Goal: Task Accomplishment & Management: Use online tool/utility

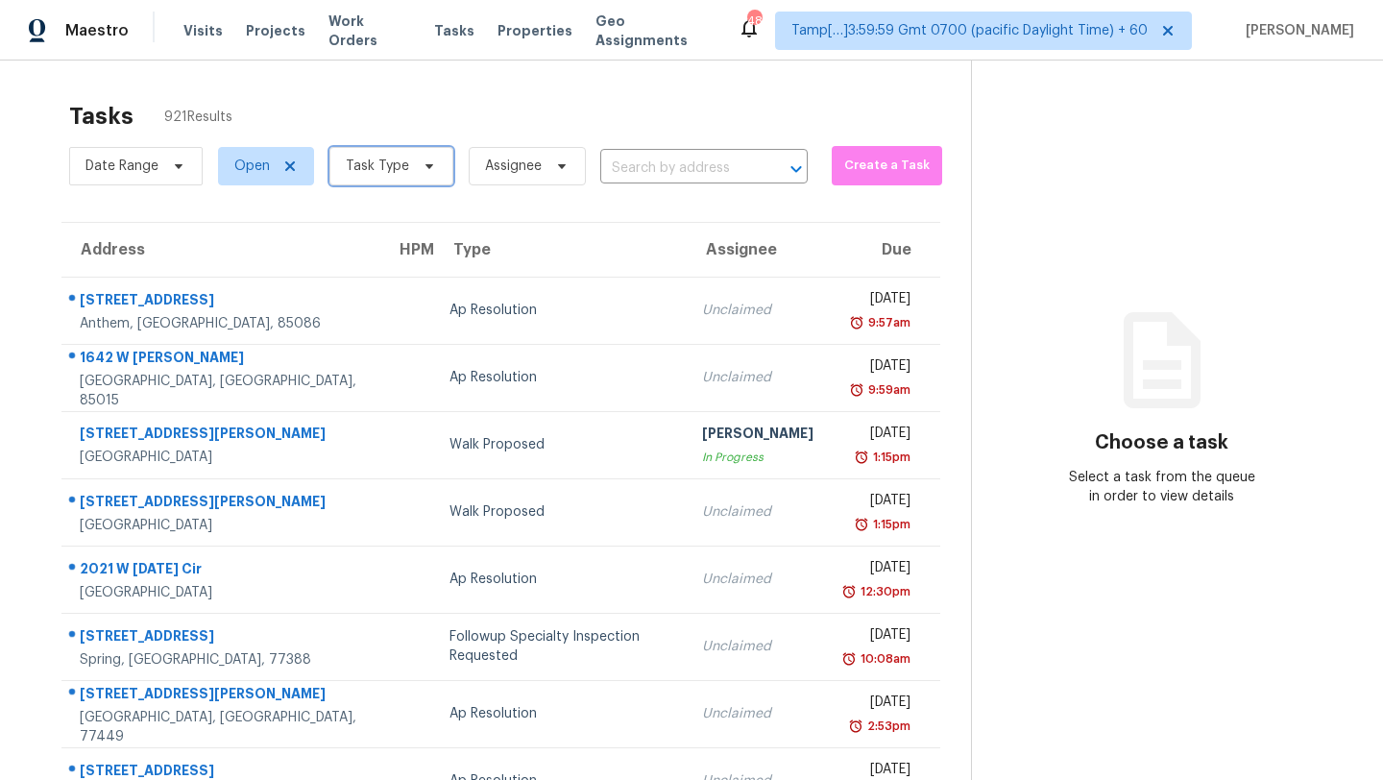
click at [386, 160] on span "Task Type" at bounding box center [377, 166] width 63 height 19
click at [411, 183] on span "Task Type" at bounding box center [391, 166] width 124 height 38
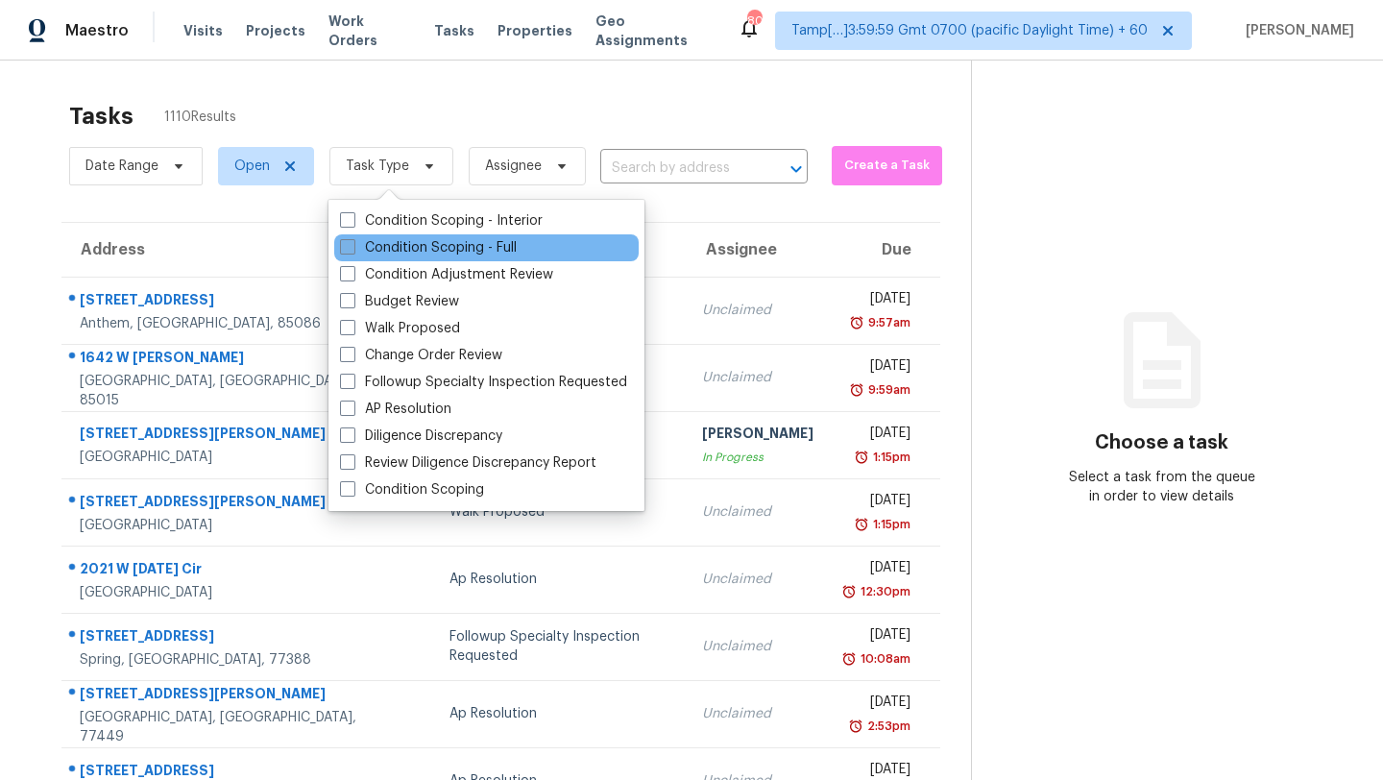
click at [413, 255] on label "Condition Scoping - Full" at bounding box center [428, 247] width 177 height 19
click at [353, 251] on input "Condition Scoping - Full" at bounding box center [346, 244] width 12 height 12
checkbox input "true"
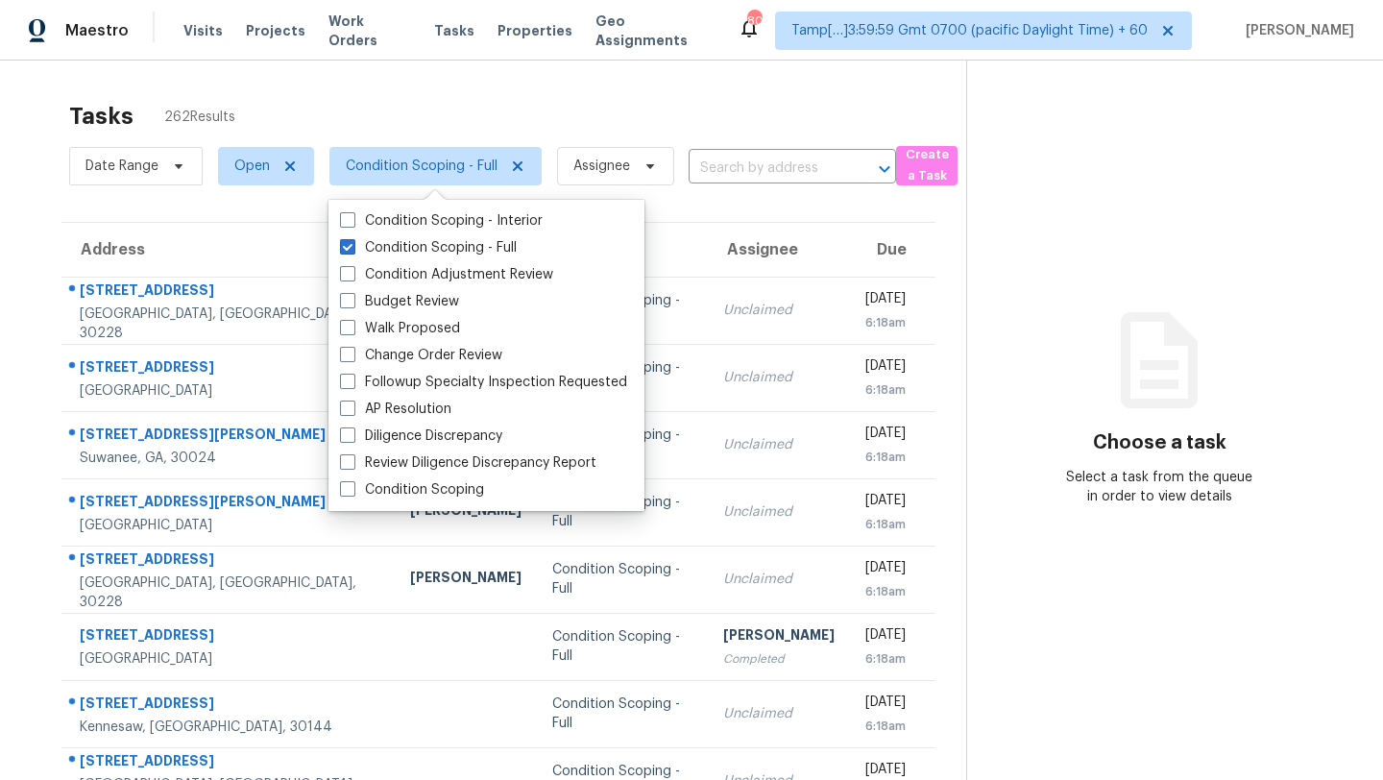
click at [534, 103] on div "Tasks 262 Results" at bounding box center [517, 116] width 897 height 50
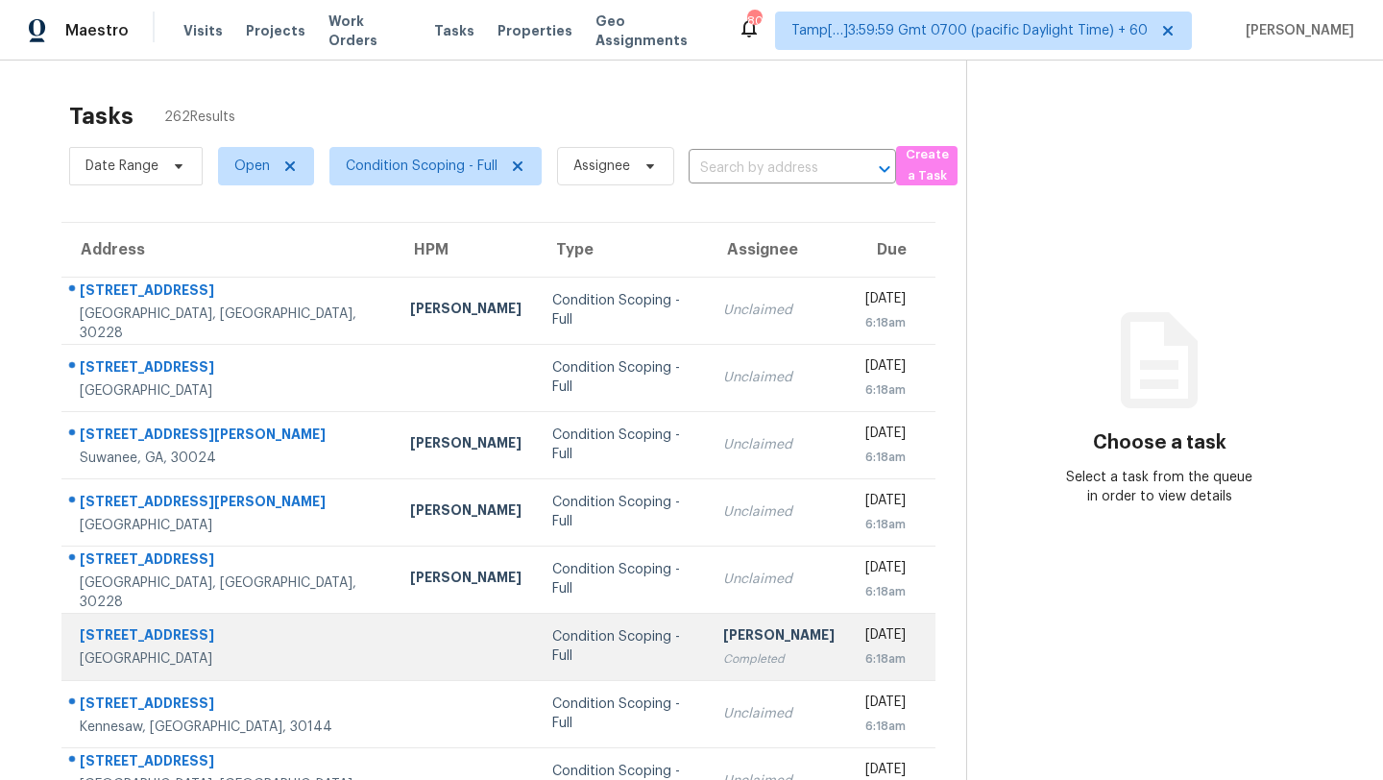
scroll to position [220, 0]
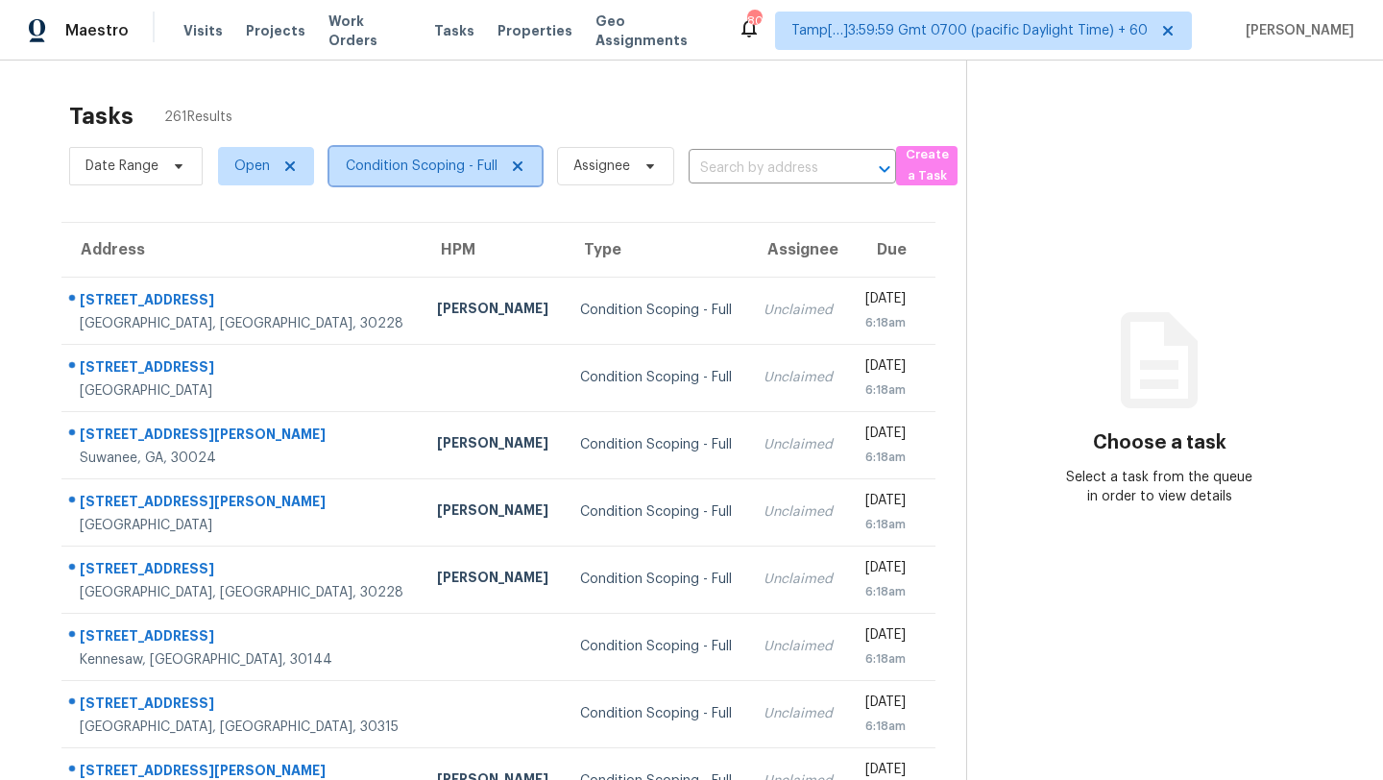
click at [381, 163] on span "Condition Scoping - Full" at bounding box center [422, 166] width 152 height 19
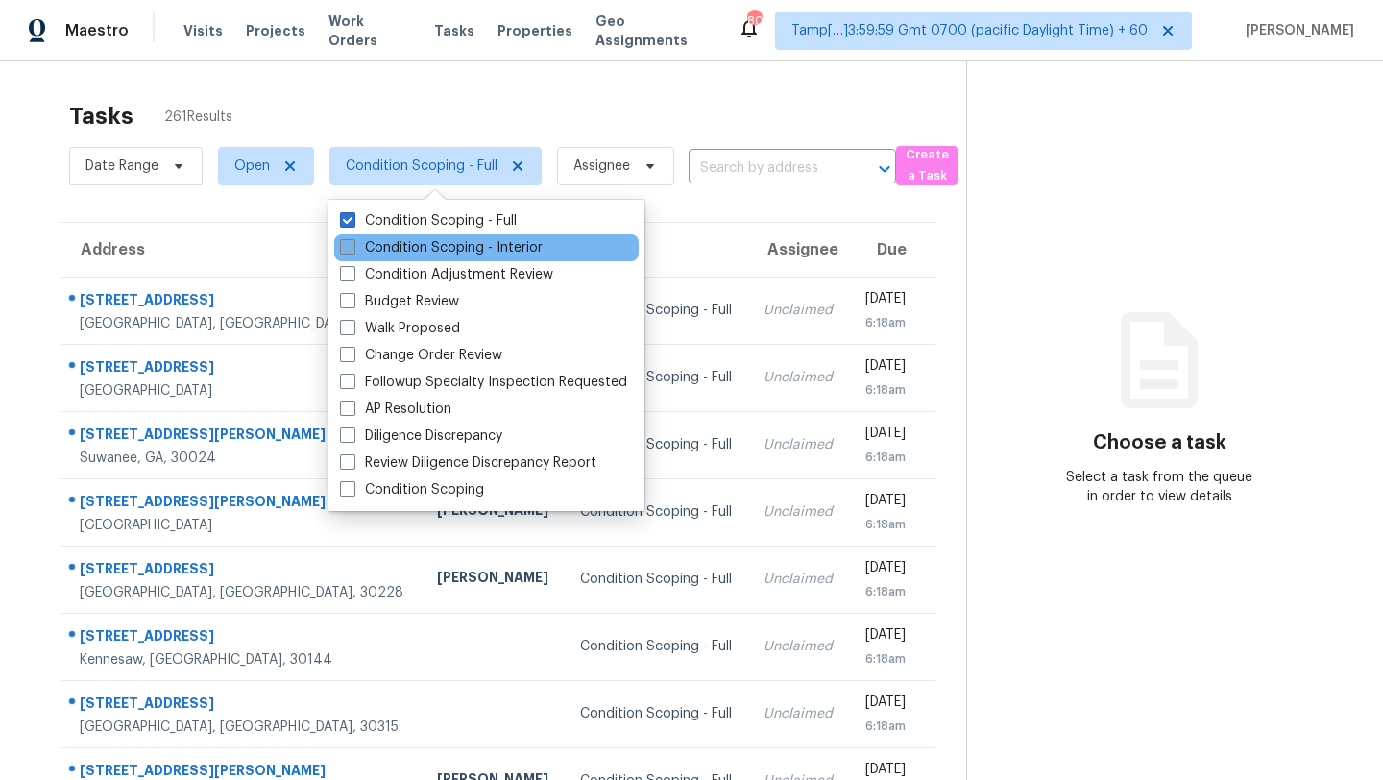
click at [392, 248] on label "Condition Scoping - Interior" at bounding box center [441, 247] width 203 height 19
click at [353, 248] on input "Condition Scoping - Interior" at bounding box center [346, 244] width 12 height 12
checkbox input "true"
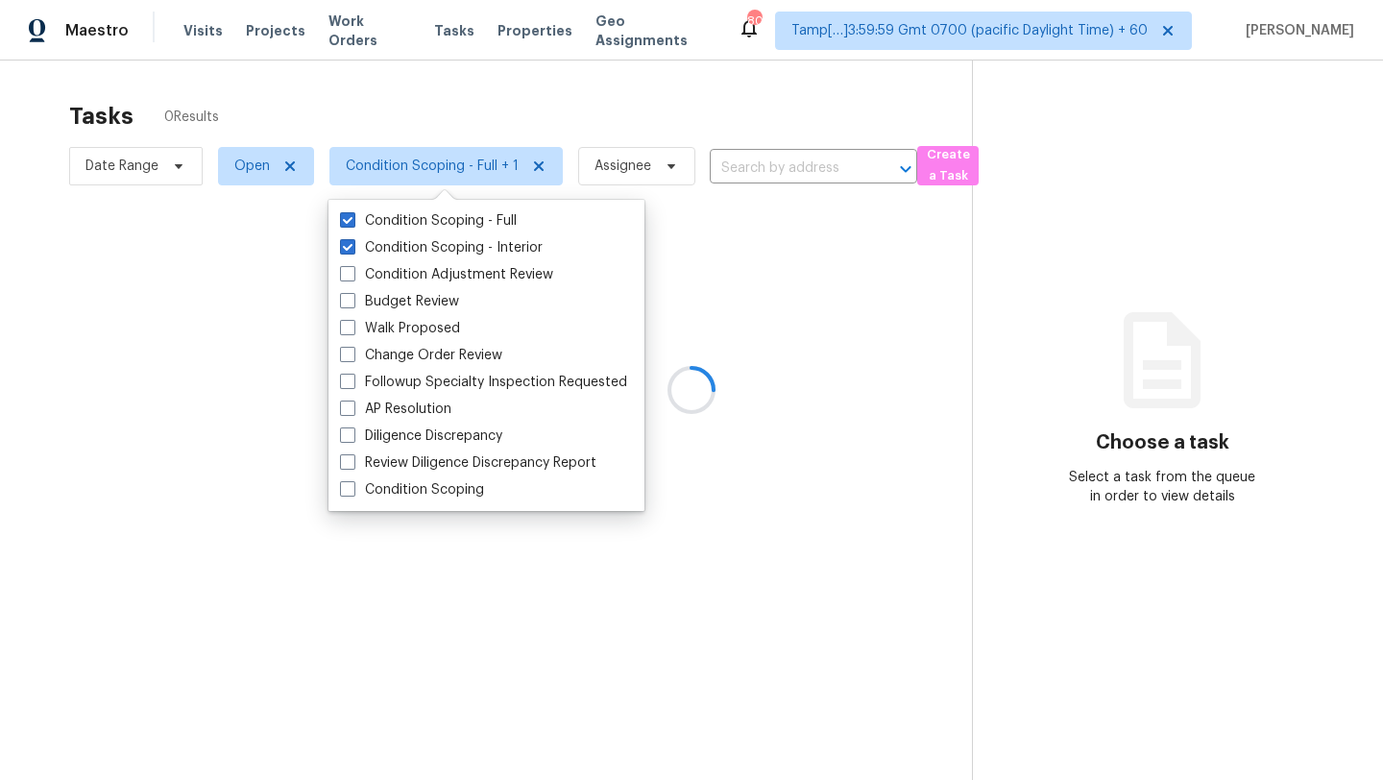
click at [392, 204] on div "Condition Scoping - Full Condition Scoping - Interior Condition Adjustment Revi…" at bounding box center [487, 355] width 316 height 311
click at [392, 212] on label "Condition Scoping - Full" at bounding box center [428, 220] width 177 height 19
click at [353, 212] on input "Condition Scoping - Full" at bounding box center [346, 217] width 12 height 12
checkbox input "false"
click at [478, 92] on div at bounding box center [691, 390] width 1383 height 780
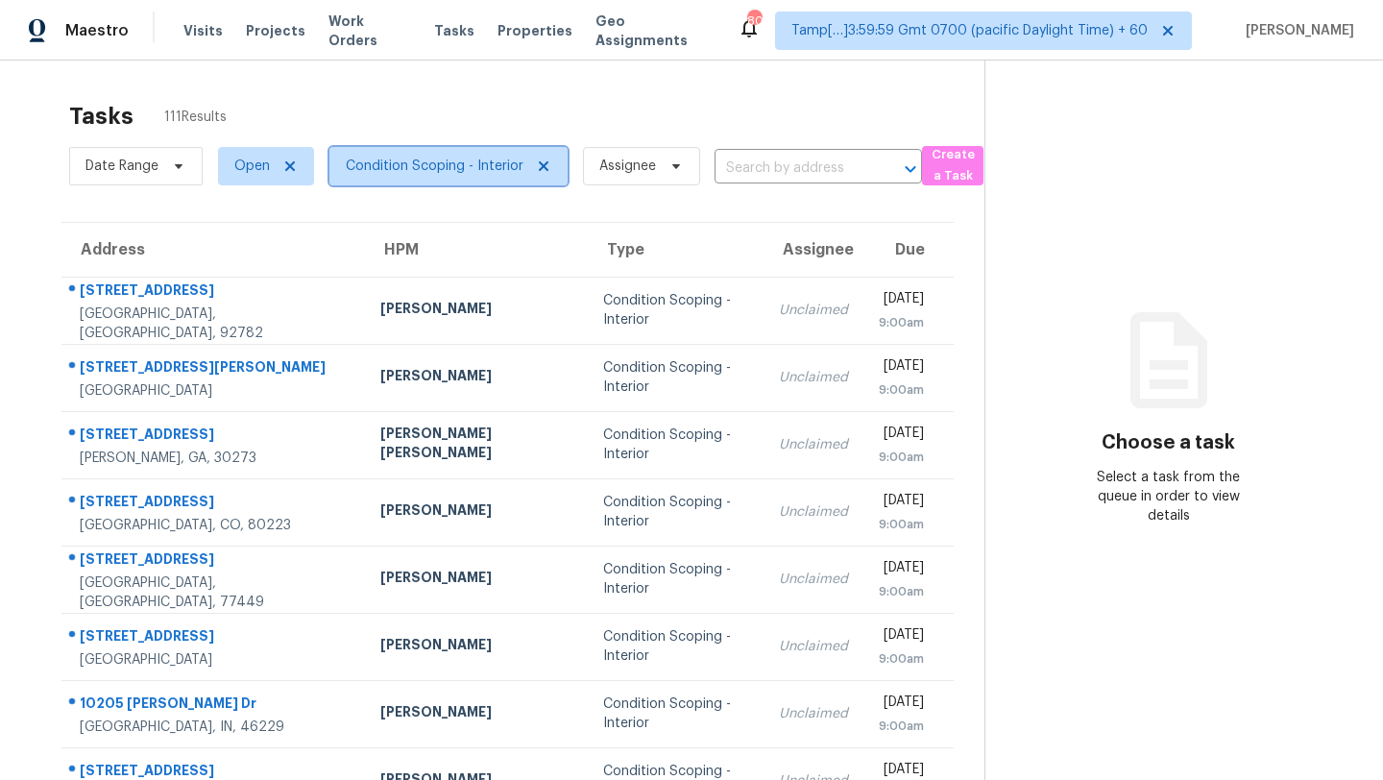
click at [381, 165] on span "Condition Scoping - Interior" at bounding box center [435, 166] width 178 height 19
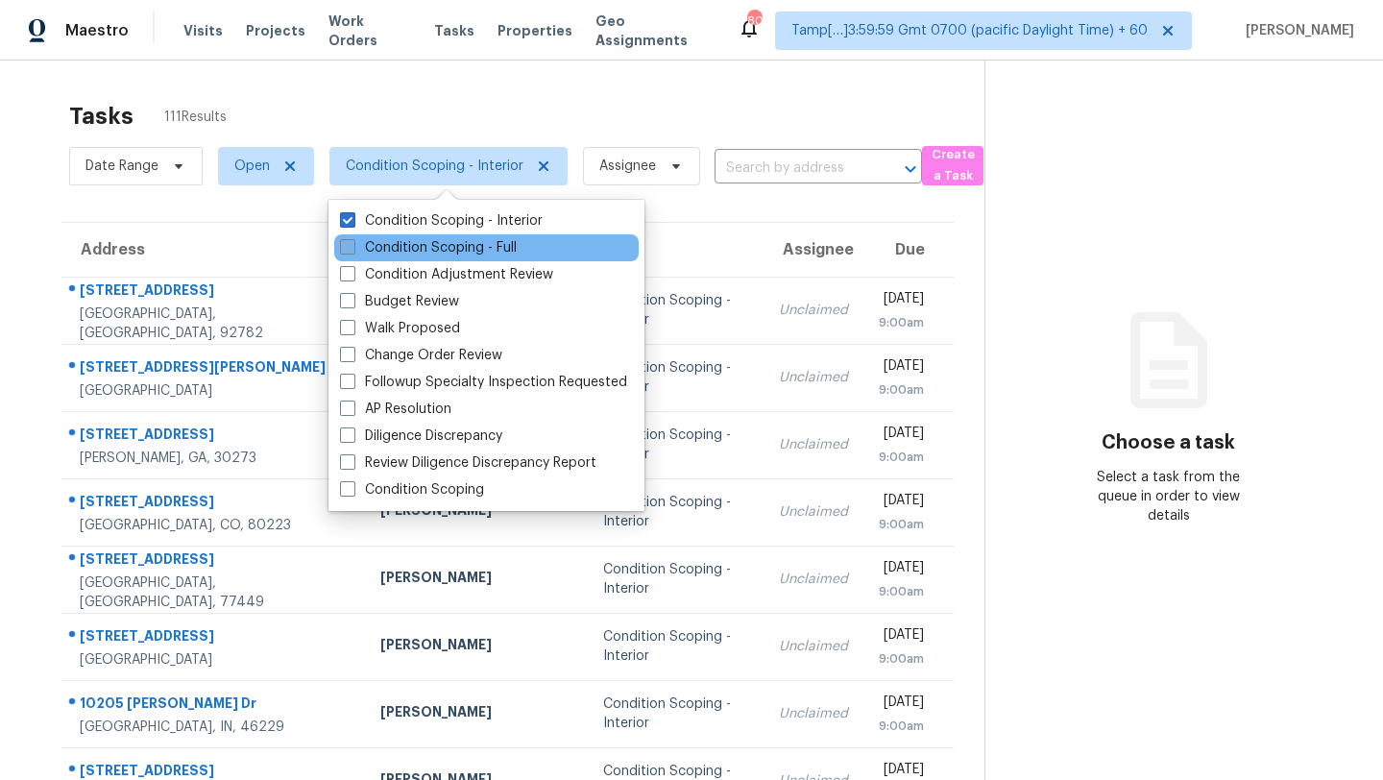
click at [402, 255] on label "Condition Scoping - Full" at bounding box center [428, 247] width 177 height 19
click at [353, 251] on input "Condition Scoping - Full" at bounding box center [346, 244] width 12 height 12
checkbox input "true"
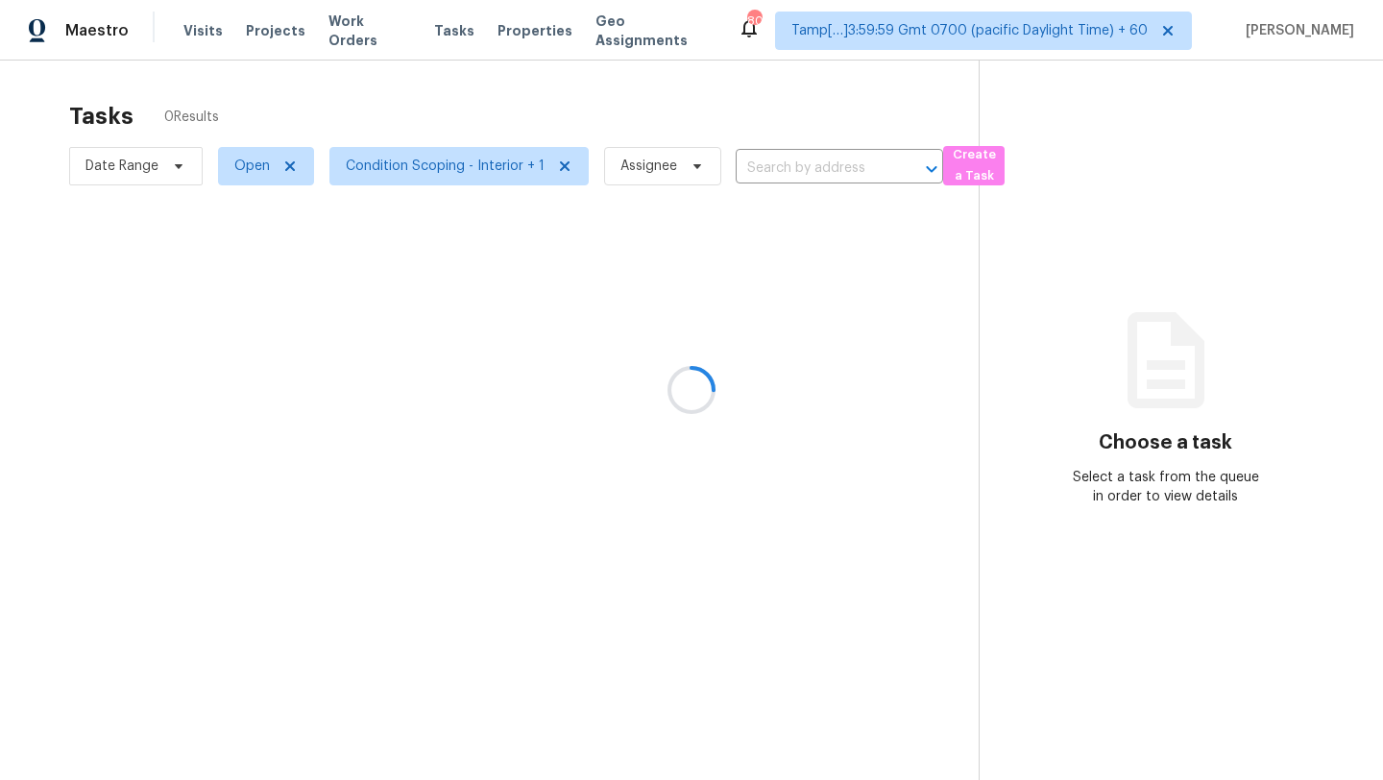
click at [462, 100] on div at bounding box center [691, 390] width 1383 height 780
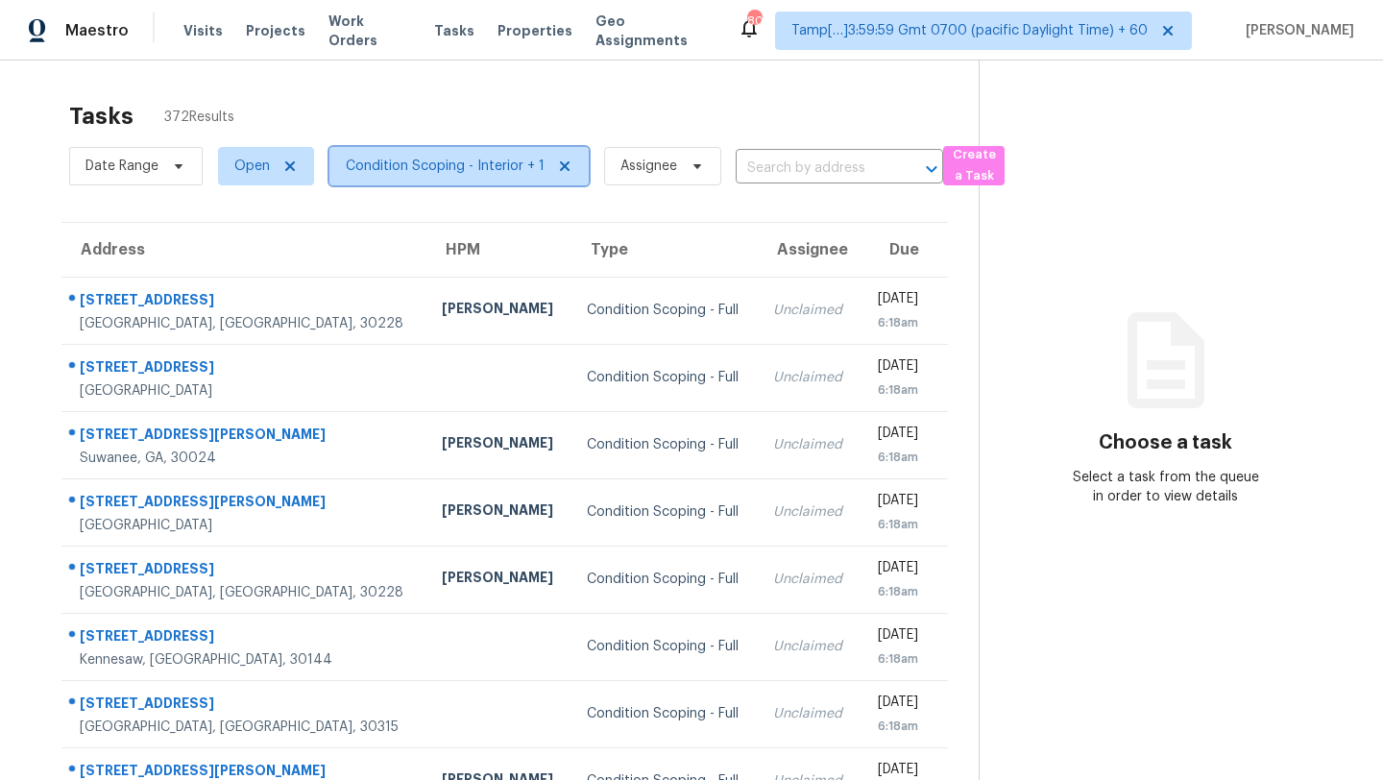
click at [495, 166] on span "Condition Scoping - Interior + 1" at bounding box center [445, 166] width 199 height 19
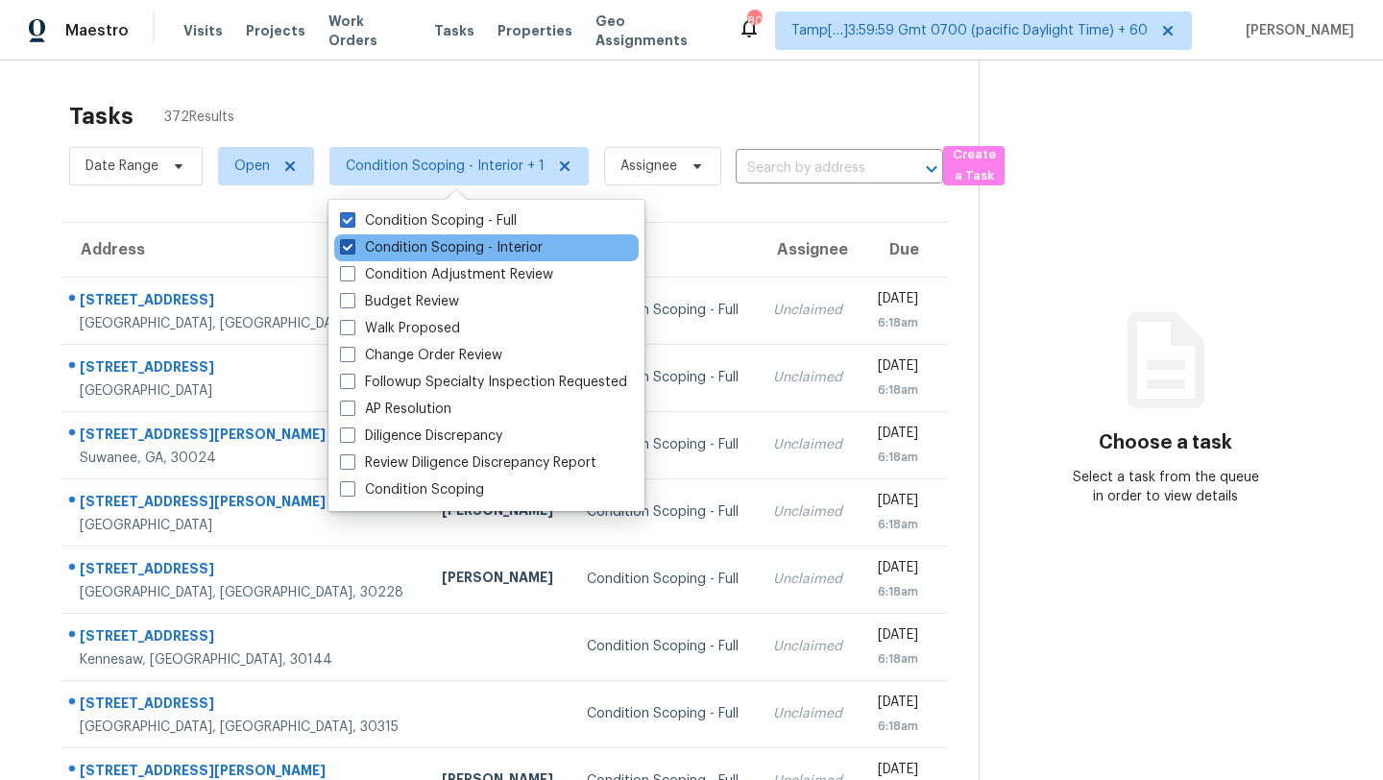
click at [468, 246] on label "Condition Scoping - Interior" at bounding box center [441, 247] width 203 height 19
click at [353, 246] on input "Condition Scoping - Interior" at bounding box center [346, 244] width 12 height 12
checkbox input "false"
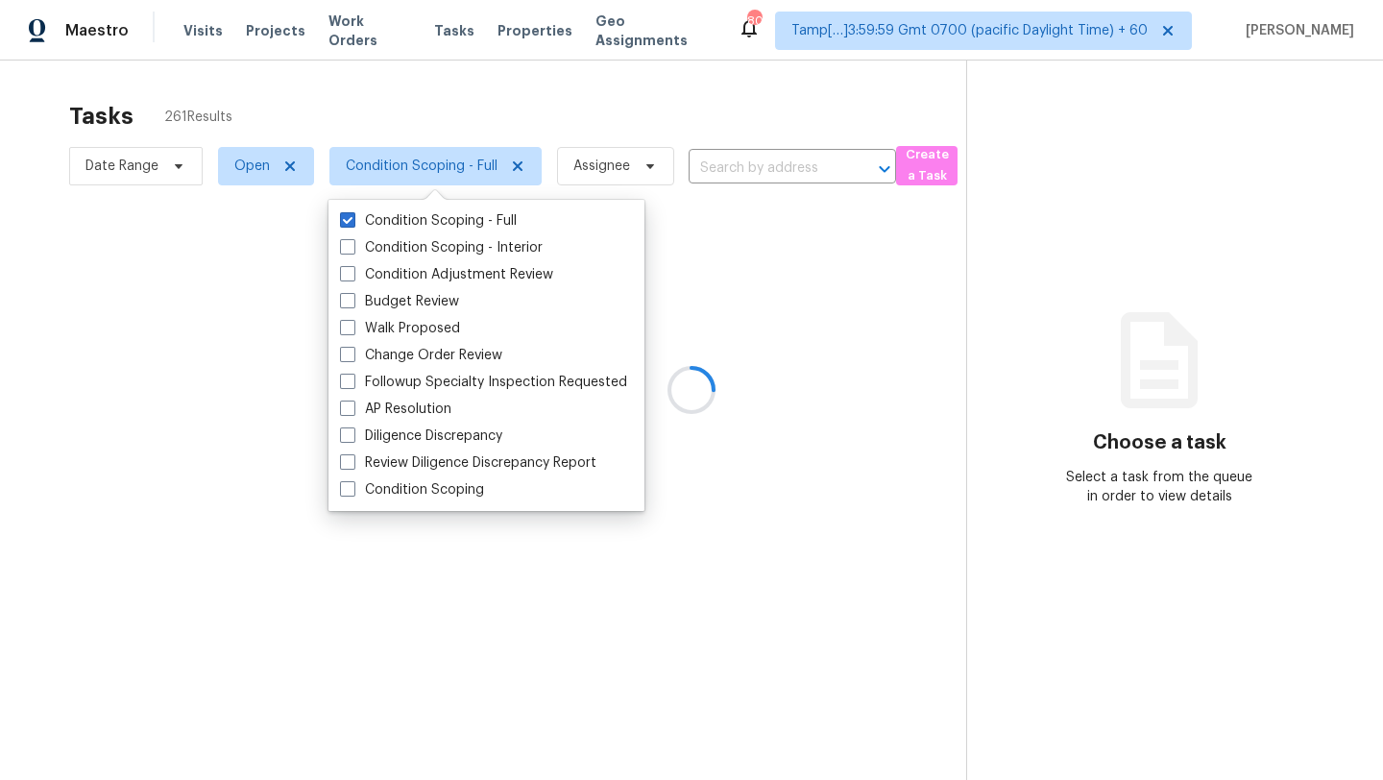
click at [557, 112] on div at bounding box center [691, 390] width 1383 height 780
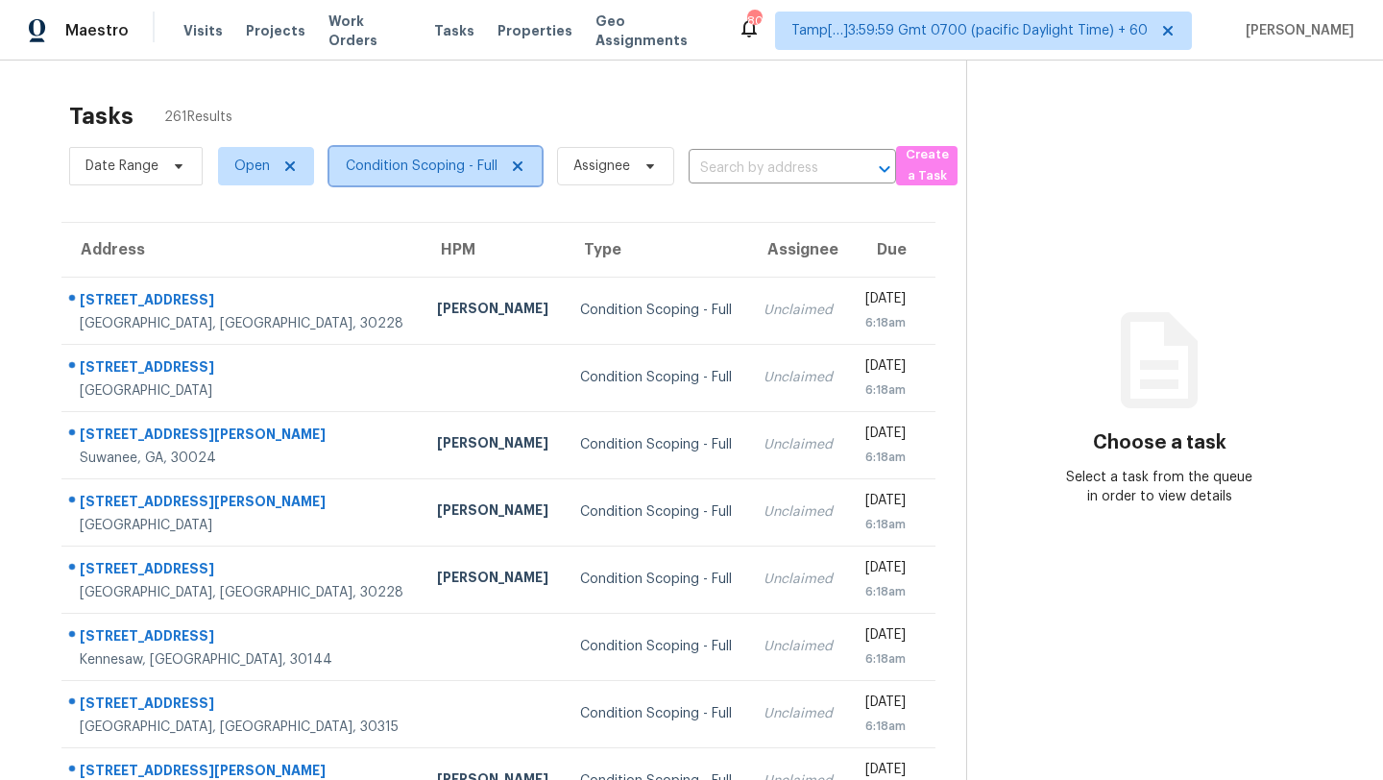
click at [441, 171] on span "Condition Scoping - Full" at bounding box center [422, 166] width 152 height 19
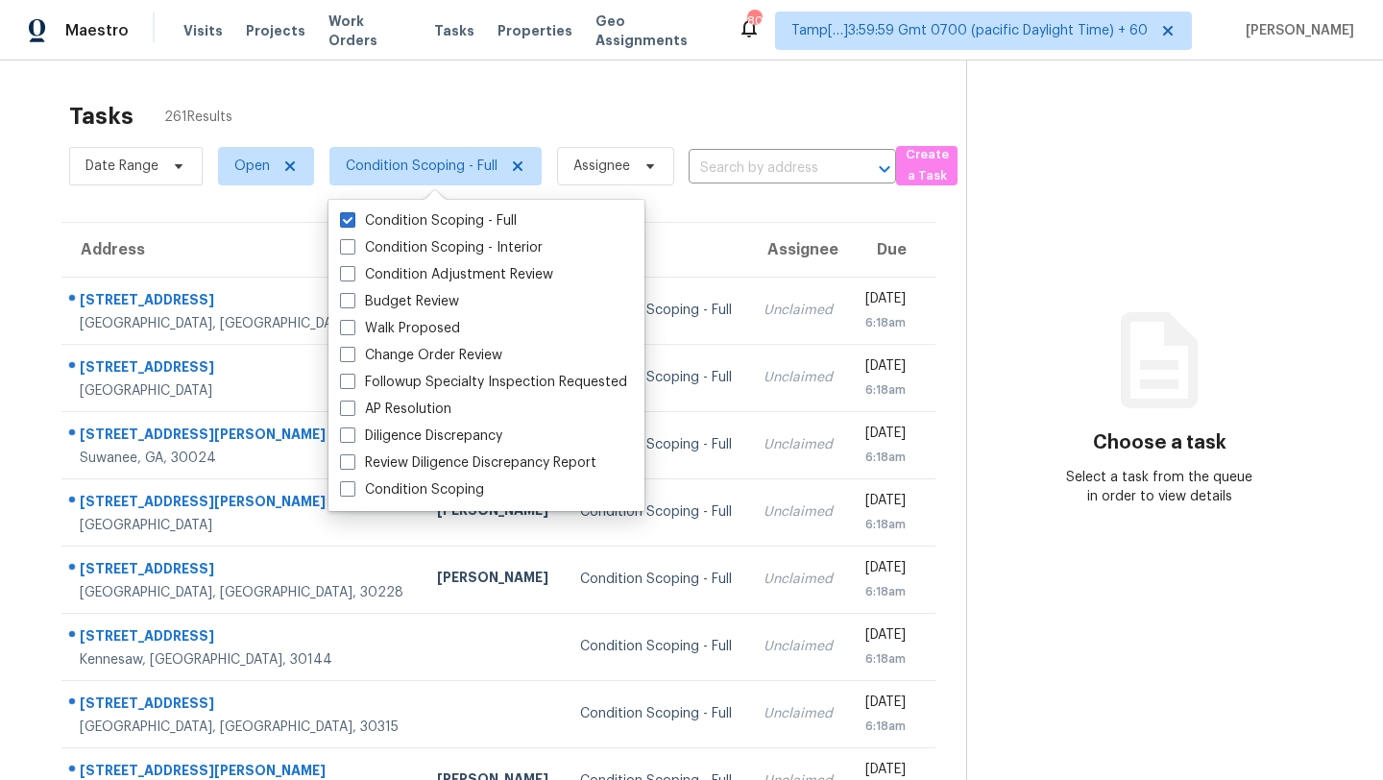
click at [503, 79] on div "Tasks 261 Results Date Range Open Condition Scoping - Full Assignee ​ Create a …" at bounding box center [691, 531] width 1383 height 940
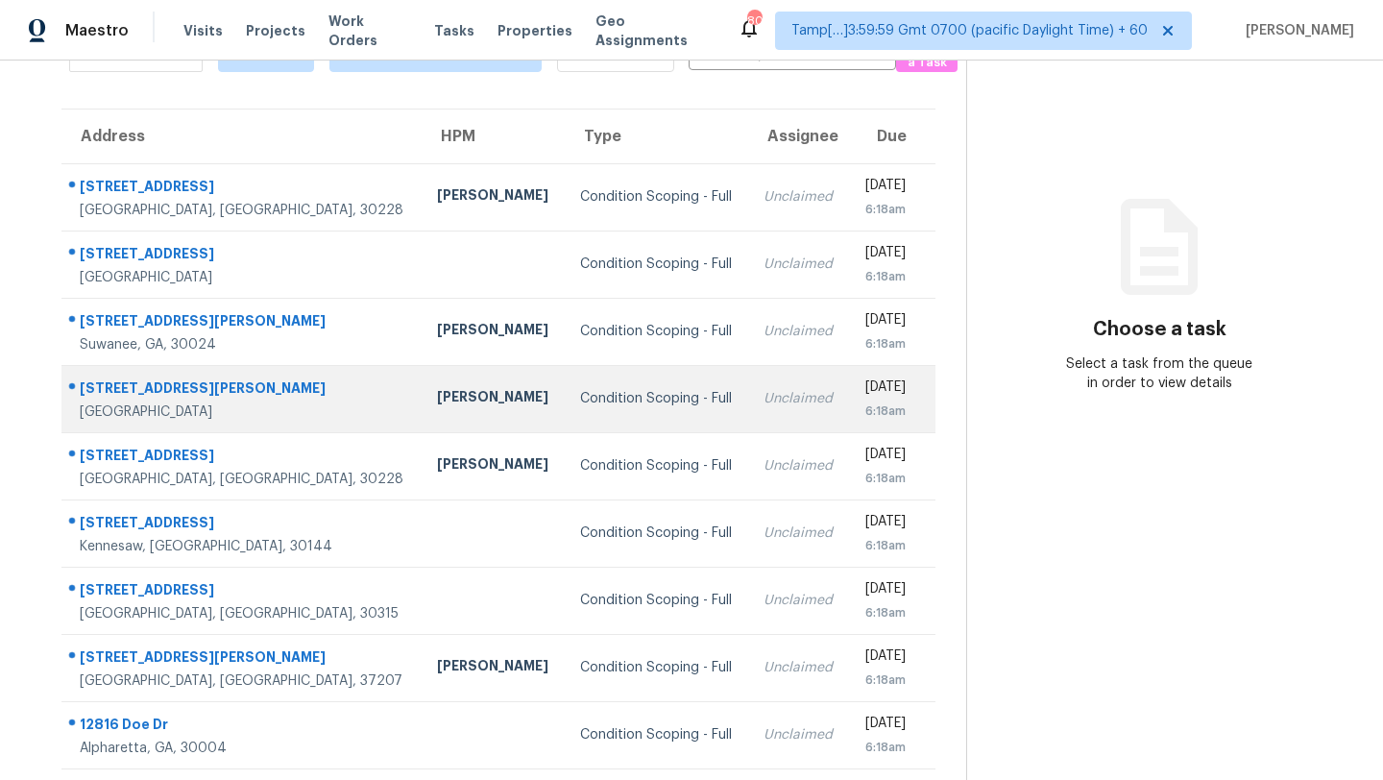
scroll to position [102, 0]
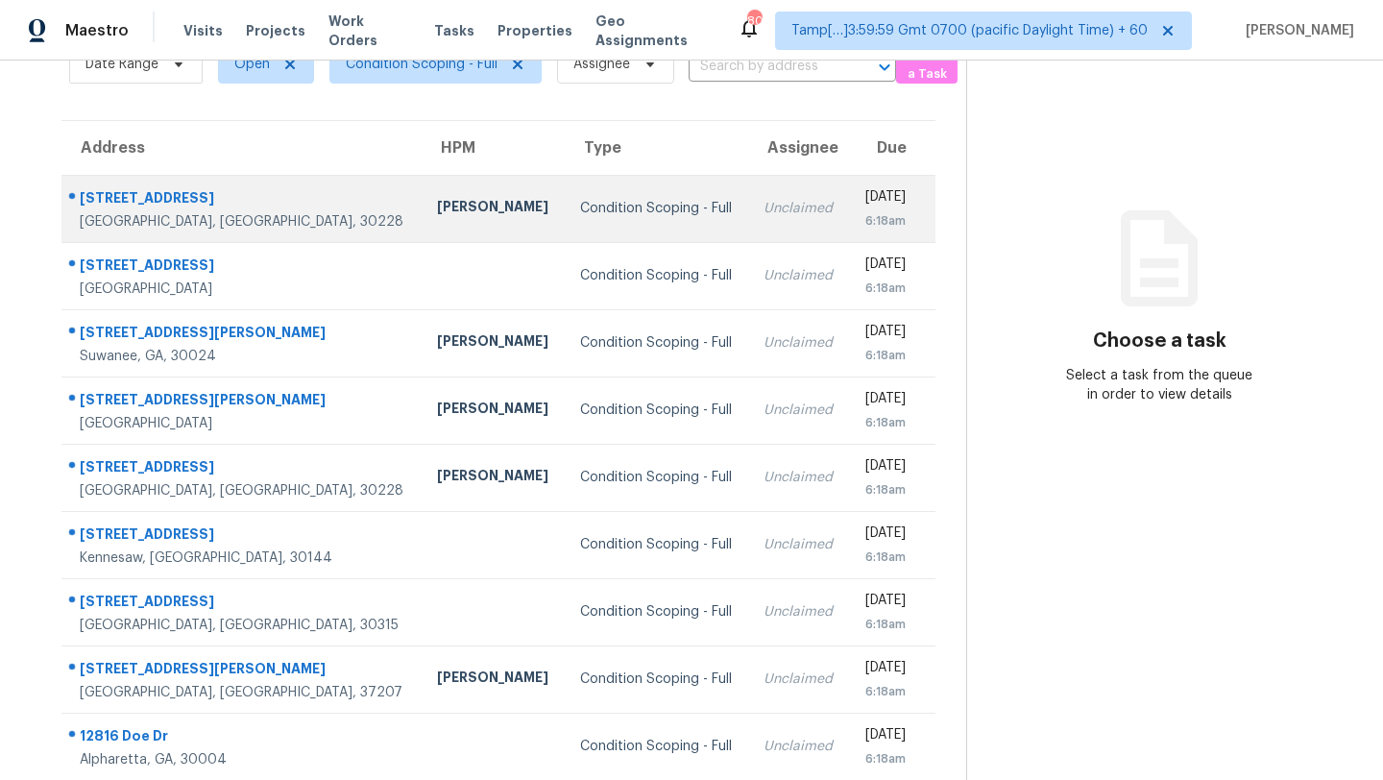
click at [590, 214] on div "Condition Scoping - Full" at bounding box center [656, 208] width 153 height 19
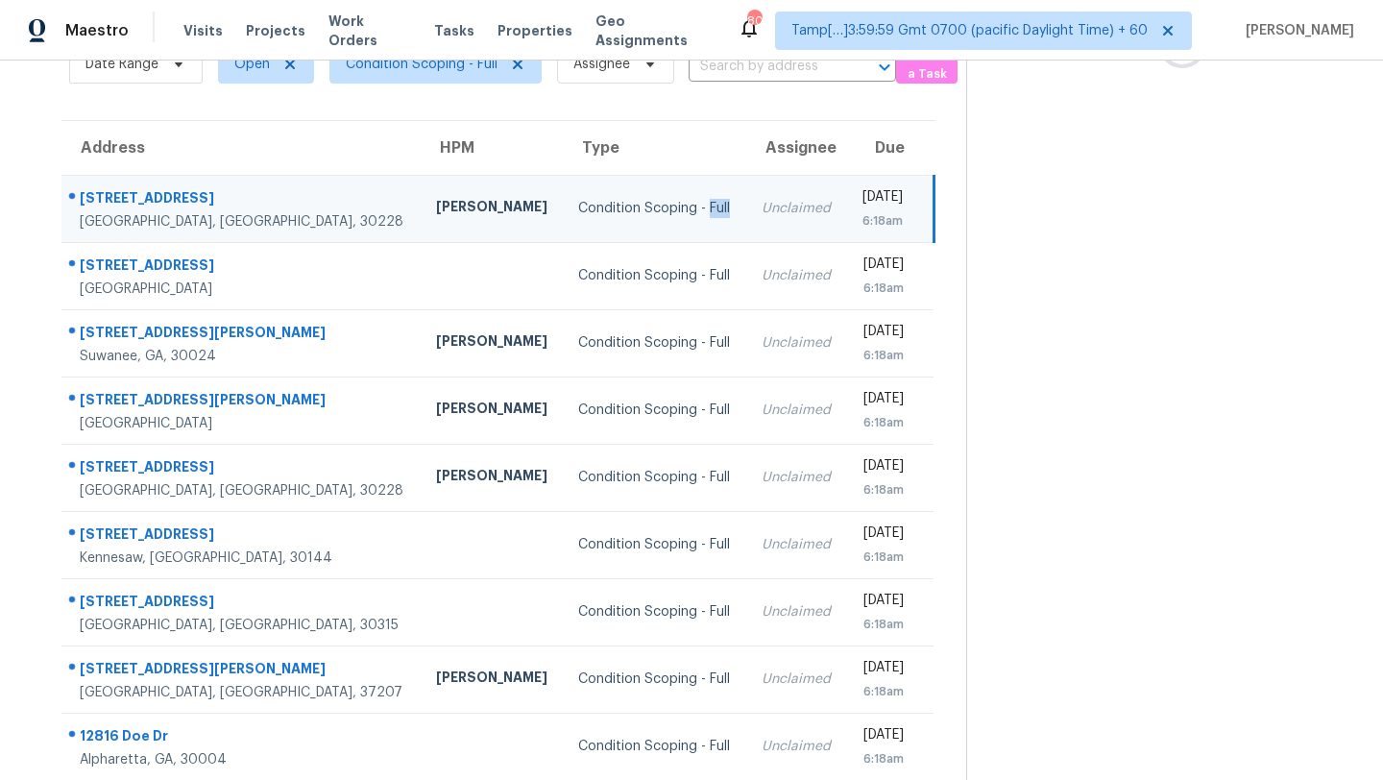
click at [589, 215] on div "Condition Scoping - Full" at bounding box center [654, 208] width 153 height 19
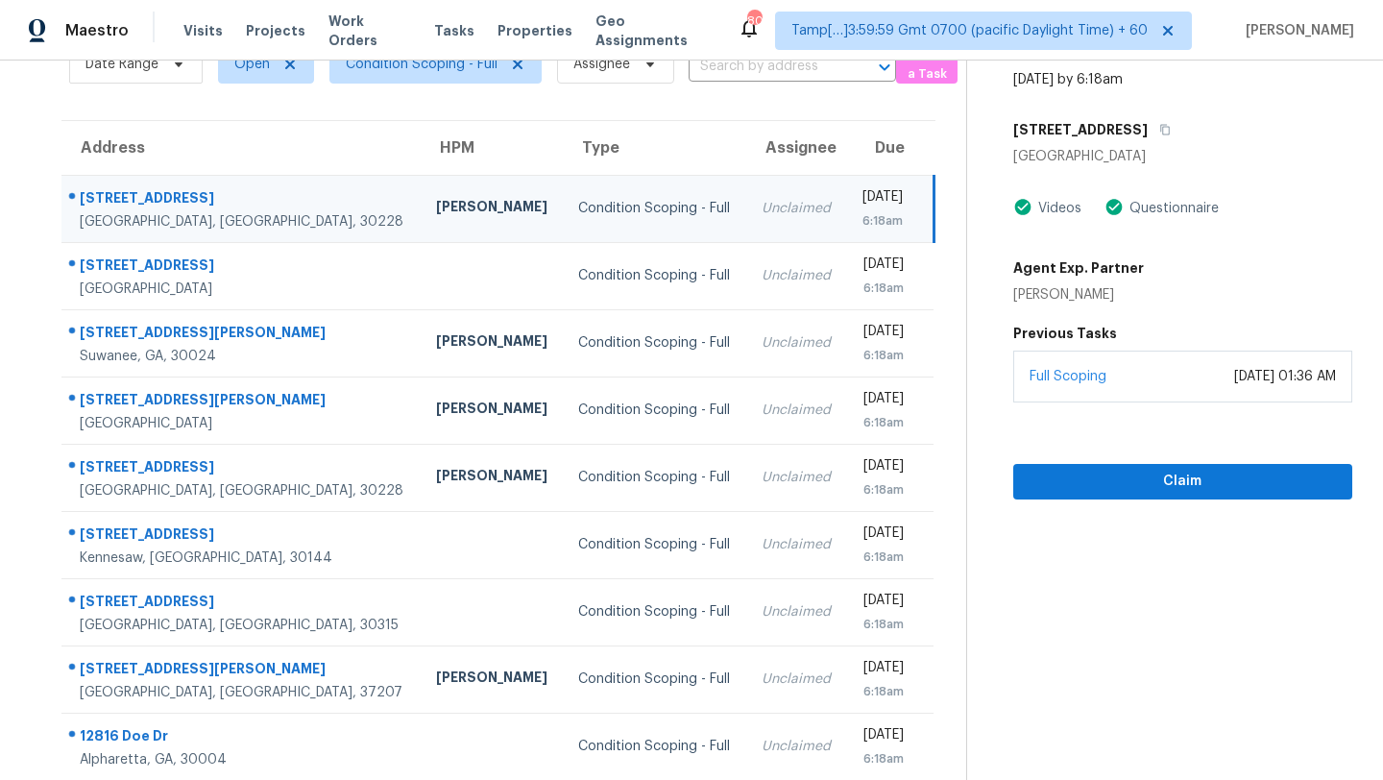
click at [762, 214] on div "Unclaimed" at bounding box center [796, 208] width 69 height 19
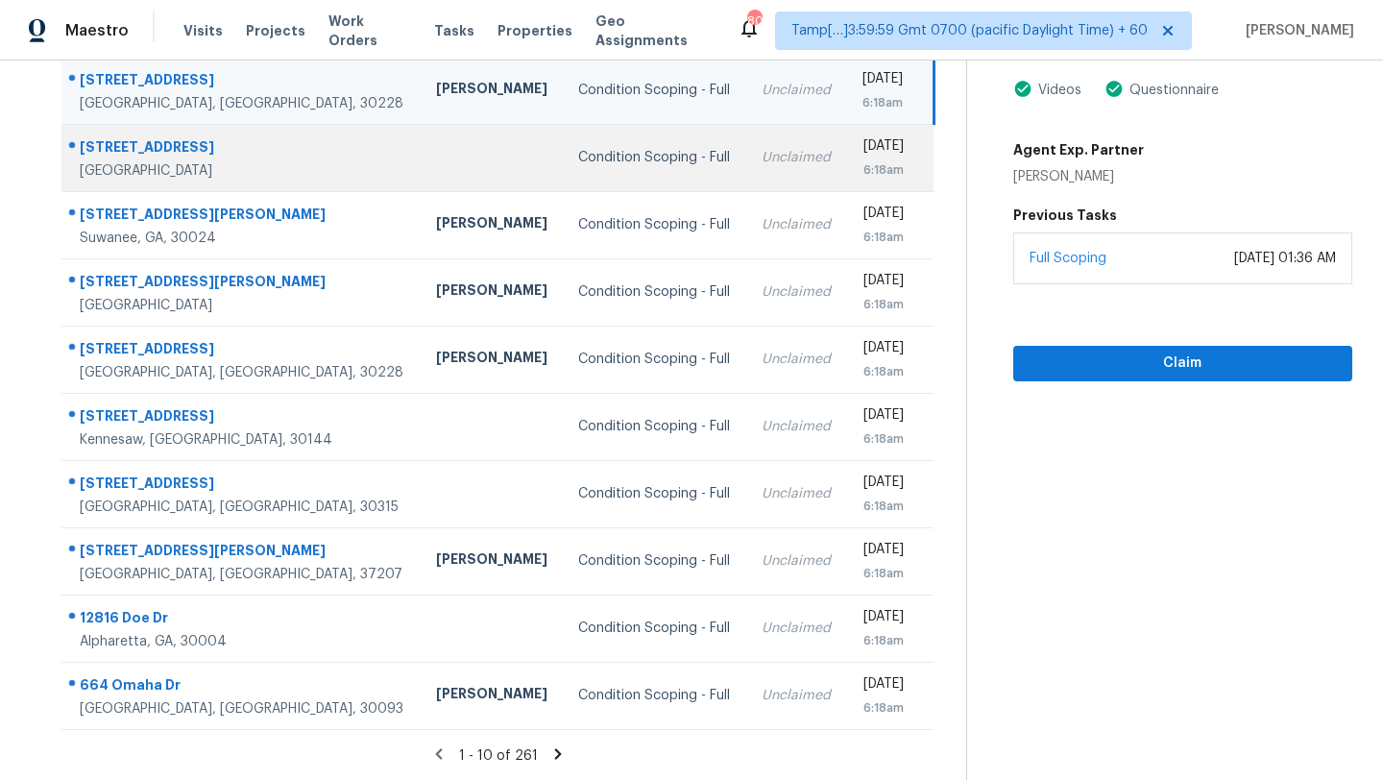
scroll to position [0, 0]
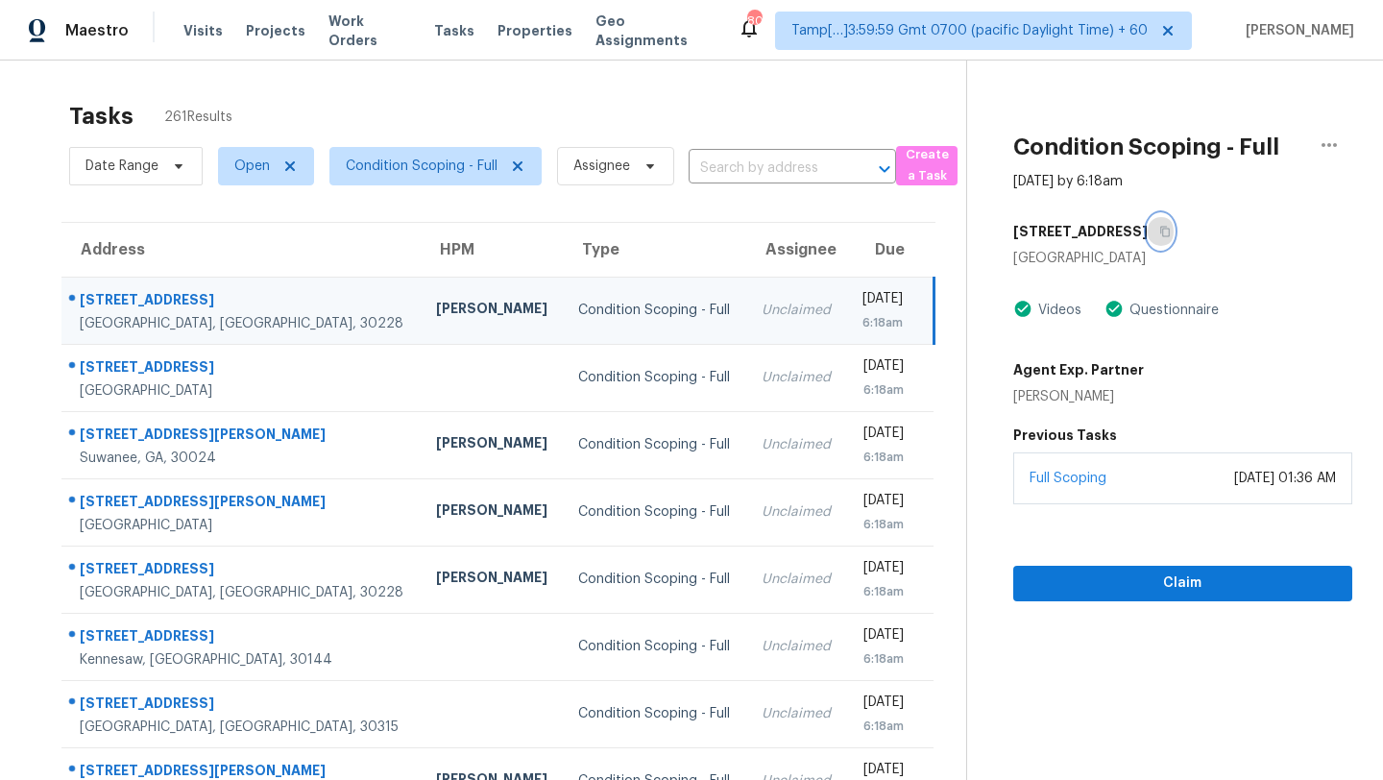
click at [1159, 229] on icon "button" at bounding box center [1165, 232] width 12 height 12
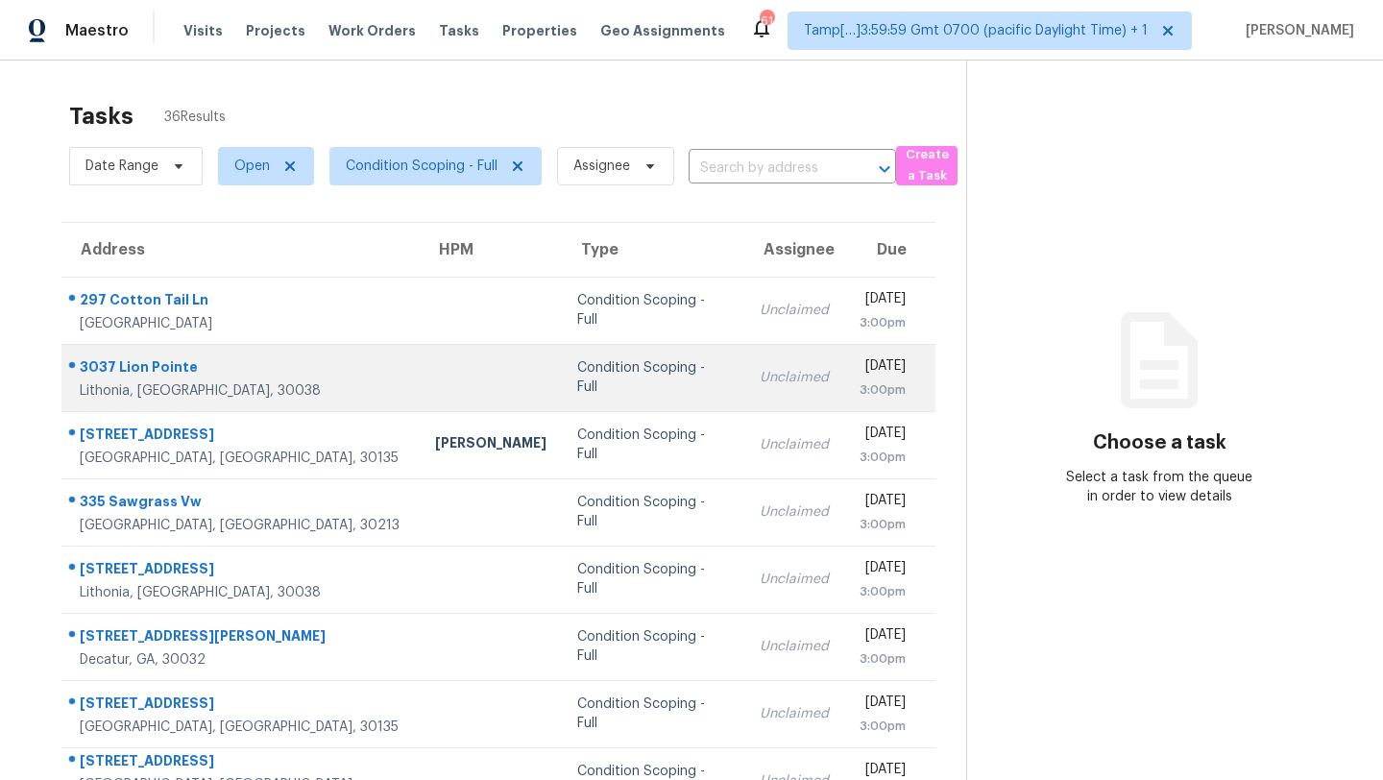
scroll to position [153, 0]
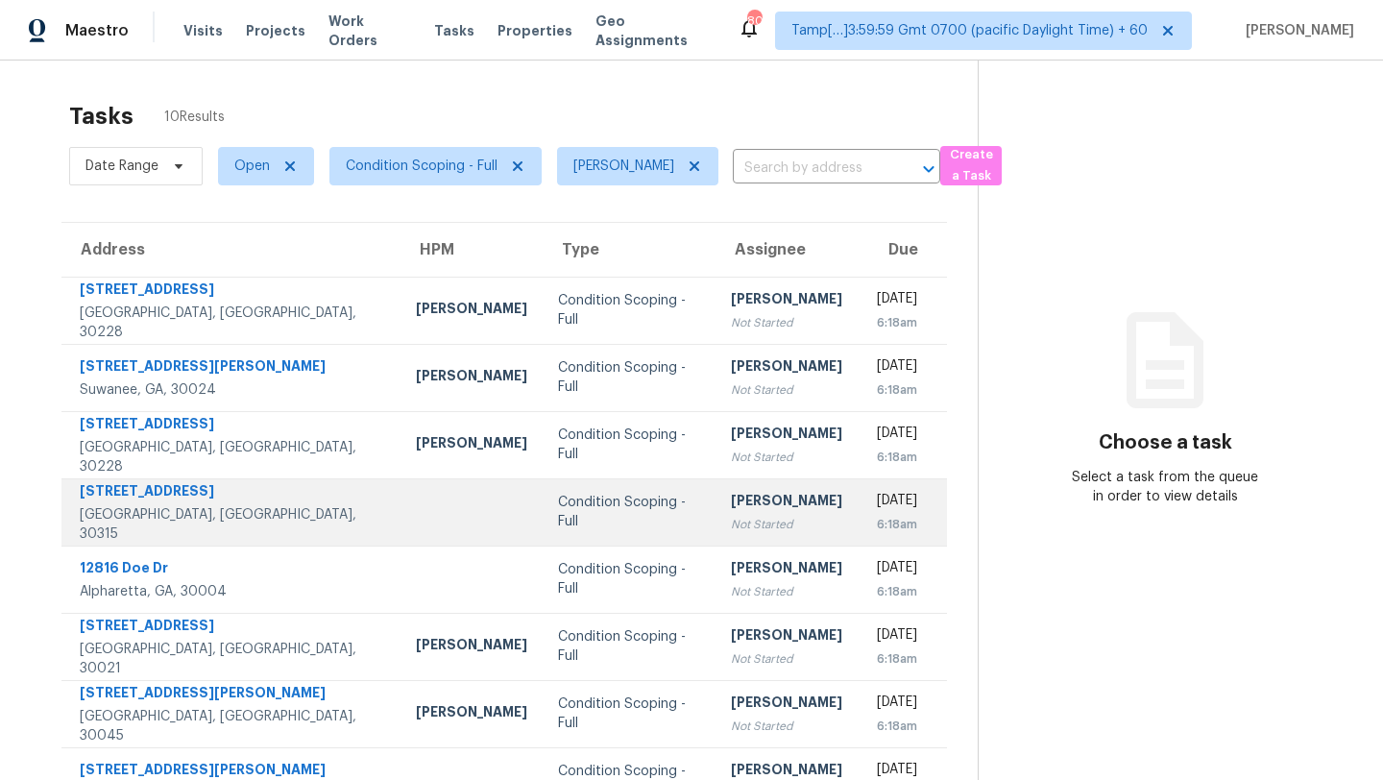
scroll to position [184, 0]
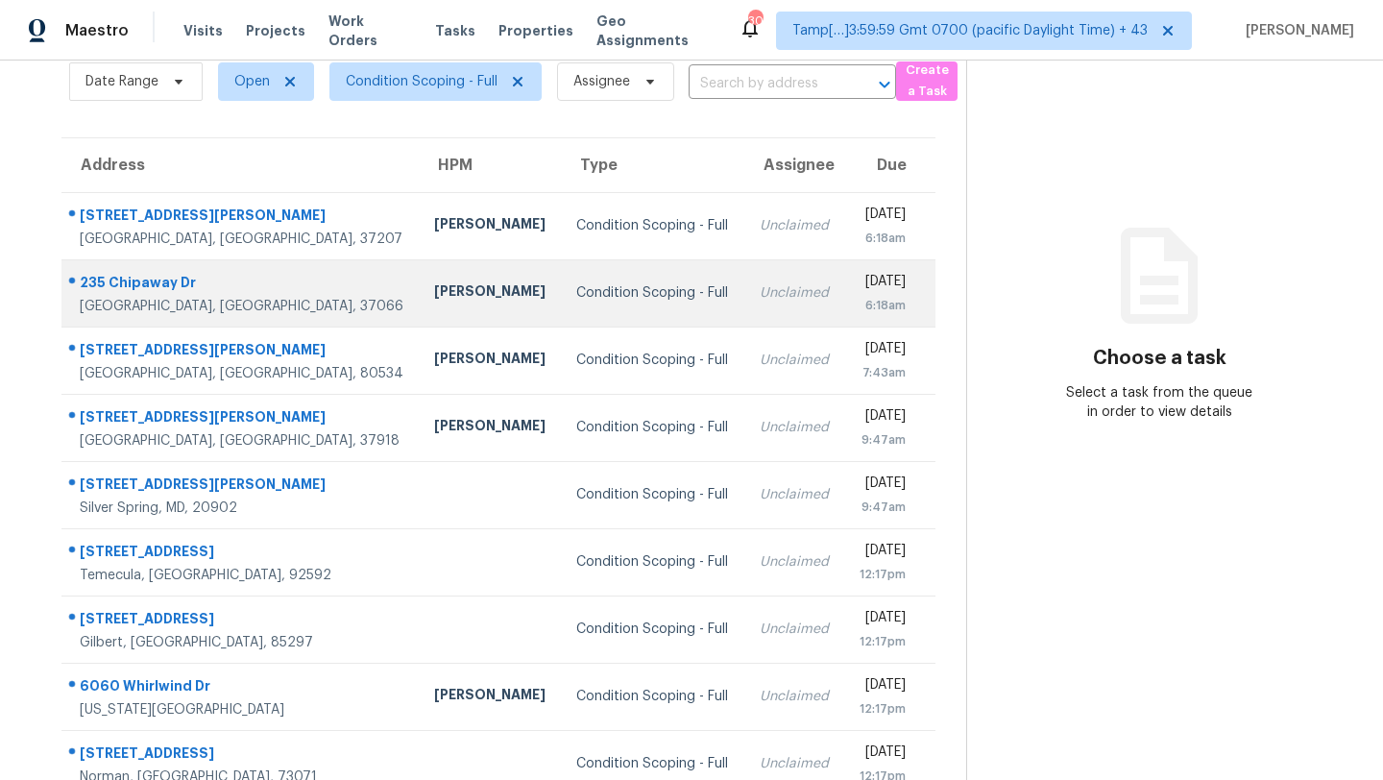
scroll to position [73, 0]
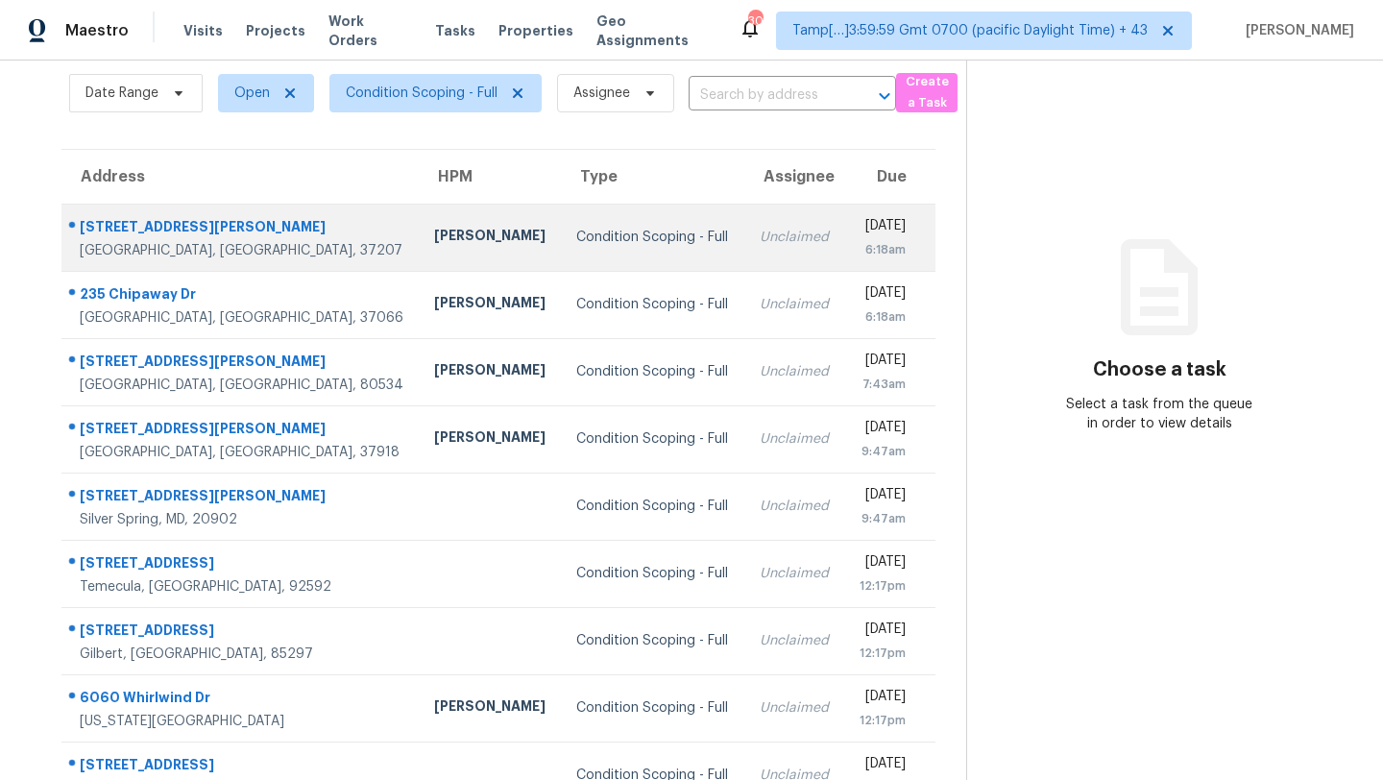
click at [633, 258] on td "Condition Scoping - Full" at bounding box center [652, 237] width 183 height 67
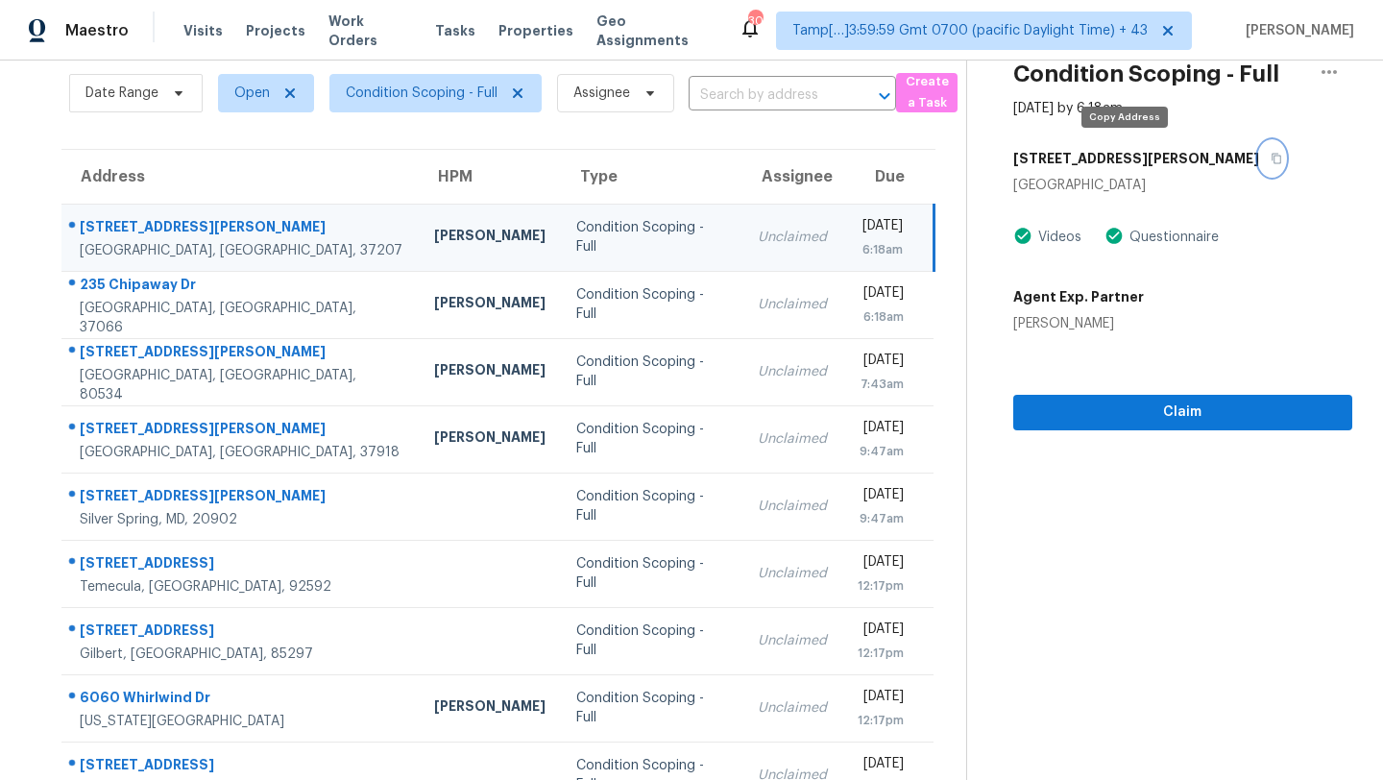
click at [1272, 155] on icon "button" at bounding box center [1277, 159] width 10 height 11
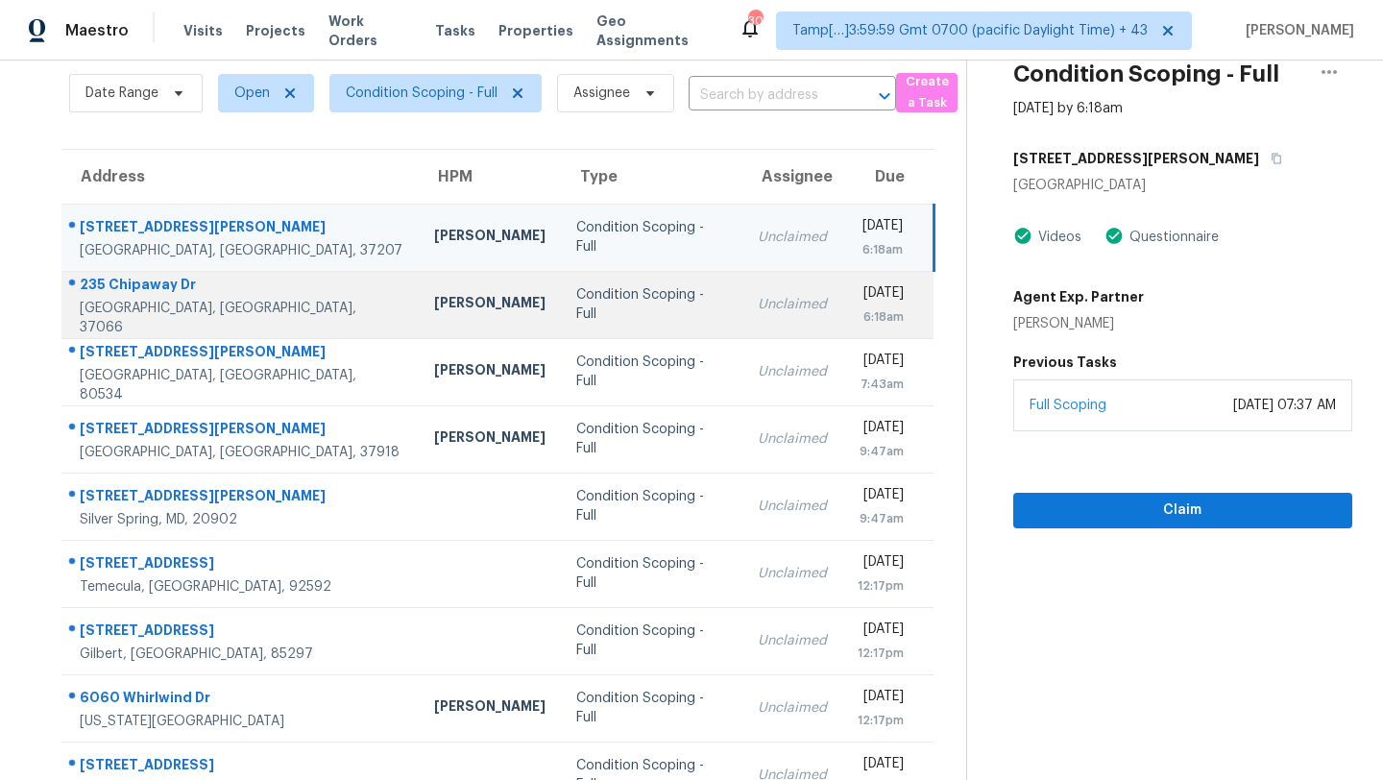
click at [742, 334] on td "Unclaimed" at bounding box center [792, 304] width 100 height 67
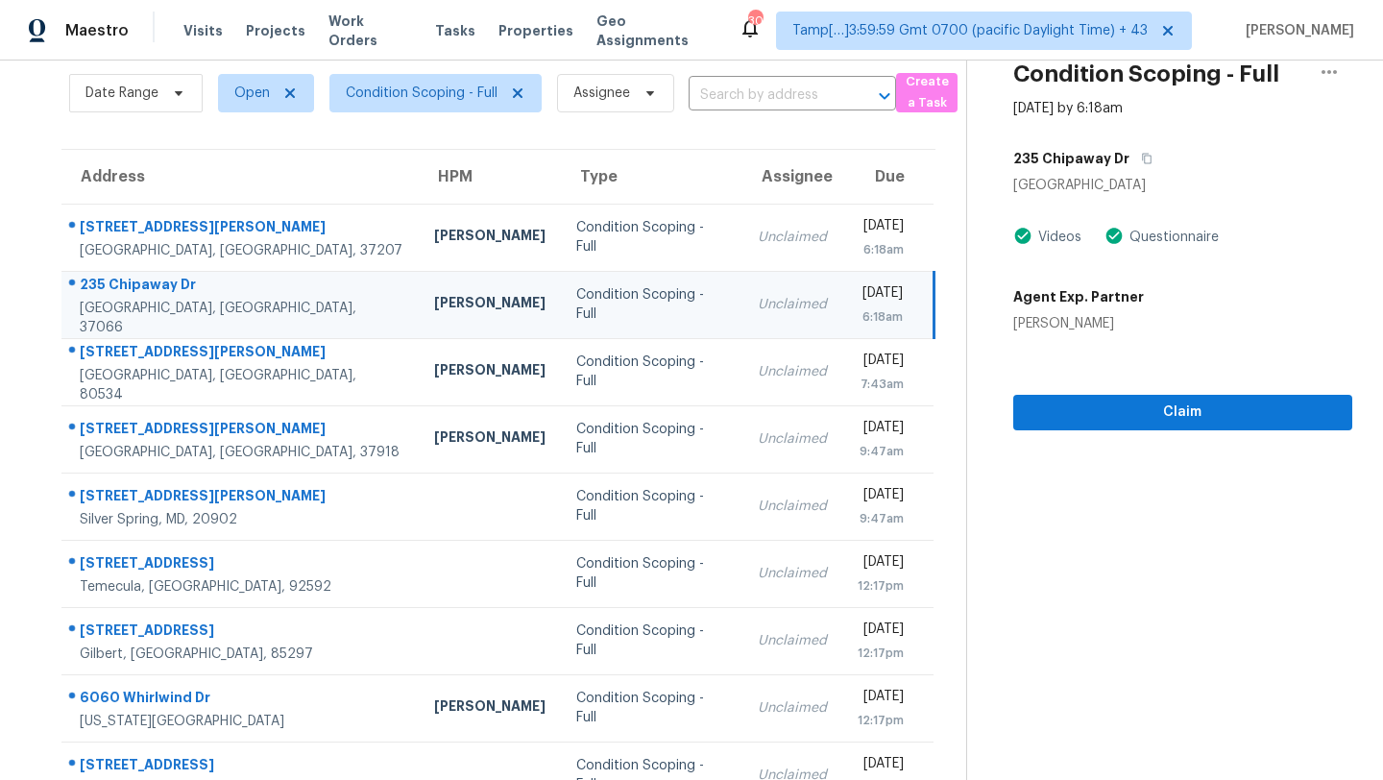
click at [1153, 158] on div "235 Chipaway Dr" at bounding box center [1182, 158] width 339 height 35
click at [1141, 158] on icon "button" at bounding box center [1147, 159] width 12 height 12
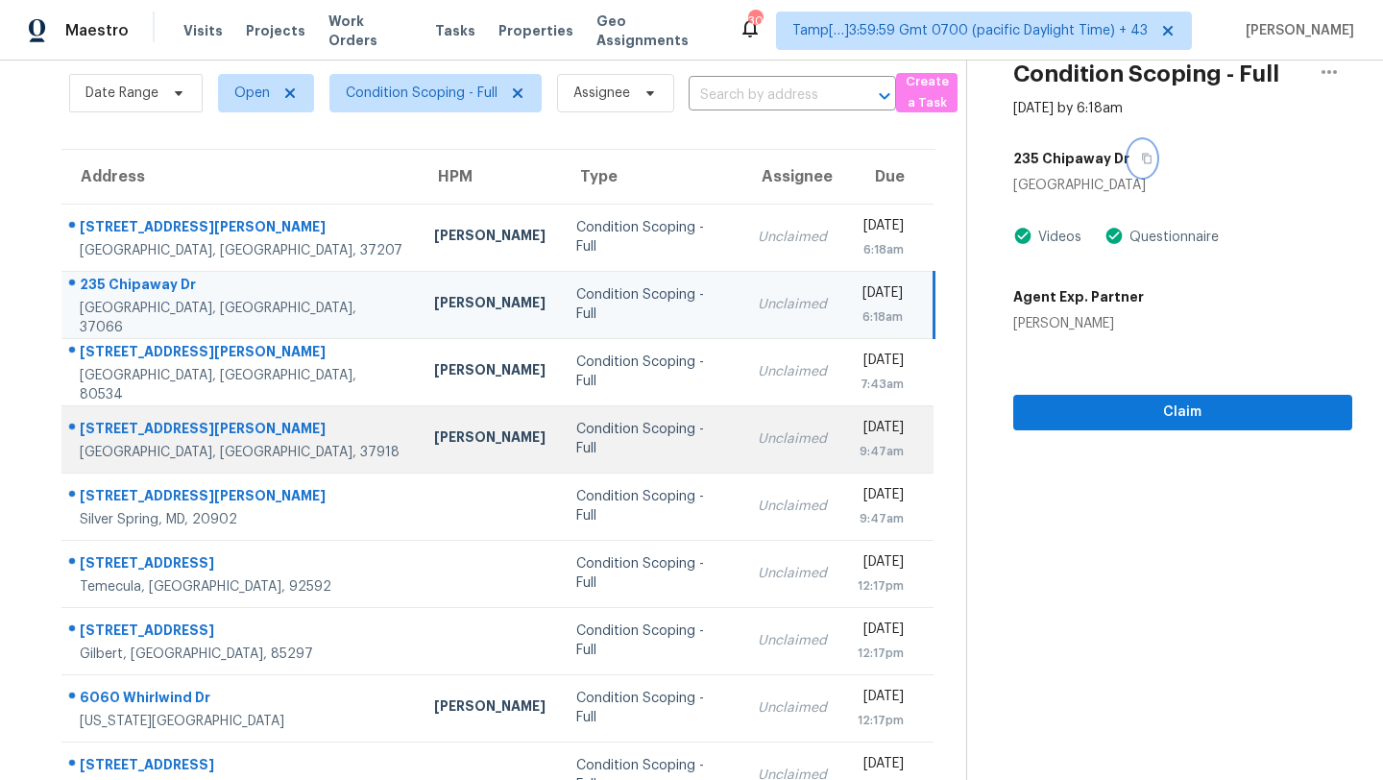
scroll to position [154, 0]
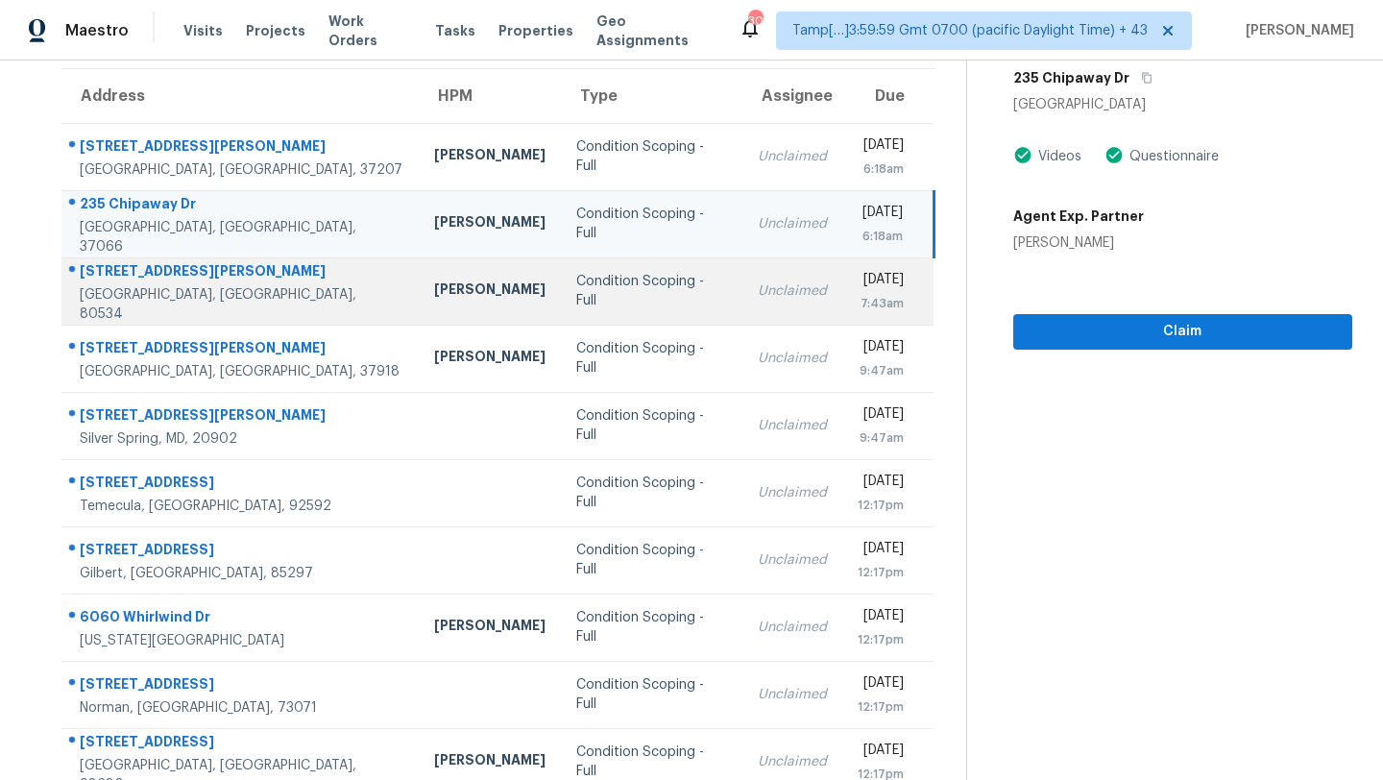
click at [750, 313] on td "Unclaimed" at bounding box center [792, 290] width 100 height 67
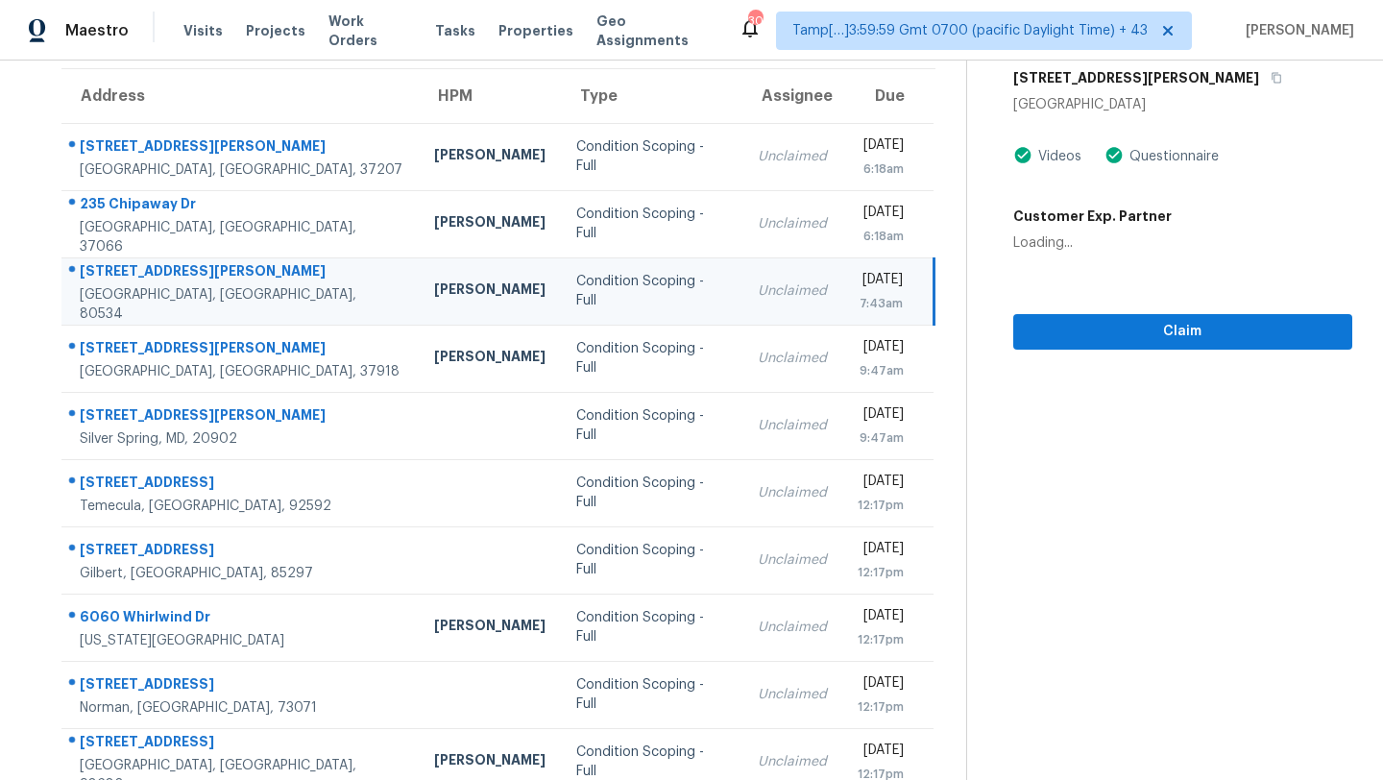
scroll to position [0, 0]
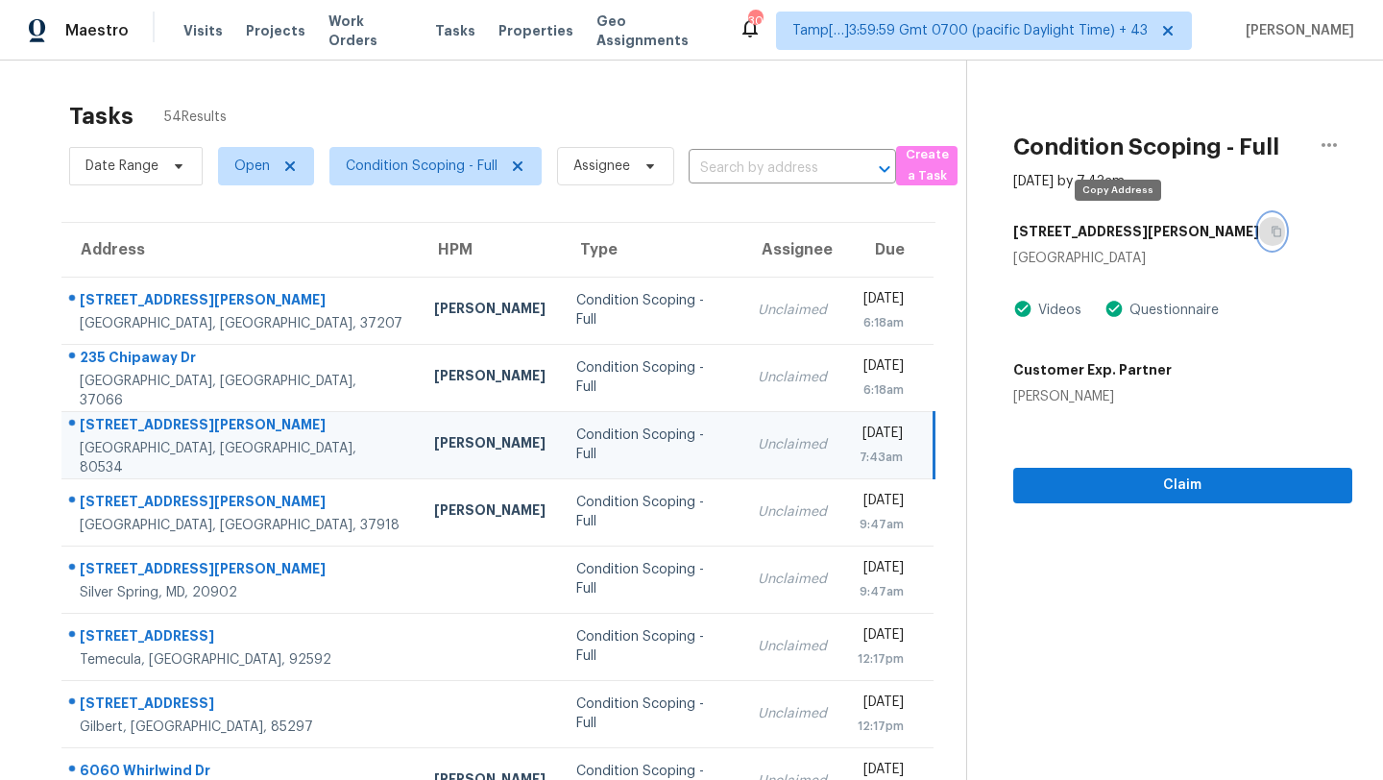
click at [1271, 230] on icon "button" at bounding box center [1277, 232] width 12 height 12
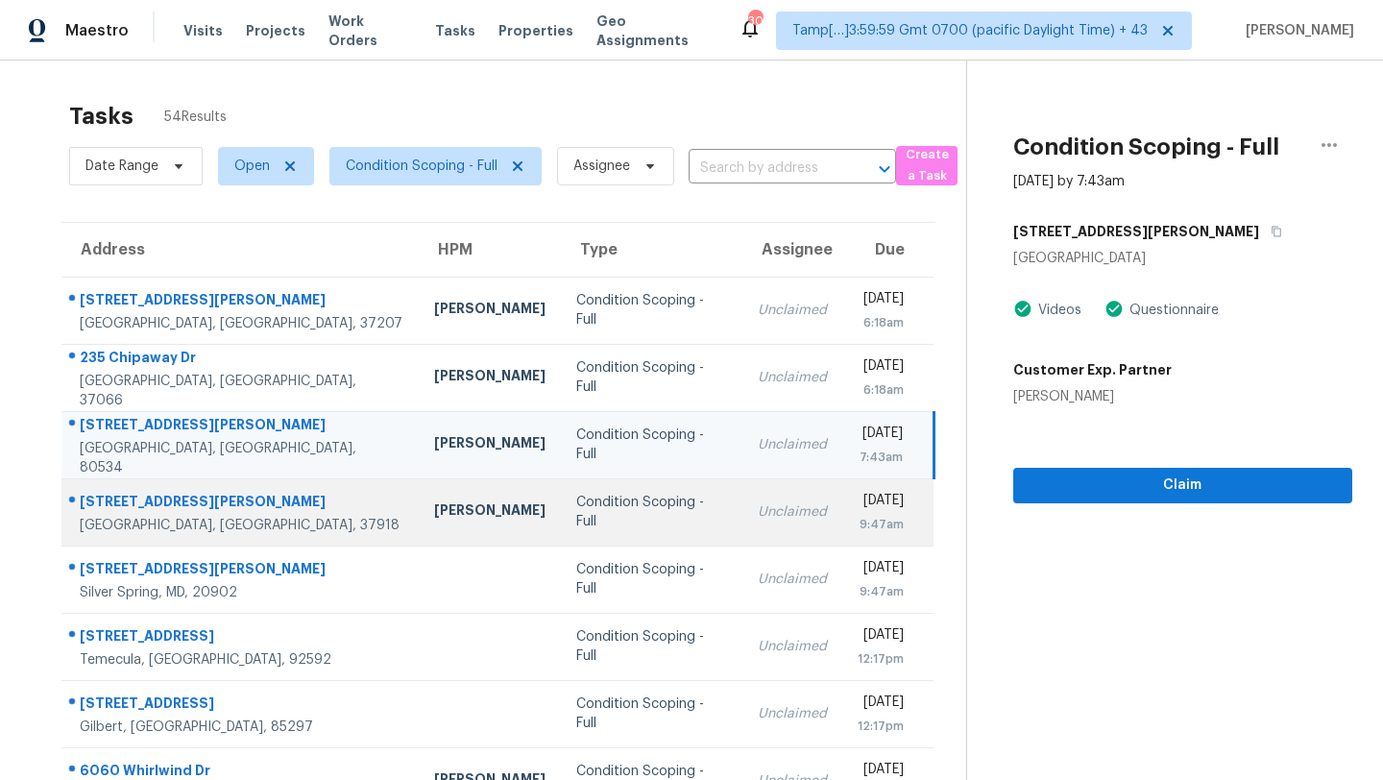
click at [630, 538] on td "Condition Scoping - Full" at bounding box center [652, 511] width 183 height 67
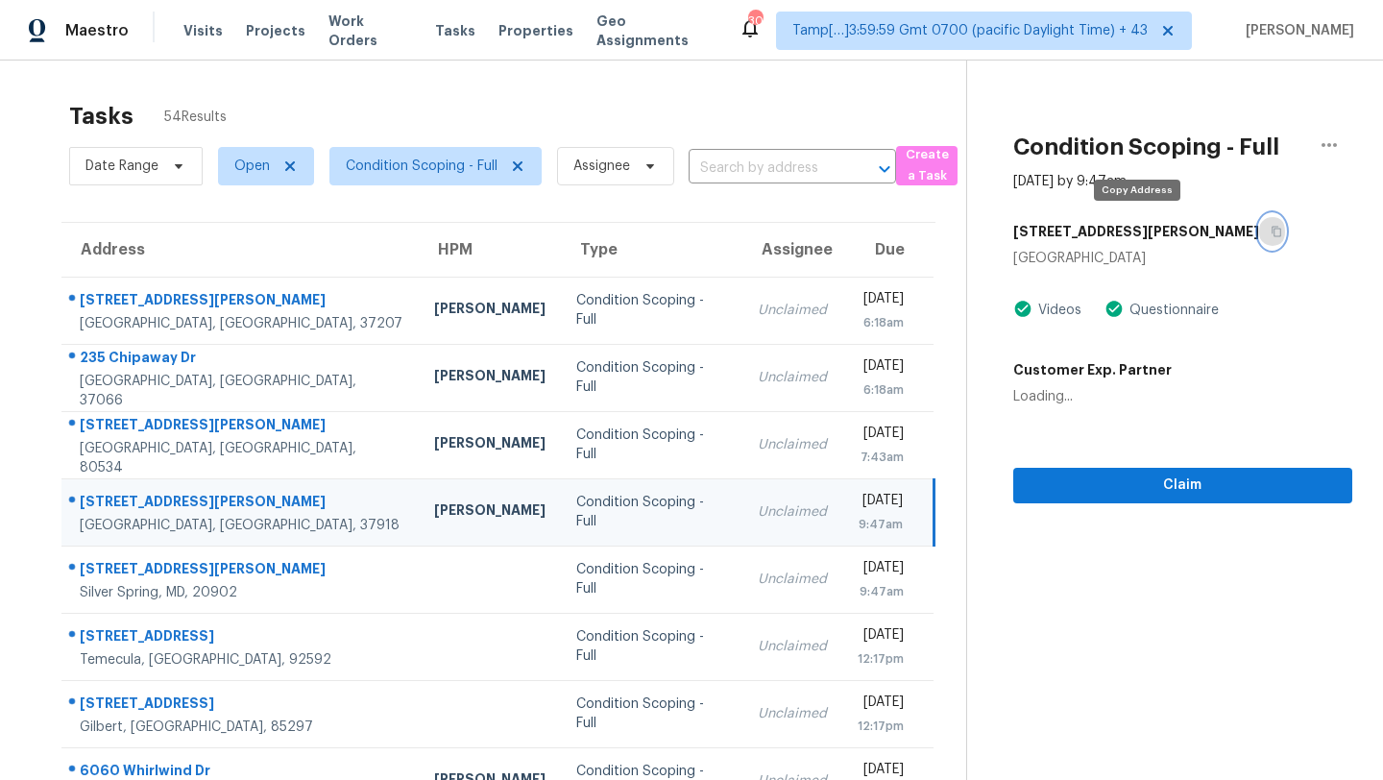
click at [1272, 233] on icon "button" at bounding box center [1277, 232] width 10 height 11
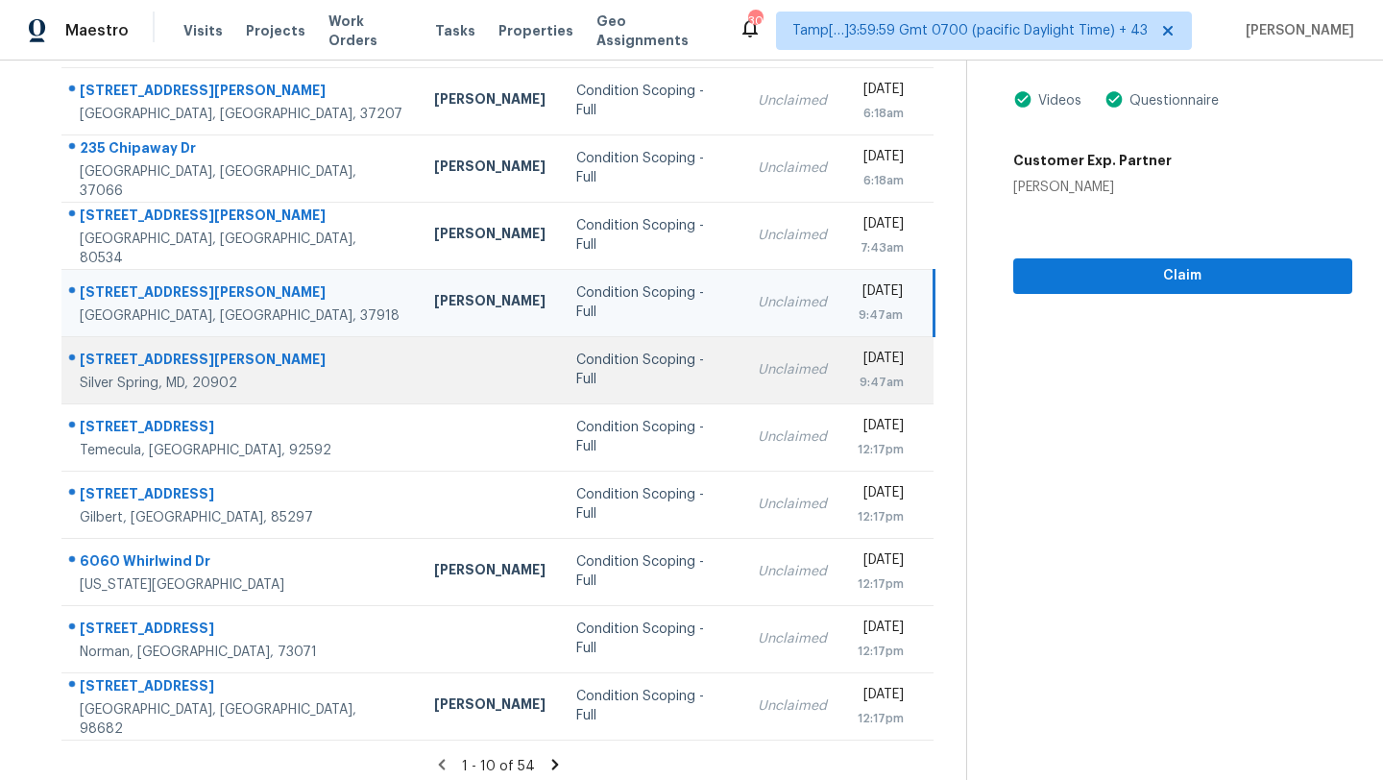
click at [742, 383] on td "Unclaimed" at bounding box center [792, 369] width 100 height 67
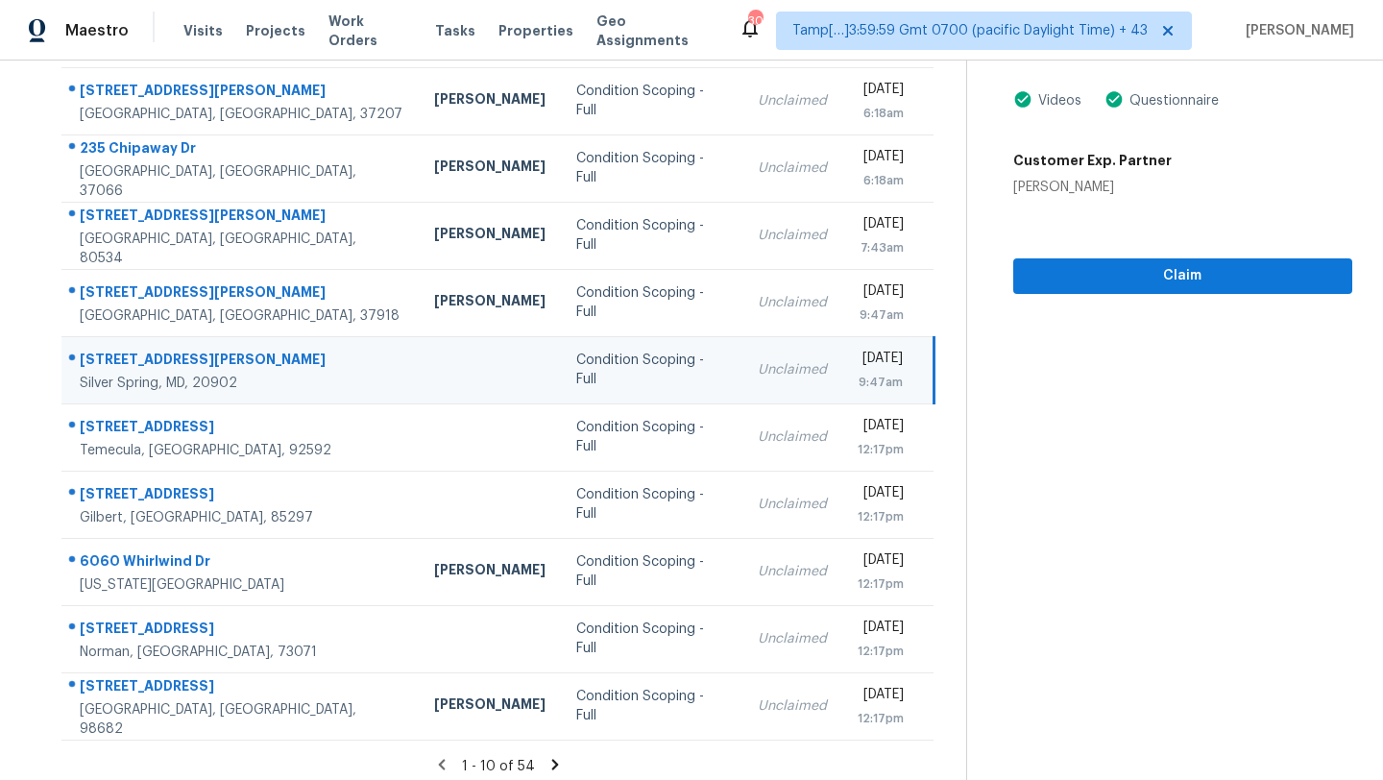
scroll to position [152, 0]
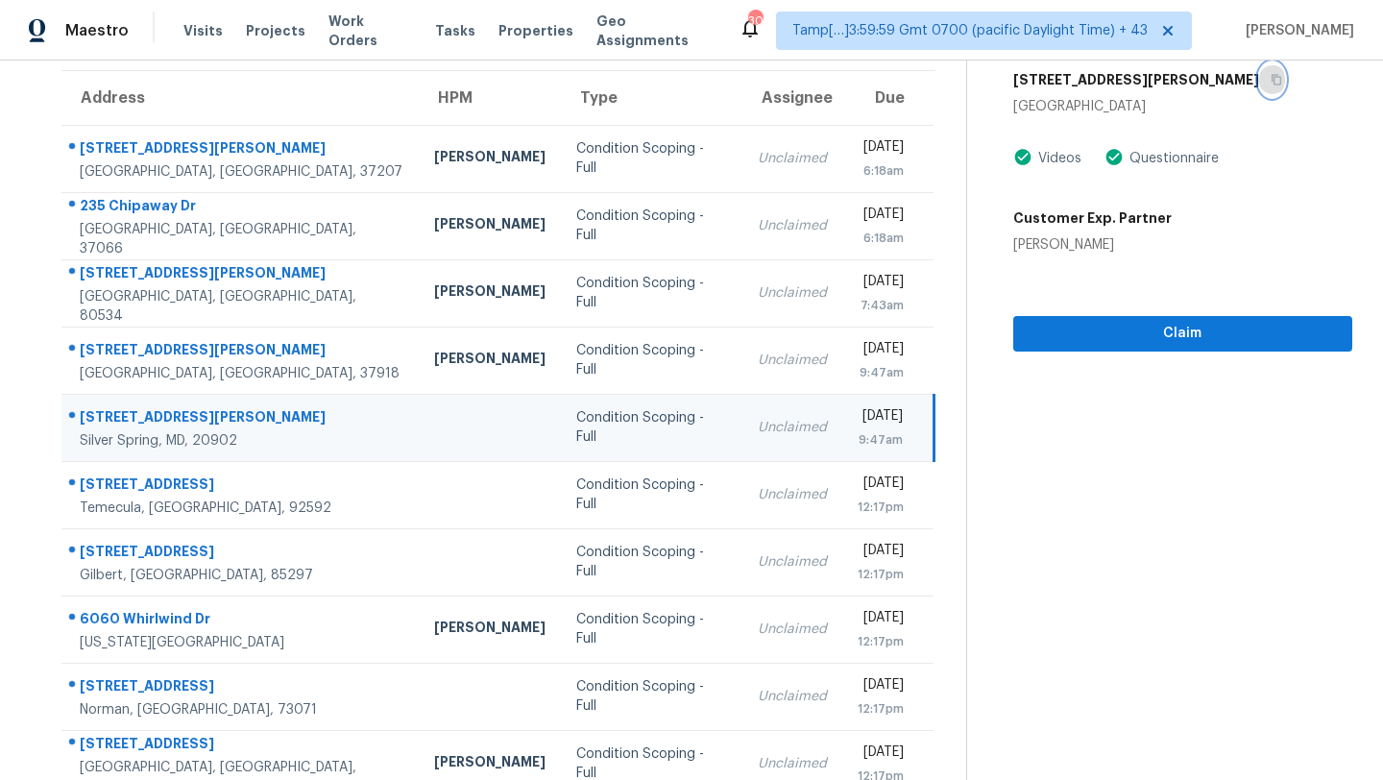
click at [1259, 86] on button "button" at bounding box center [1272, 79] width 26 height 35
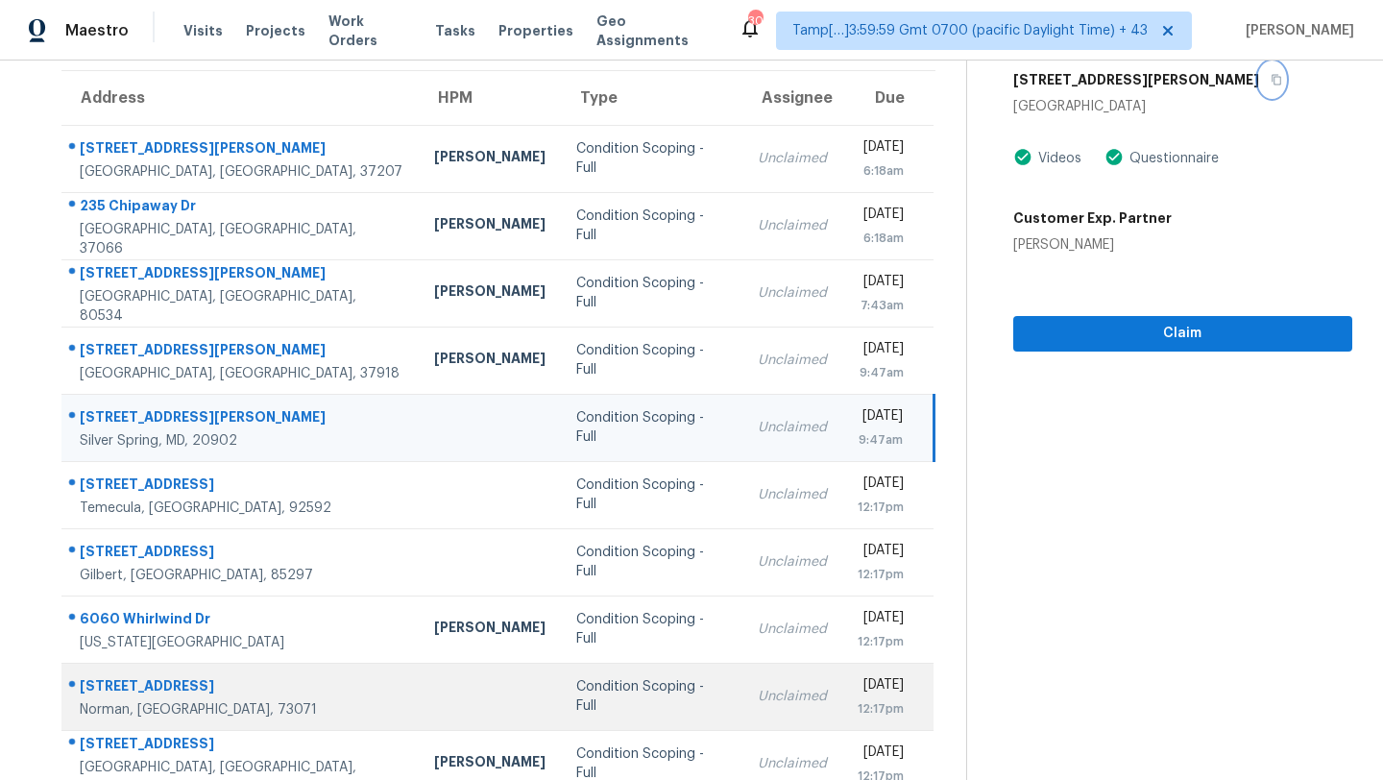
scroll to position [220, 0]
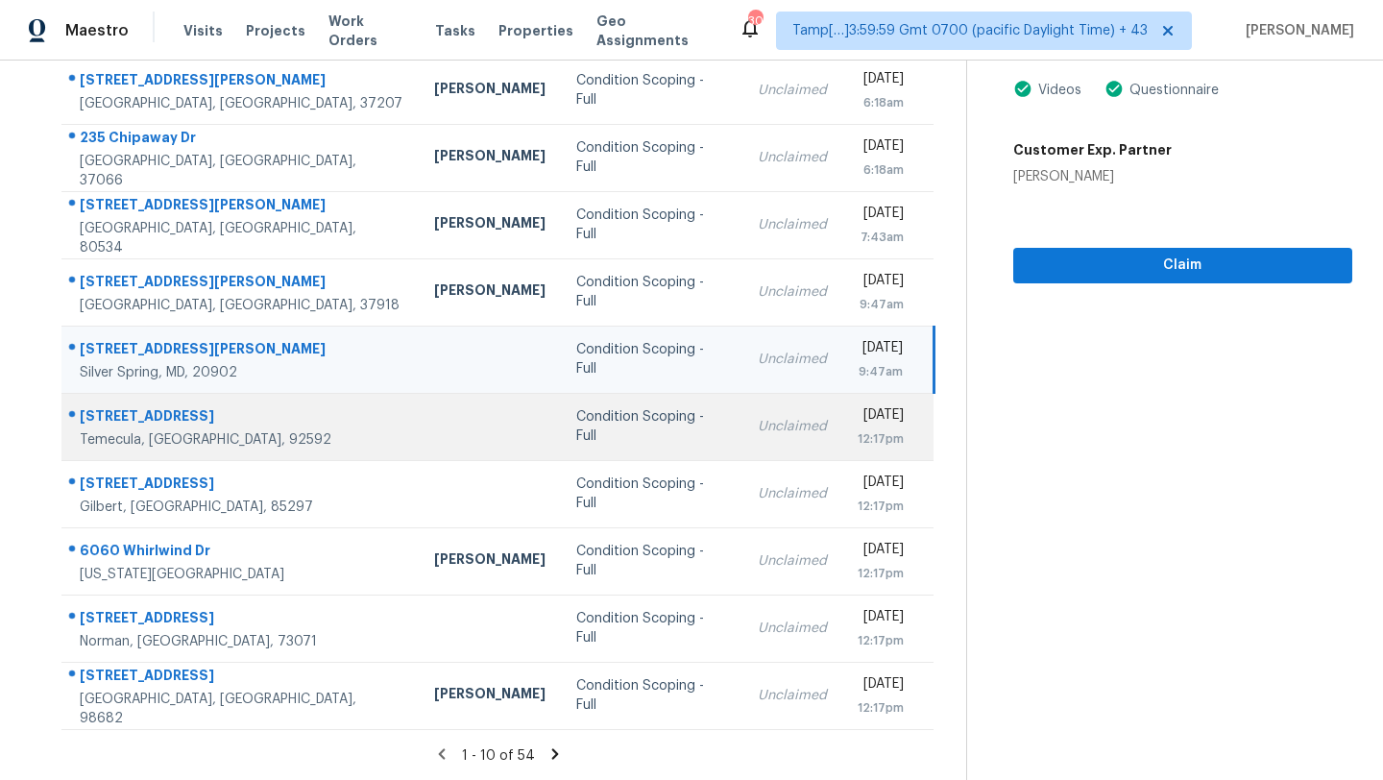
click at [742, 441] on td "Unclaimed" at bounding box center [792, 426] width 100 height 67
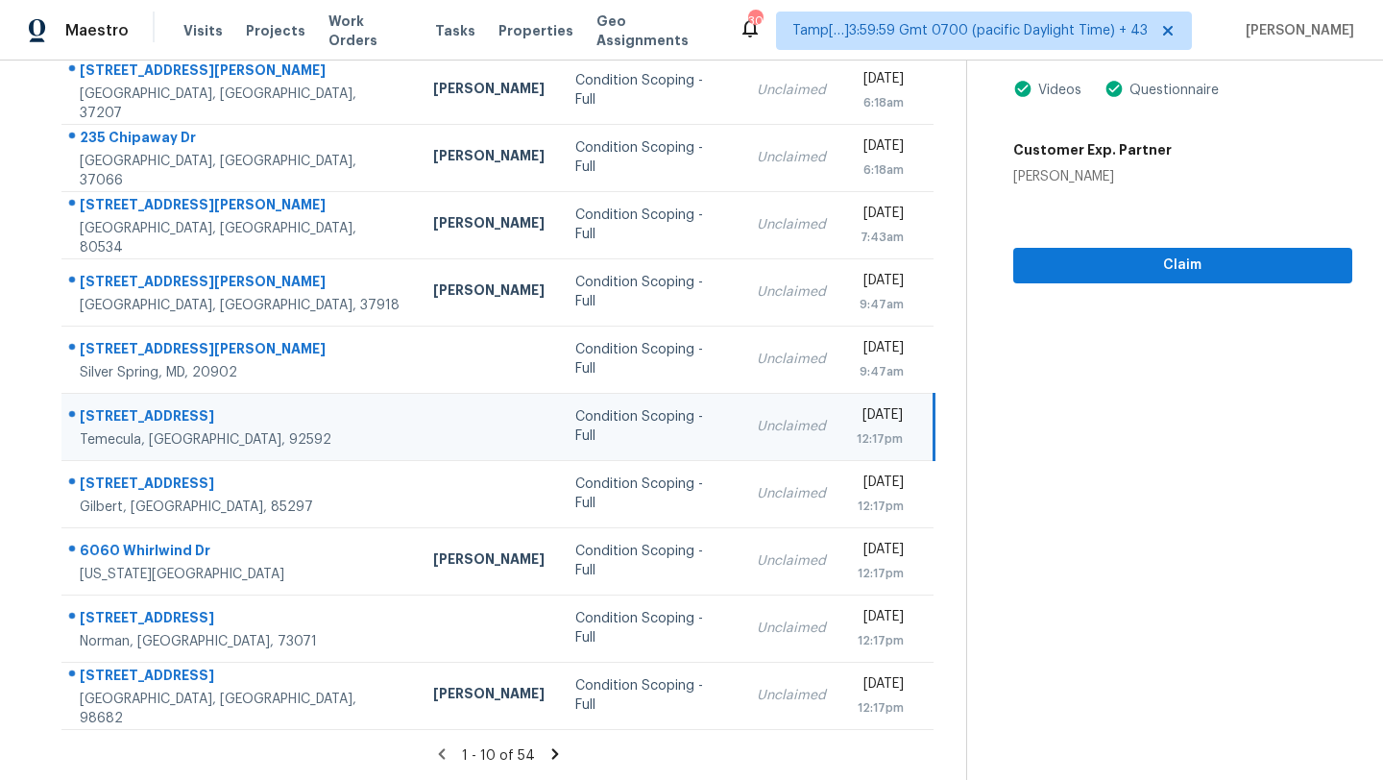
scroll to position [157, 0]
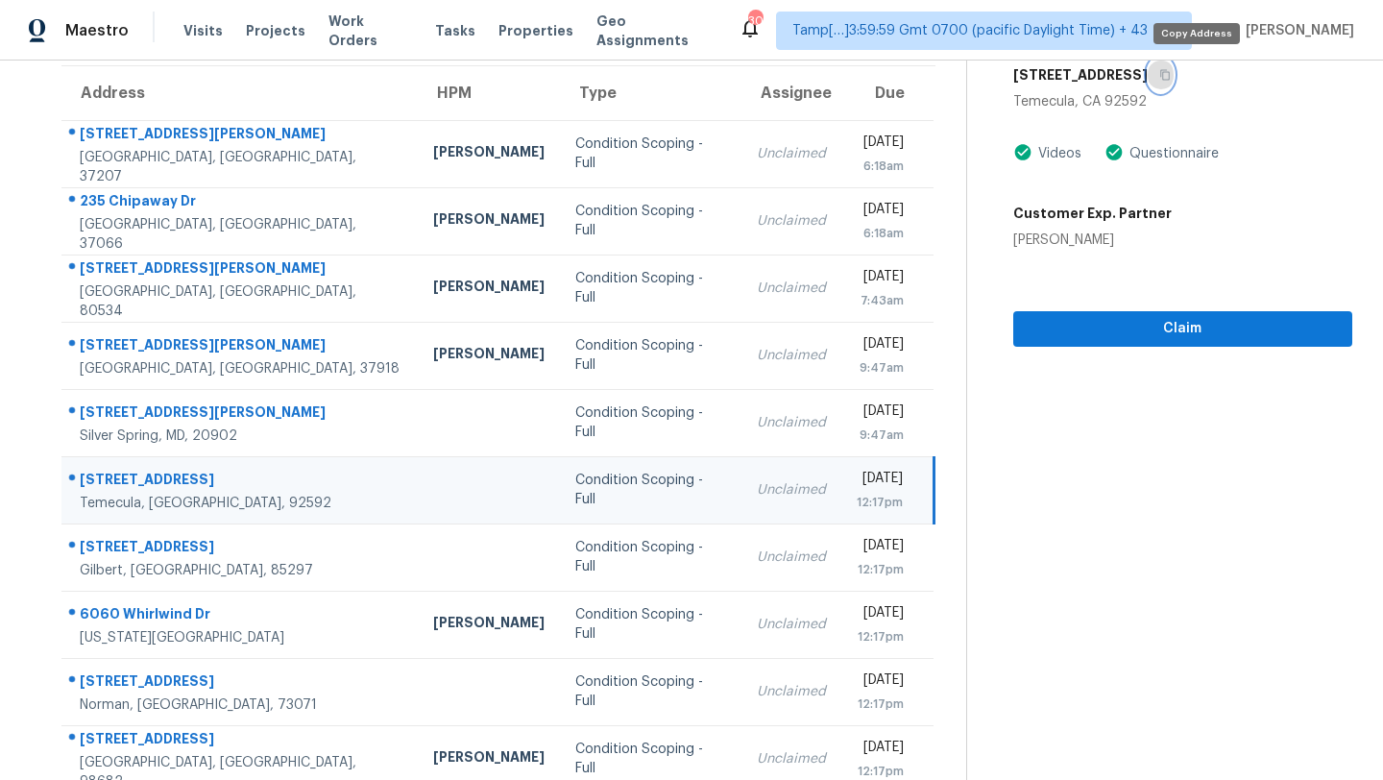
click at [1171, 80] on icon "button" at bounding box center [1165, 75] width 12 height 12
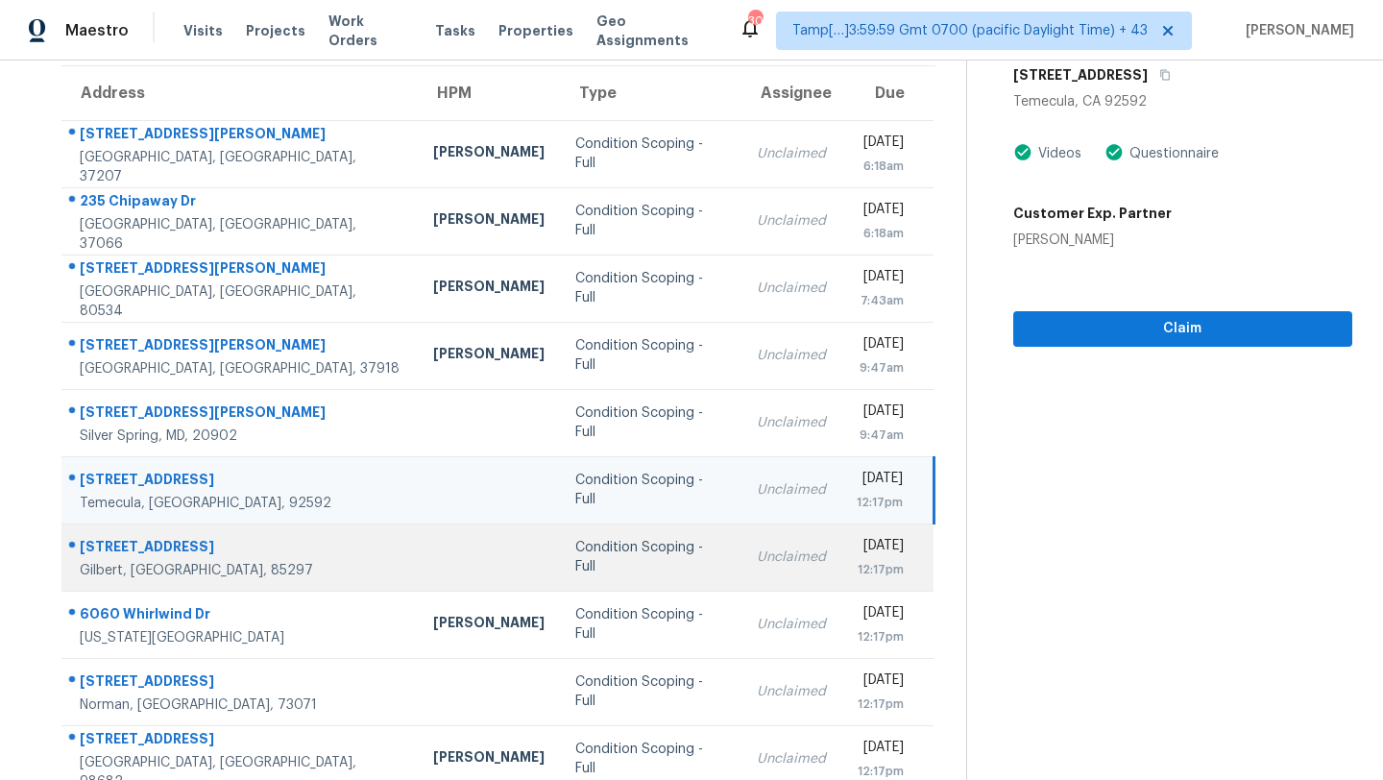
click at [619, 557] on div "Condition Scoping - Full" at bounding box center [650, 557] width 151 height 38
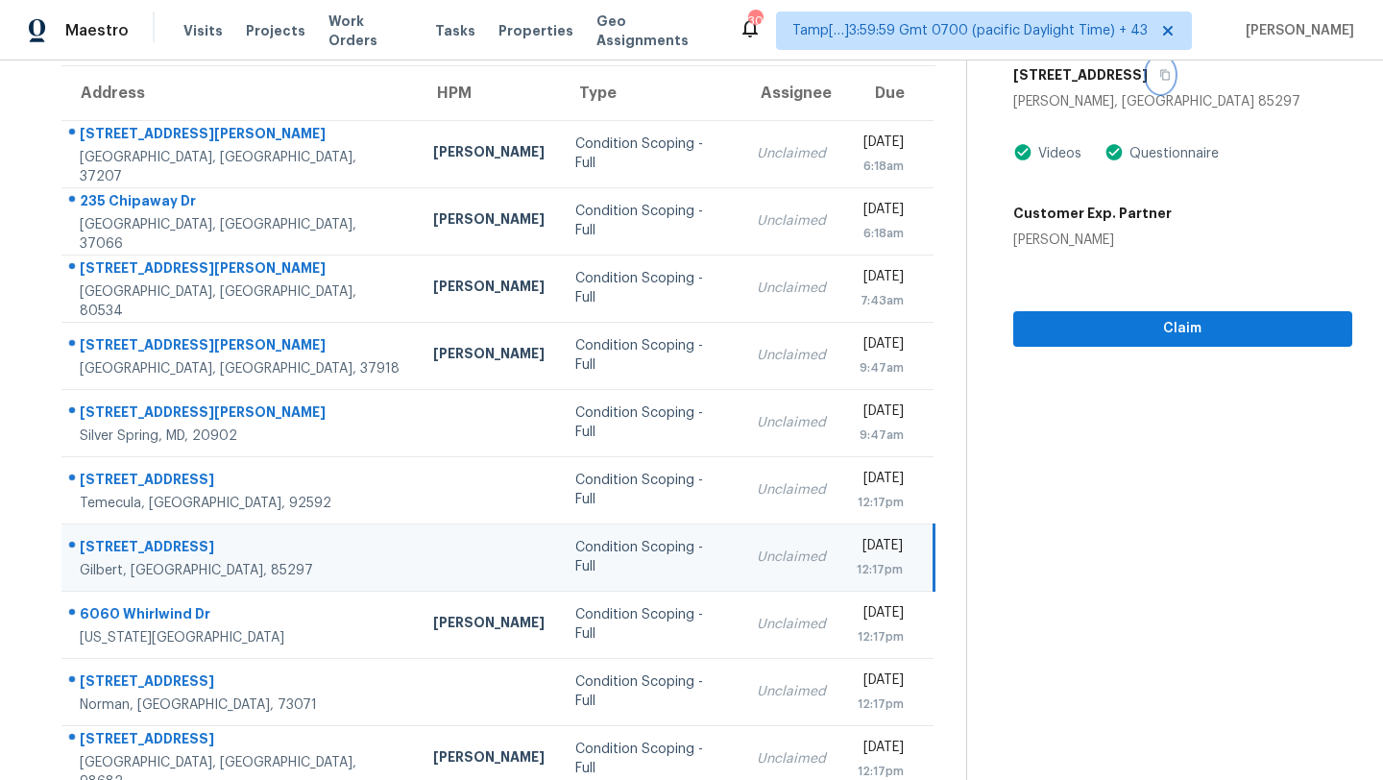
click at [1160, 78] on icon "button" at bounding box center [1165, 75] width 10 height 11
click at [1170, 335] on span "Claim" at bounding box center [1183, 329] width 308 height 24
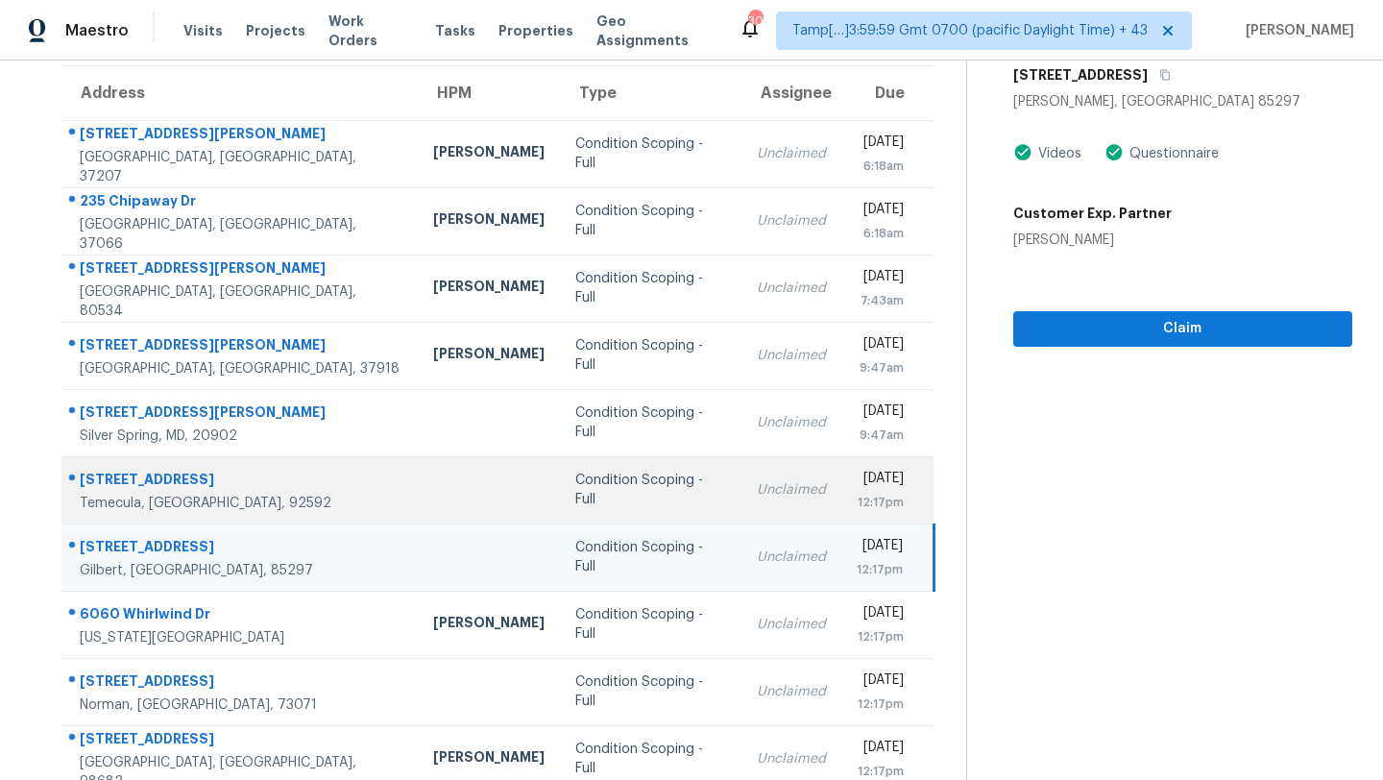
scroll to position [220, 0]
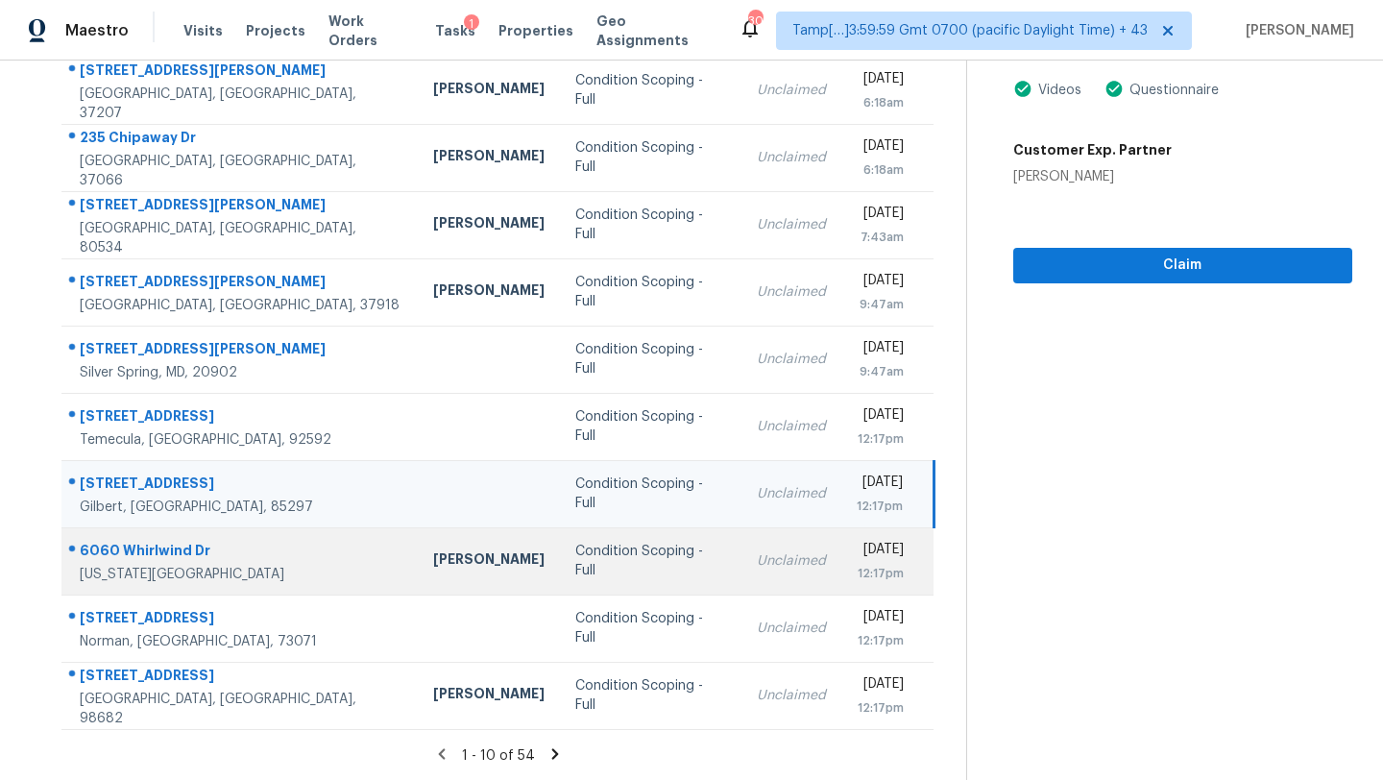
click at [757, 559] on div "Unclaimed" at bounding box center [791, 560] width 69 height 19
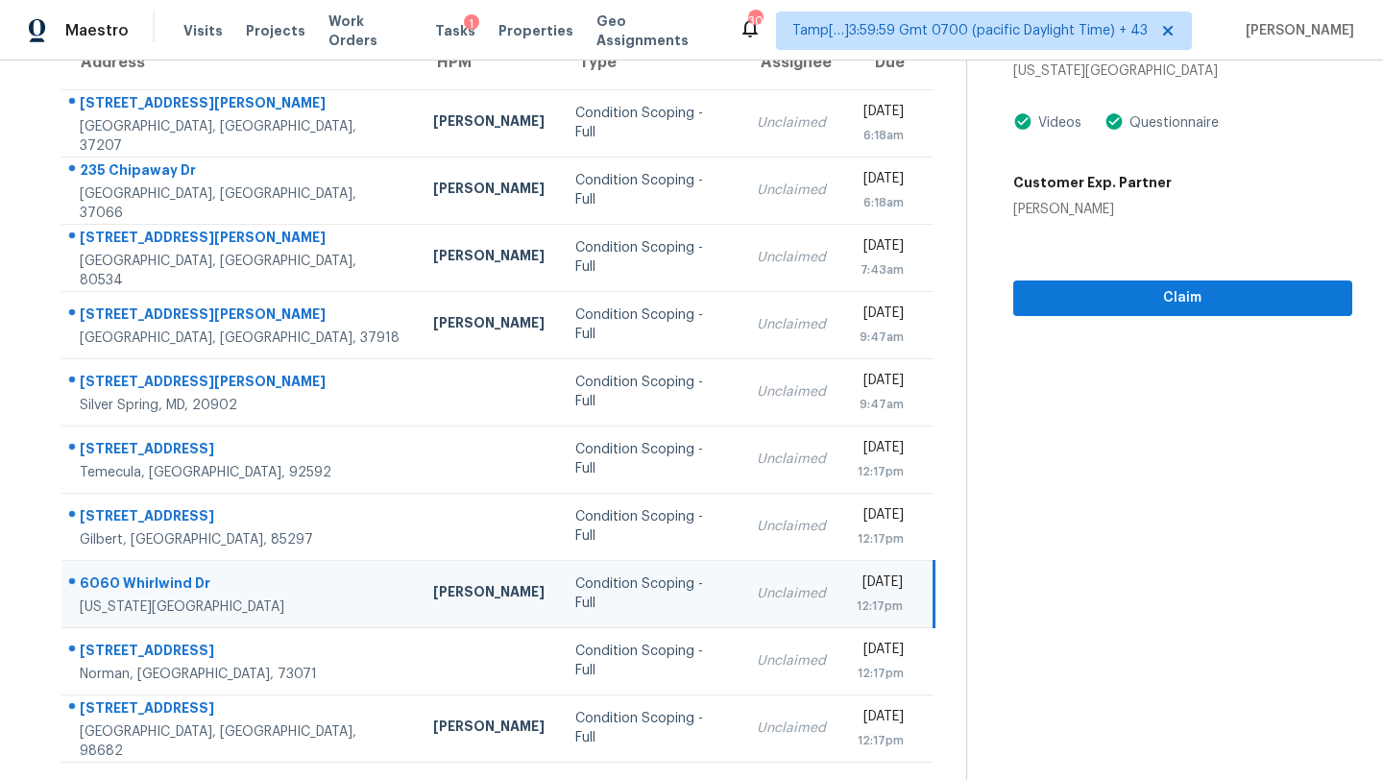
scroll to position [130, 0]
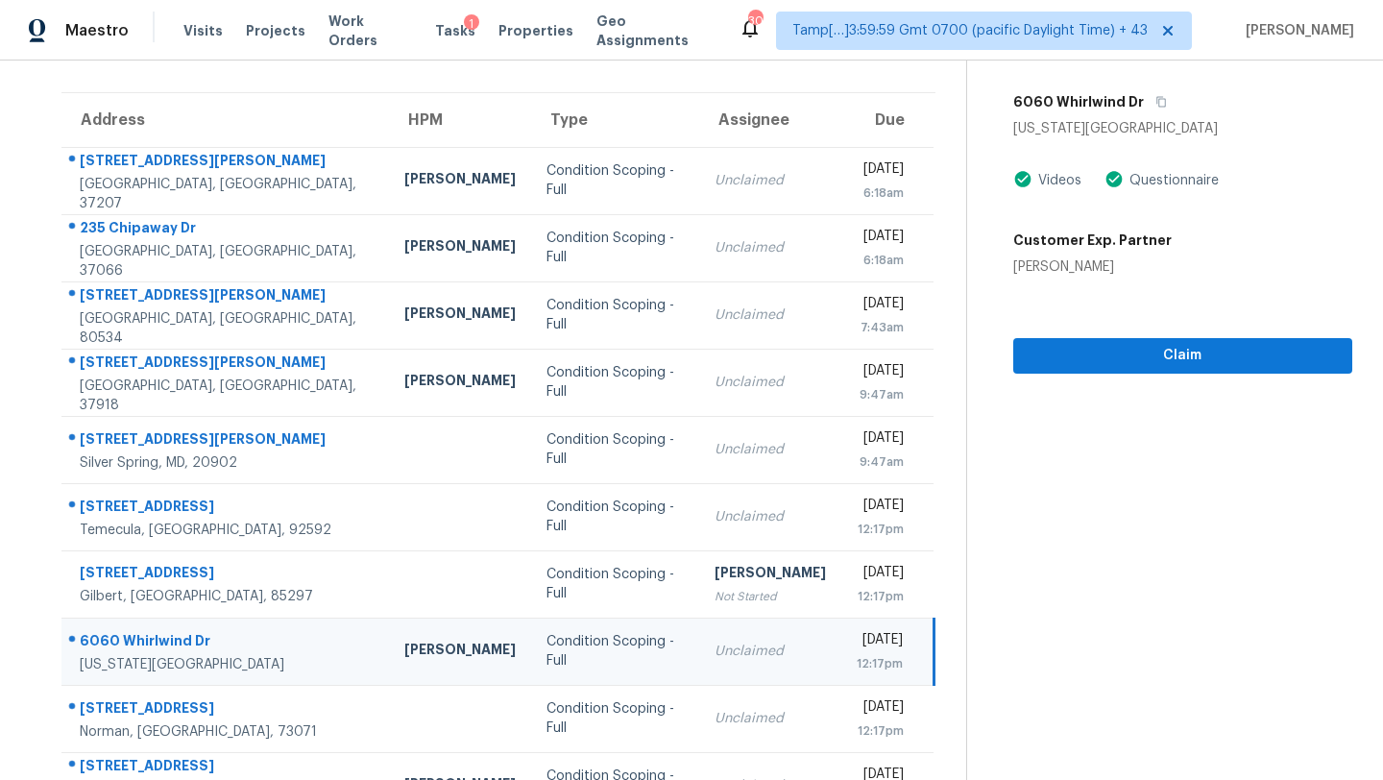
click at [1159, 87] on div "6060 Whirlwind Dr" at bounding box center [1182, 102] width 339 height 35
click at [1159, 94] on button "button" at bounding box center [1157, 102] width 26 height 35
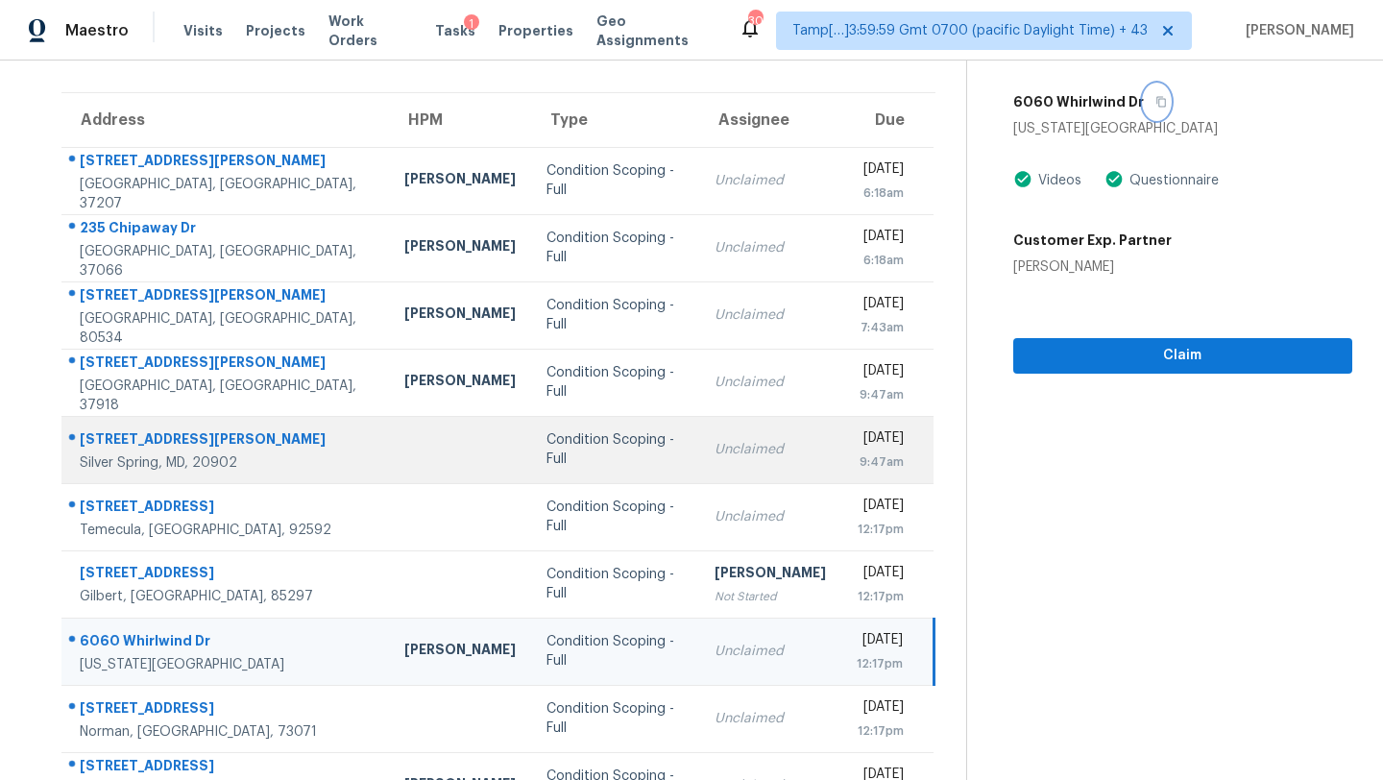
scroll to position [220, 0]
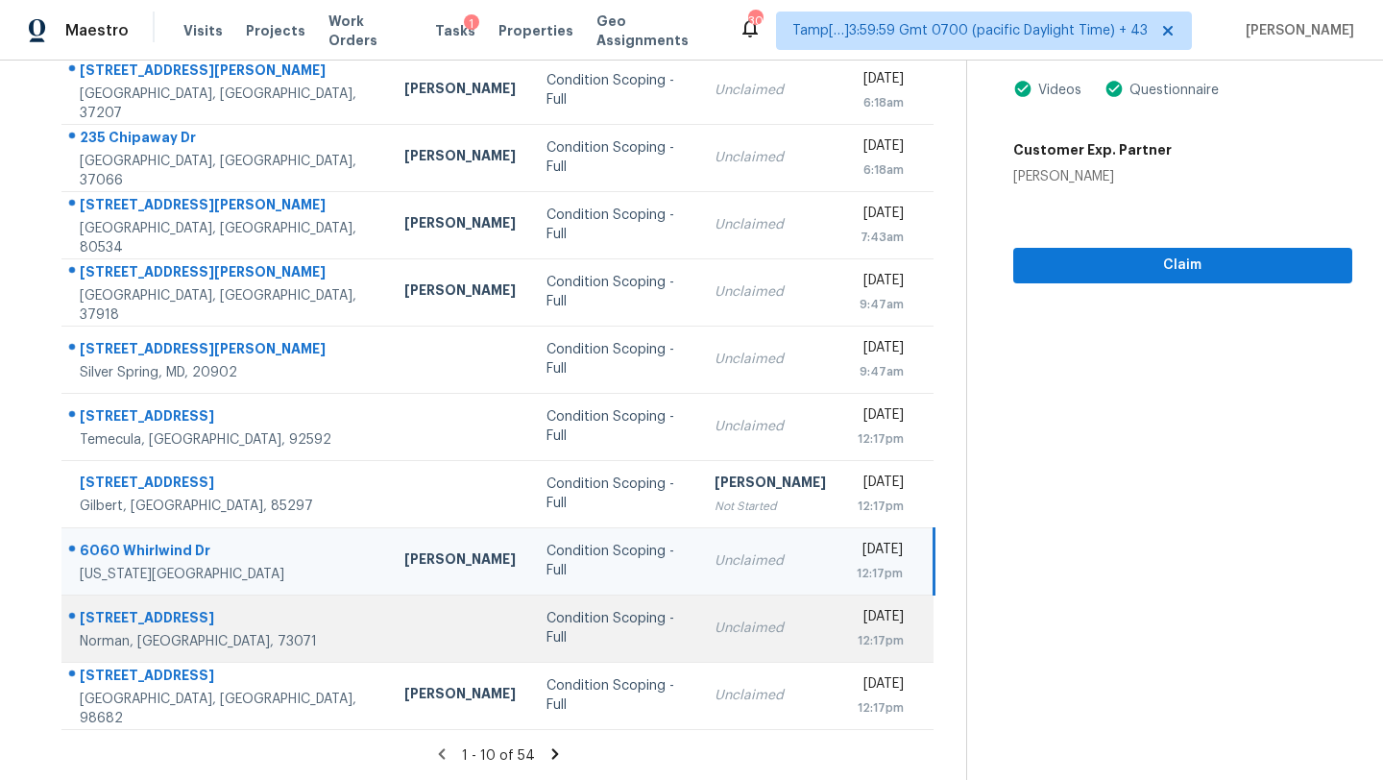
click at [857, 640] on div "12:17pm" at bounding box center [881, 640] width 48 height 19
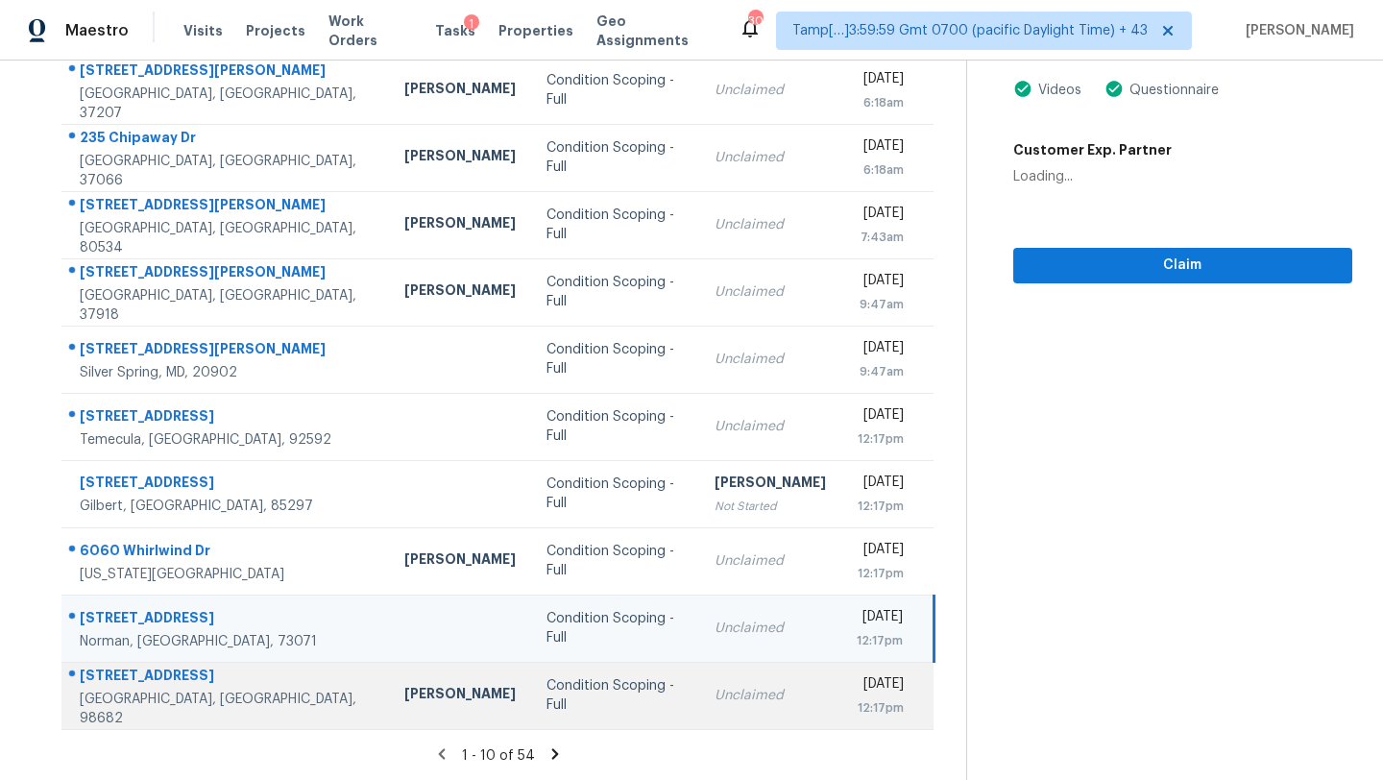
click at [741, 691] on td "Unclaimed" at bounding box center [770, 695] width 142 height 67
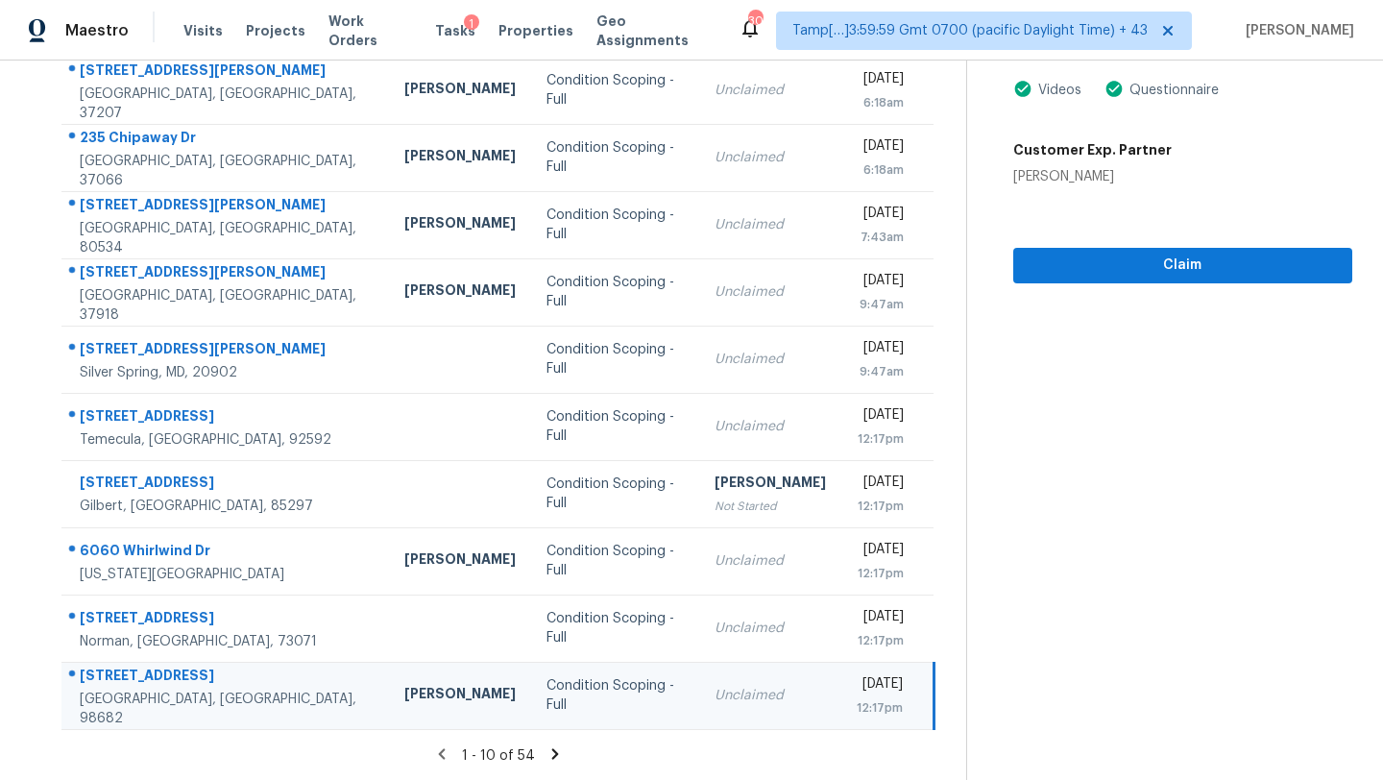
scroll to position [150, 0]
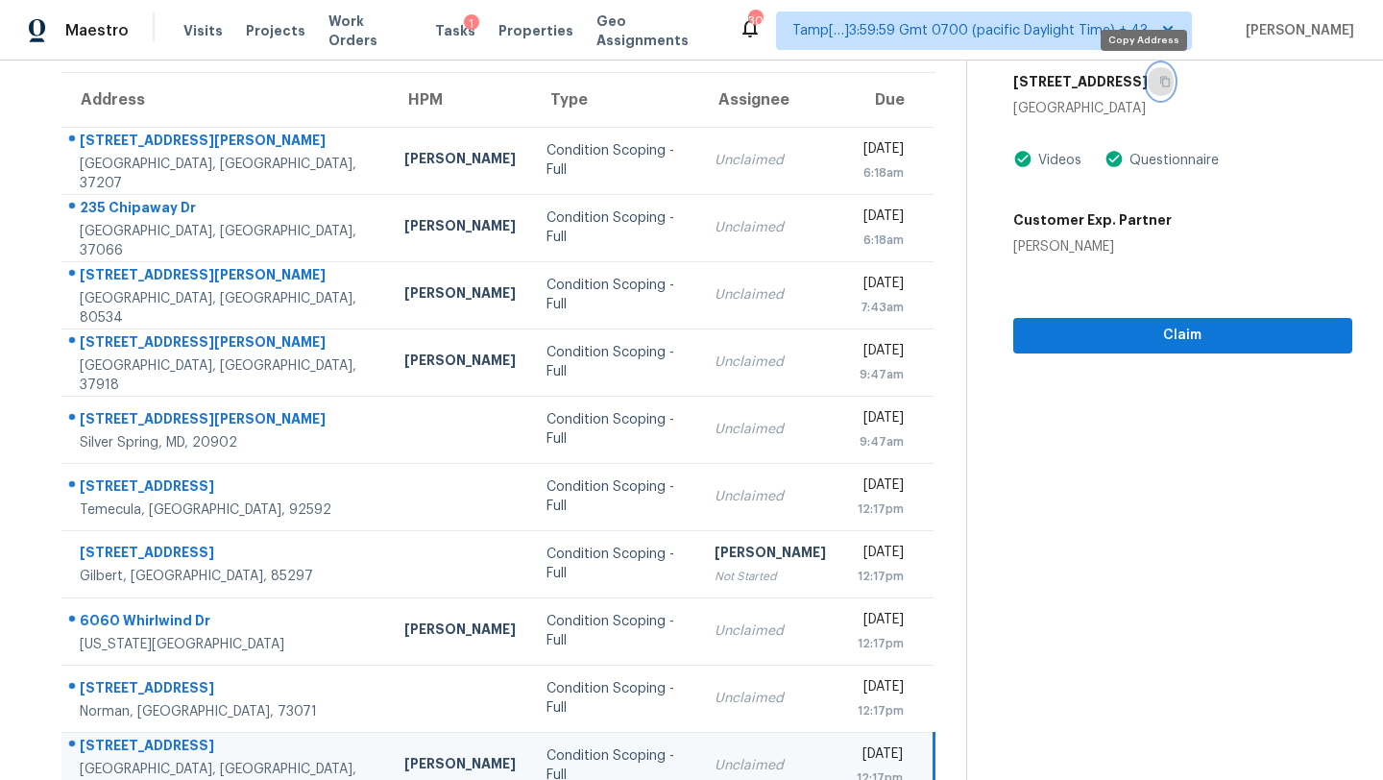
click at [1148, 87] on button "button" at bounding box center [1161, 81] width 26 height 35
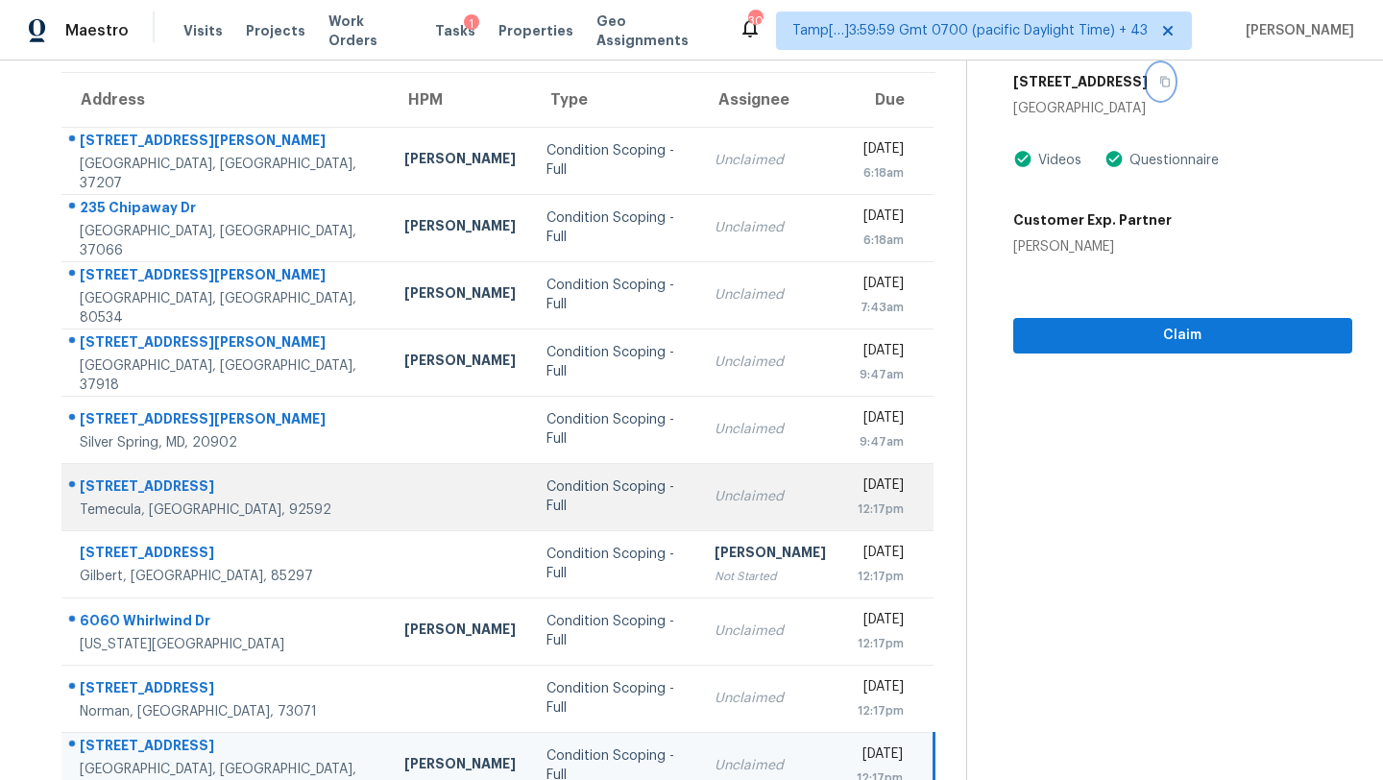
scroll to position [220, 0]
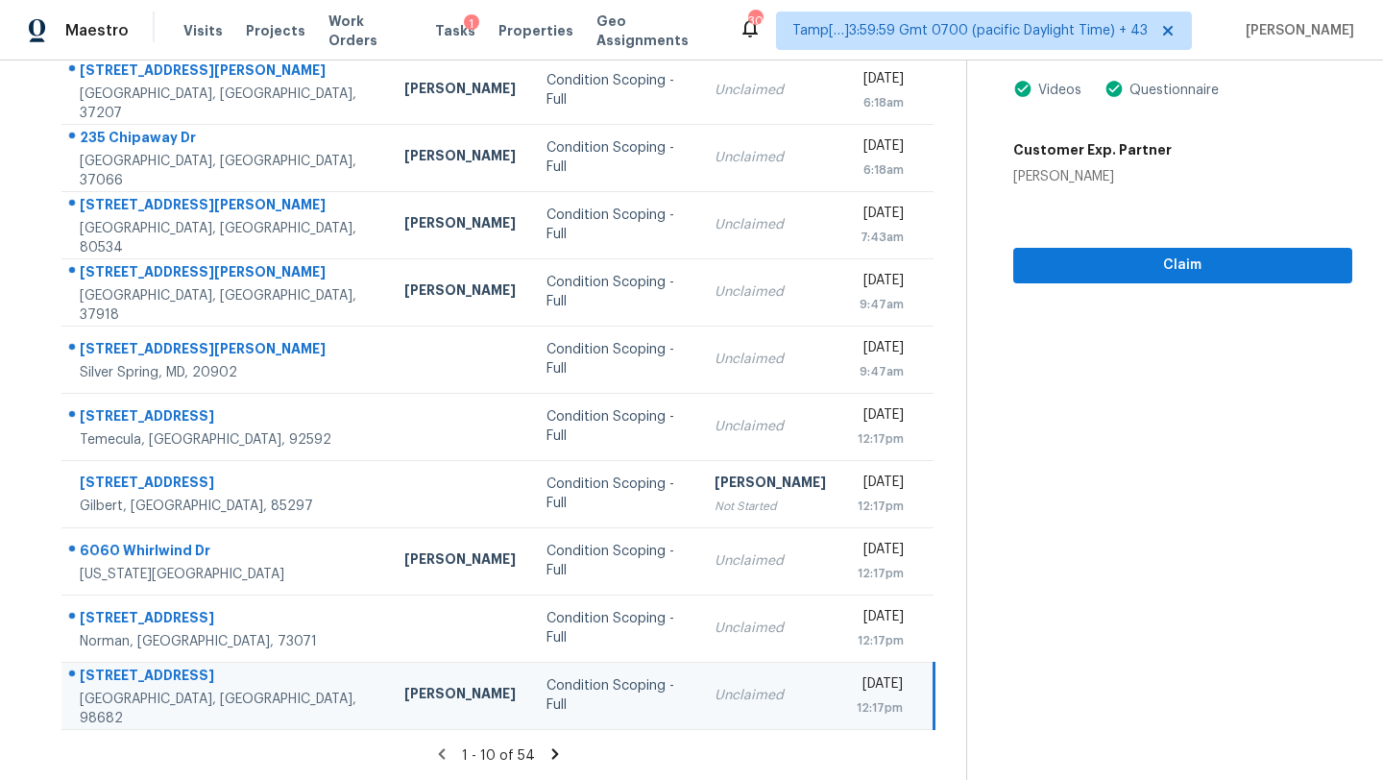
click at [555, 761] on icon at bounding box center [555, 753] width 17 height 17
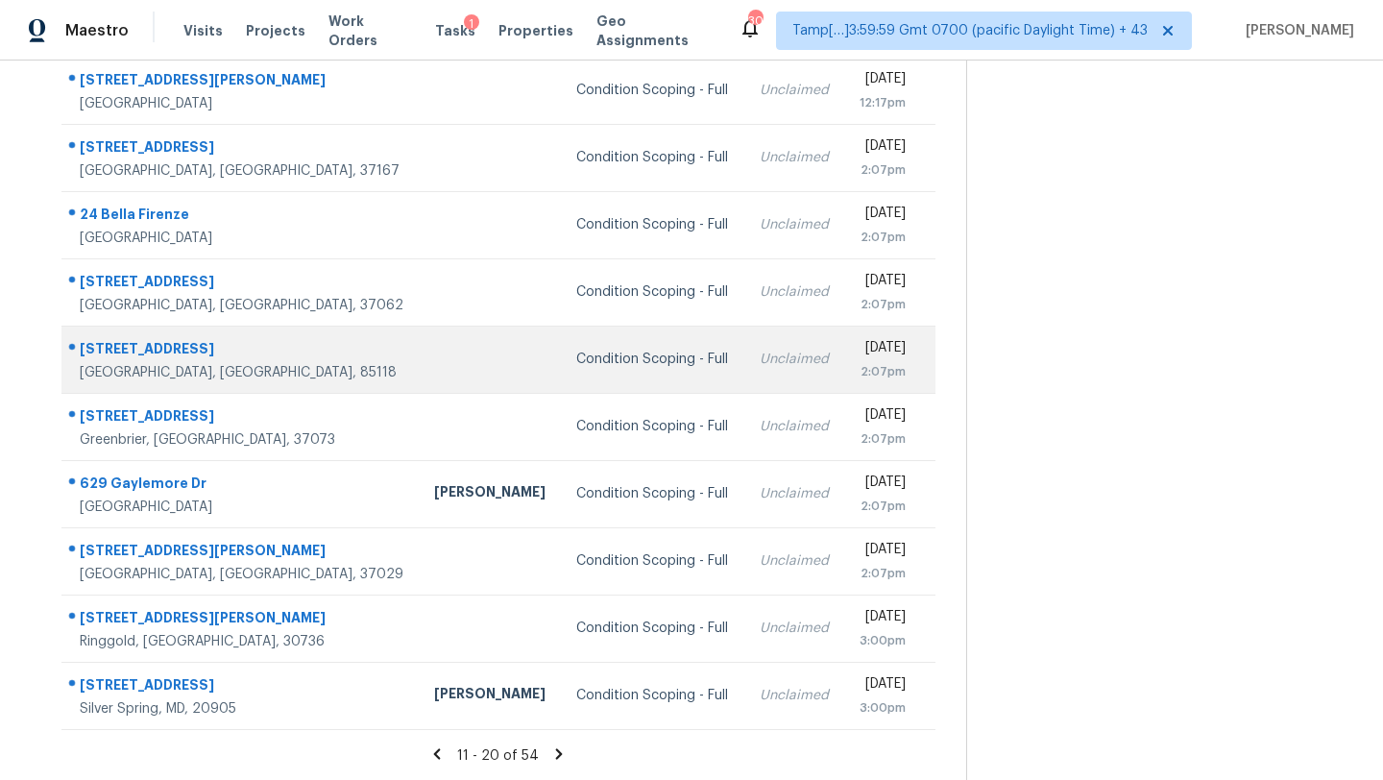
scroll to position [148, 0]
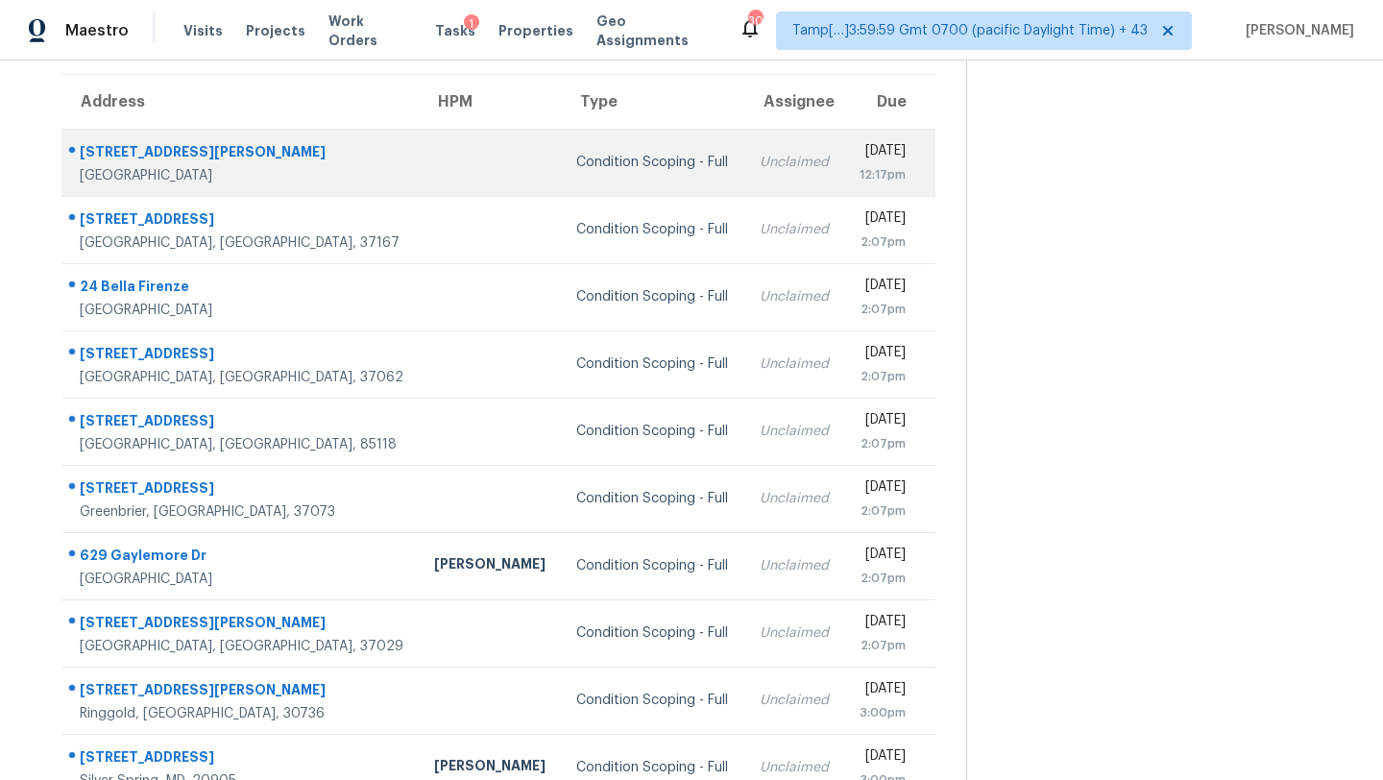
click at [594, 154] on div "Condition Scoping - Full" at bounding box center [652, 162] width 152 height 19
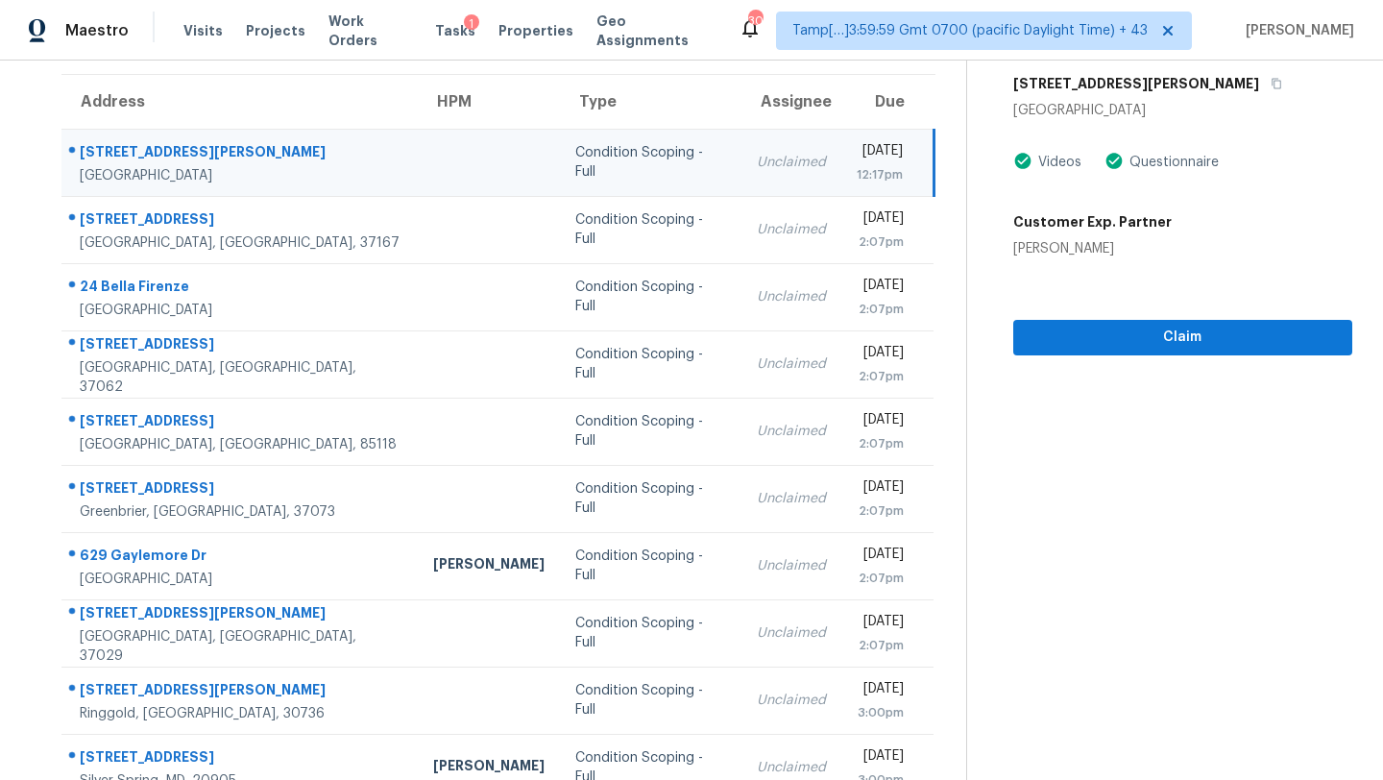
scroll to position [85, 0]
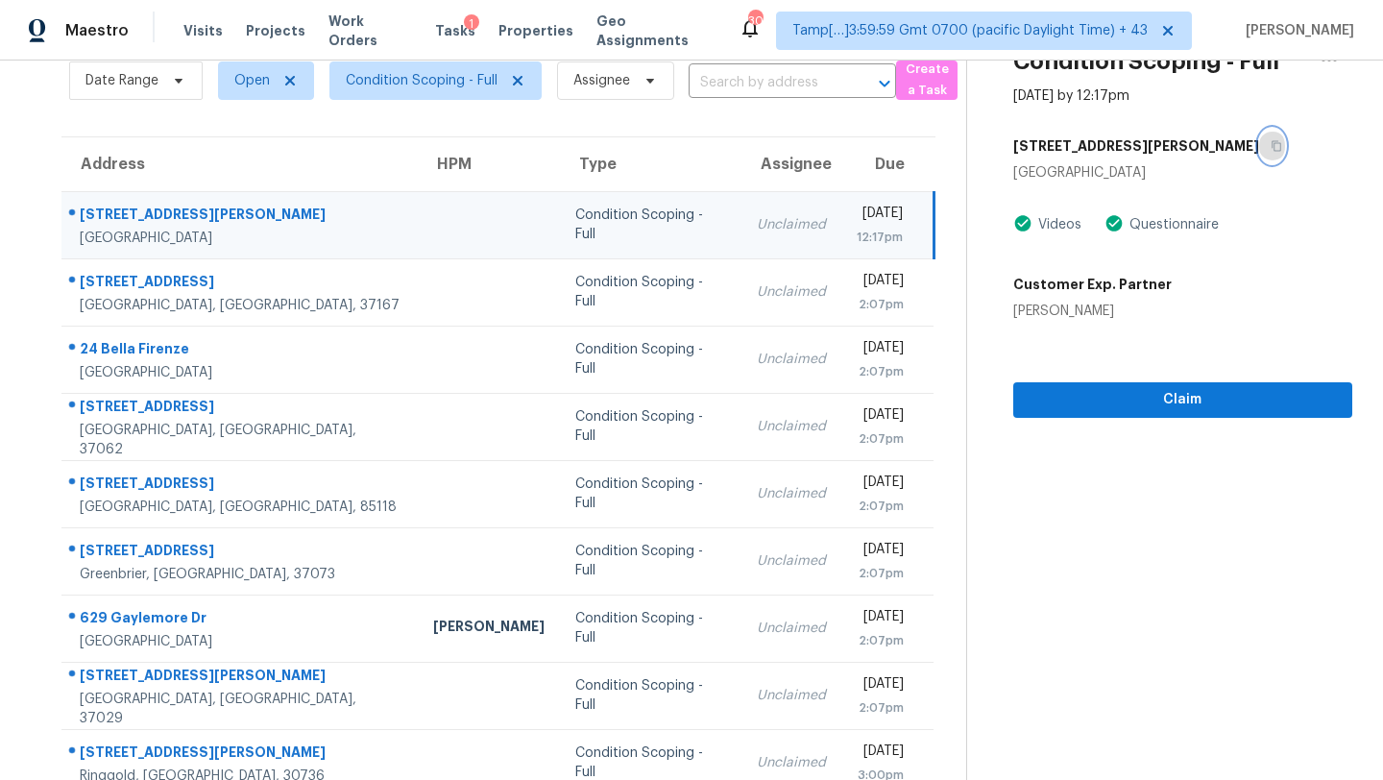
click at [1272, 150] on icon "button" at bounding box center [1277, 146] width 10 height 11
click at [1153, 414] on button "Claim" at bounding box center [1182, 400] width 339 height 36
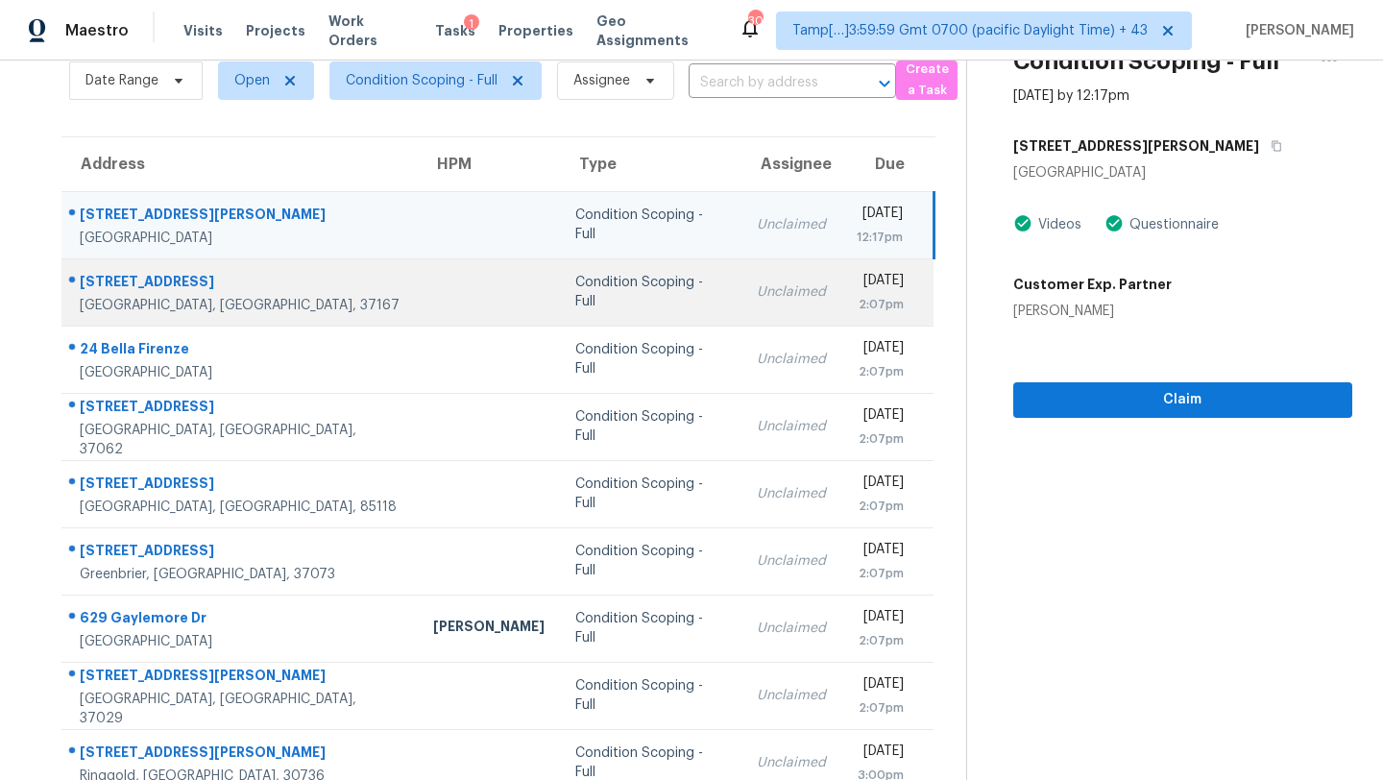
click at [757, 296] on div "Unclaimed" at bounding box center [791, 291] width 69 height 19
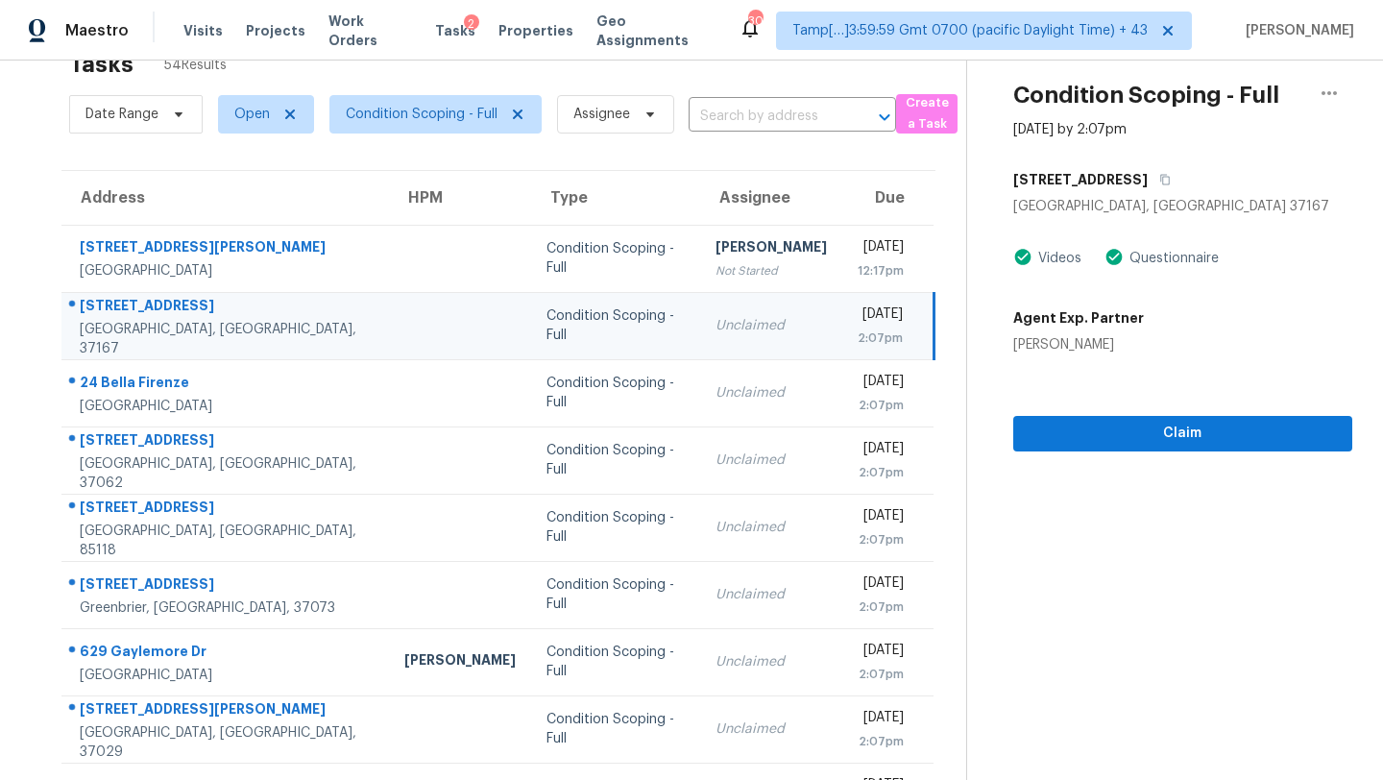
scroll to position [12, 0]
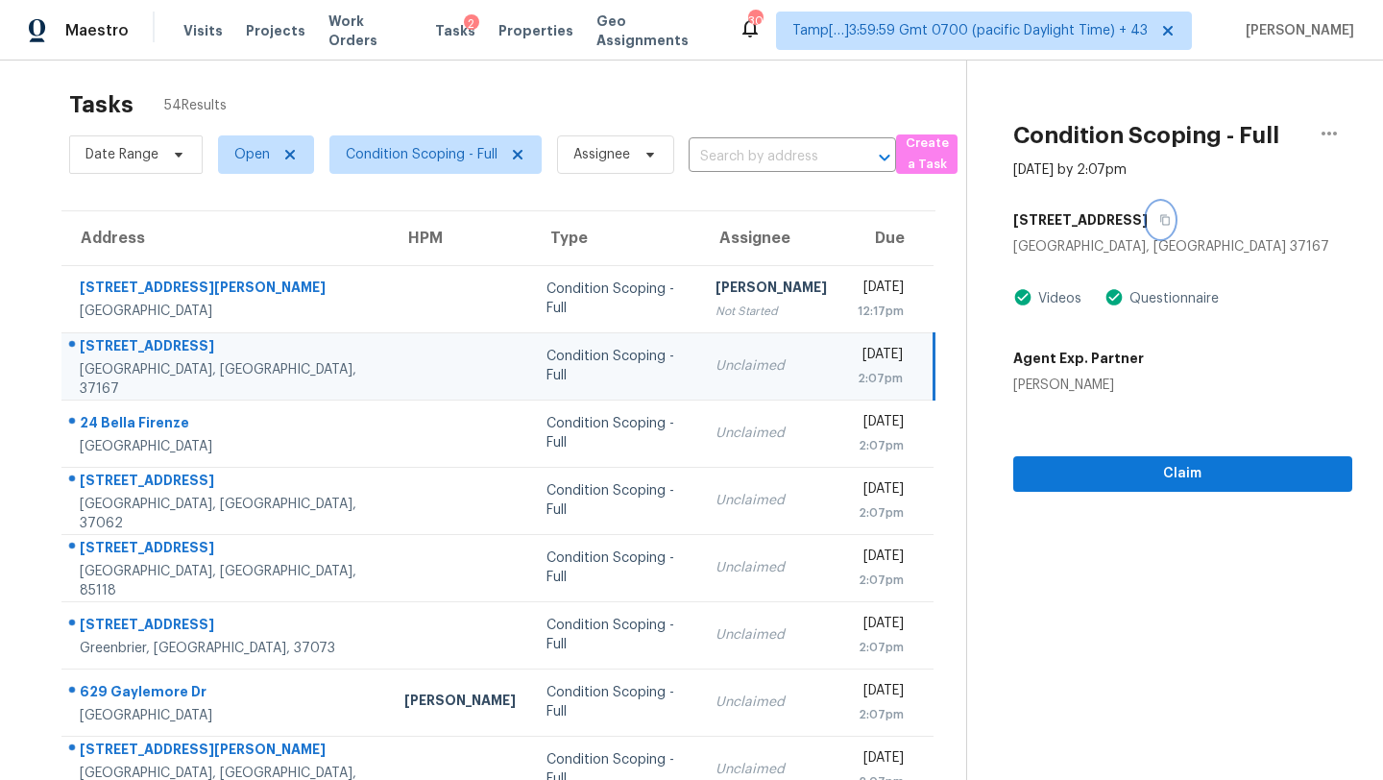
click at [1160, 216] on icon "button" at bounding box center [1165, 220] width 10 height 11
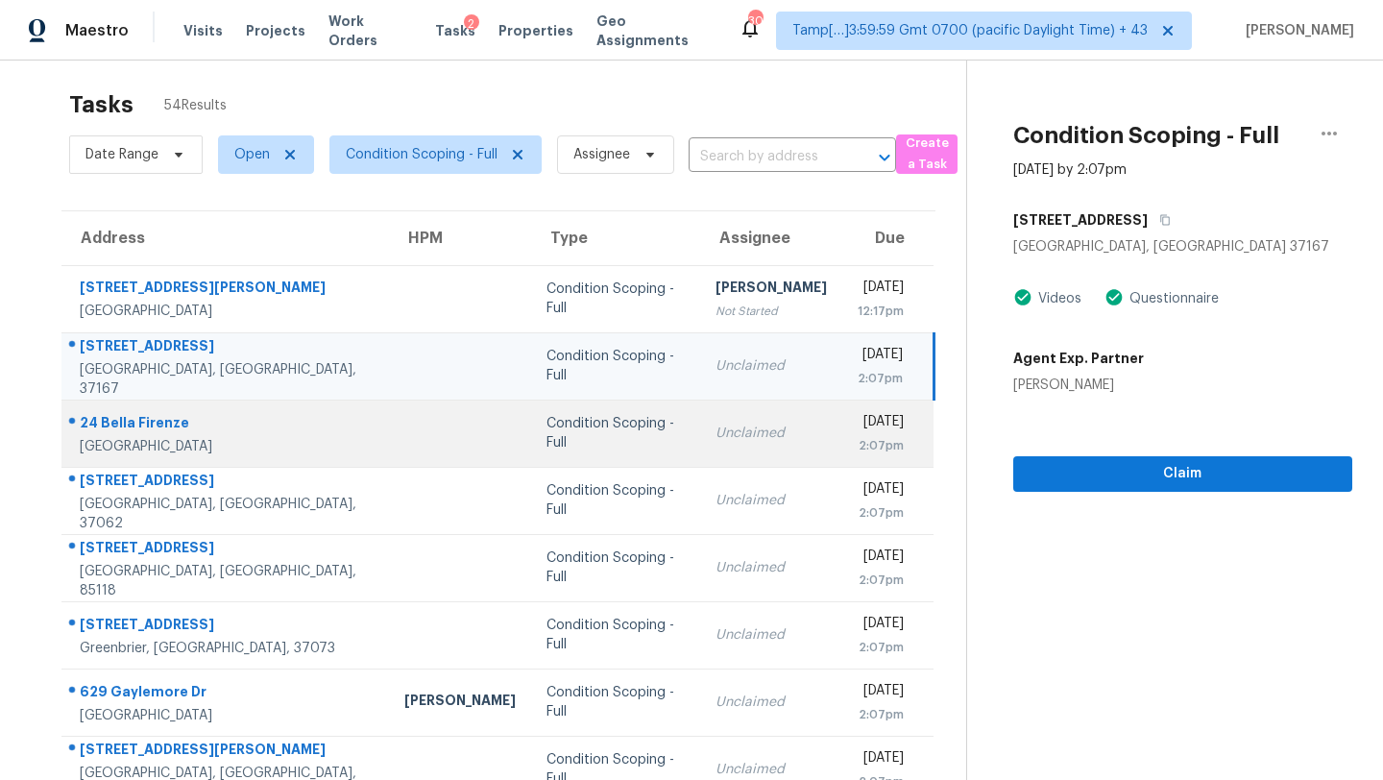
click at [700, 453] on td "Unclaimed" at bounding box center [771, 433] width 142 height 67
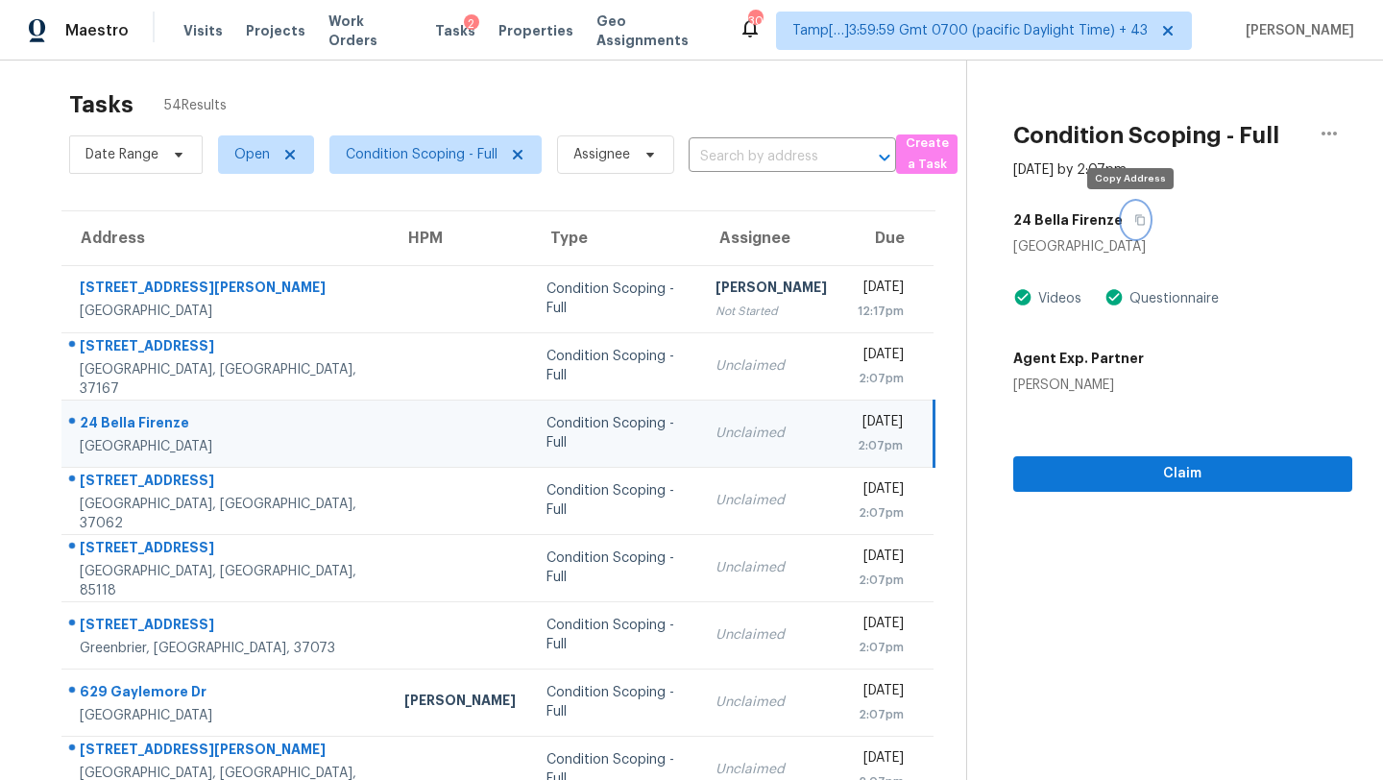
click at [1125, 221] on button "button" at bounding box center [1136, 220] width 26 height 35
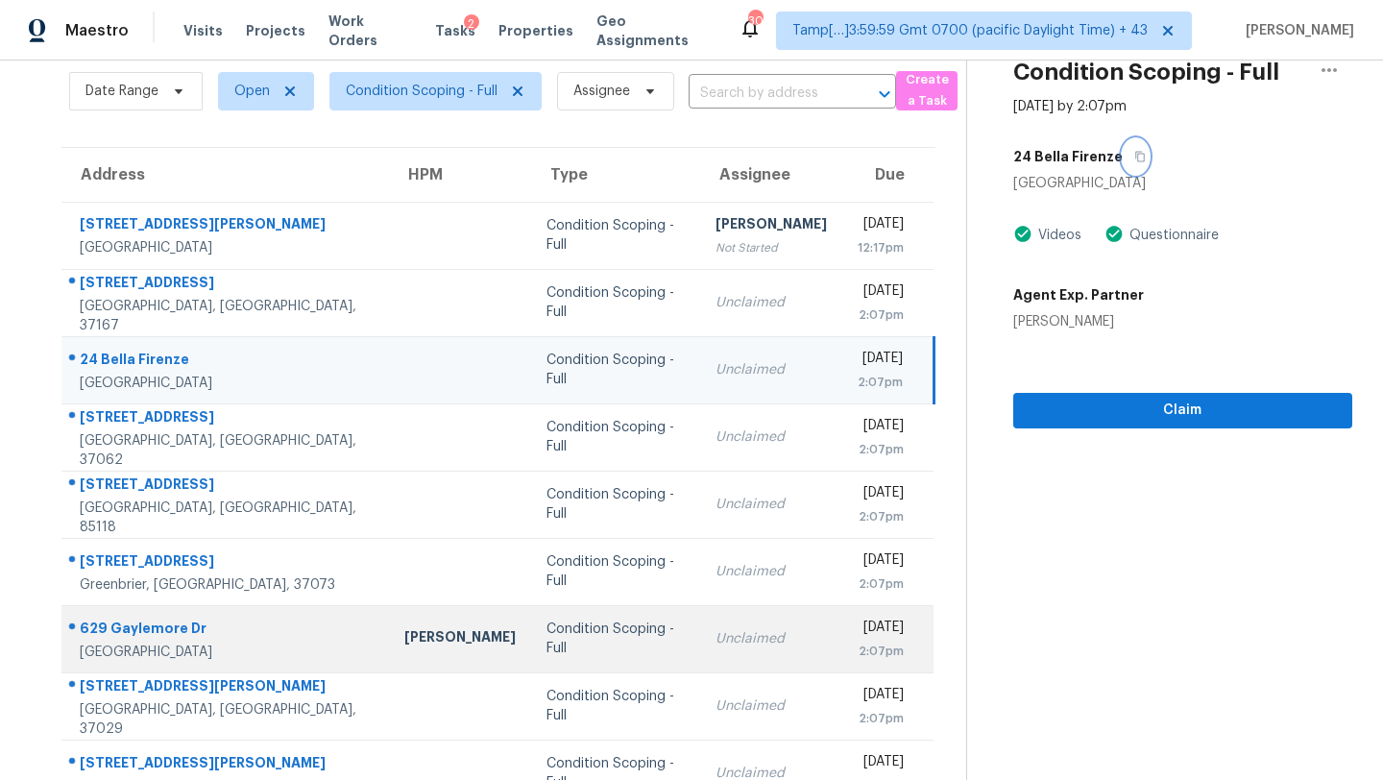
scroll to position [146, 0]
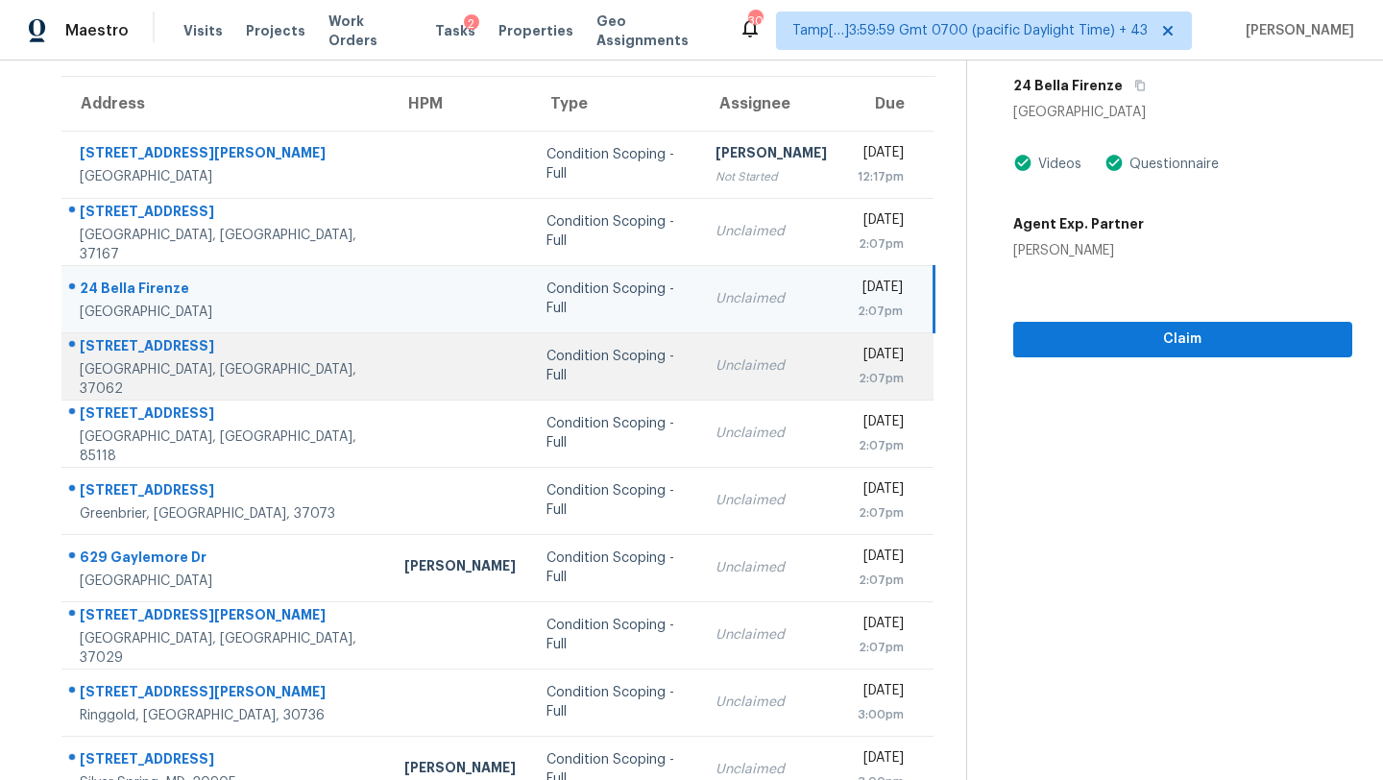
click at [700, 375] on td "Unclaimed" at bounding box center [771, 365] width 142 height 67
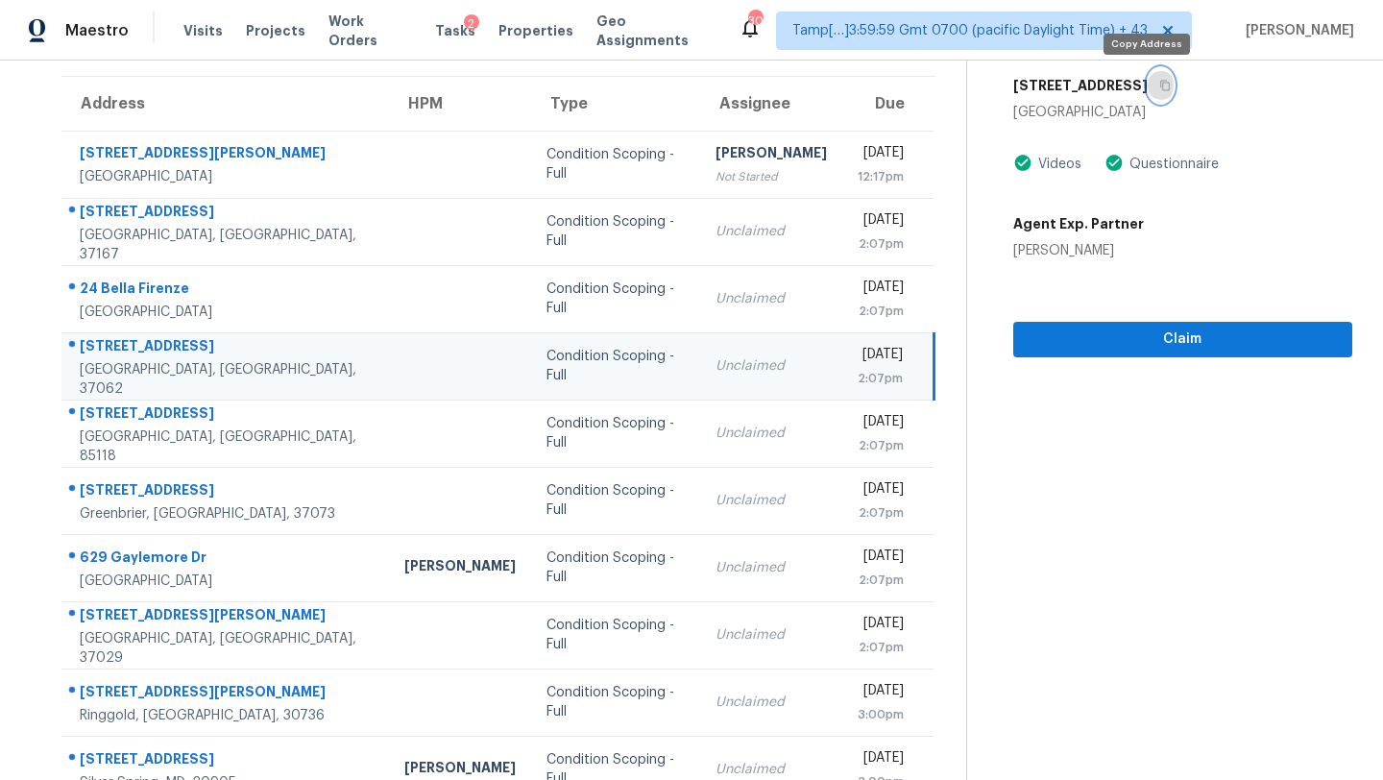
click at [1155, 87] on button "button" at bounding box center [1161, 85] width 26 height 35
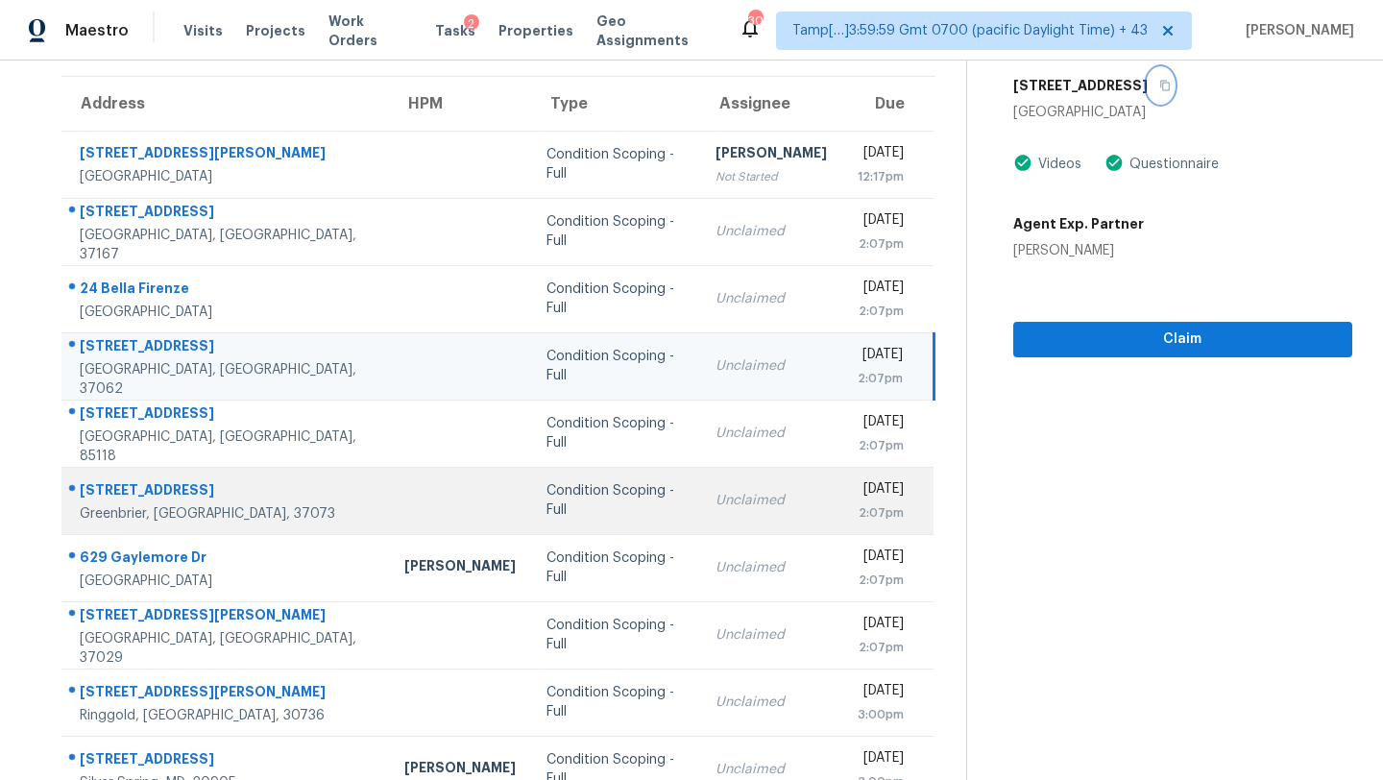
scroll to position [220, 0]
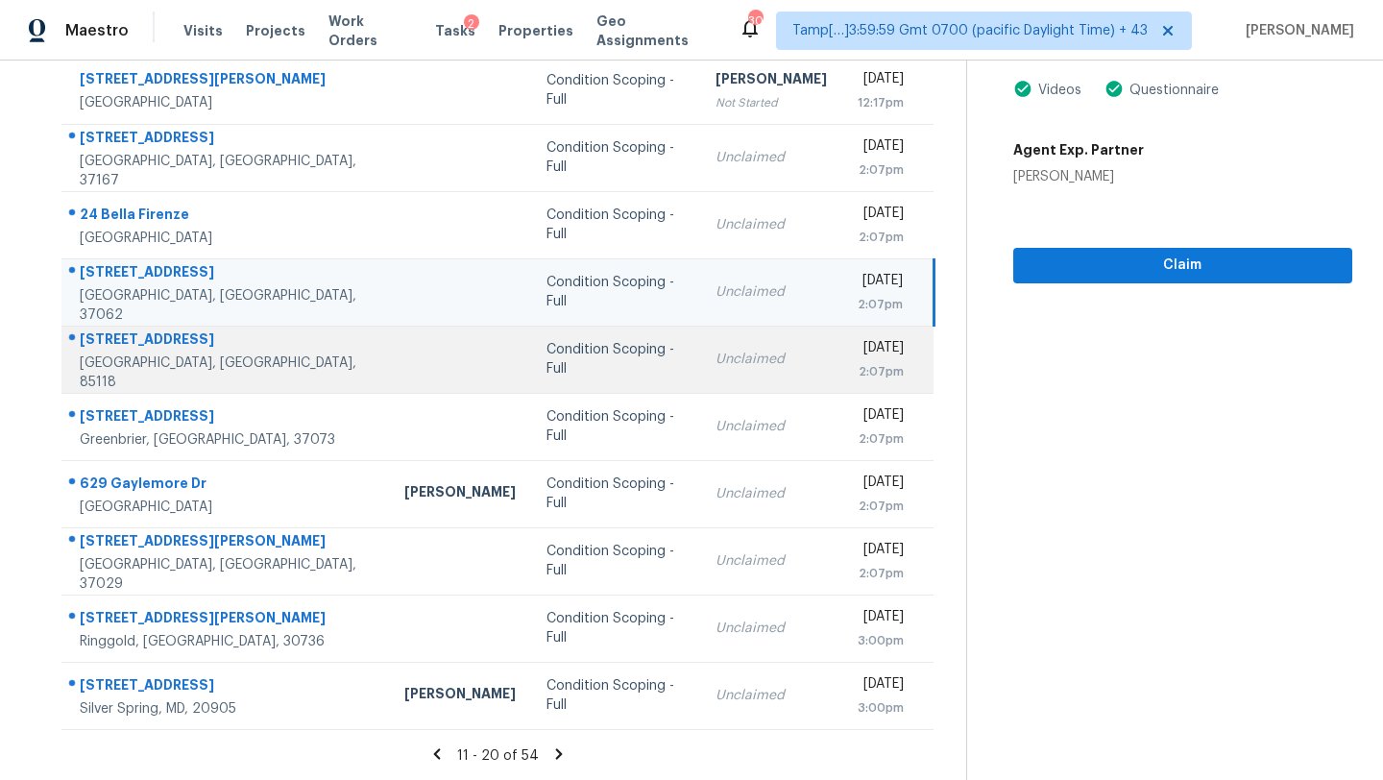
click at [716, 358] on div "Unclaimed" at bounding box center [771, 359] width 111 height 19
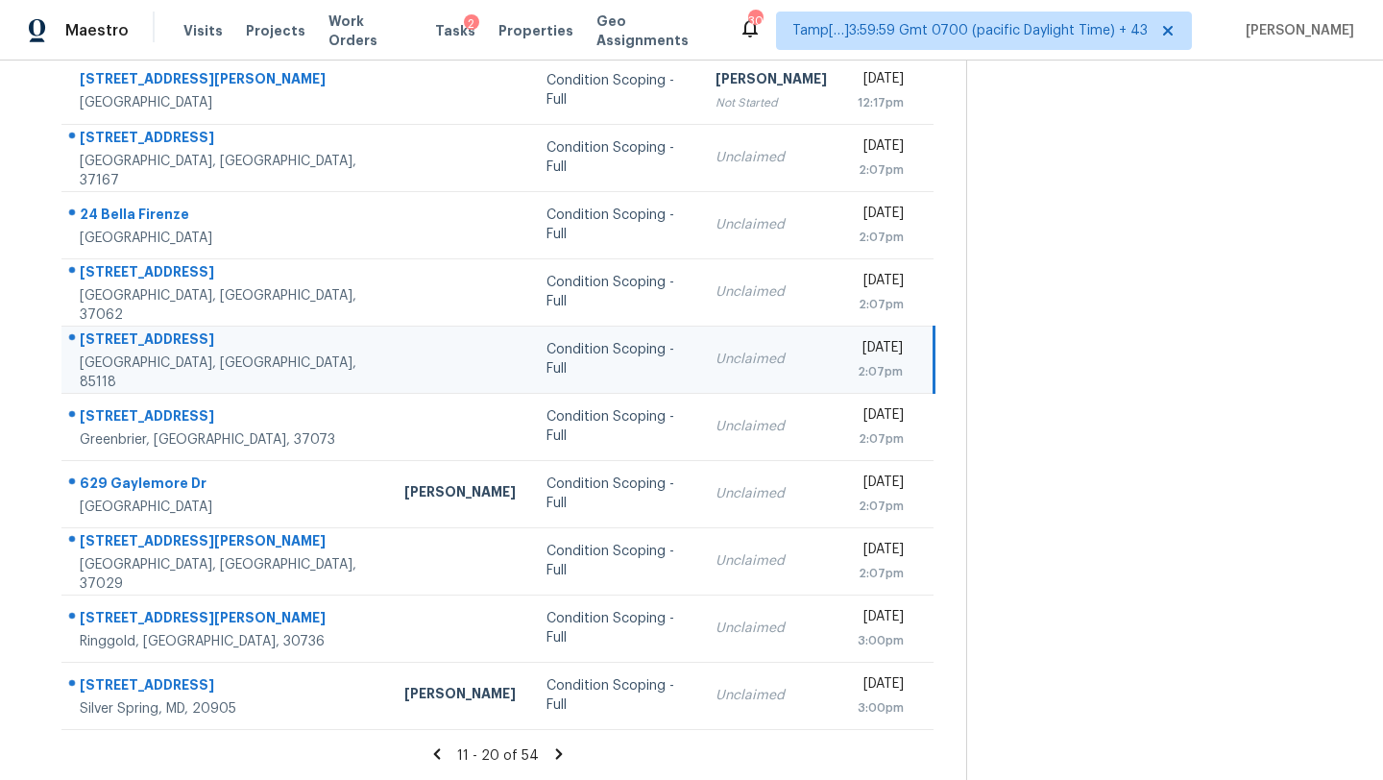
scroll to position [3, 0]
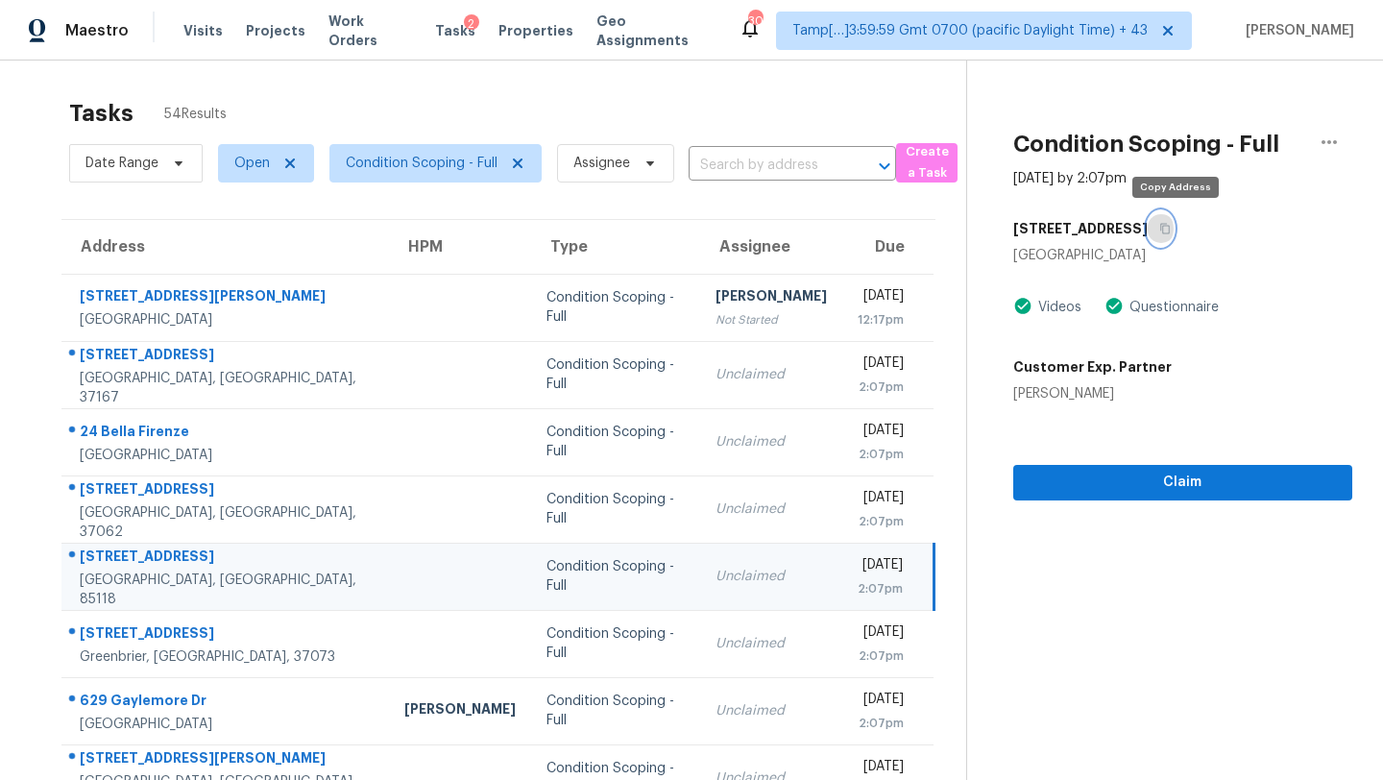
click at [1170, 231] on icon "button" at bounding box center [1165, 229] width 10 height 11
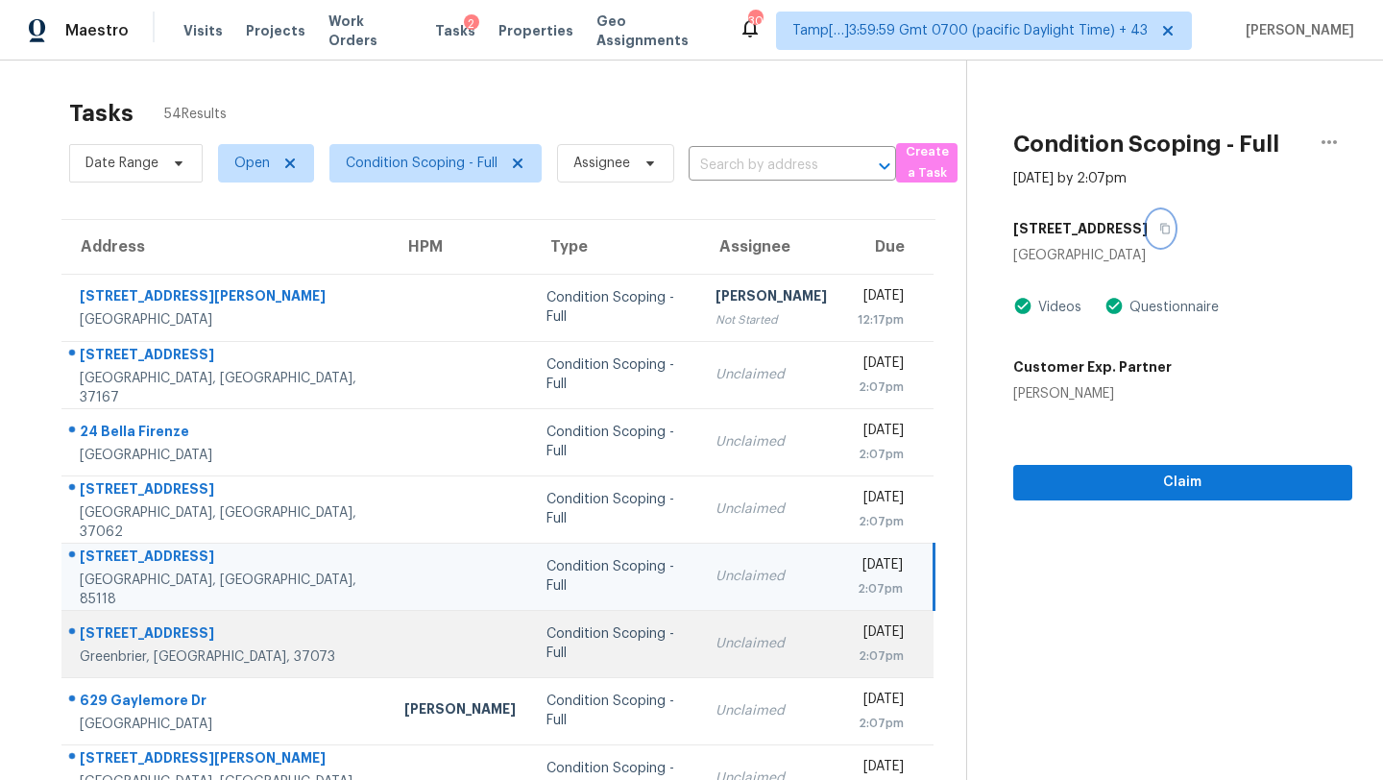
scroll to position [203, 0]
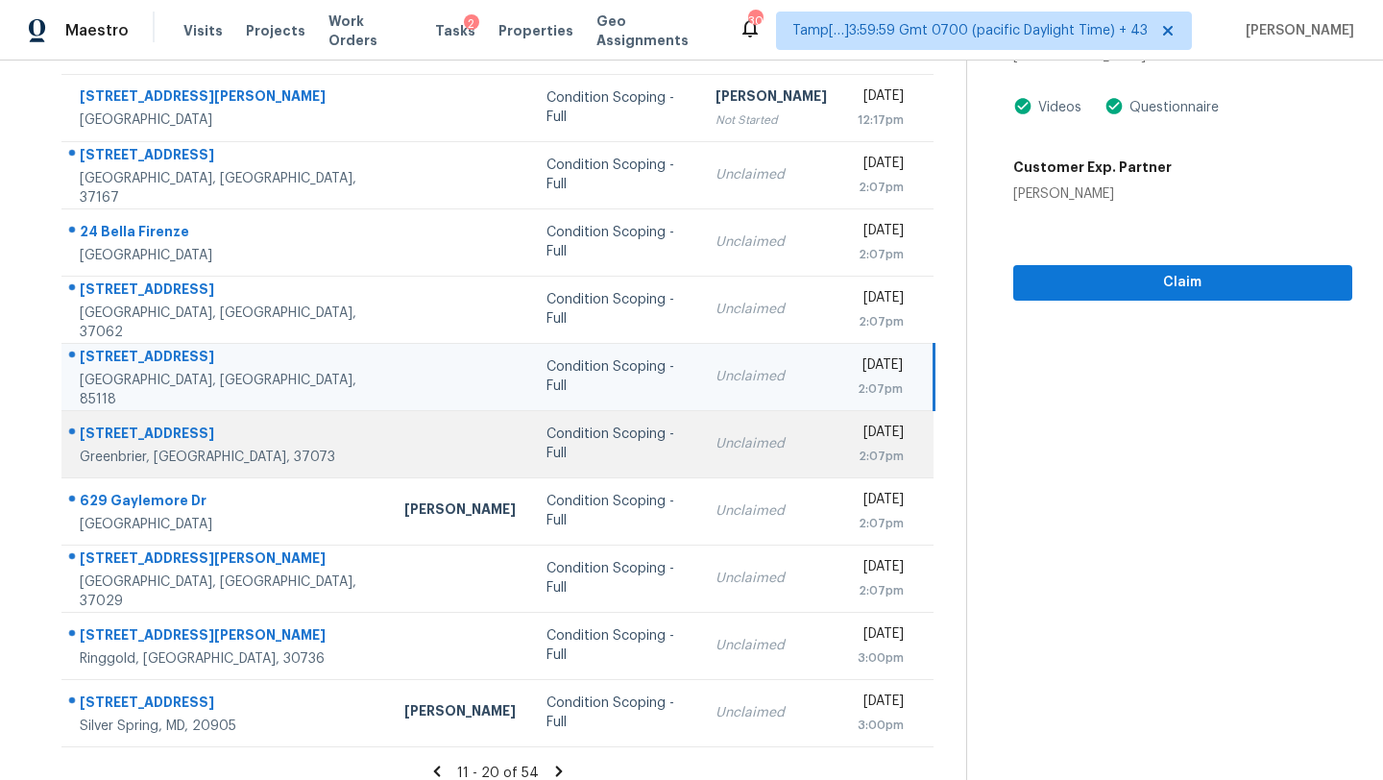
click at [714, 431] on td "Unclaimed" at bounding box center [771, 443] width 142 height 67
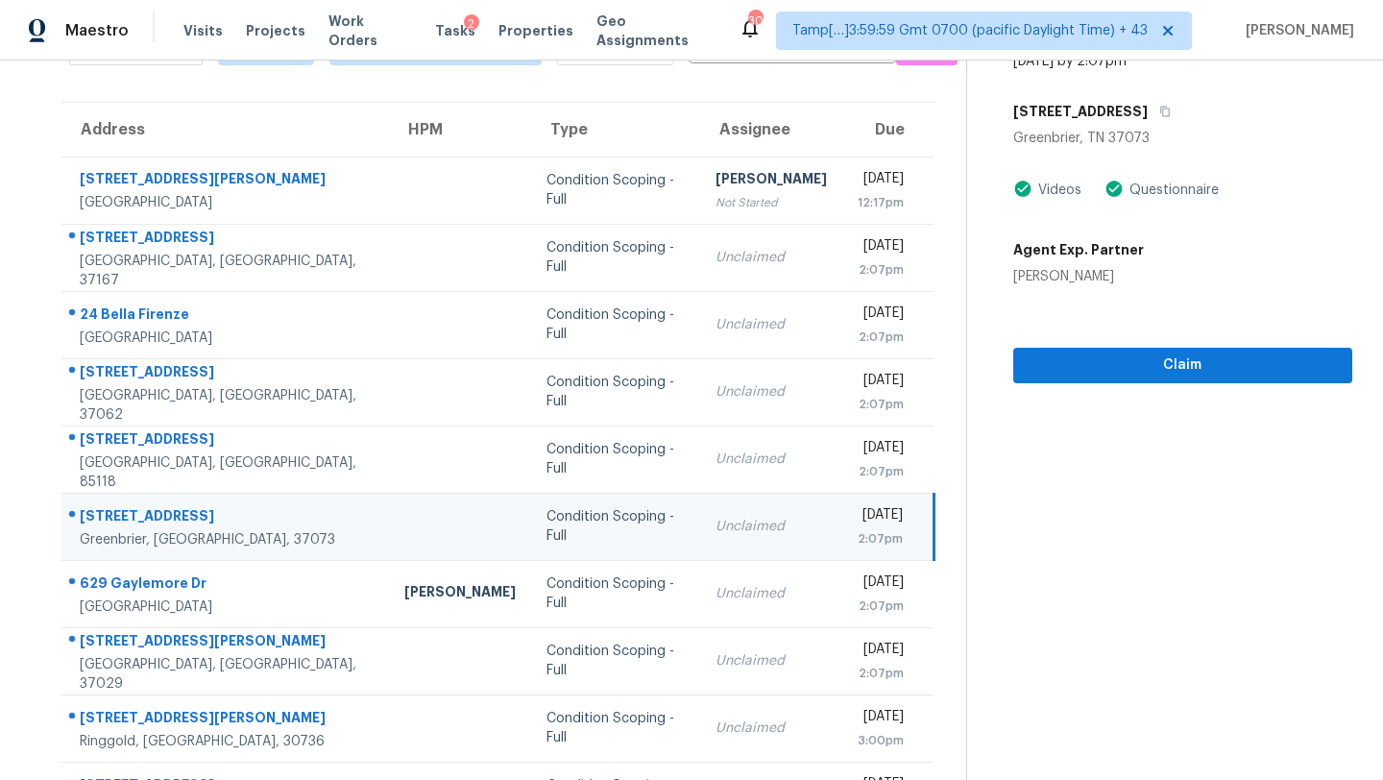
scroll to position [20, 0]
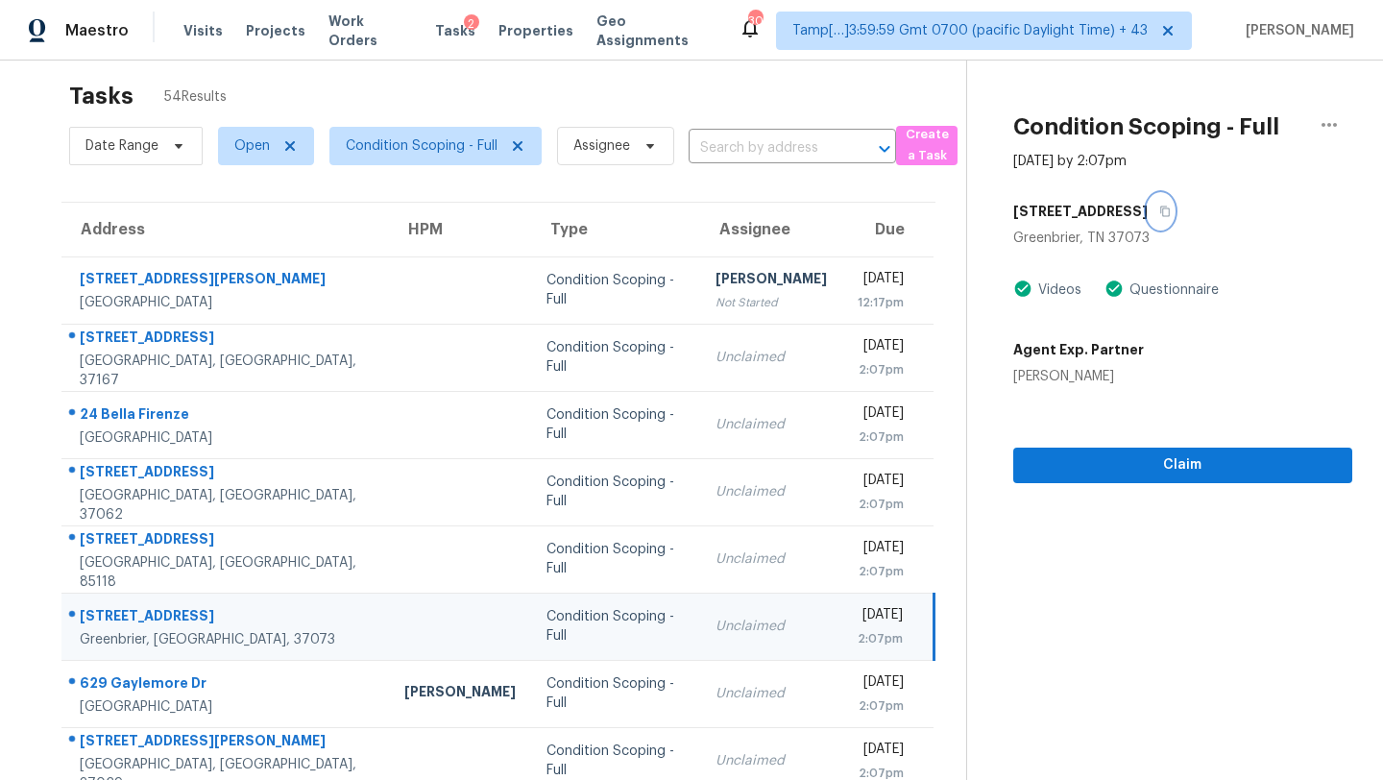
click at [1159, 211] on icon "button" at bounding box center [1165, 212] width 12 height 12
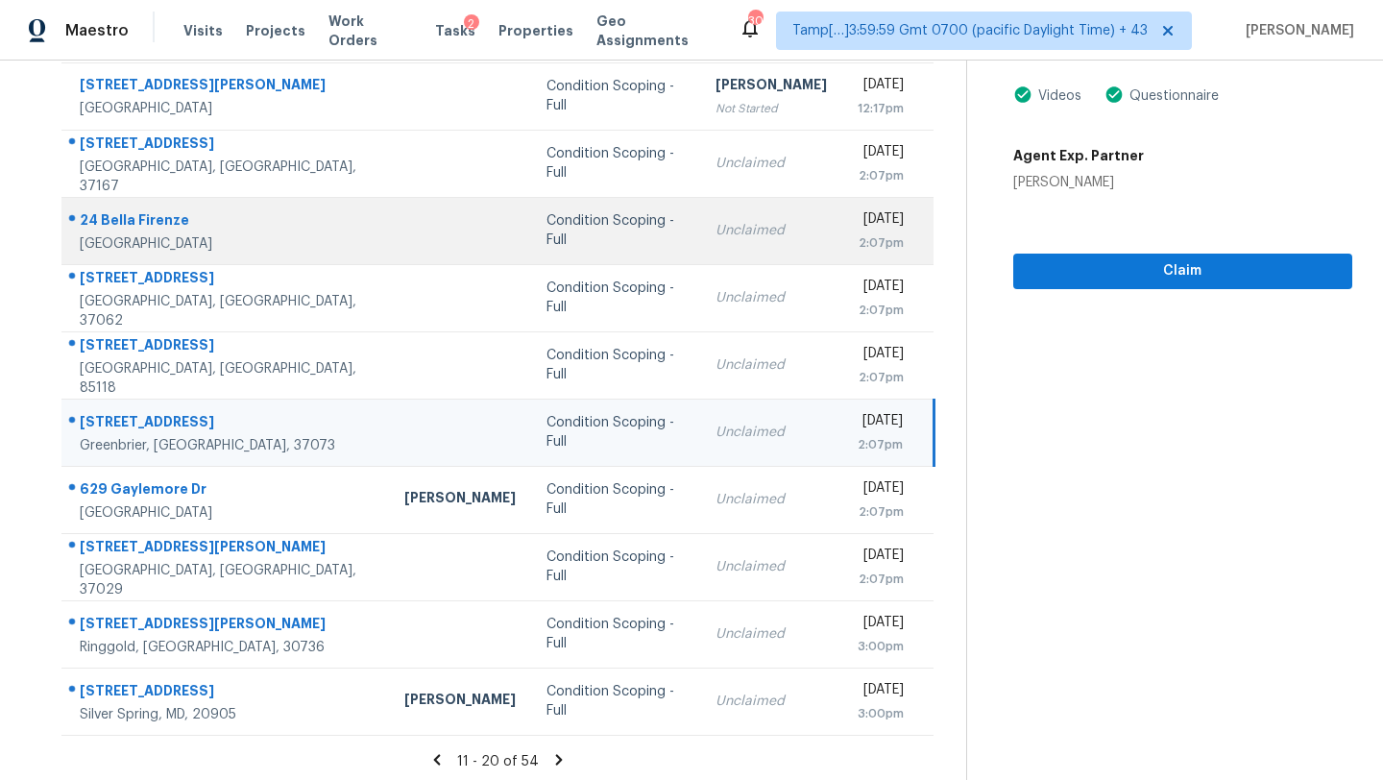
scroll to position [220, 0]
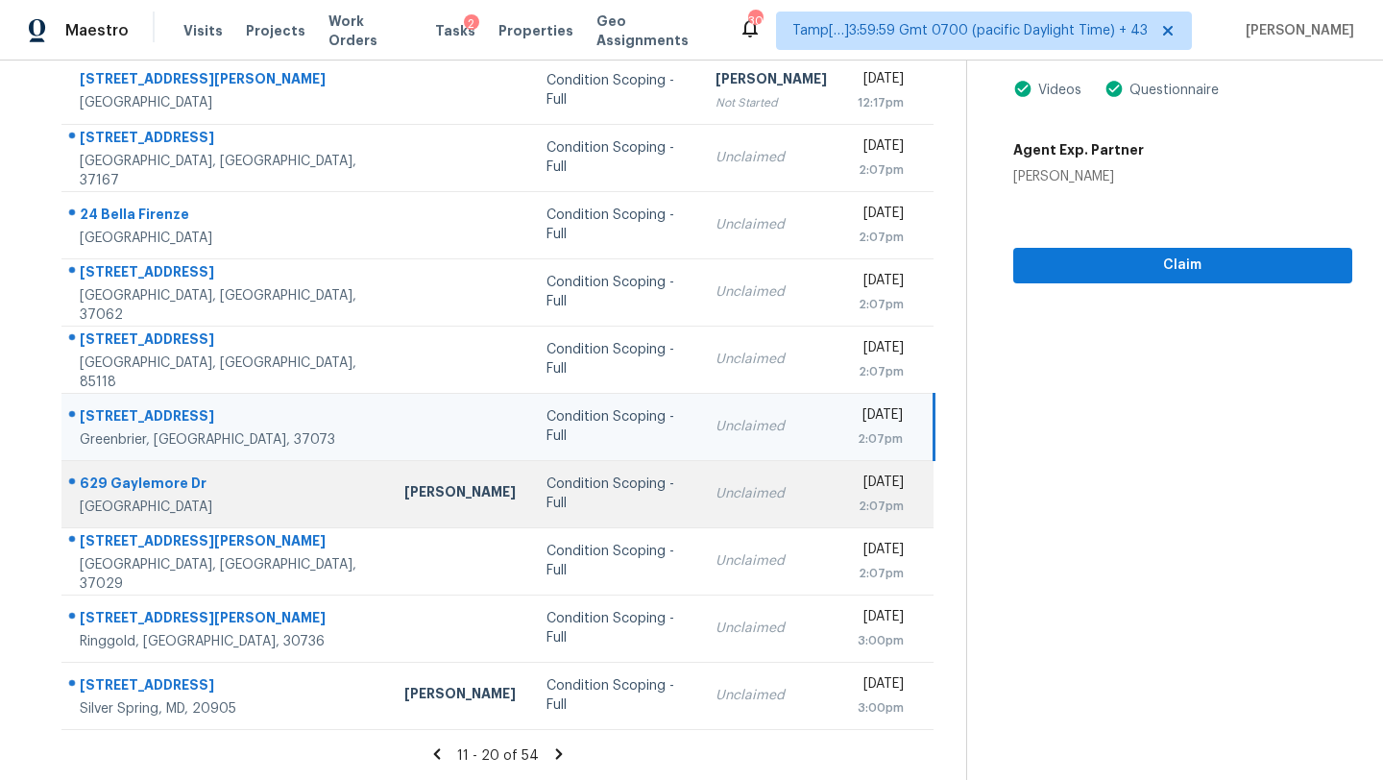
click at [718, 502] on div "Unclaimed" at bounding box center [771, 493] width 111 height 19
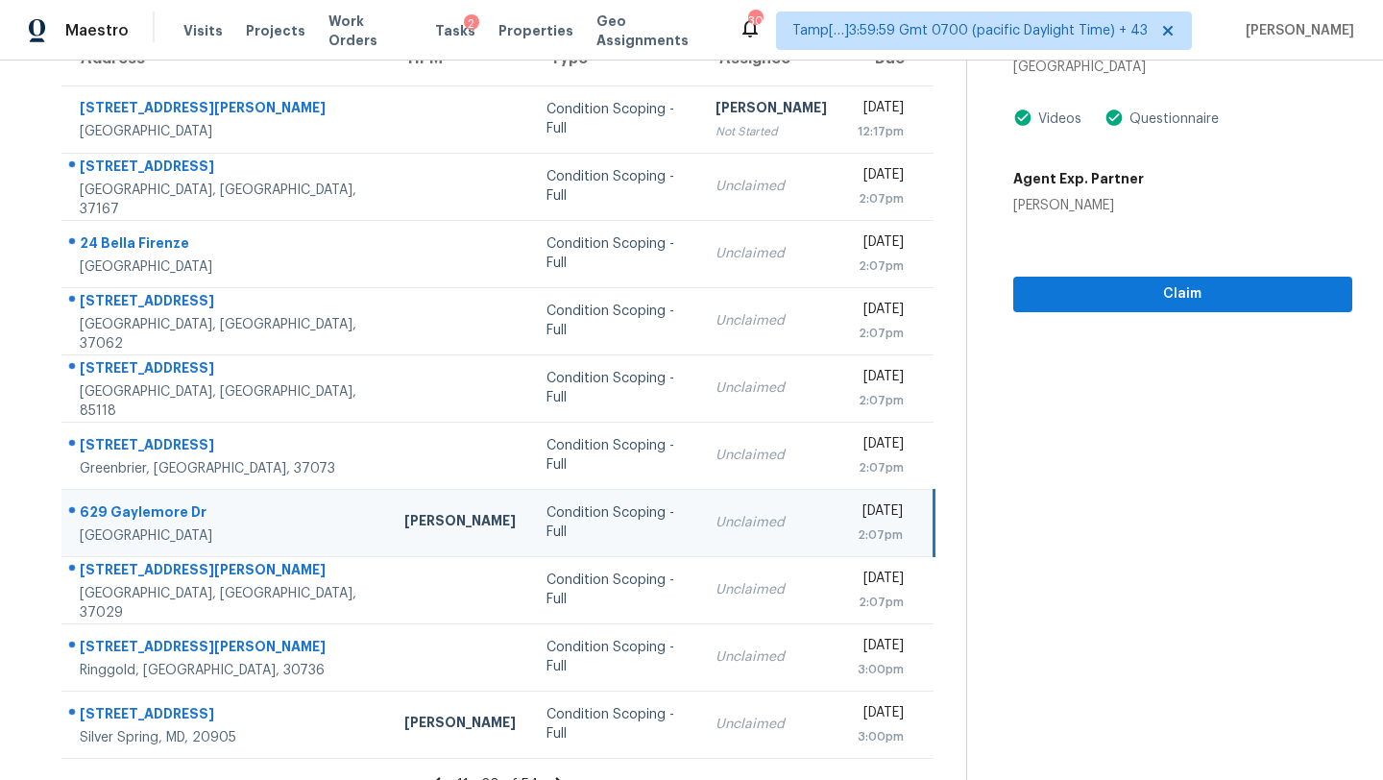
scroll to position [134, 0]
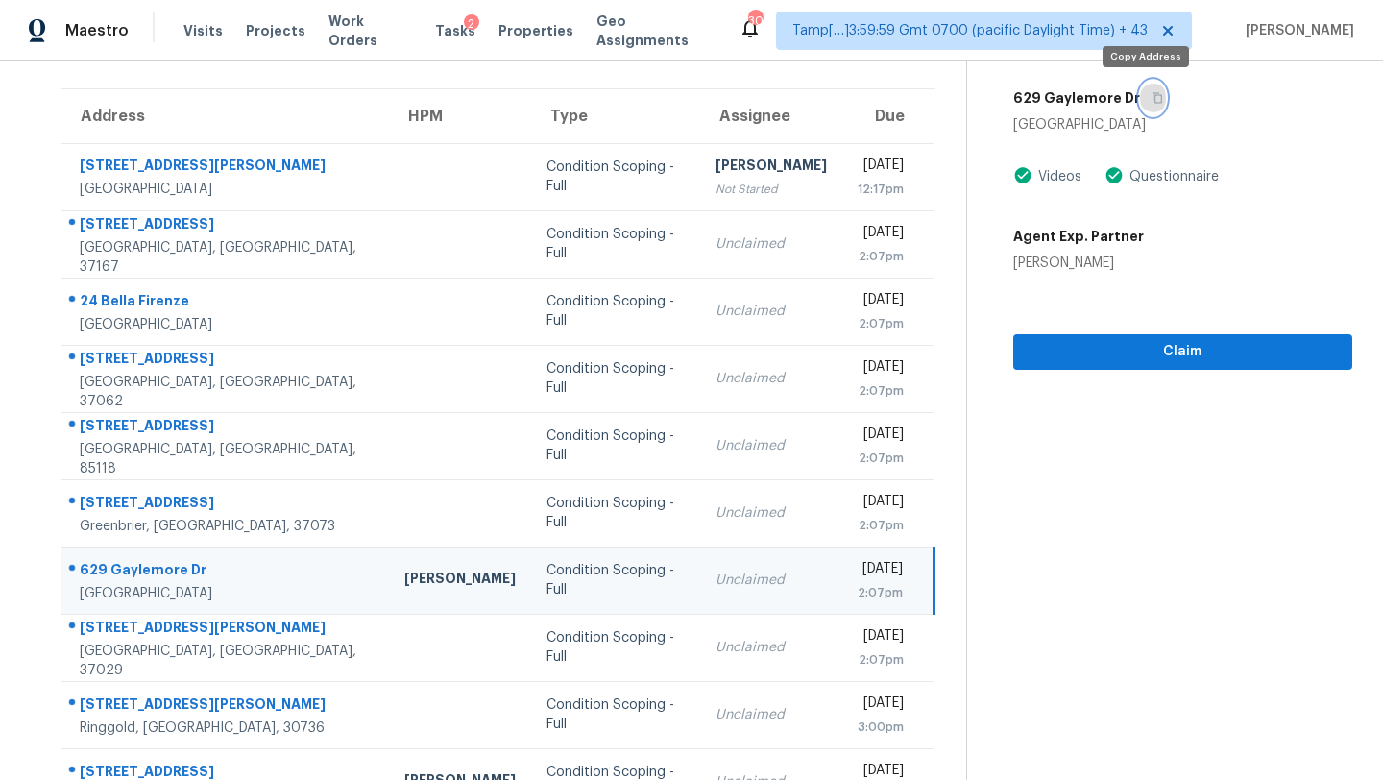
click at [1152, 93] on icon "button" at bounding box center [1158, 98] width 12 height 12
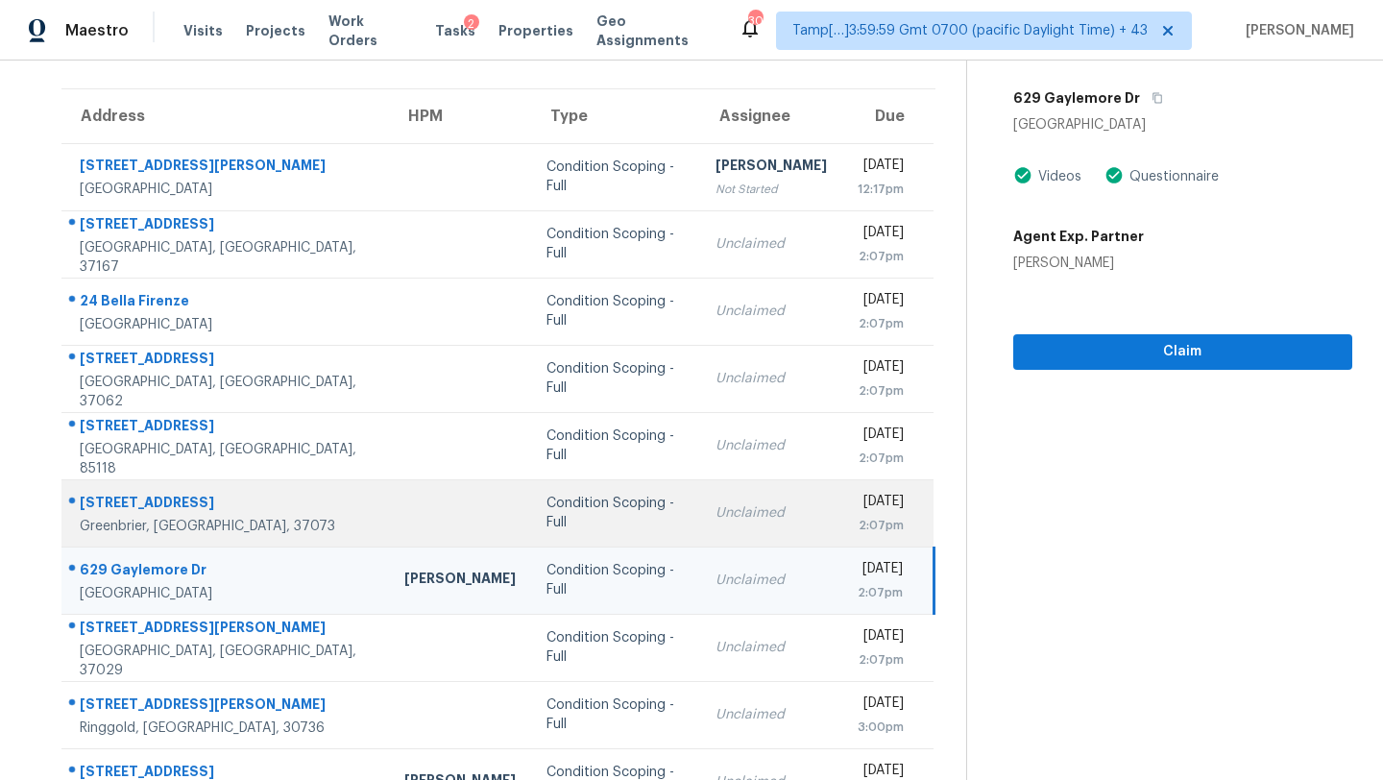
scroll to position [220, 0]
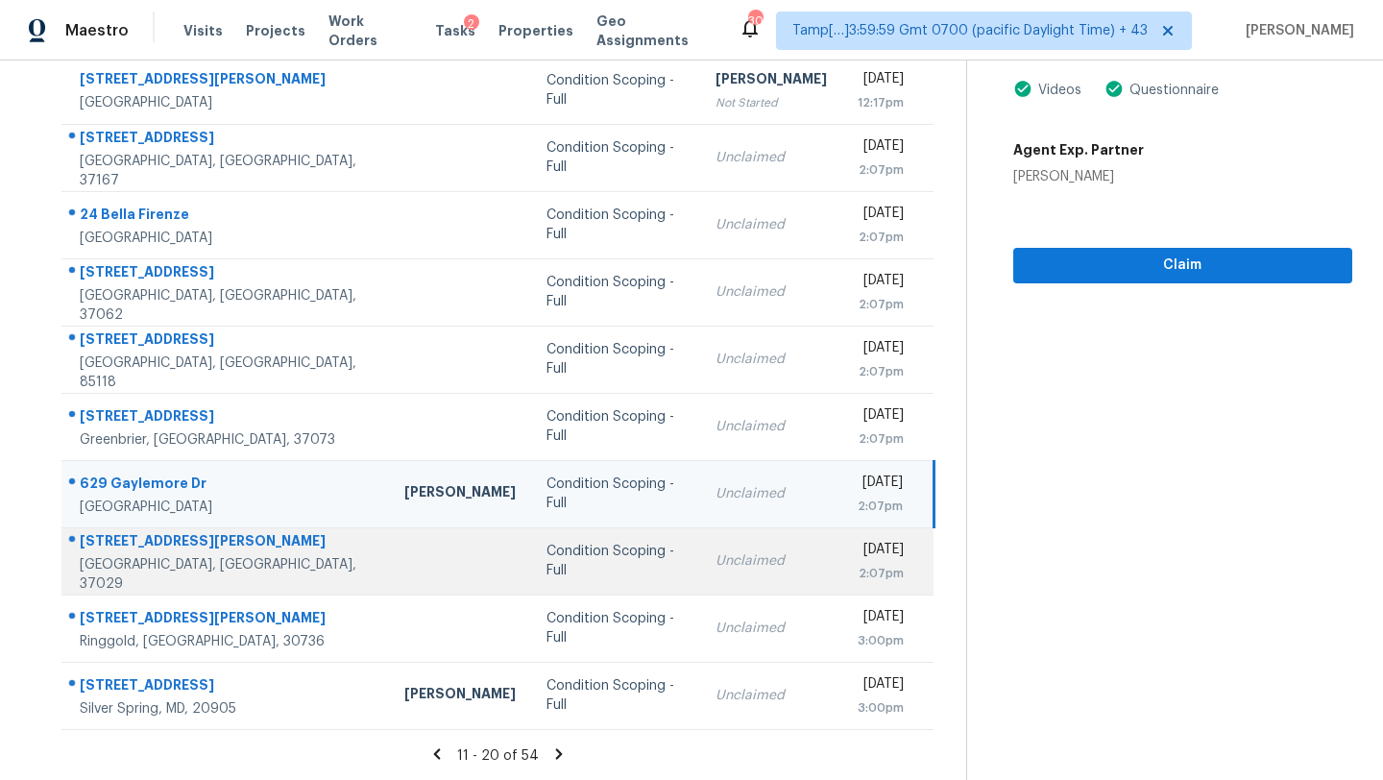
click at [727, 556] on div "Unclaimed" at bounding box center [771, 560] width 111 height 19
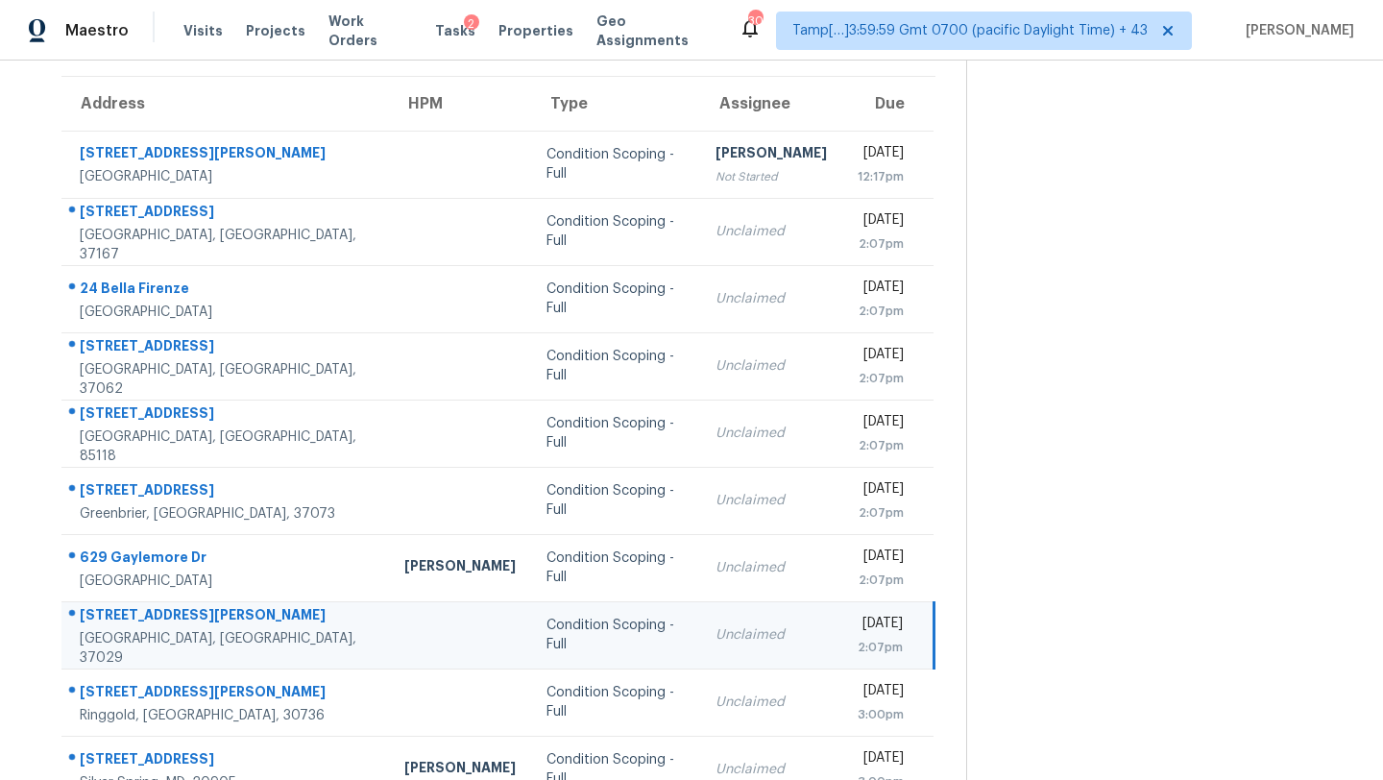
scroll to position [62, 0]
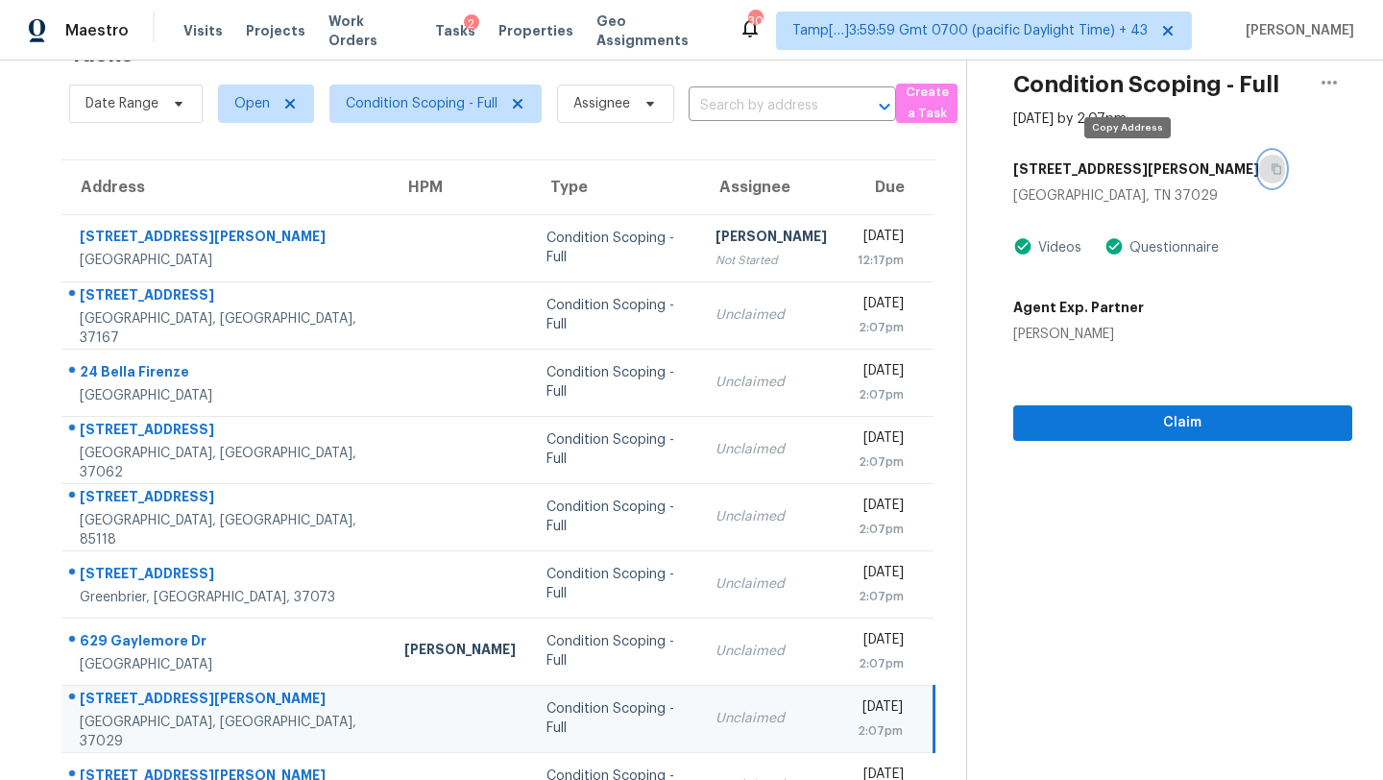
click at [1271, 163] on icon "button" at bounding box center [1277, 169] width 12 height 12
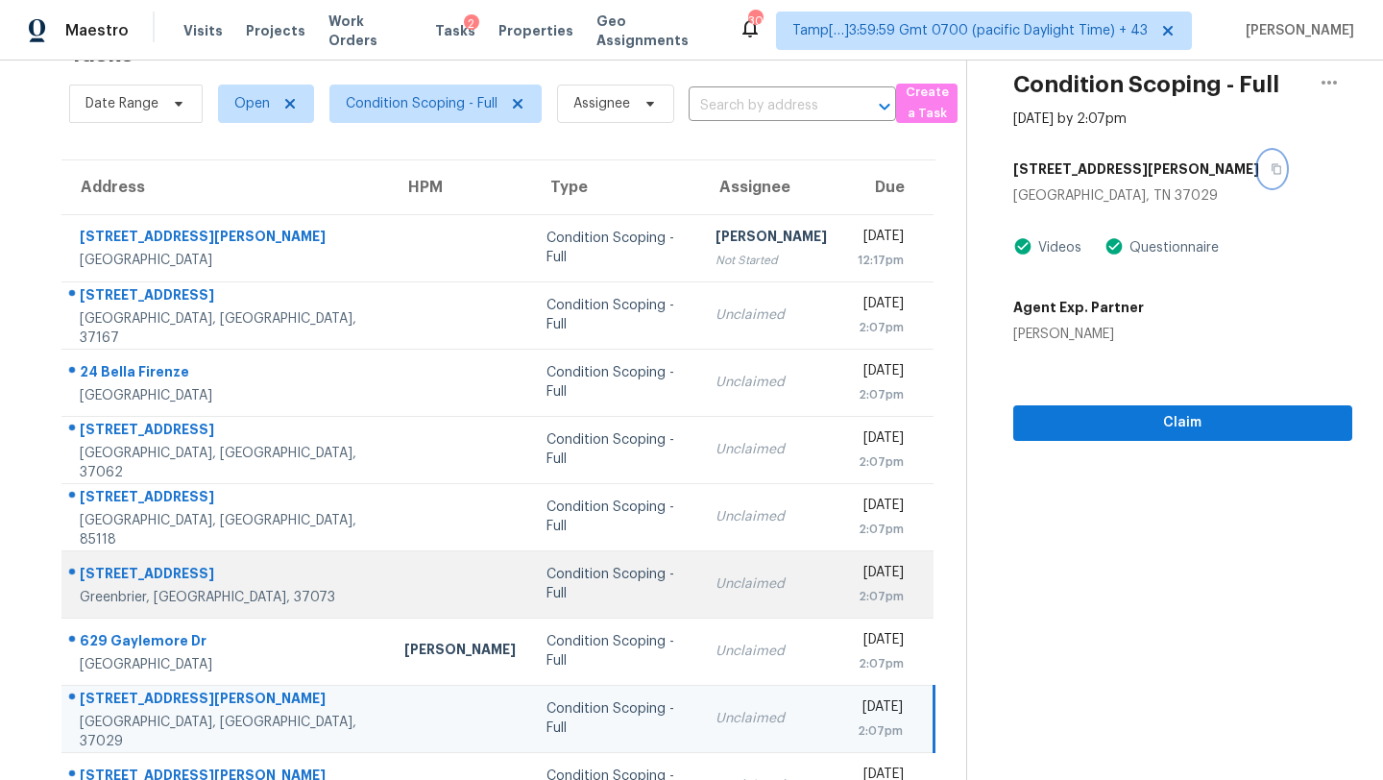
scroll to position [220, 0]
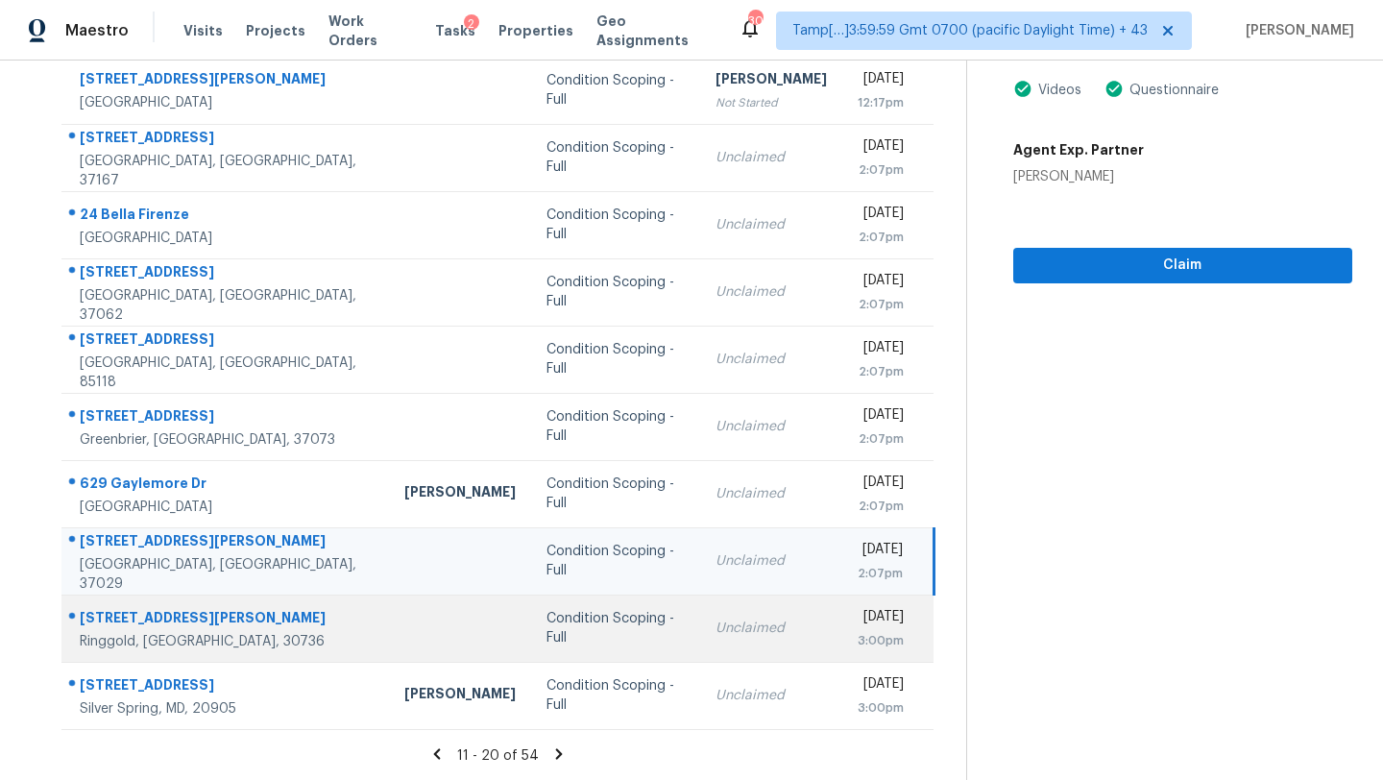
click at [842, 613] on td "Mon, Sep 8th 2025 3:00pm" at bounding box center [888, 628] width 92 height 67
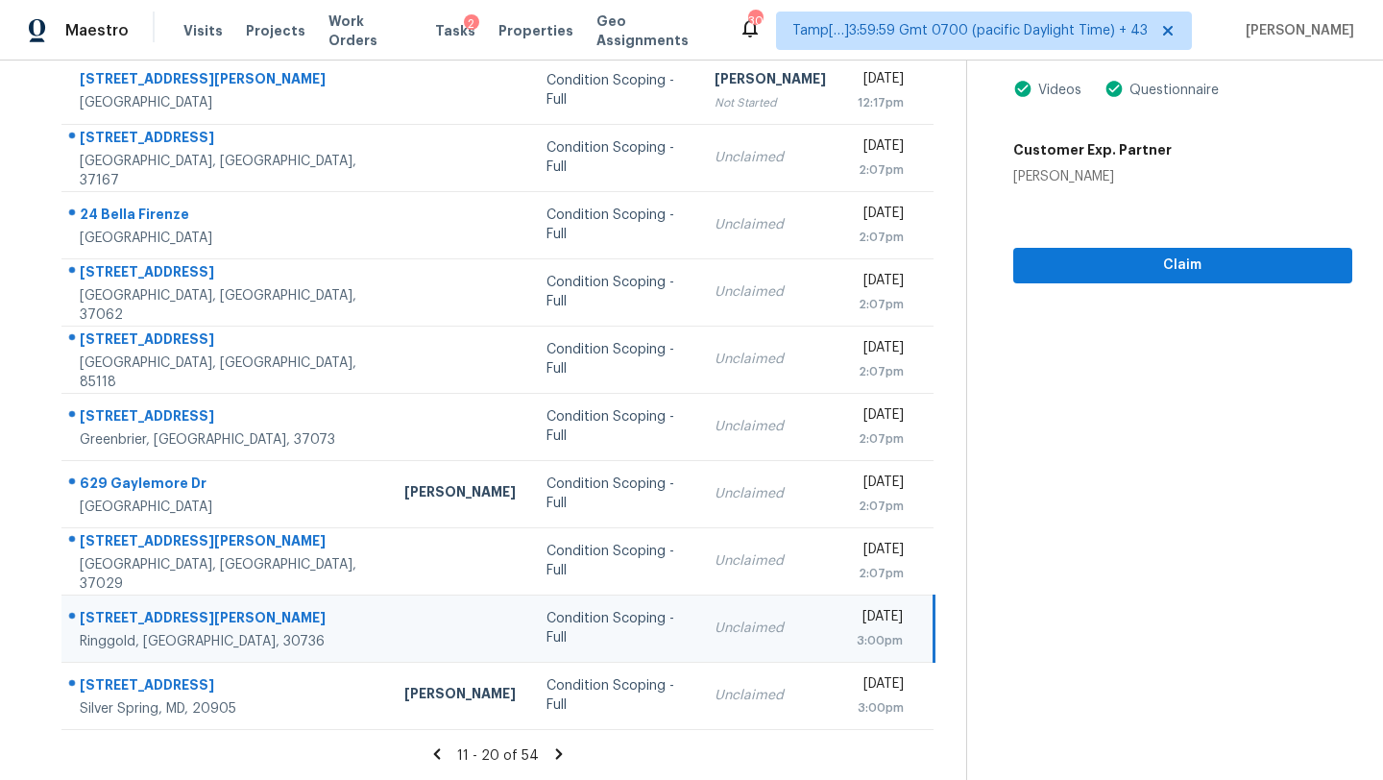
scroll to position [139, 0]
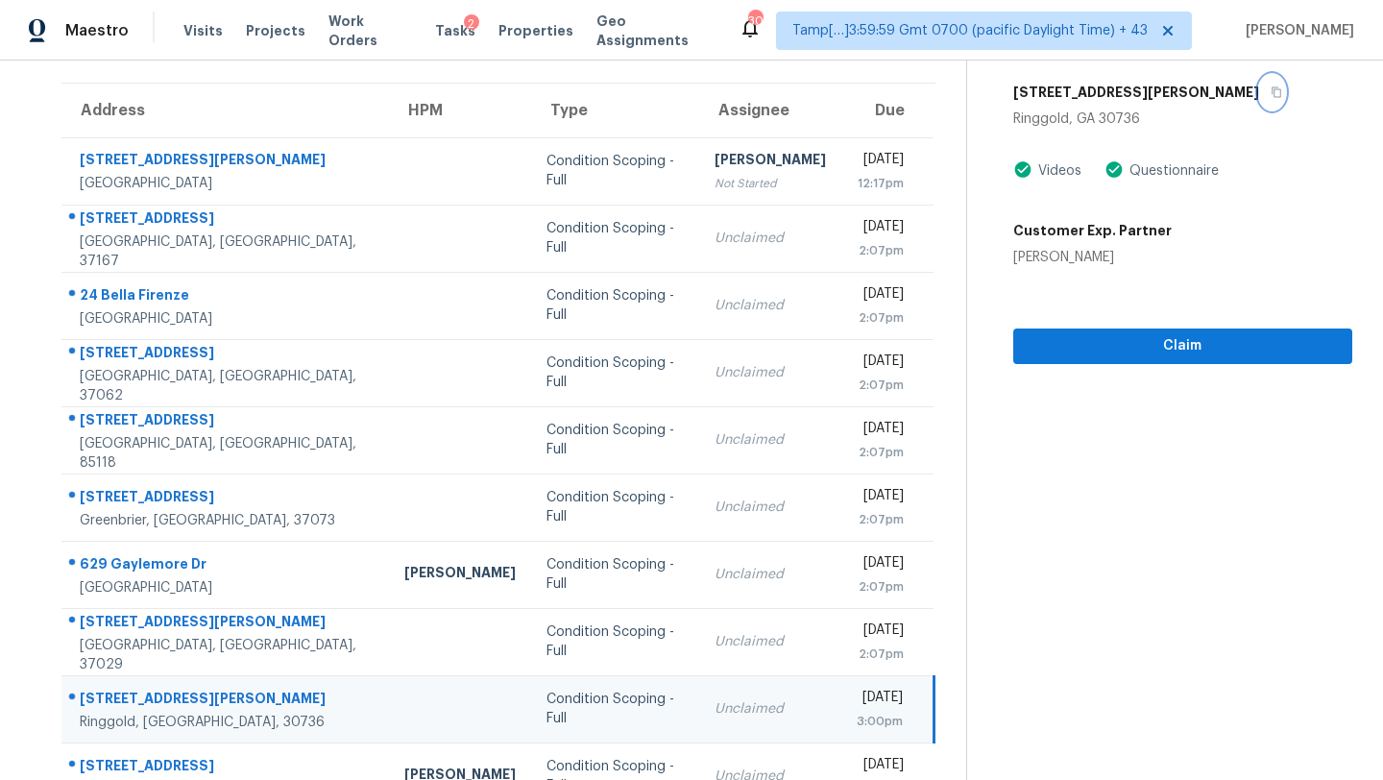
click at [1259, 93] on button "button" at bounding box center [1272, 92] width 26 height 35
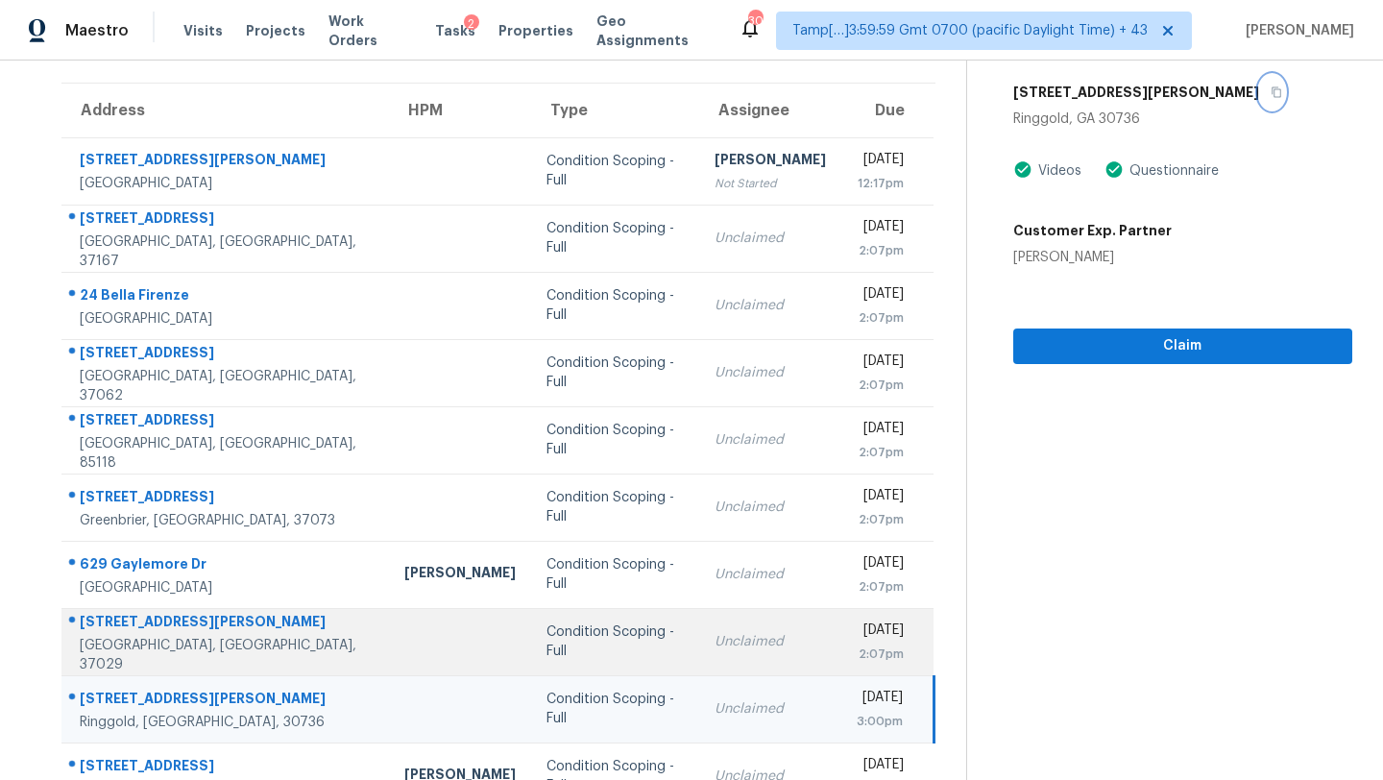
scroll to position [220, 0]
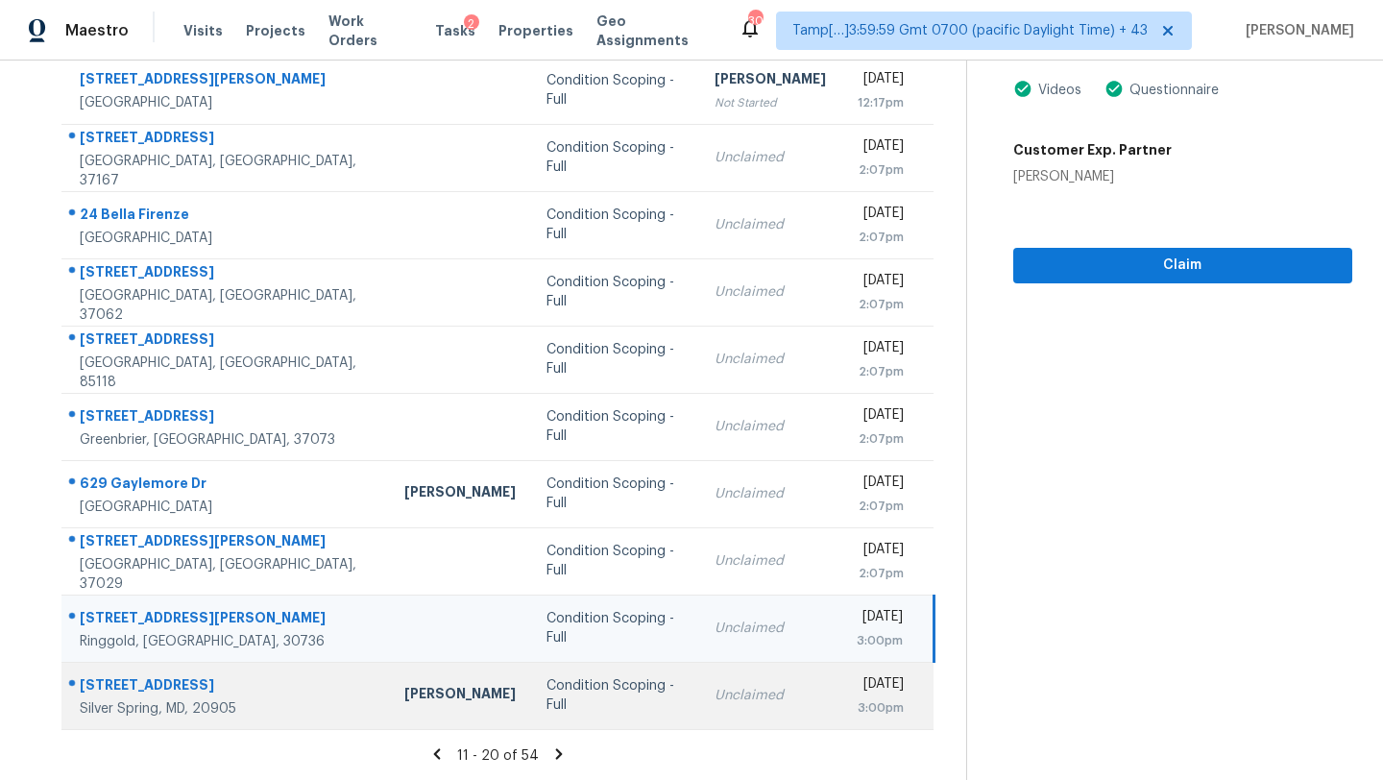
click at [699, 711] on td "Unclaimed" at bounding box center [770, 695] width 142 height 67
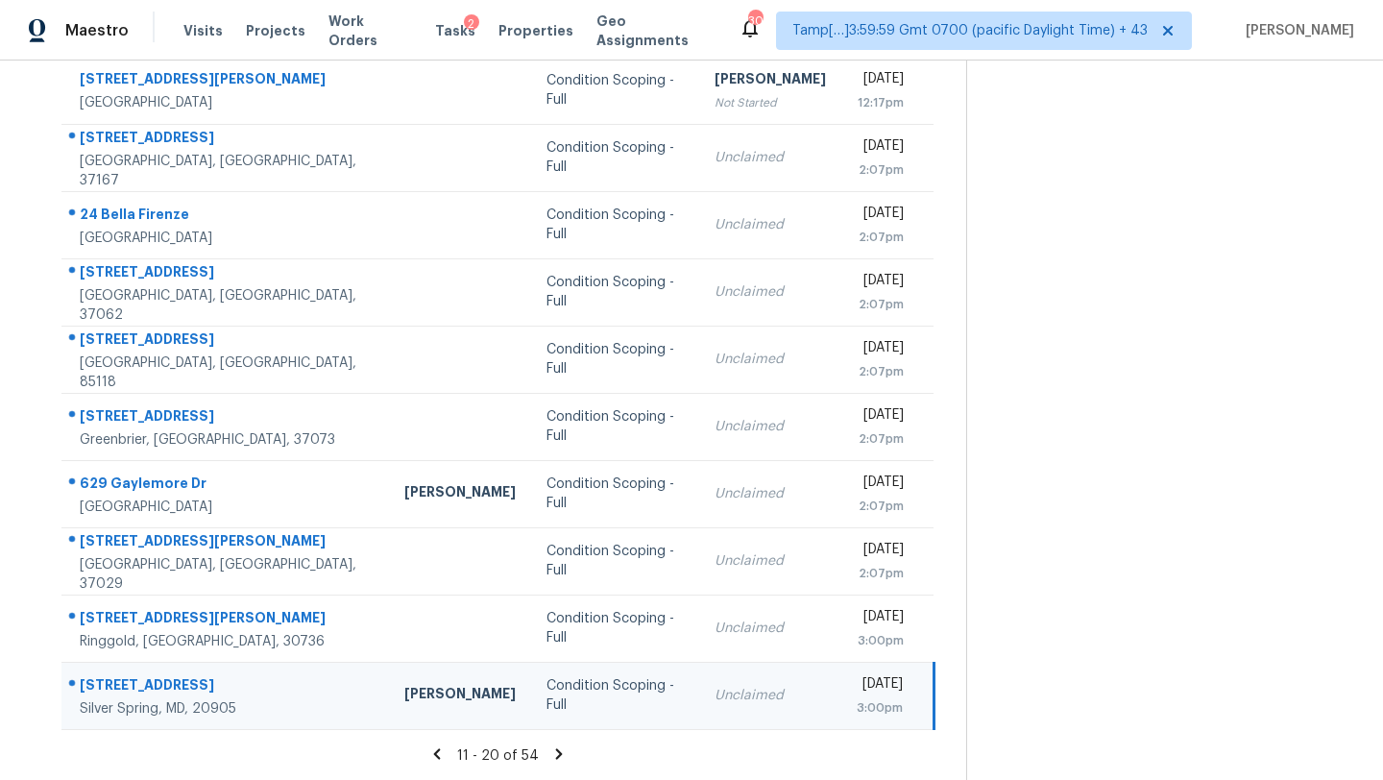
click at [560, 752] on icon at bounding box center [558, 753] width 17 height 17
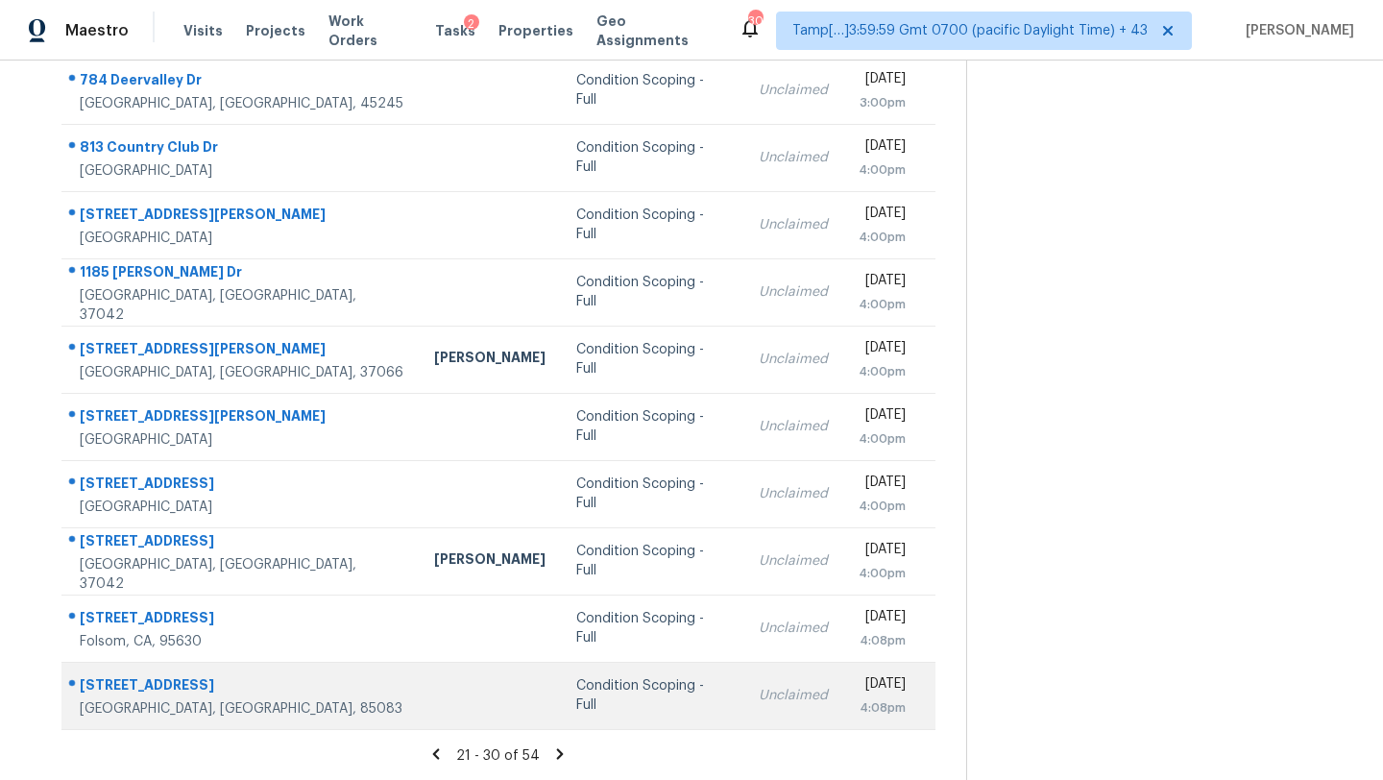
click at [595, 696] on div "Condition Scoping - Full" at bounding box center [652, 695] width 152 height 38
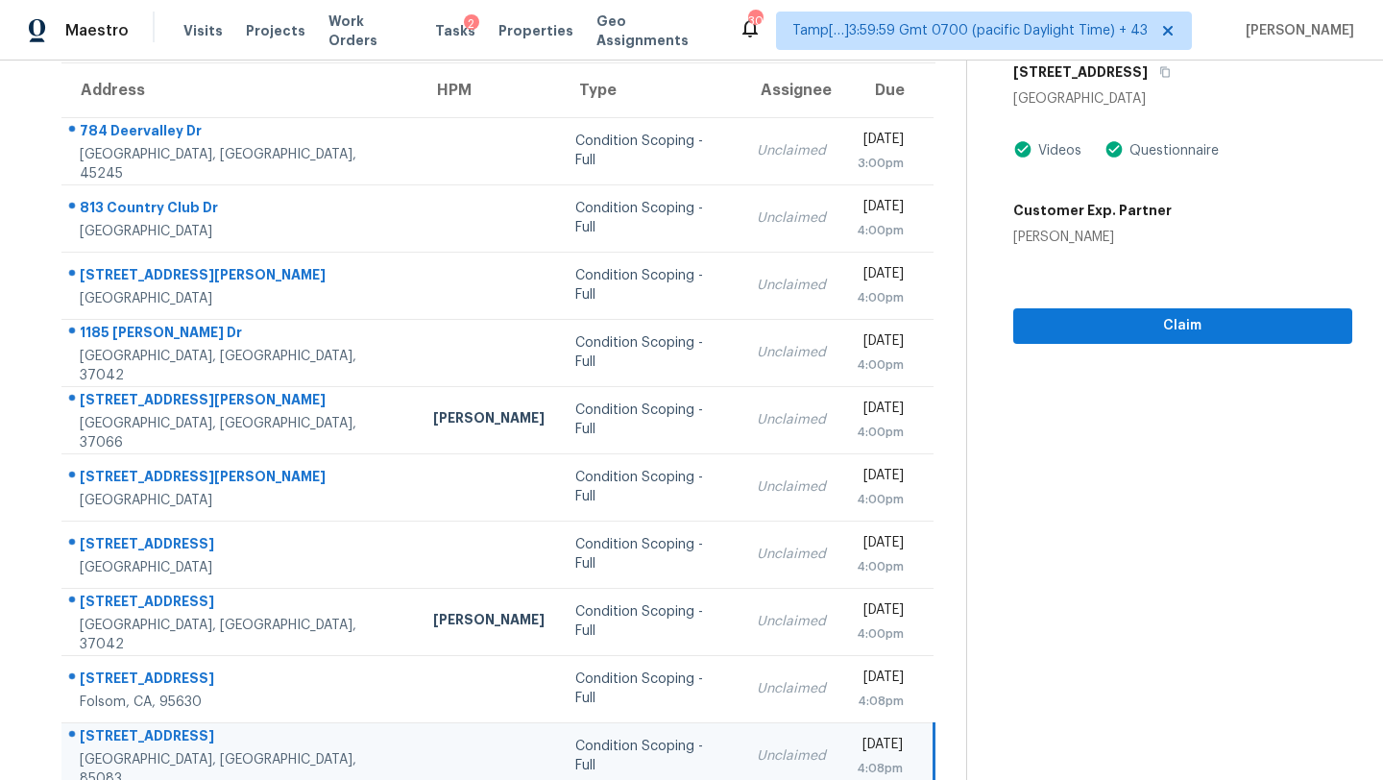
scroll to position [125, 0]
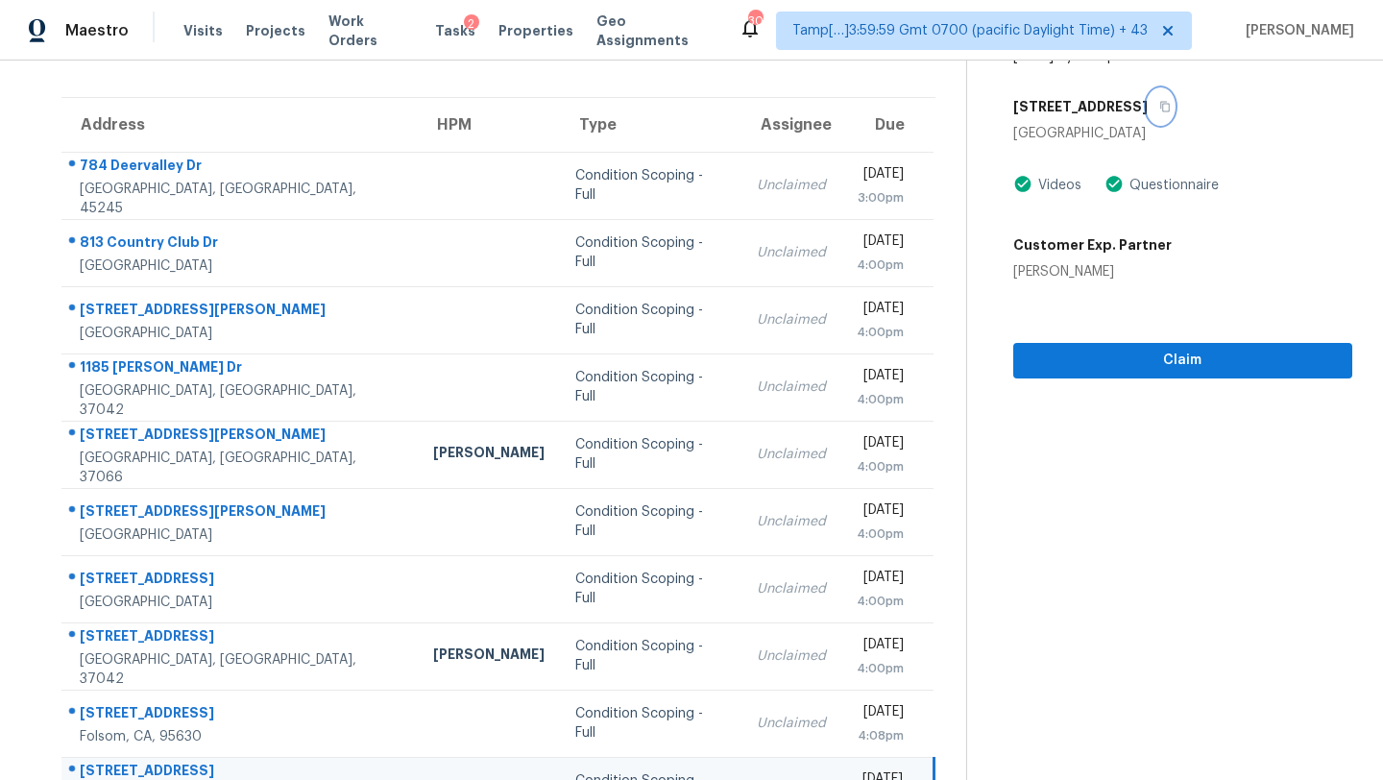
click at [1171, 110] on icon "button" at bounding box center [1165, 107] width 12 height 12
click at [1132, 367] on span "Claim" at bounding box center [1183, 361] width 308 height 24
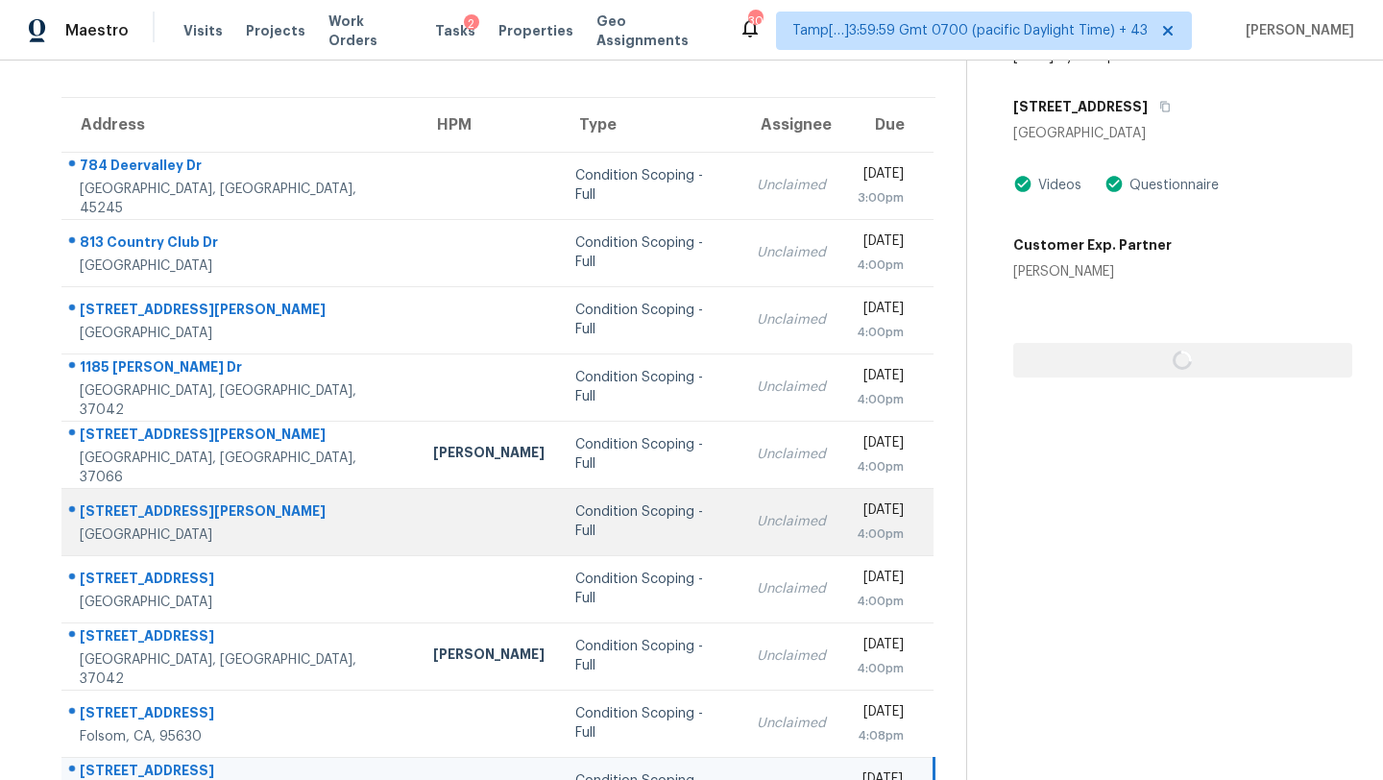
scroll to position [220, 0]
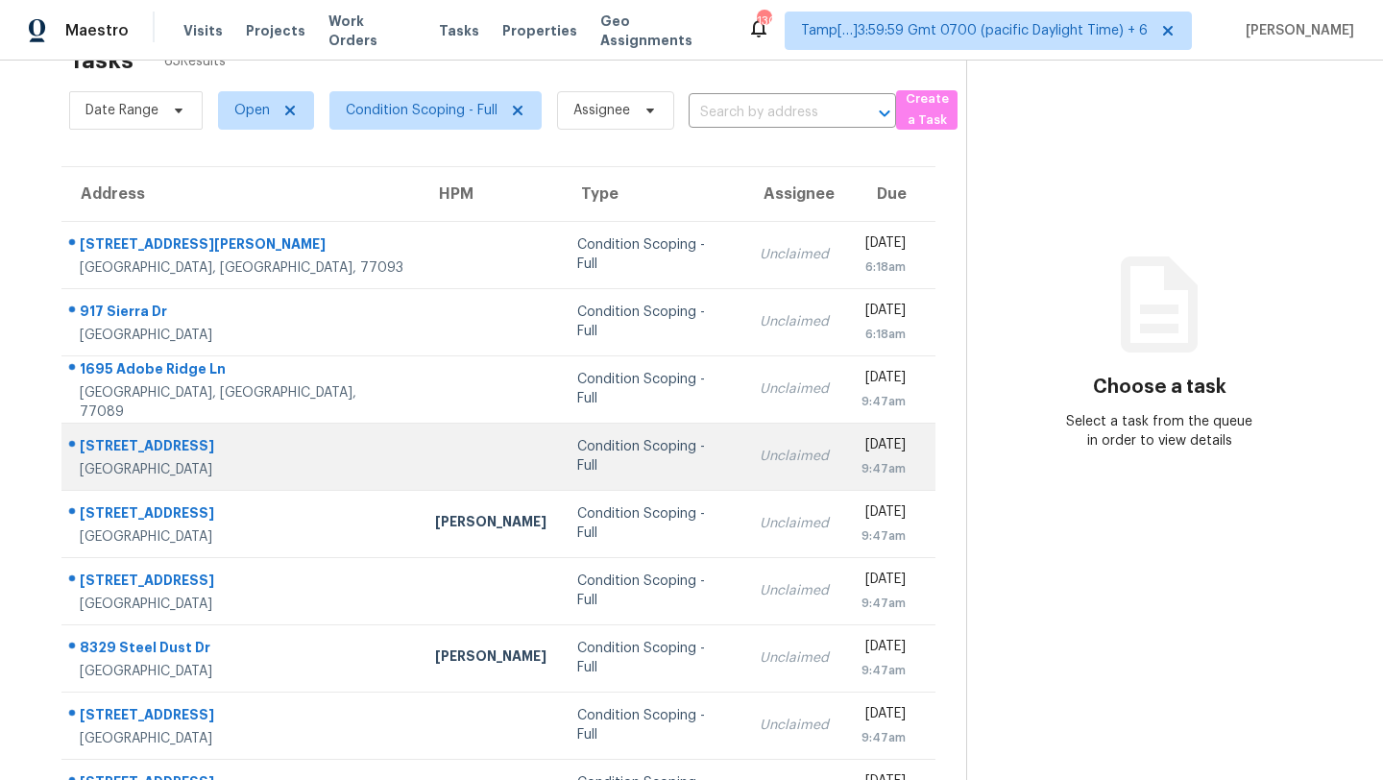
scroll to position [57, 0]
click at [617, 523] on div "Condition Scoping - Full" at bounding box center [653, 522] width 152 height 38
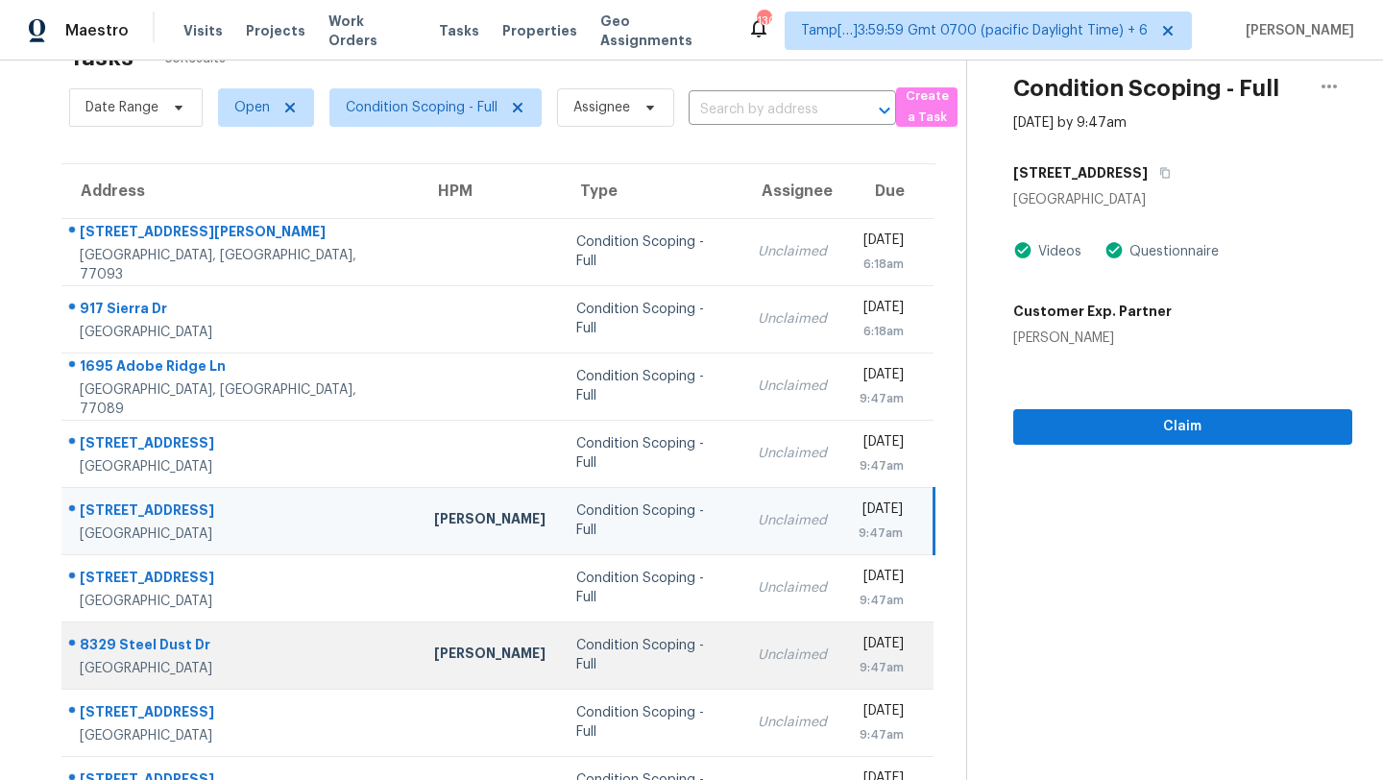
scroll to position [68, 0]
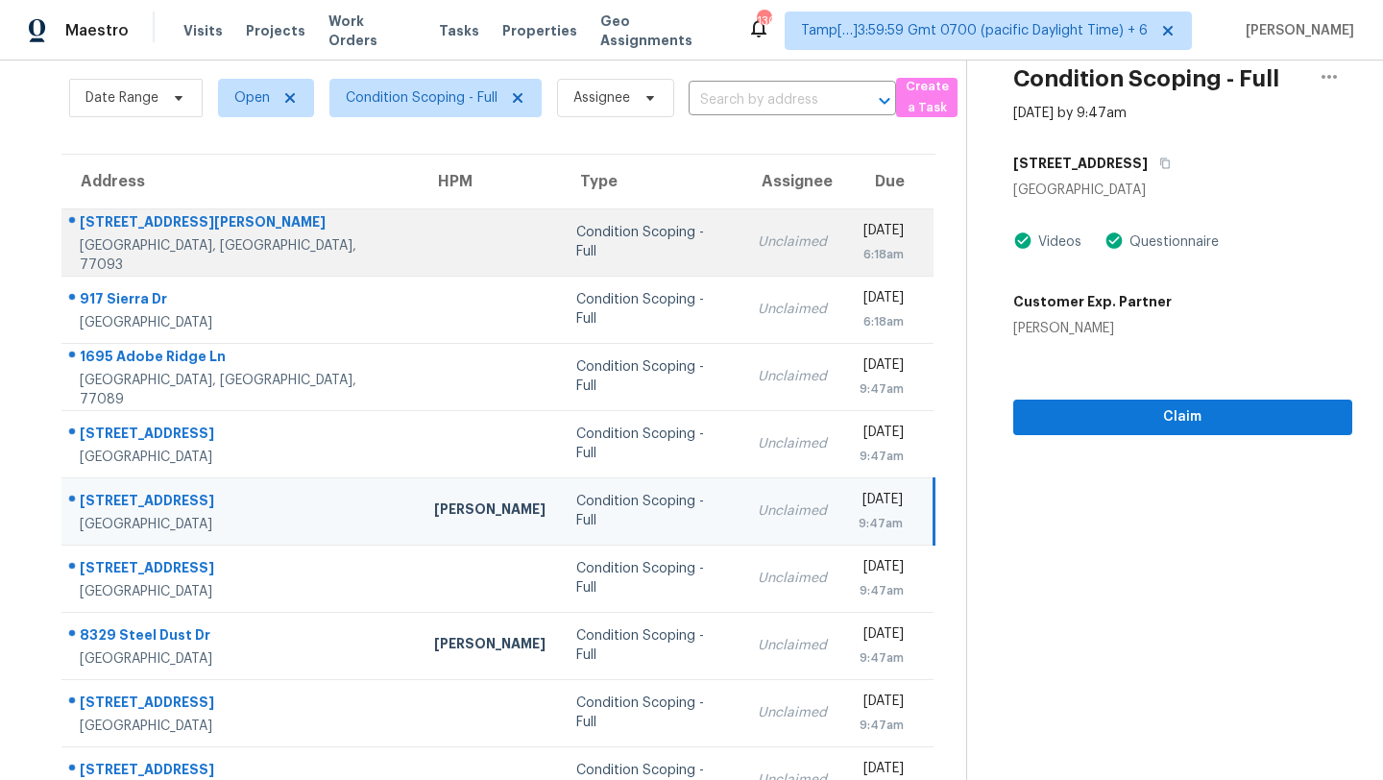
click at [576, 237] on div "Condition Scoping - Full" at bounding box center [651, 242] width 151 height 38
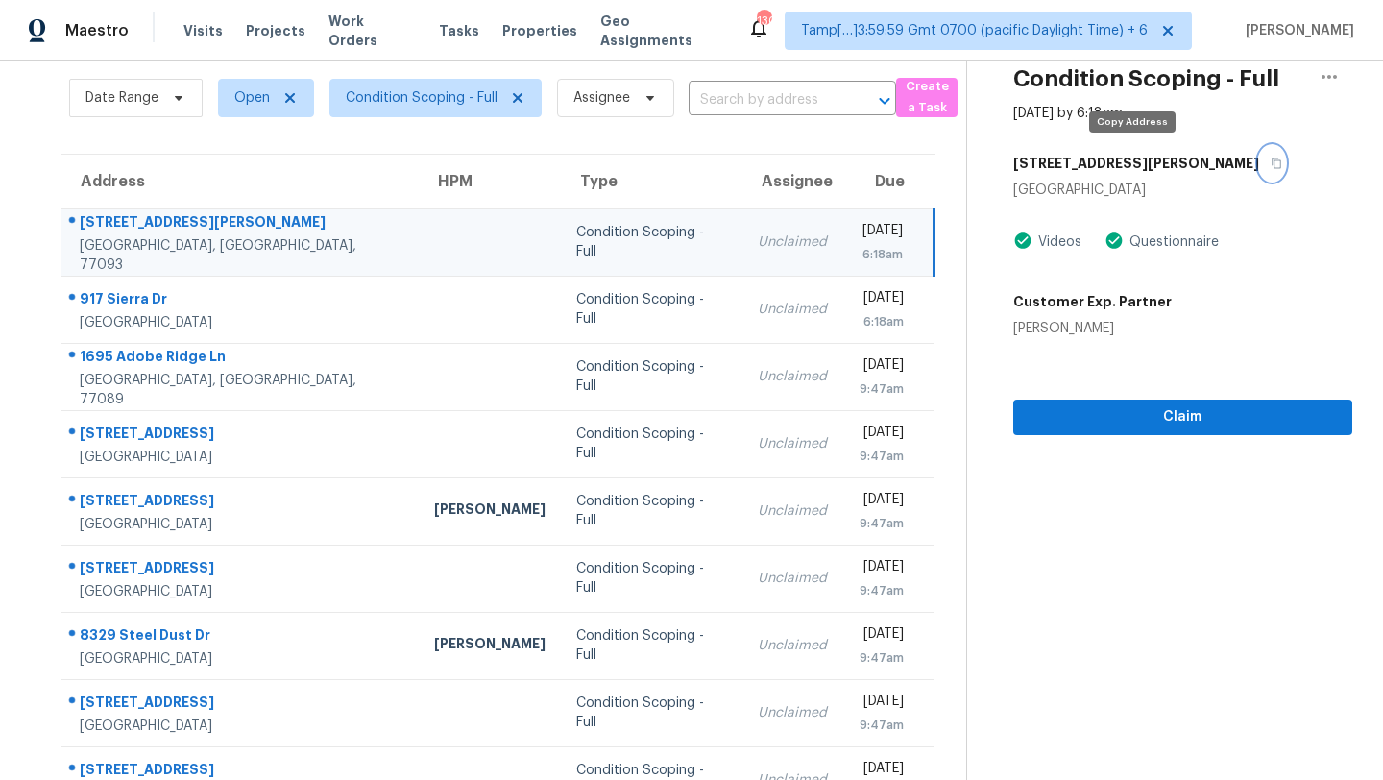
click at [1259, 172] on button "button" at bounding box center [1272, 163] width 26 height 35
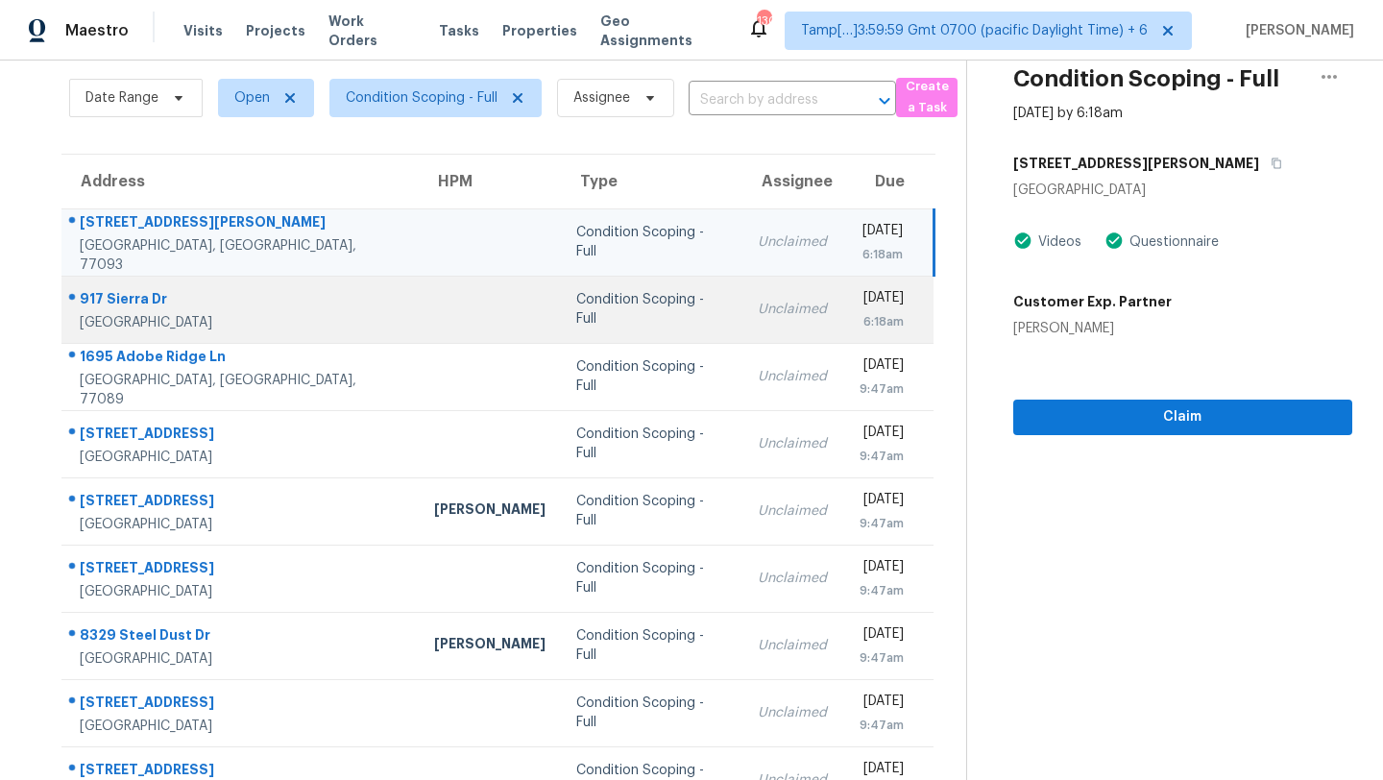
click at [742, 279] on td "Unclaimed" at bounding box center [792, 309] width 100 height 67
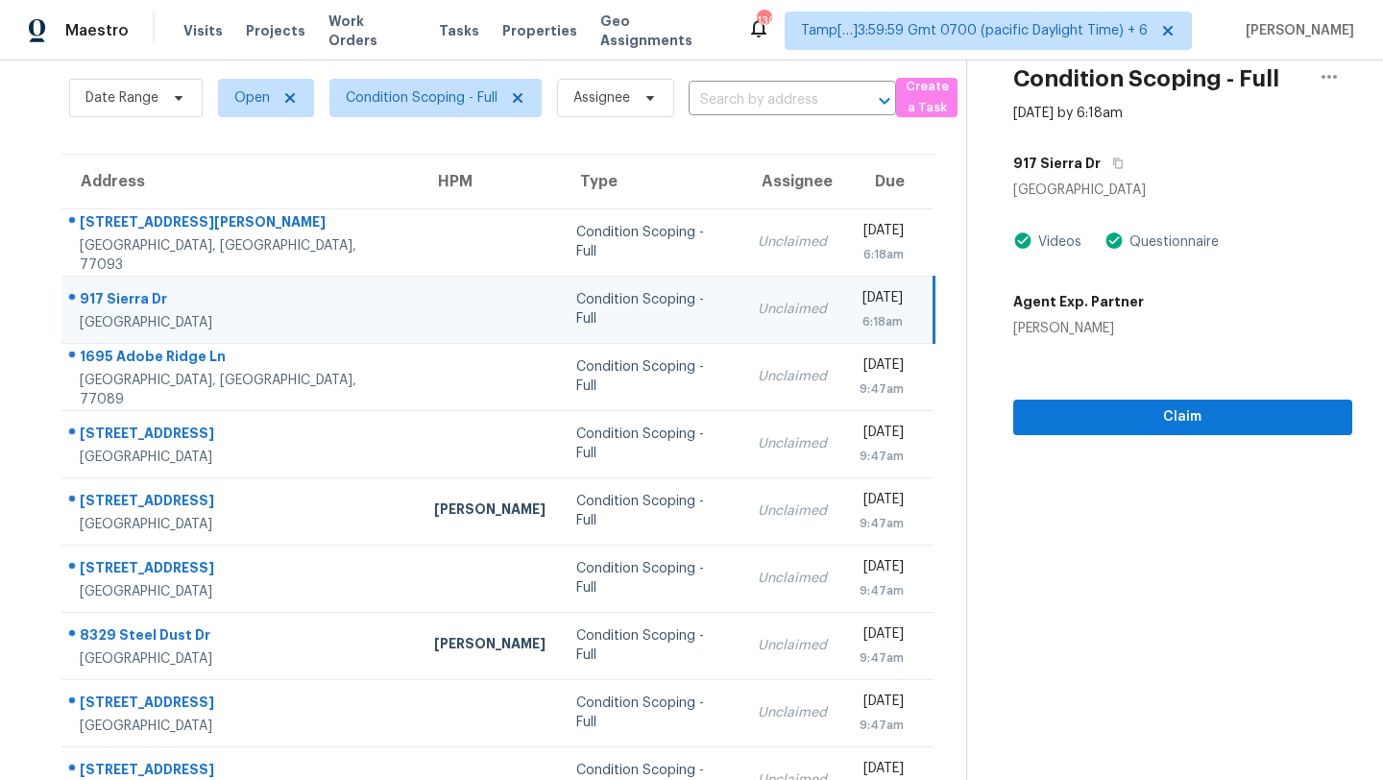
click at [742, 279] on td "Unclaimed" at bounding box center [792, 309] width 100 height 67
click at [1113, 171] on button "button" at bounding box center [1114, 163] width 26 height 35
click at [1089, 414] on span "Claim" at bounding box center [1183, 417] width 308 height 24
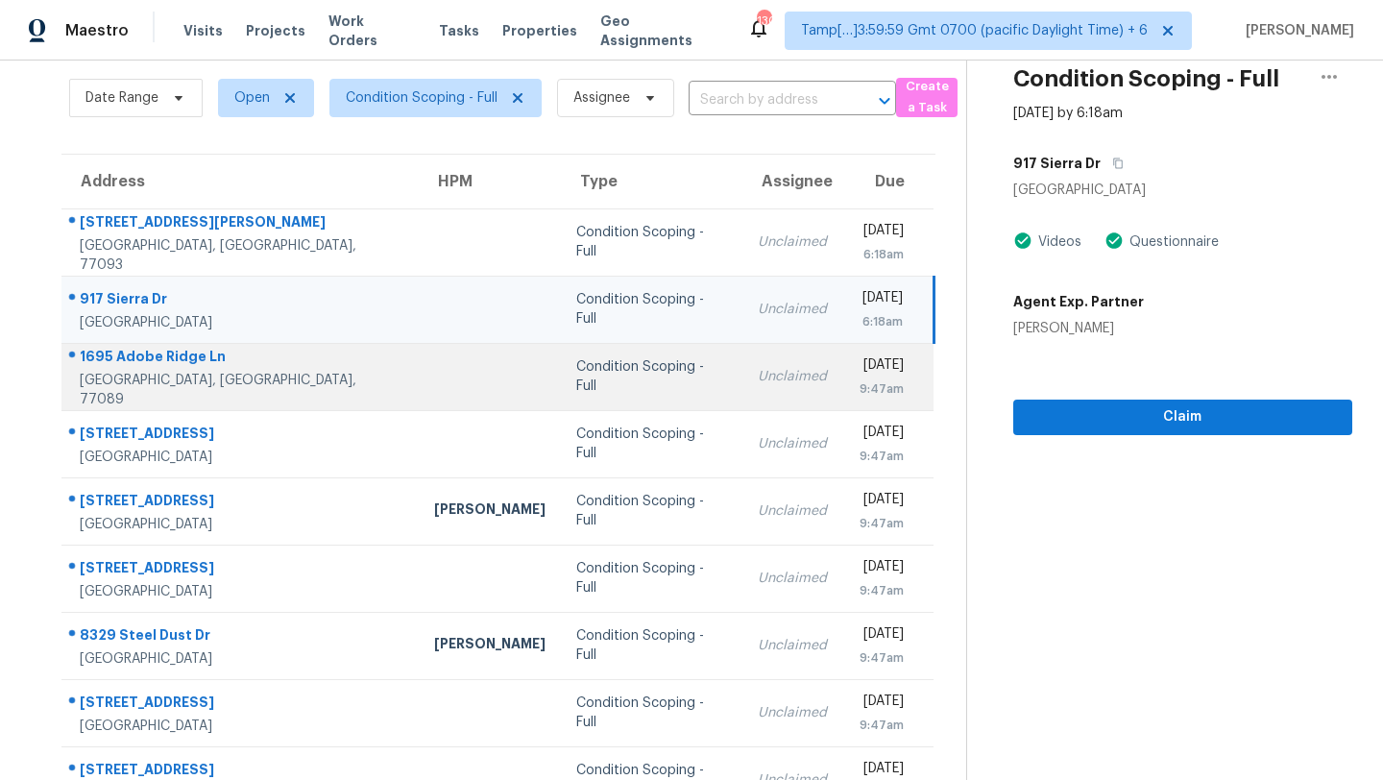
click at [598, 382] on div "Condition Scoping - Full" at bounding box center [651, 376] width 151 height 38
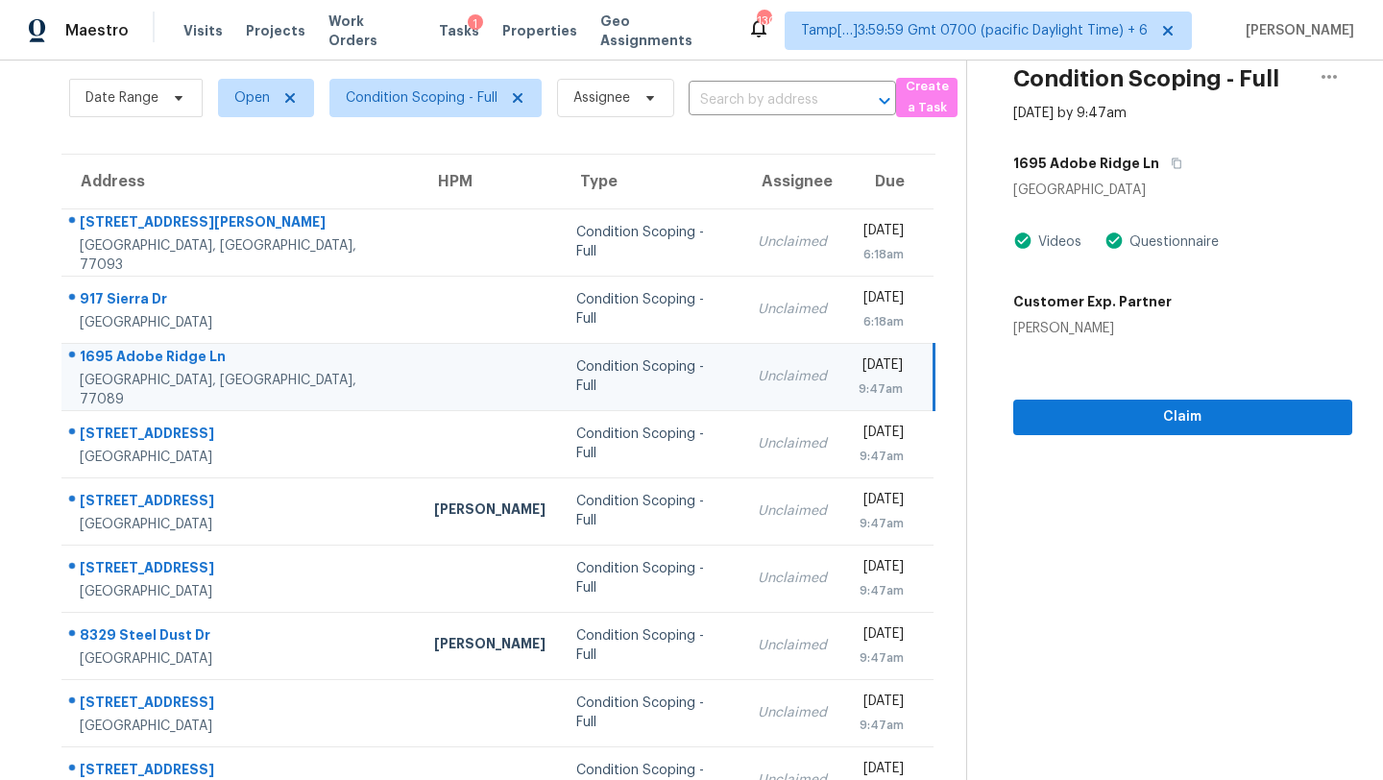
scroll to position [0, 0]
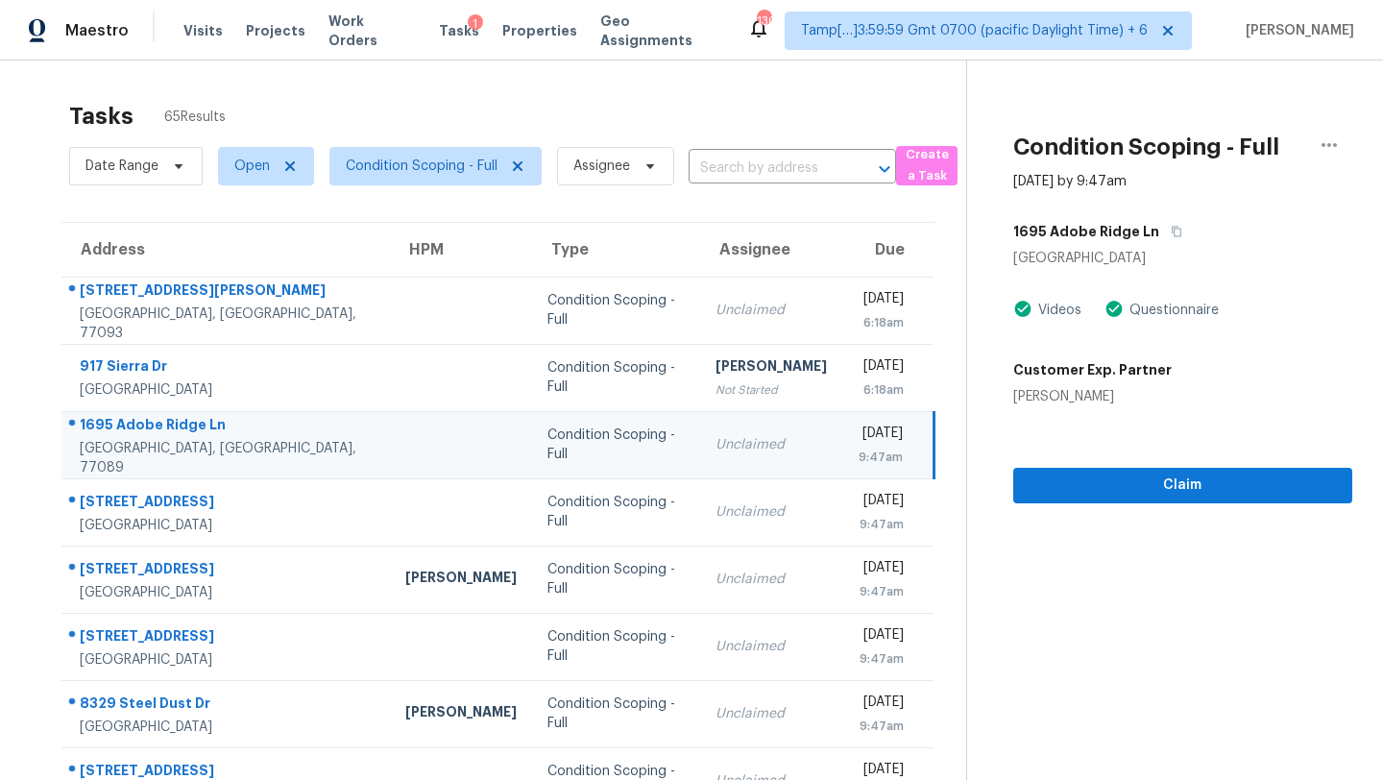
click at [1180, 231] on div "1695 Adobe Ridge Ln" at bounding box center [1182, 231] width 339 height 35
click at [1171, 231] on icon "button" at bounding box center [1177, 232] width 12 height 12
click at [1078, 501] on button "Claim" at bounding box center [1182, 486] width 339 height 36
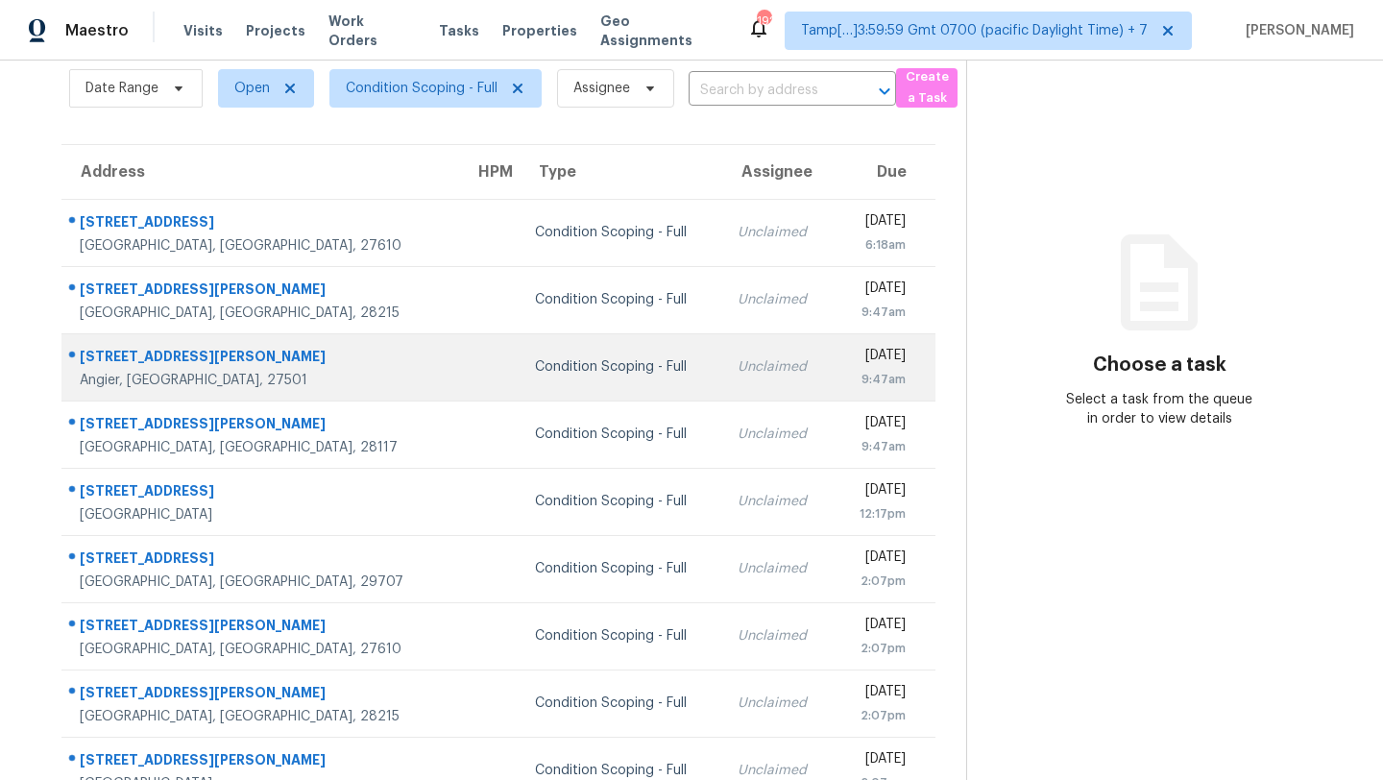
scroll to position [163, 0]
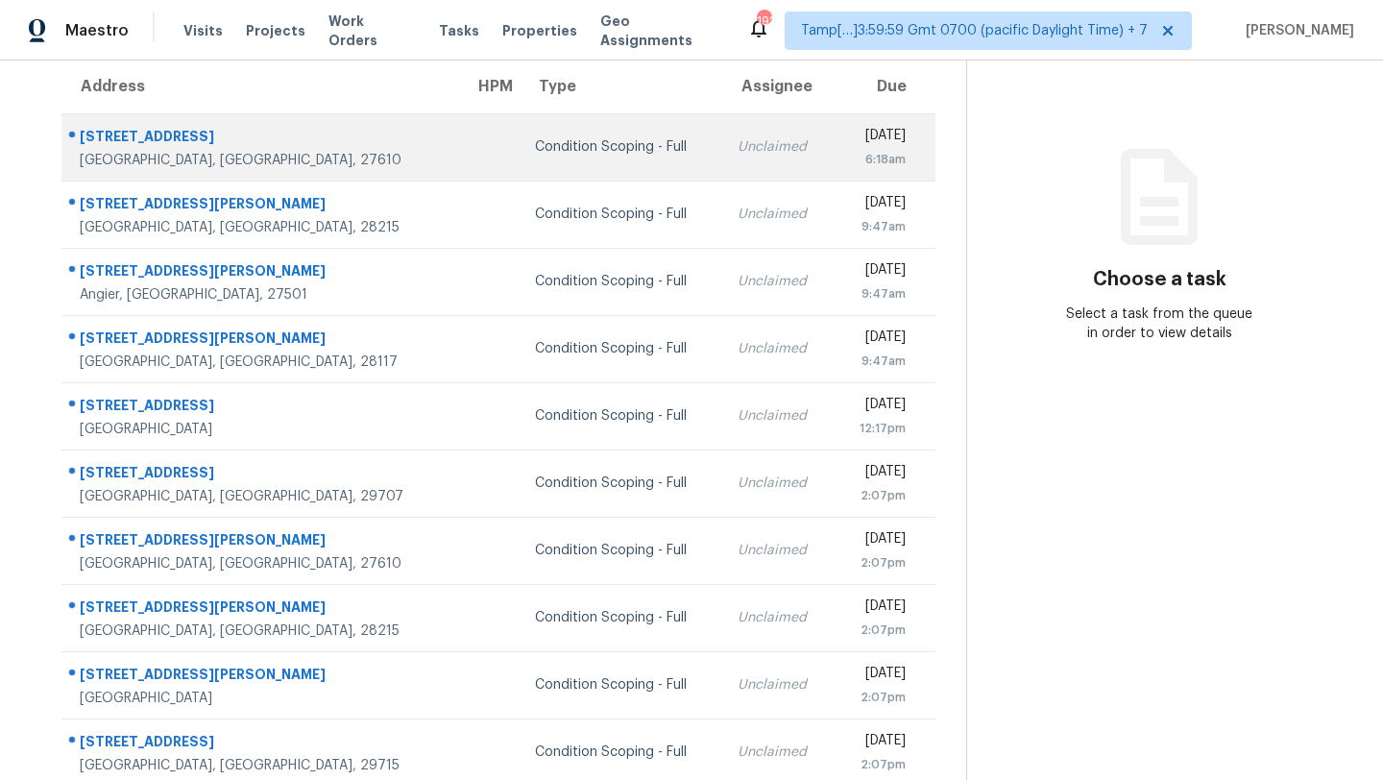
click at [738, 148] on div "Unclaimed" at bounding box center [778, 146] width 81 height 19
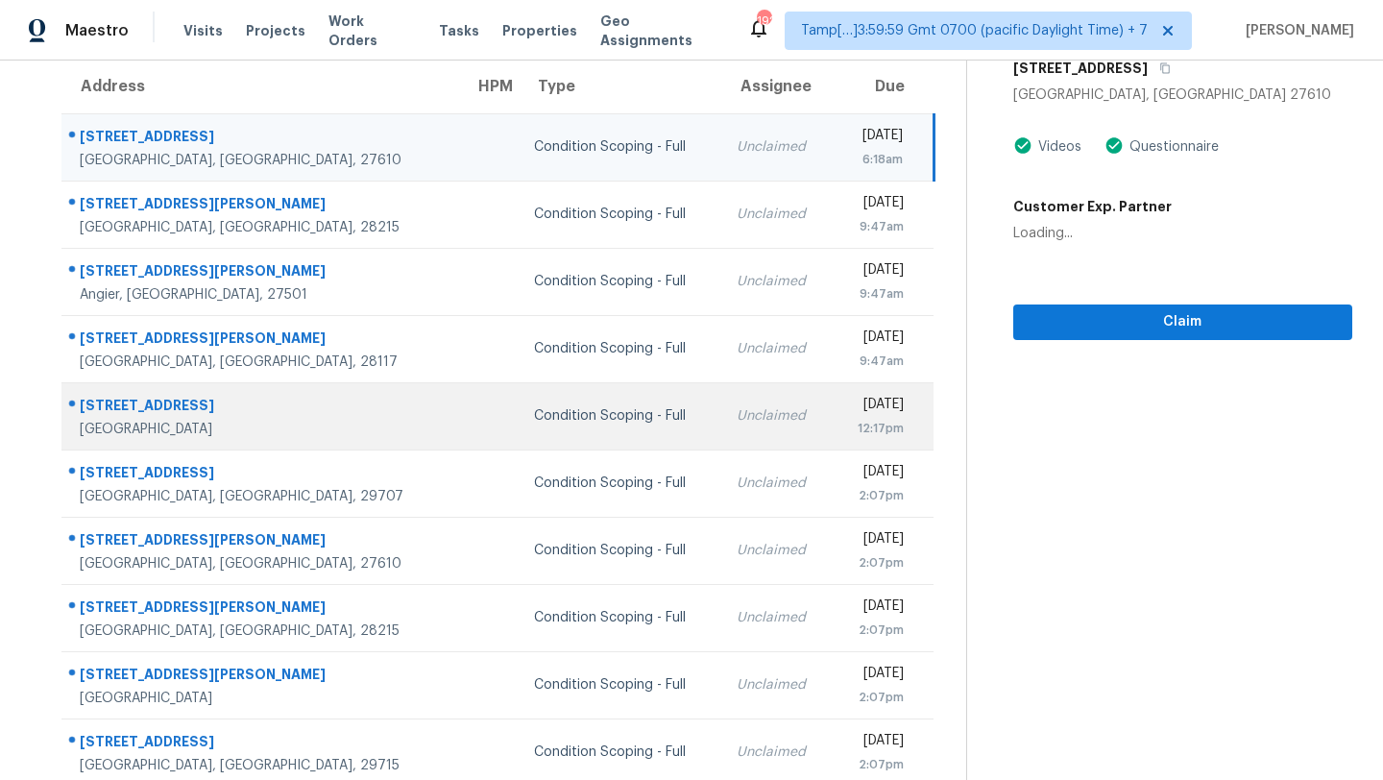
scroll to position [220, 0]
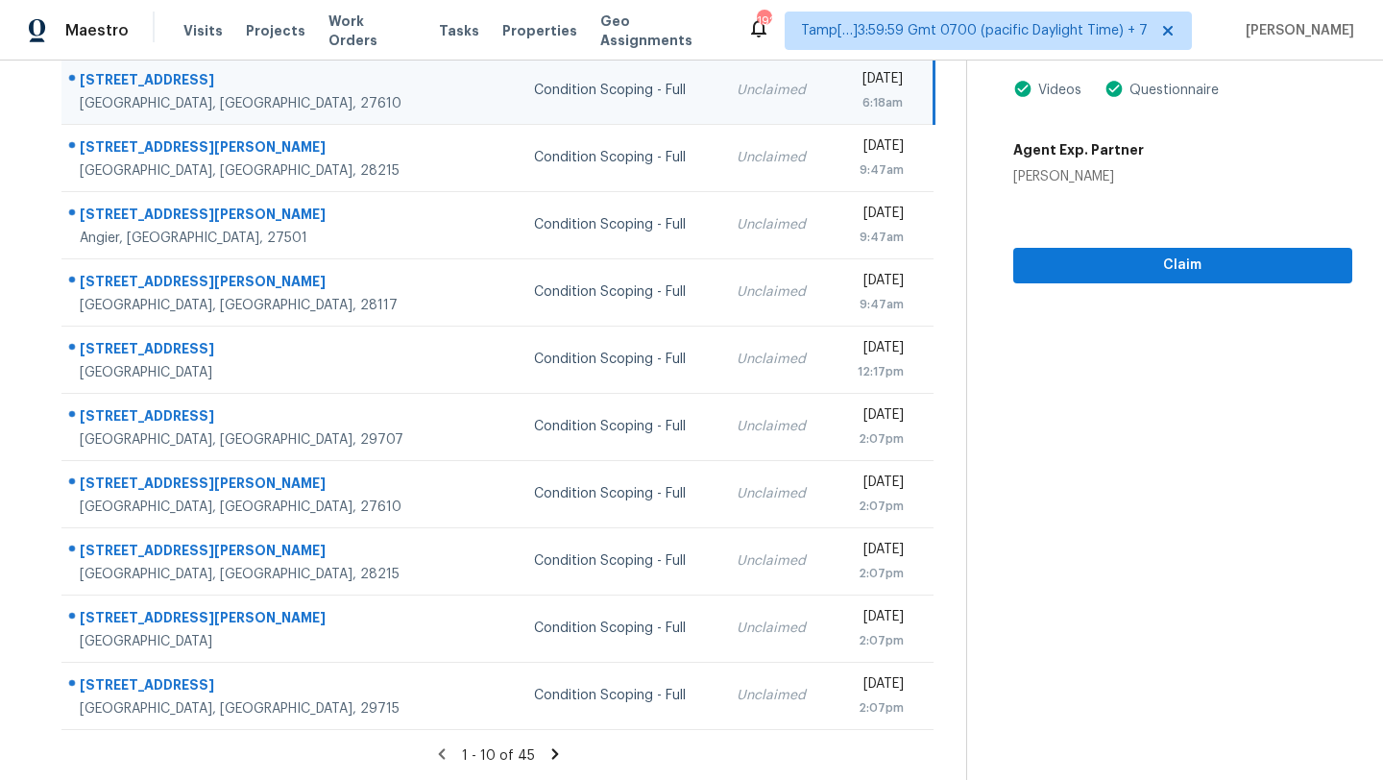
click at [737, 93] on div "Unclaimed" at bounding box center [777, 90] width 81 height 19
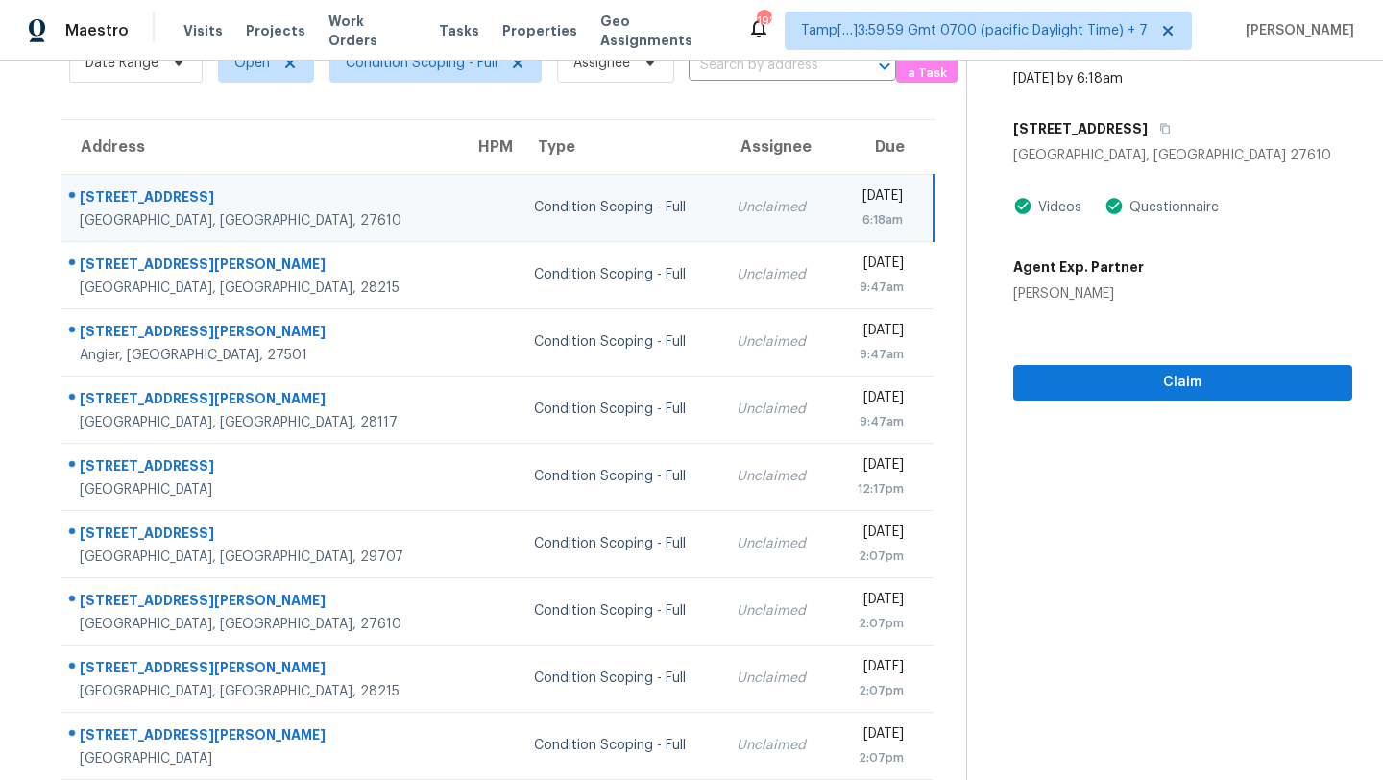
scroll to position [87, 0]
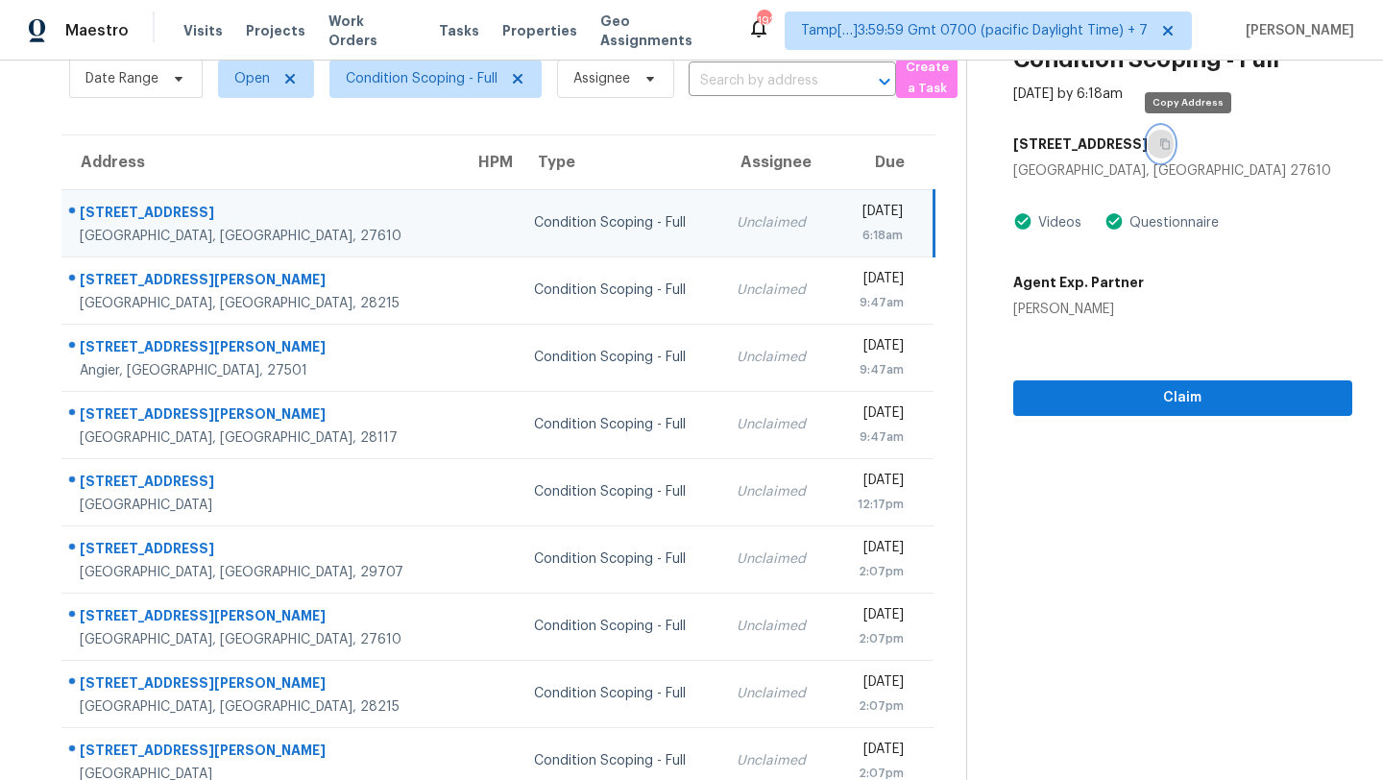
click at [1171, 139] on icon "button" at bounding box center [1165, 144] width 12 height 12
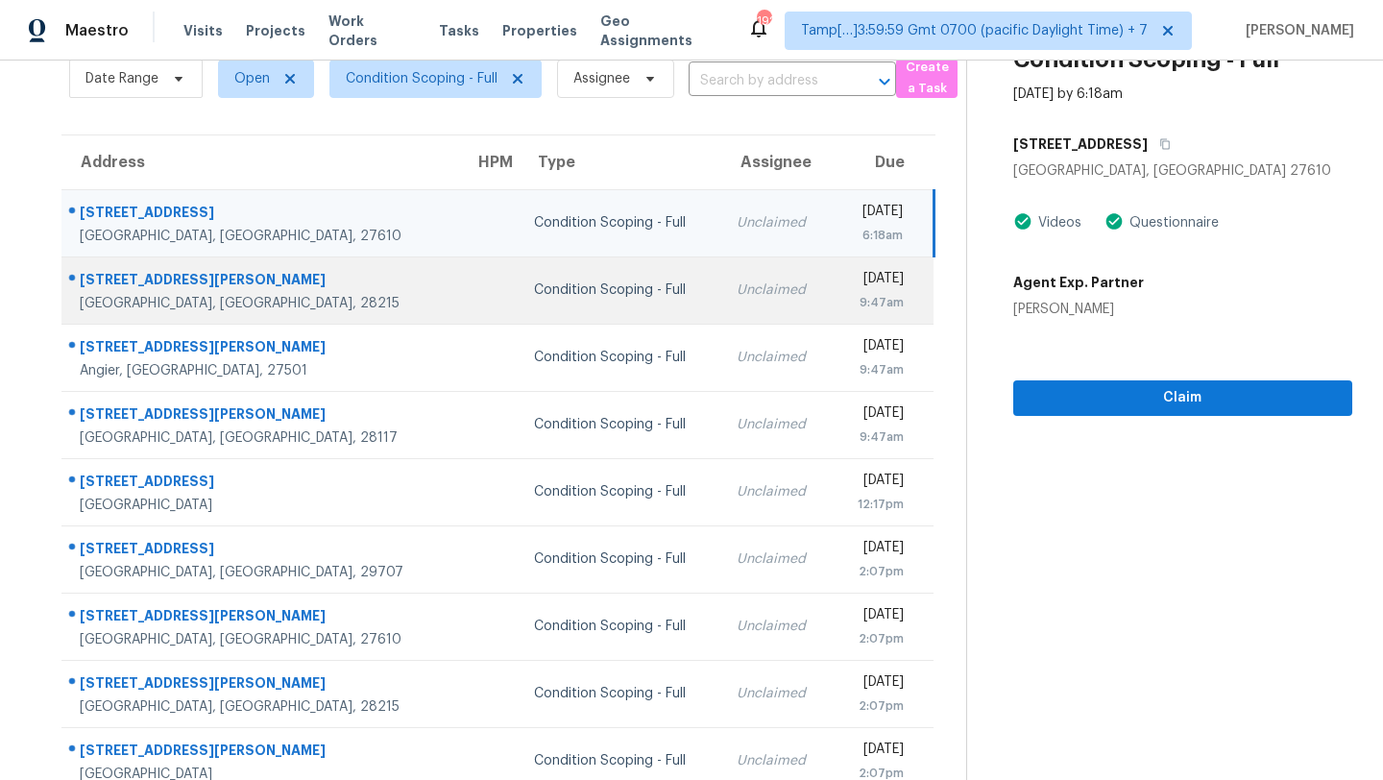
click at [721, 310] on td "Unclaimed" at bounding box center [776, 289] width 111 height 67
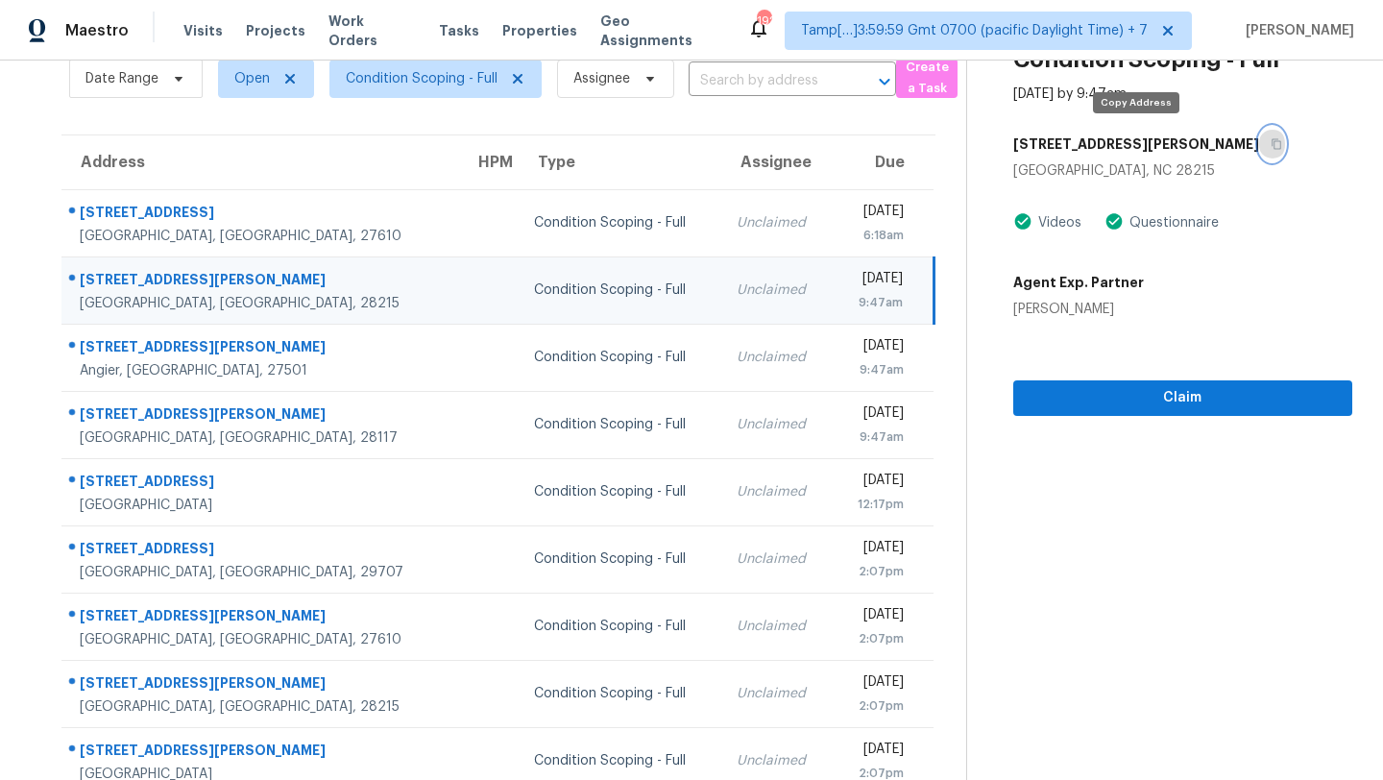
click at [1272, 140] on icon "button" at bounding box center [1277, 144] width 10 height 11
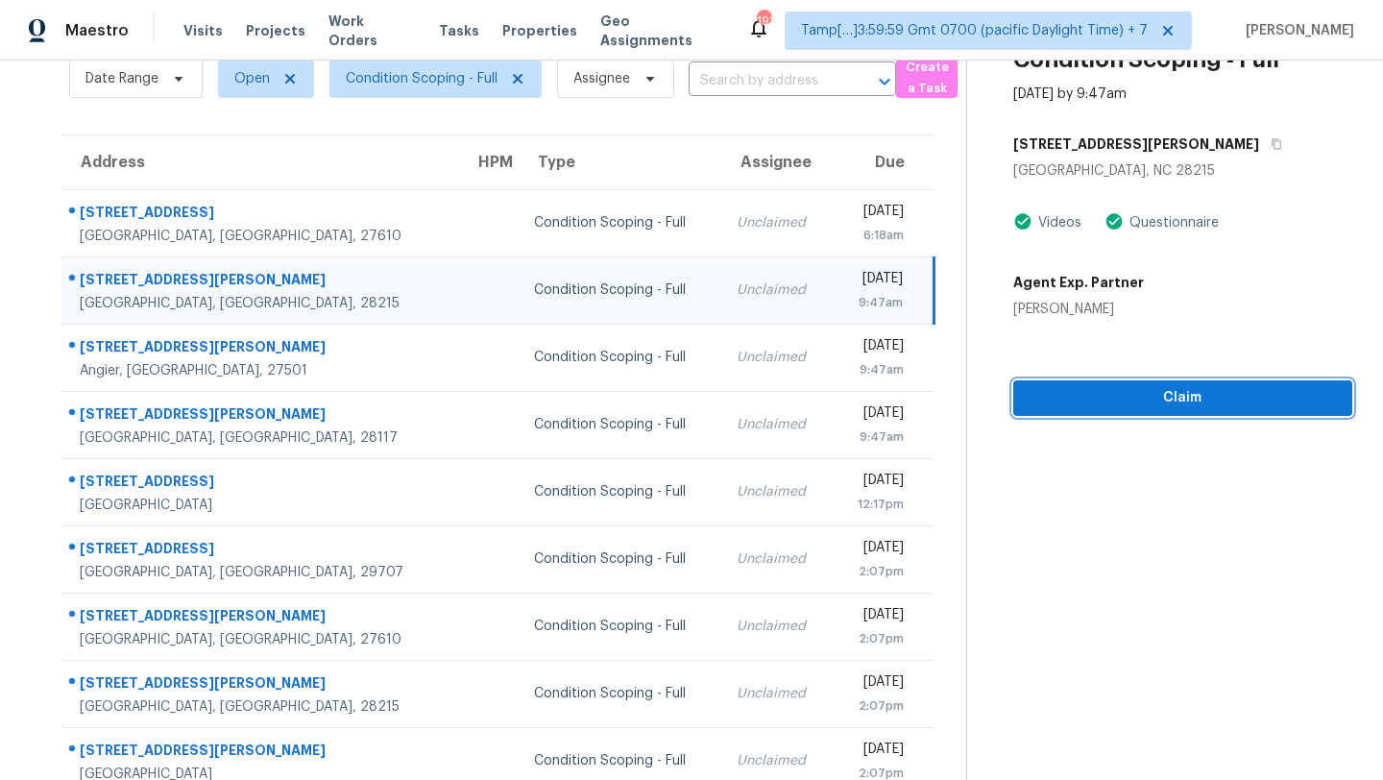
click at [1100, 386] on span "Claim" at bounding box center [1183, 398] width 308 height 24
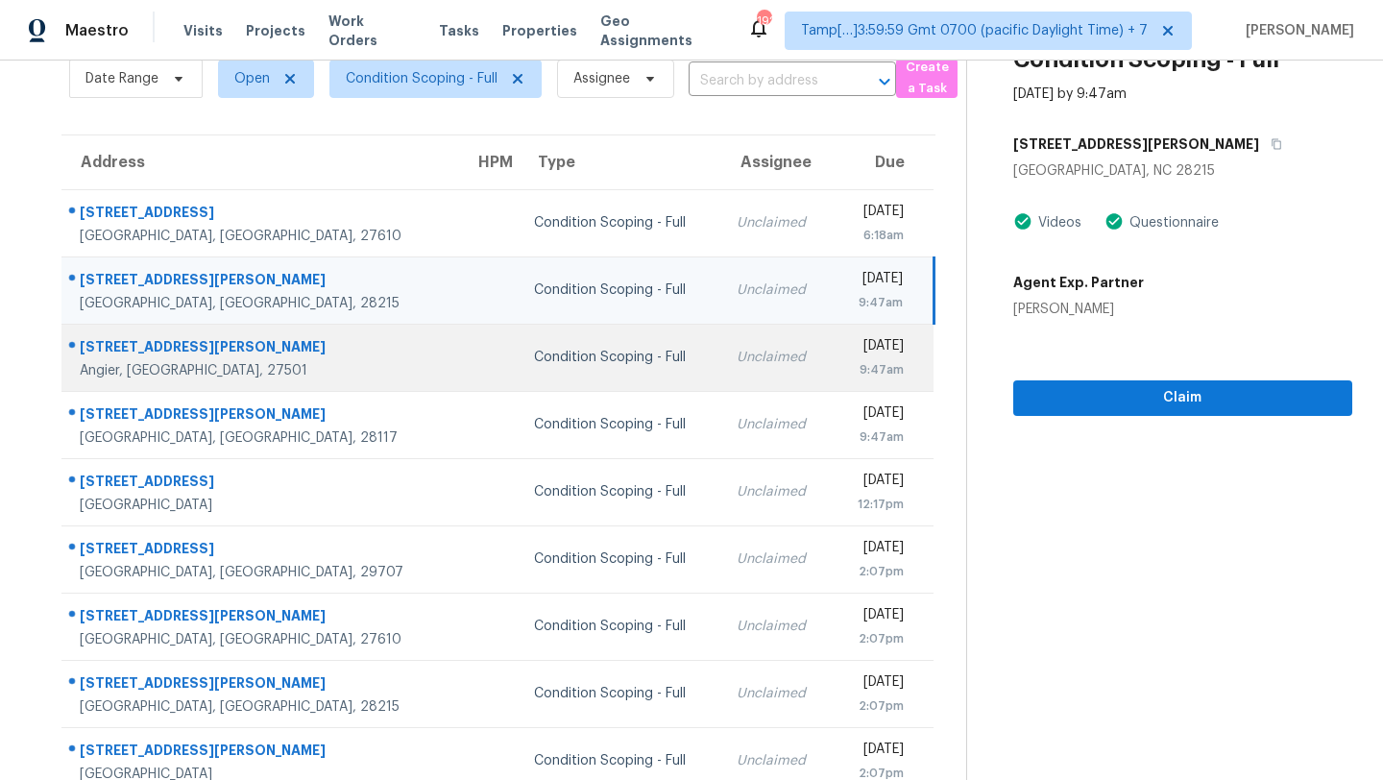
click at [737, 356] on div "Unclaimed" at bounding box center [777, 357] width 81 height 19
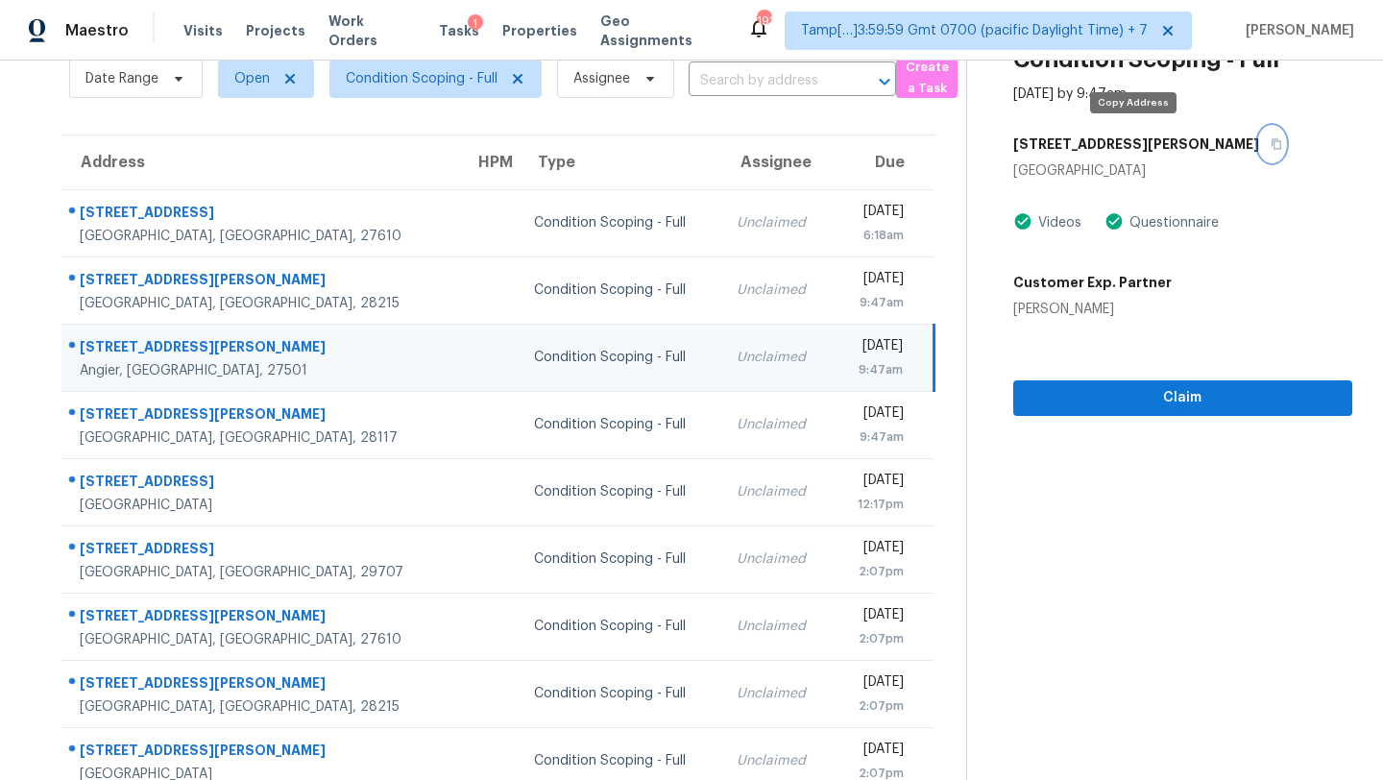
click at [1259, 130] on button "button" at bounding box center [1272, 144] width 26 height 35
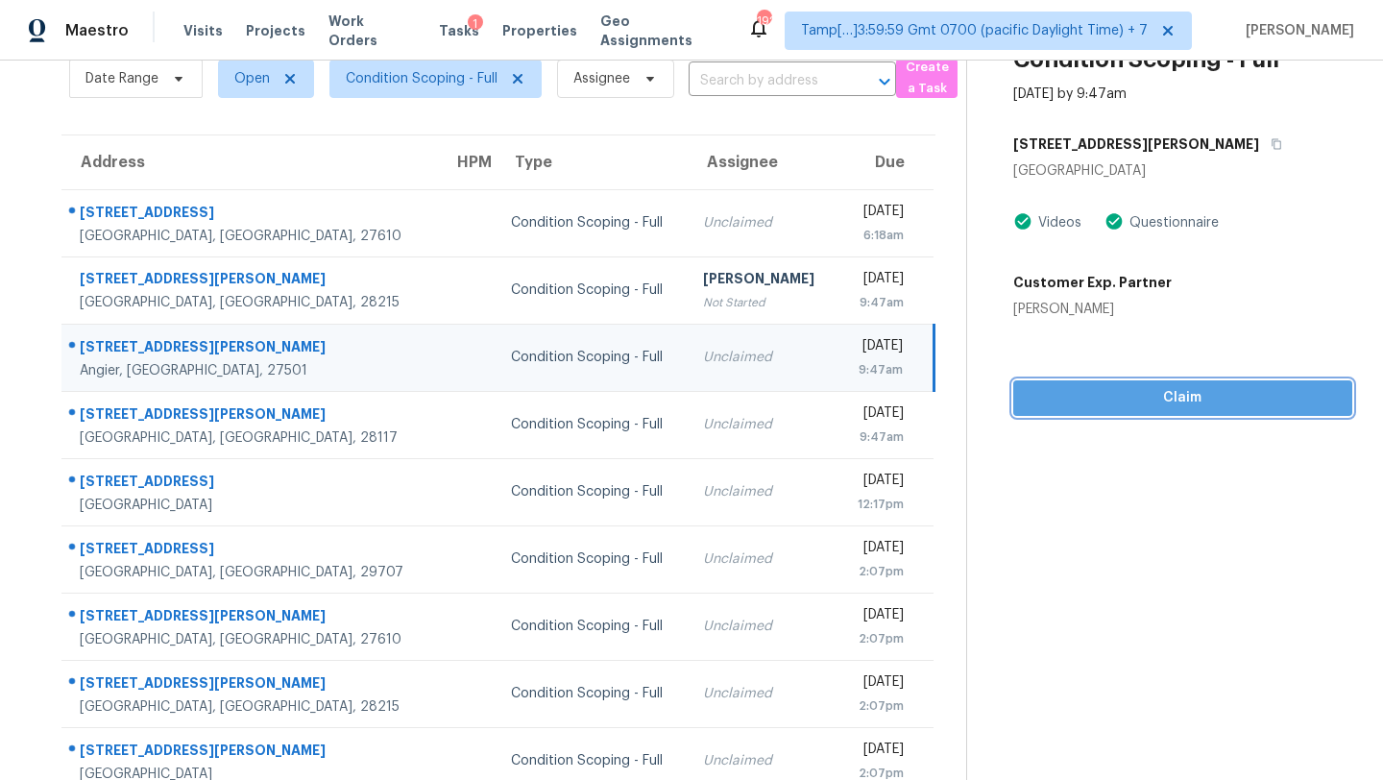
click at [1093, 409] on button "Claim" at bounding box center [1182, 398] width 339 height 36
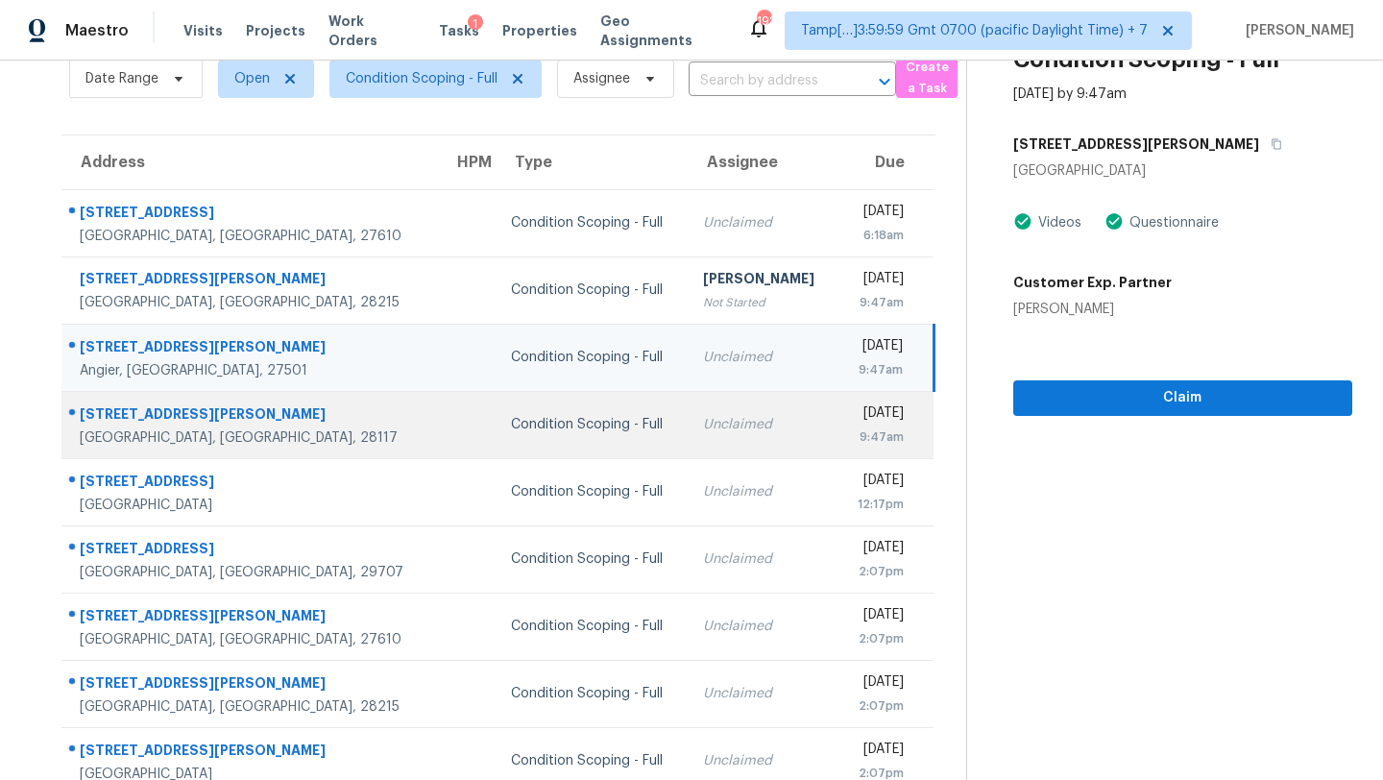
click at [705, 432] on div "Unclaimed" at bounding box center [762, 424] width 119 height 19
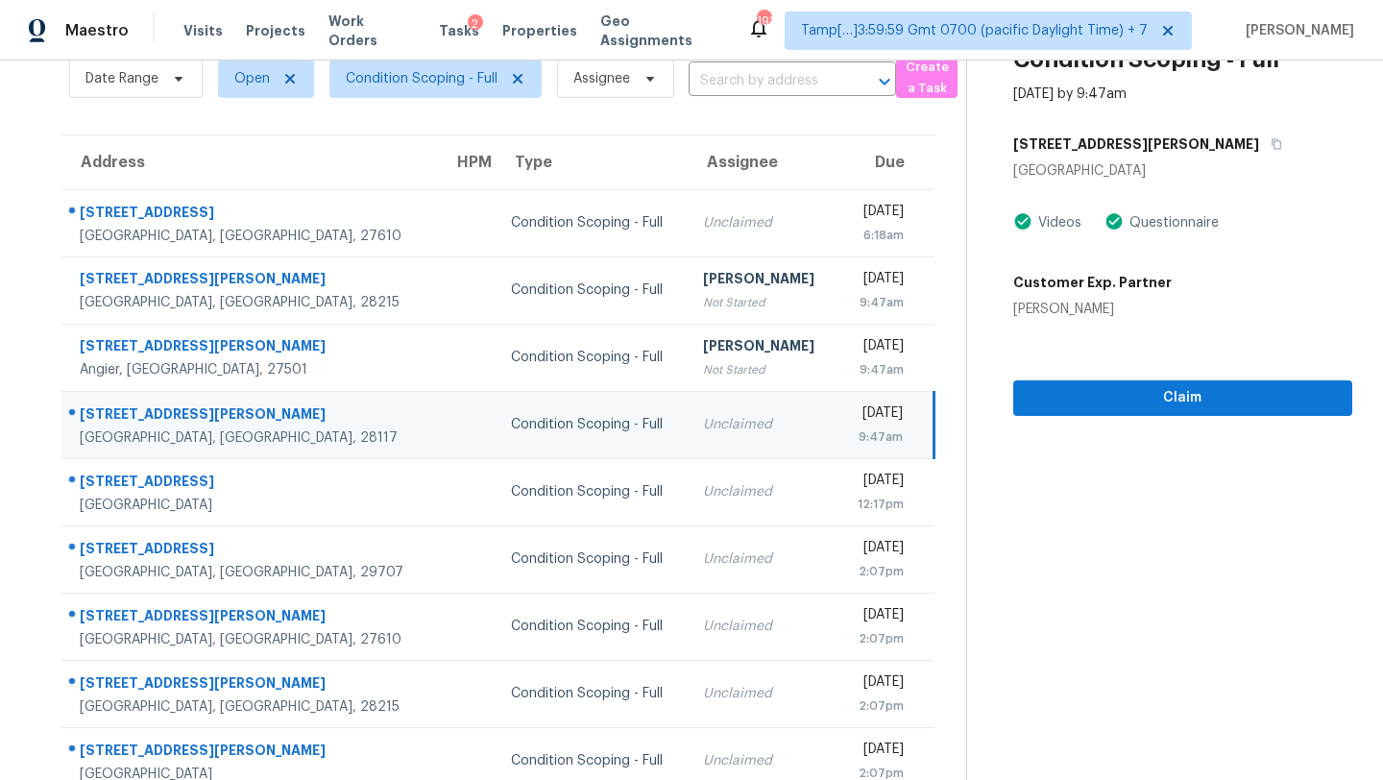
click at [1121, 127] on div "101 Lynn Cove Ln" at bounding box center [1182, 144] width 339 height 35
click at [1259, 135] on button "button" at bounding box center [1272, 144] width 26 height 35
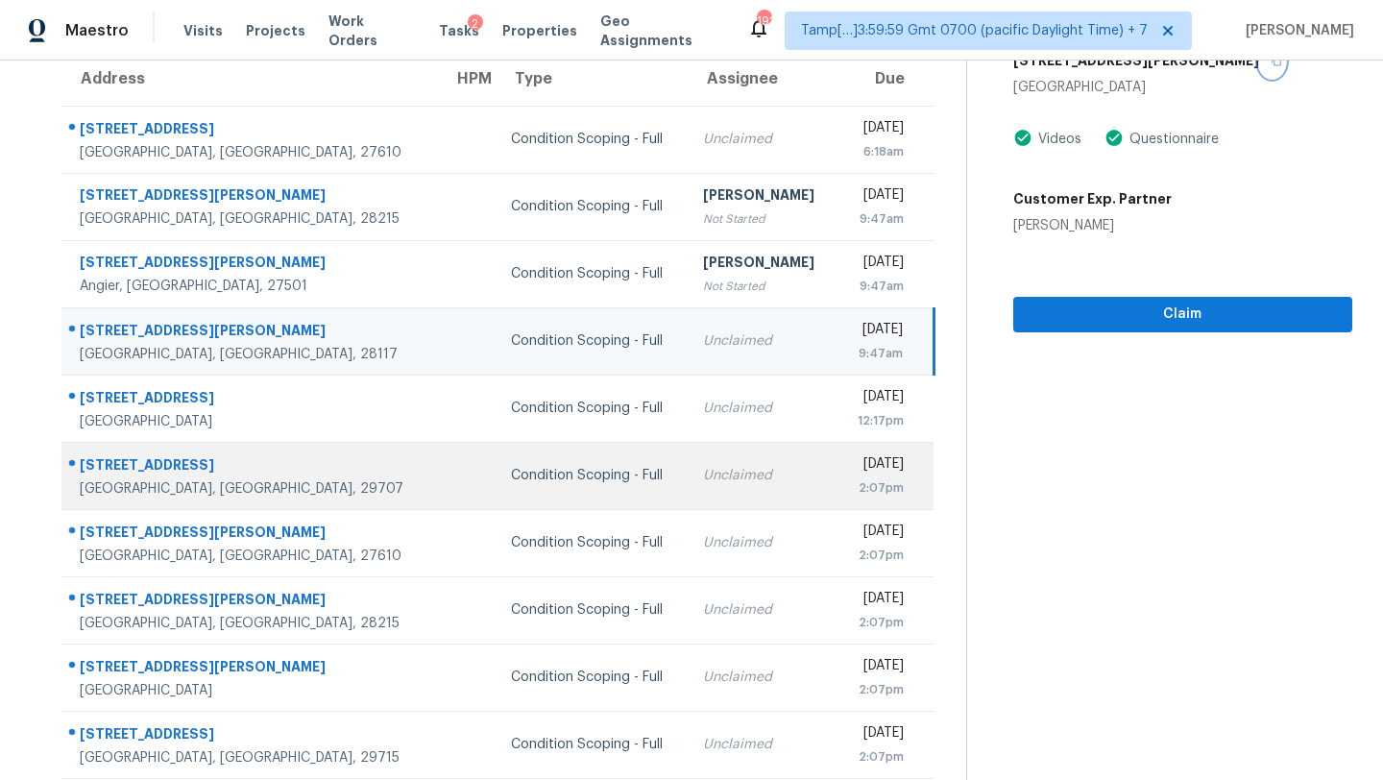
scroll to position [220, 0]
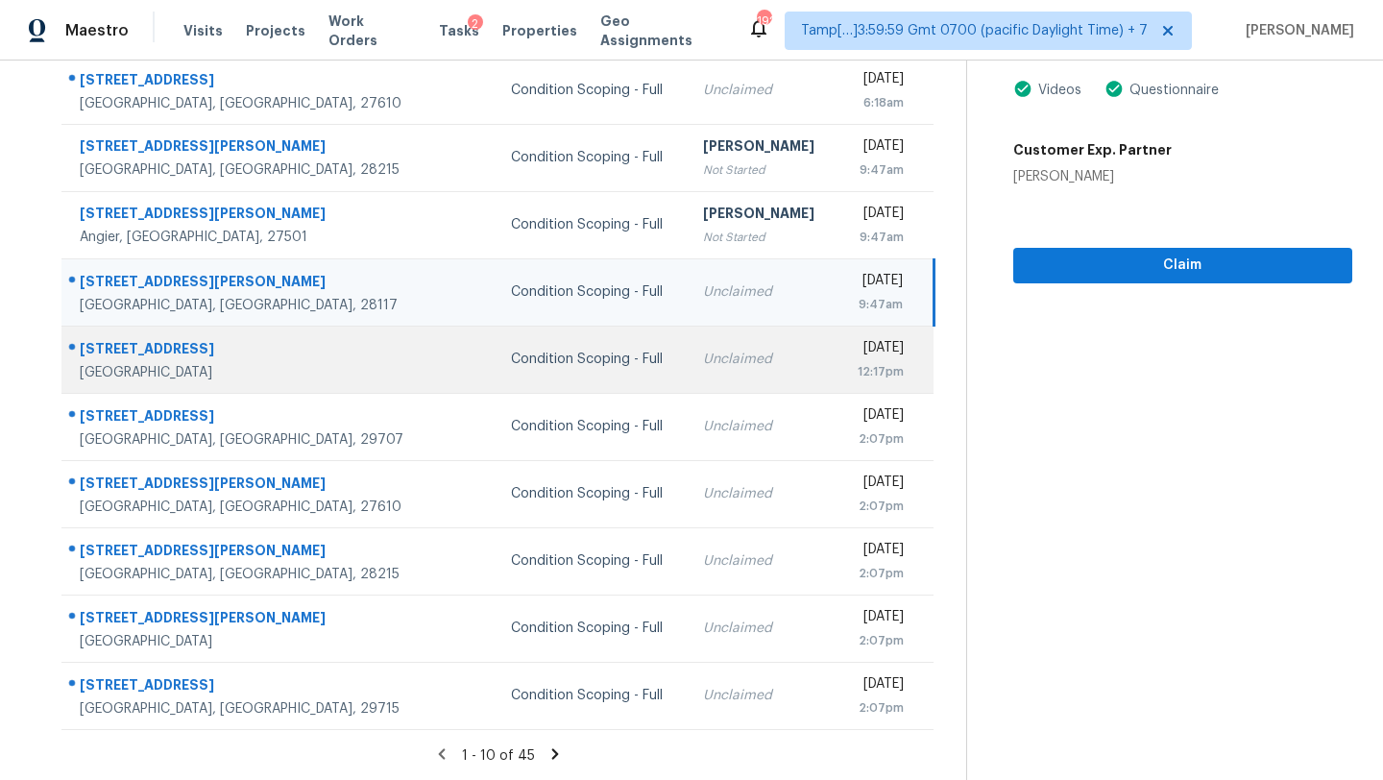
click at [688, 377] on td "Unclaimed" at bounding box center [763, 359] width 150 height 67
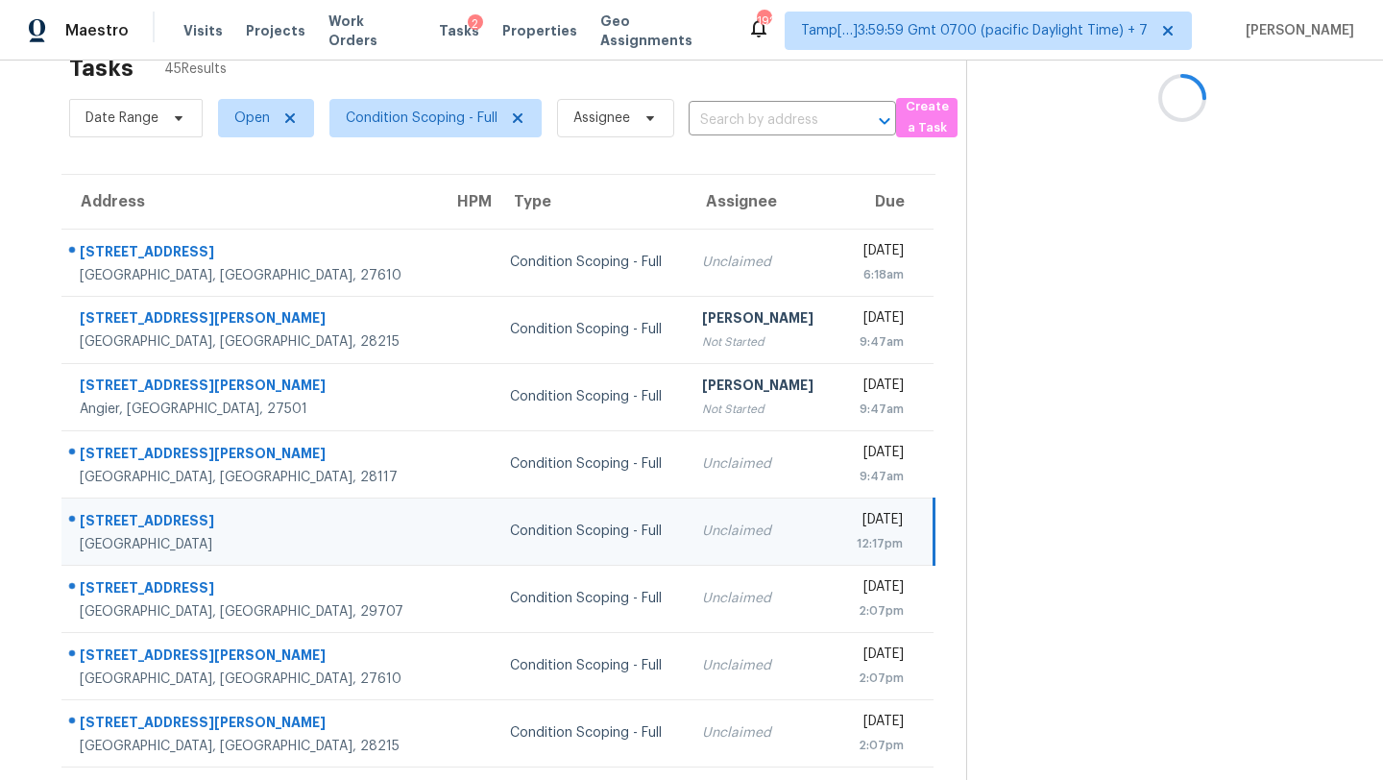
scroll to position [32, 0]
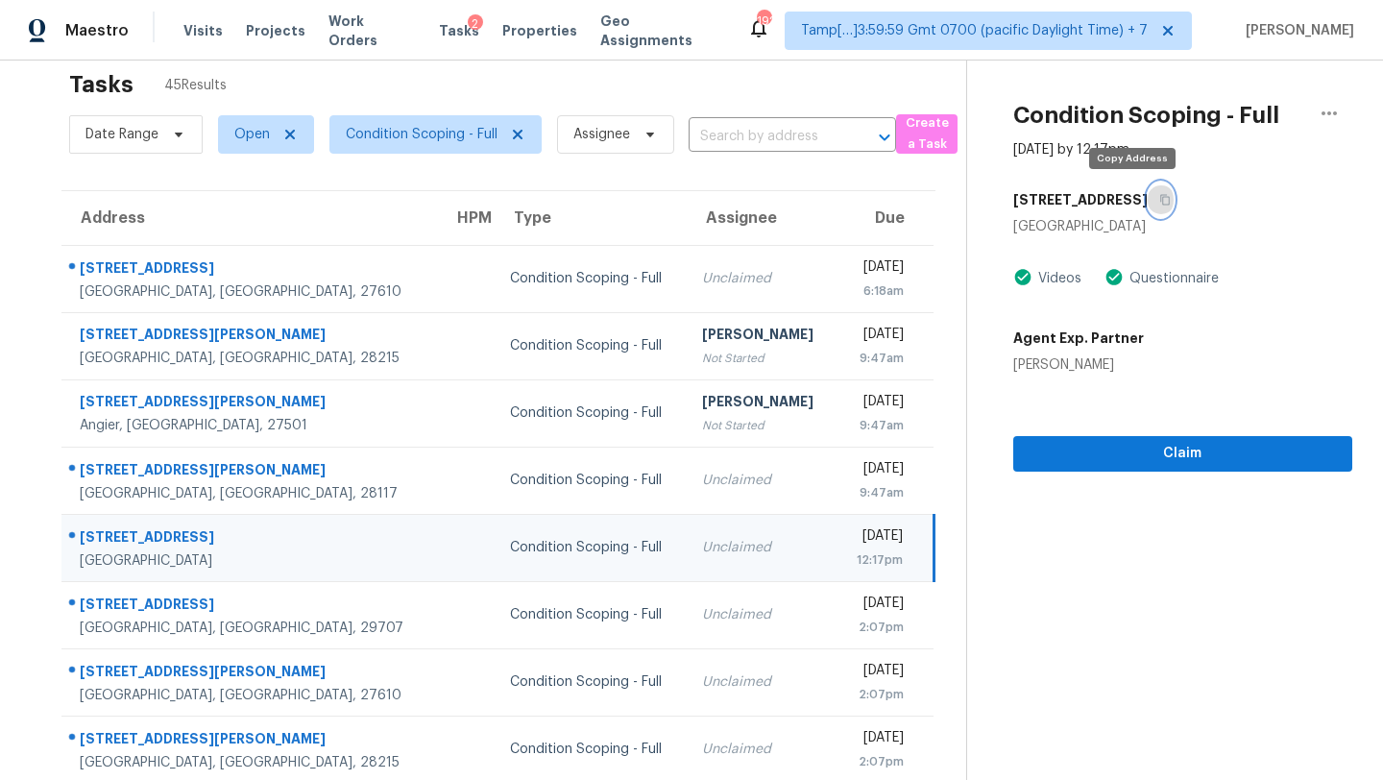
click at [1159, 203] on icon "button" at bounding box center [1165, 200] width 12 height 12
click at [1053, 450] on span "Claim" at bounding box center [1183, 454] width 308 height 24
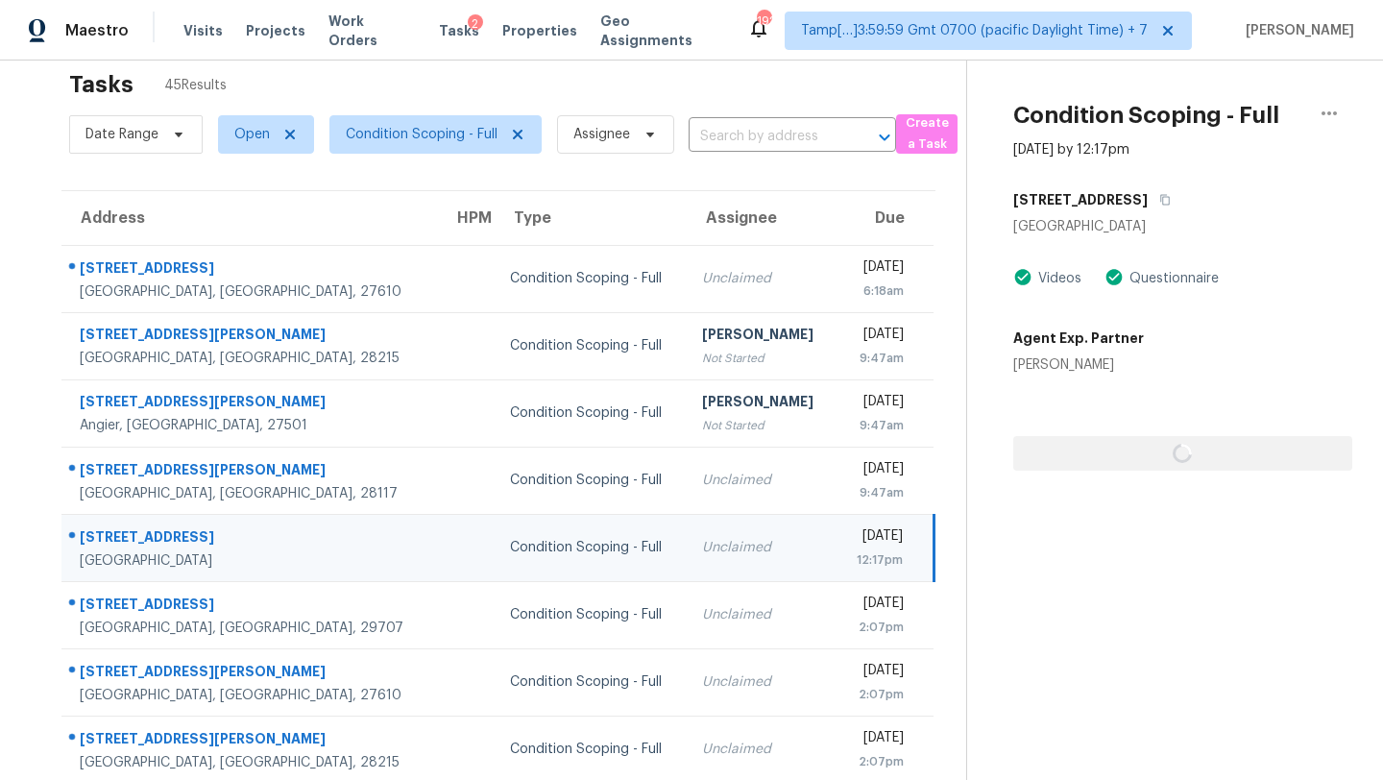
scroll to position [158, 0]
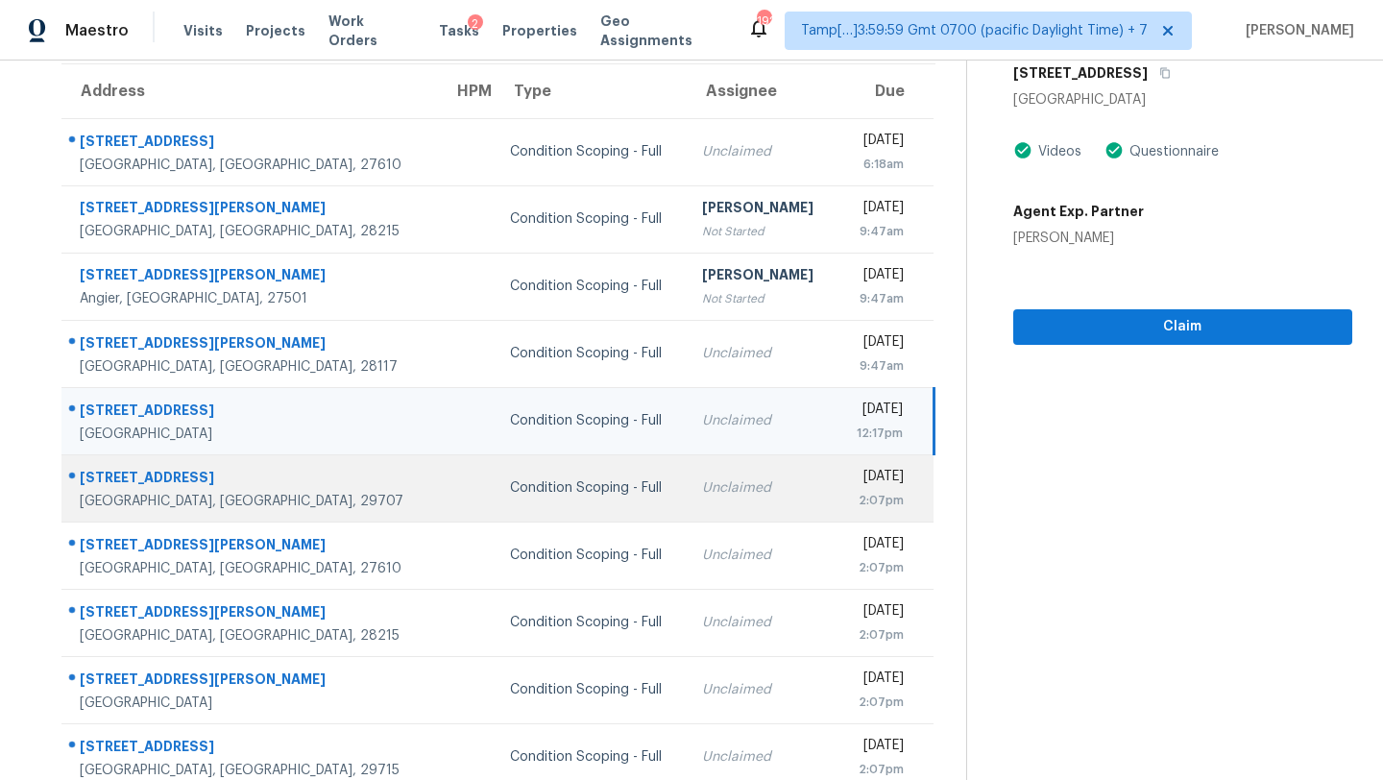
click at [698, 508] on td "Unclaimed" at bounding box center [762, 487] width 150 height 67
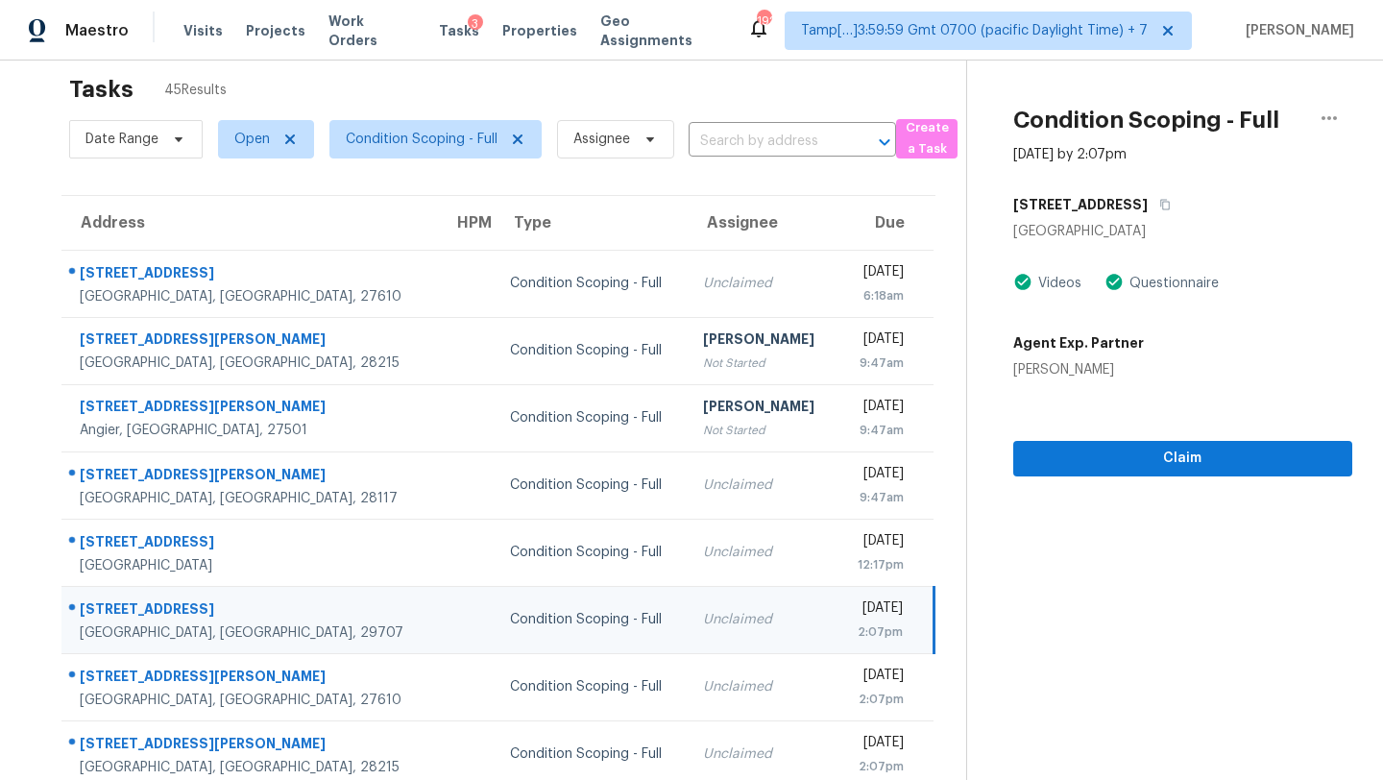
scroll to position [5, 0]
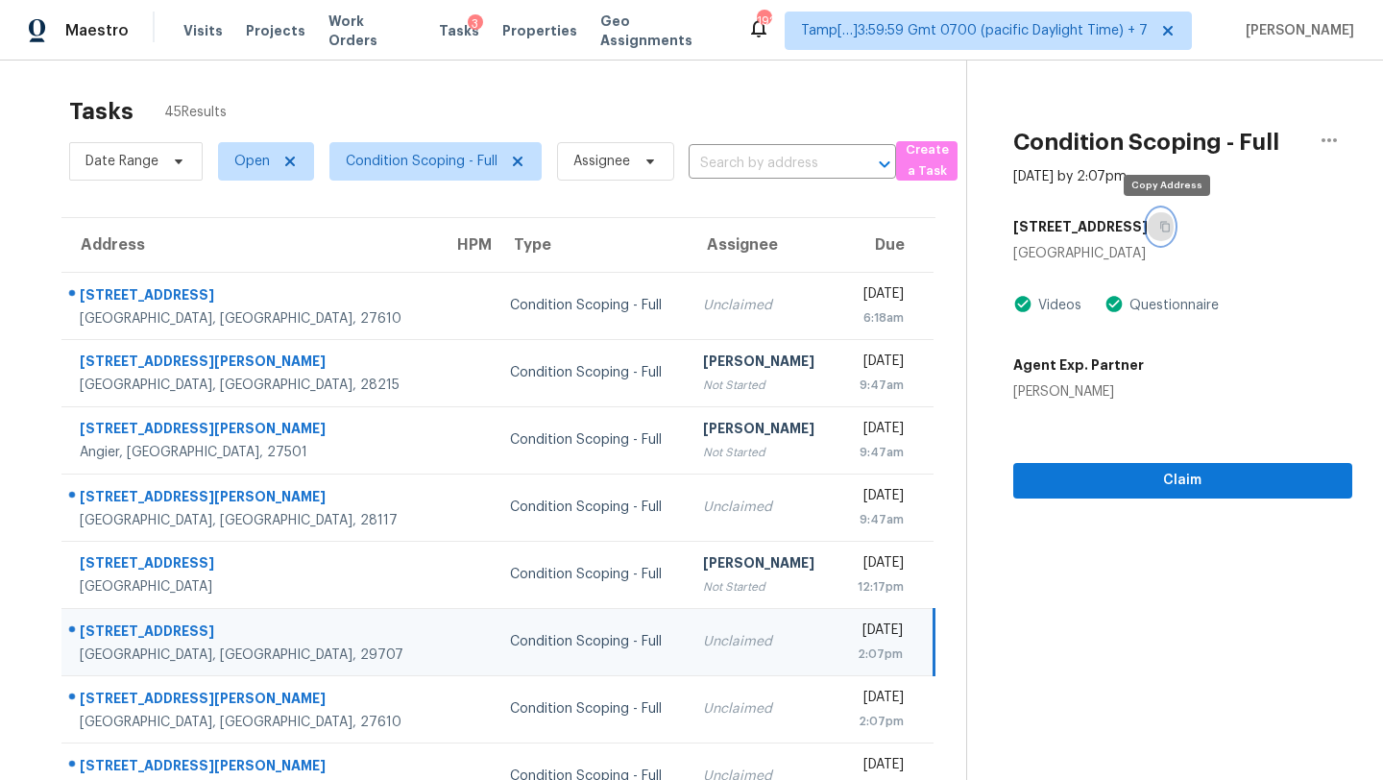
click at [1173, 214] on button "button" at bounding box center [1161, 226] width 26 height 35
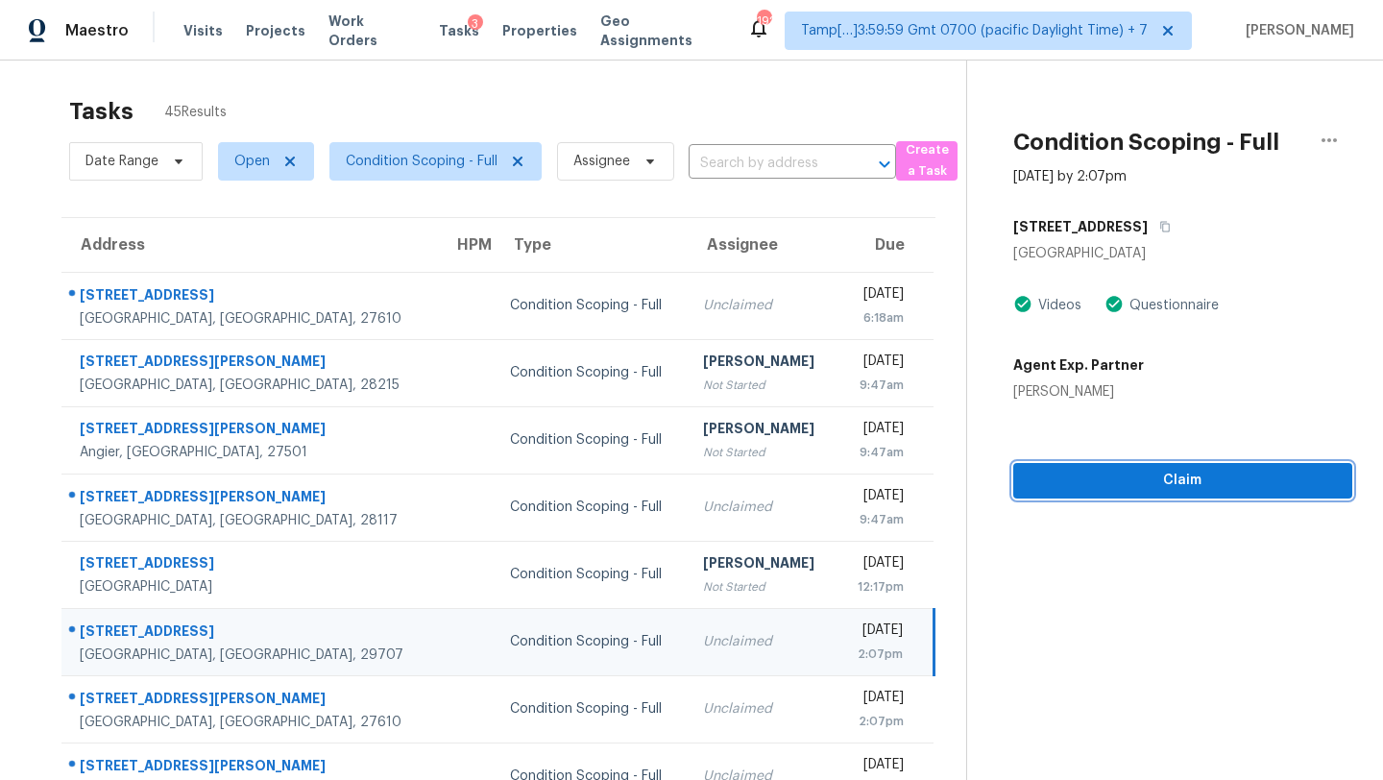
click at [1079, 483] on span "Claim" at bounding box center [1183, 481] width 308 height 24
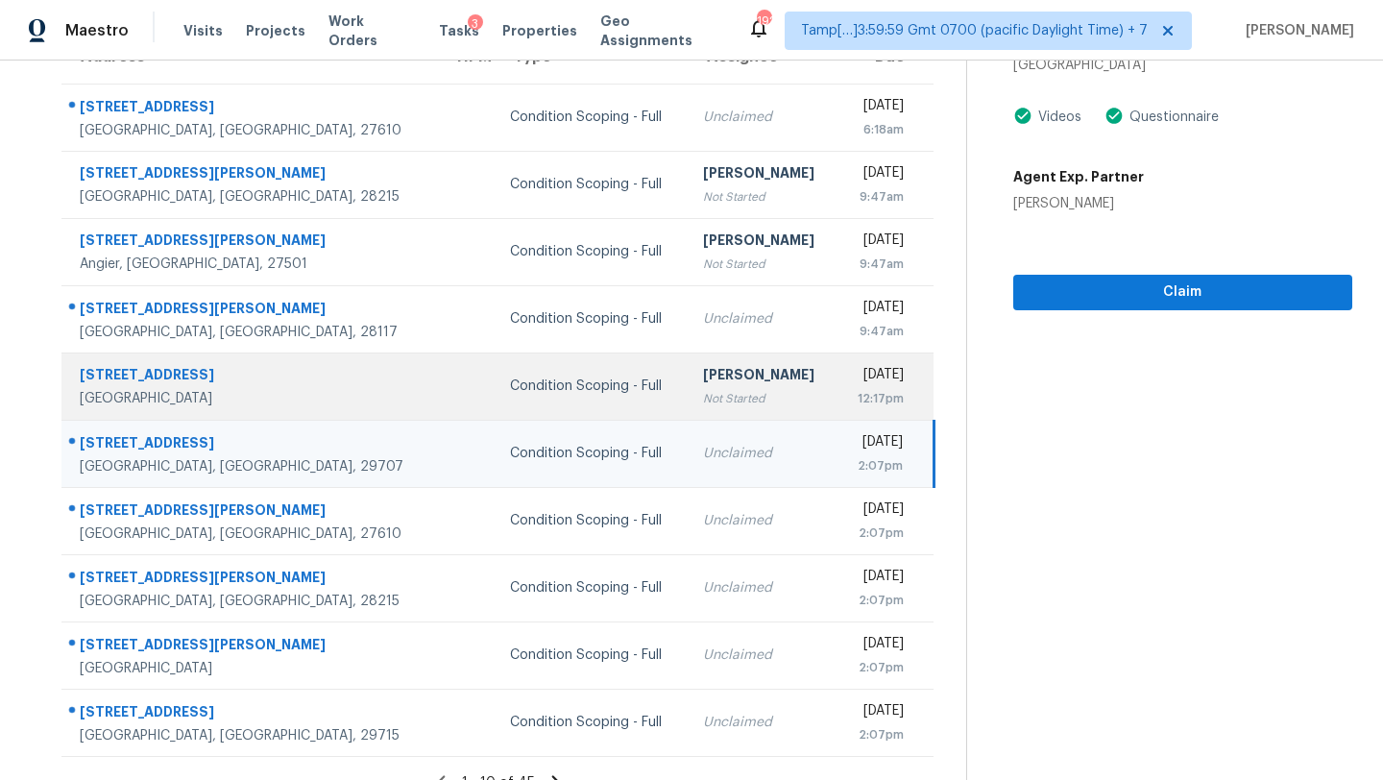
scroll to position [220, 0]
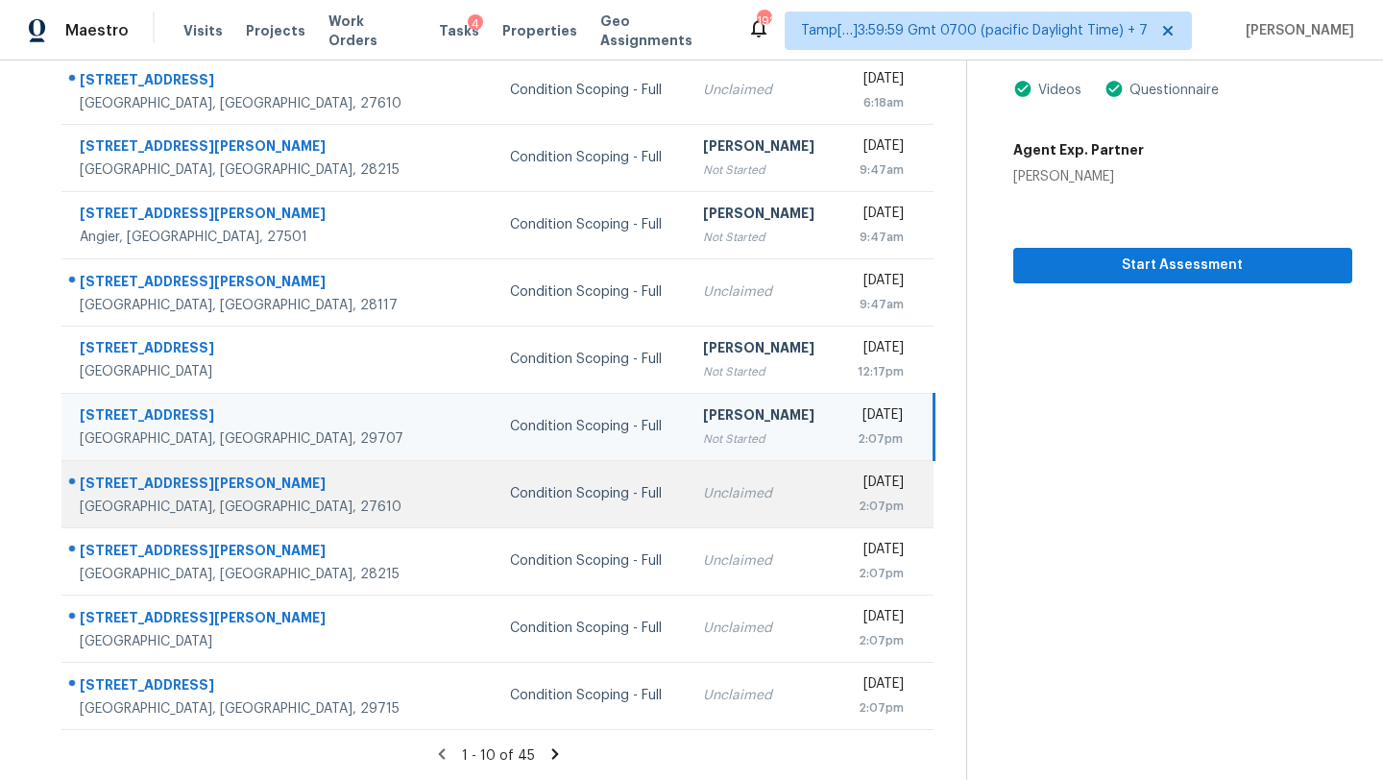
click at [688, 480] on td "Unclaimed" at bounding box center [763, 493] width 150 height 67
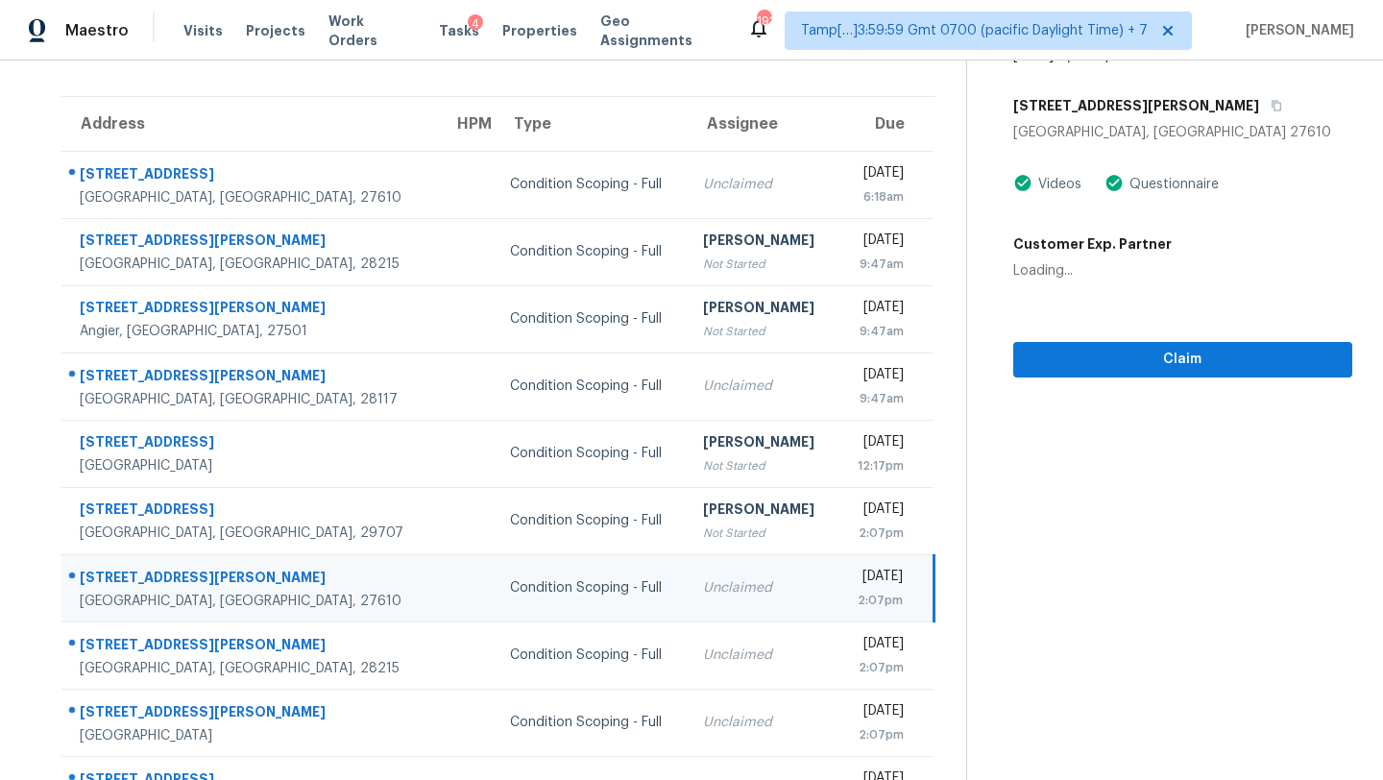
scroll to position [86, 0]
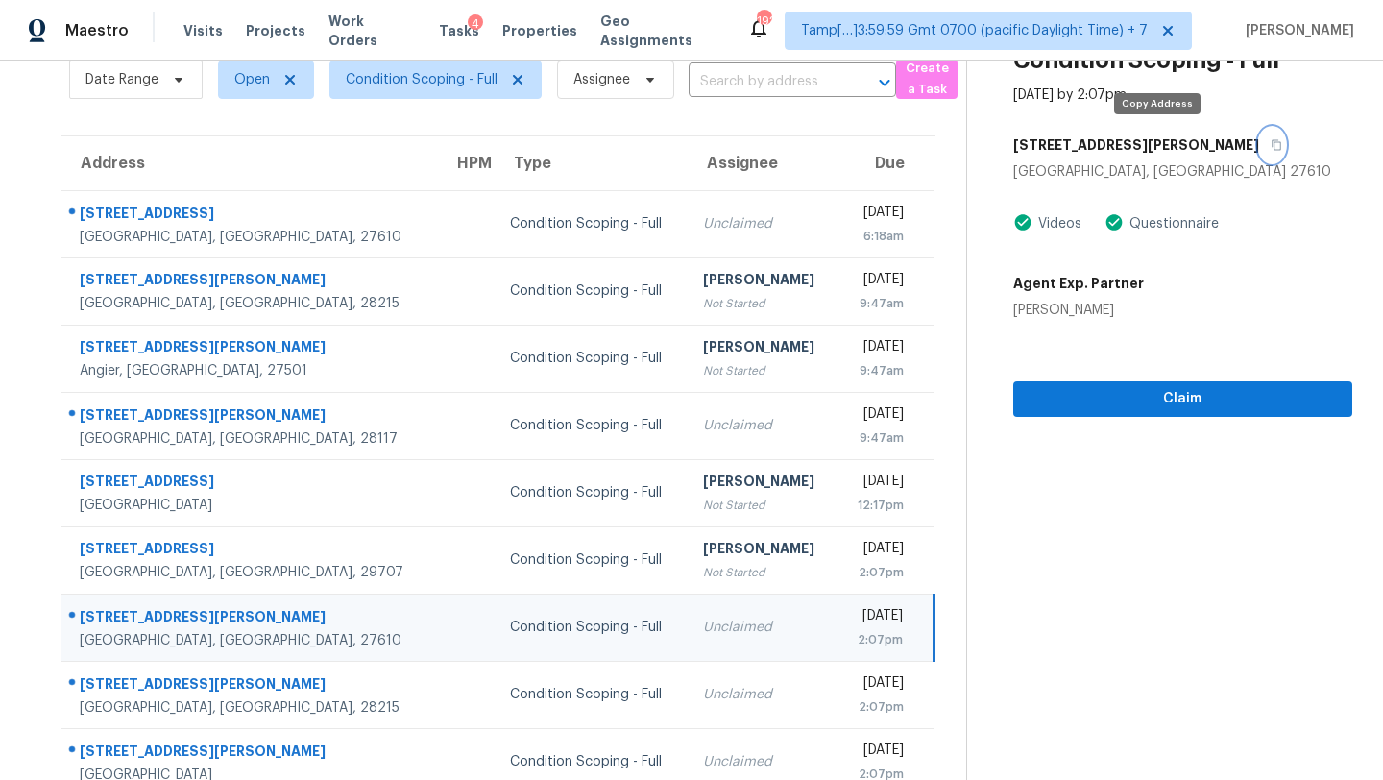
click at [1259, 139] on button "button" at bounding box center [1272, 145] width 26 height 35
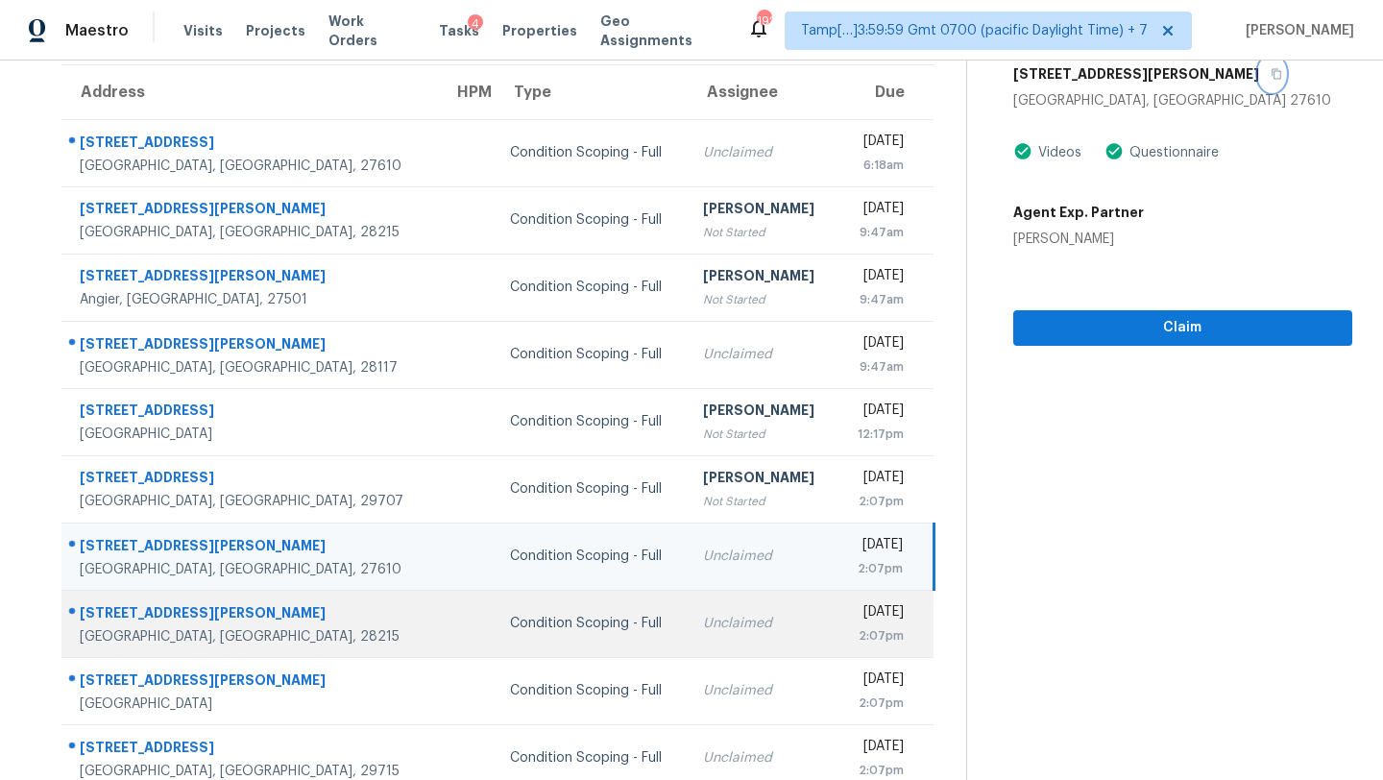
scroll to position [220, 0]
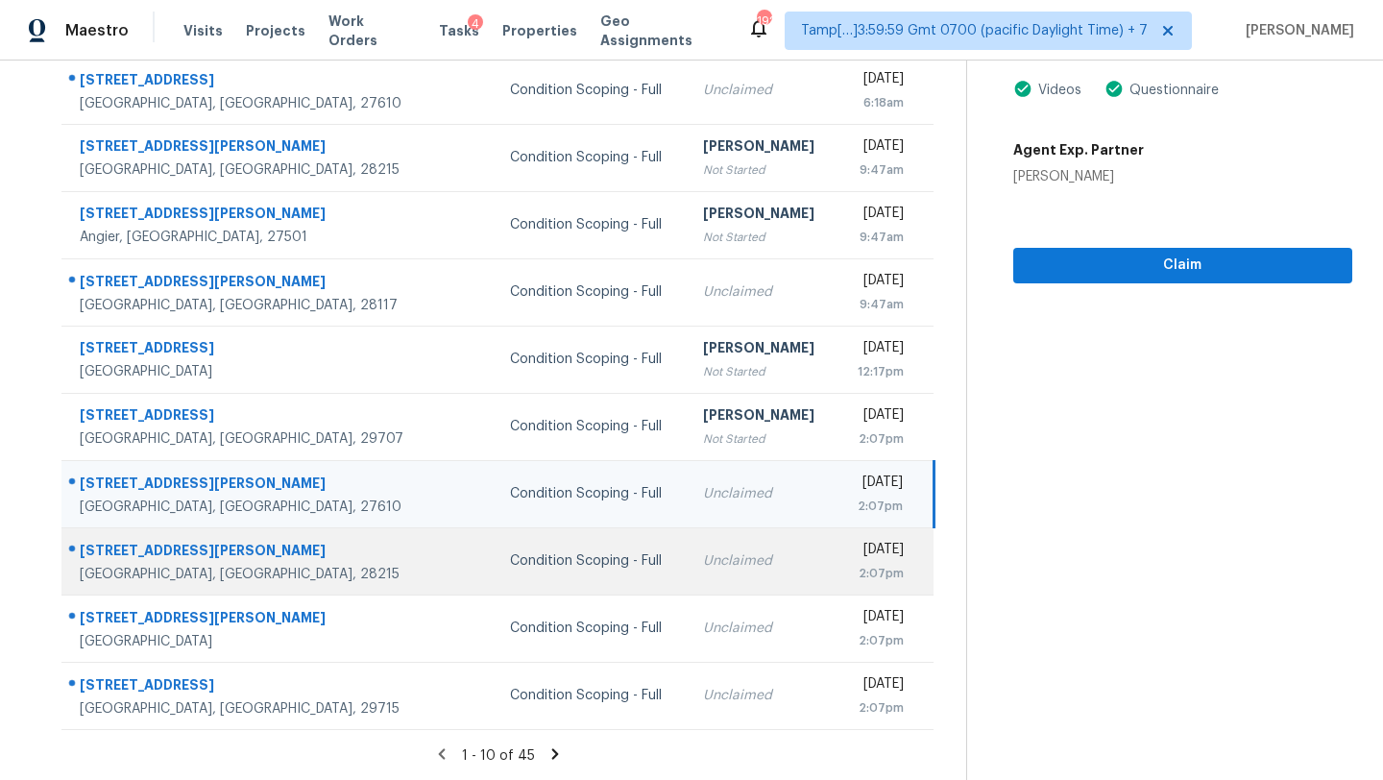
click at [703, 559] on div "Unclaimed" at bounding box center [762, 560] width 119 height 19
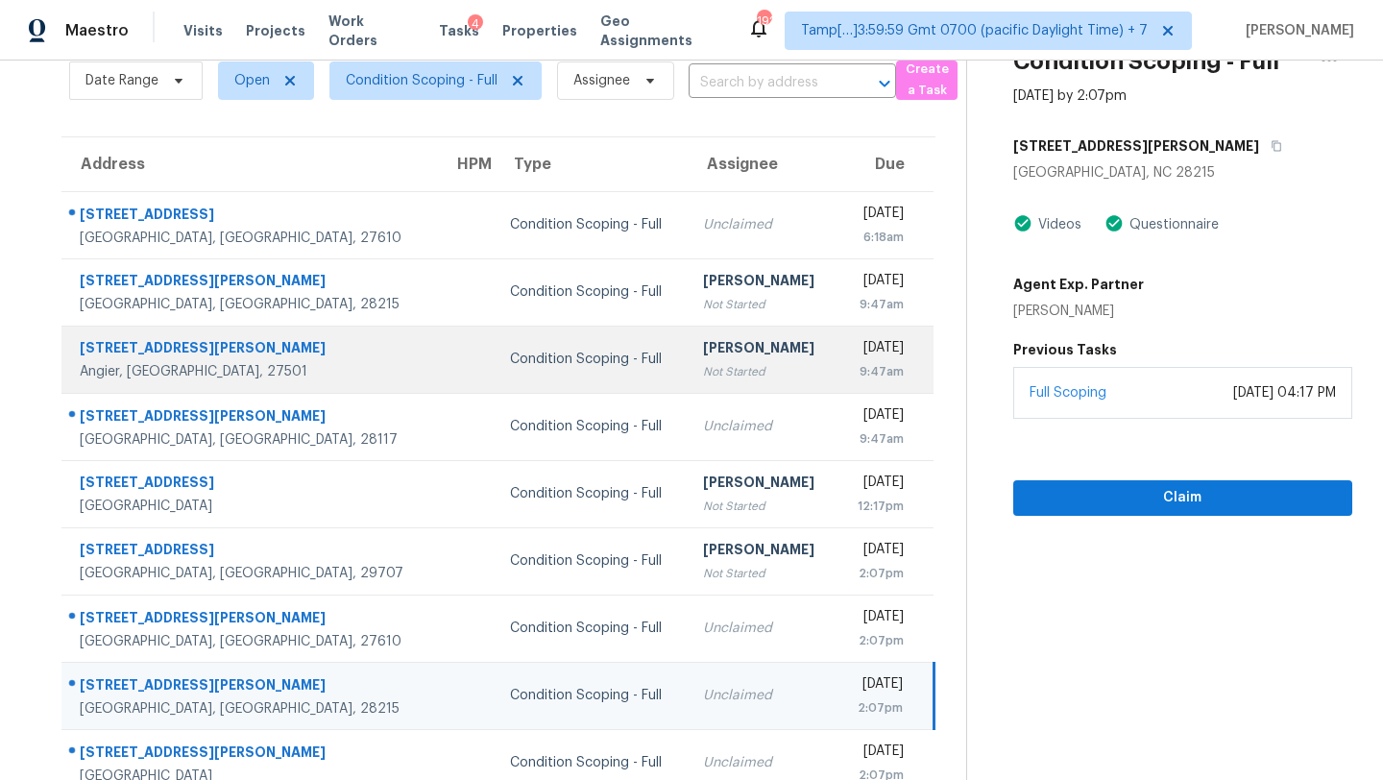
scroll to position [111, 0]
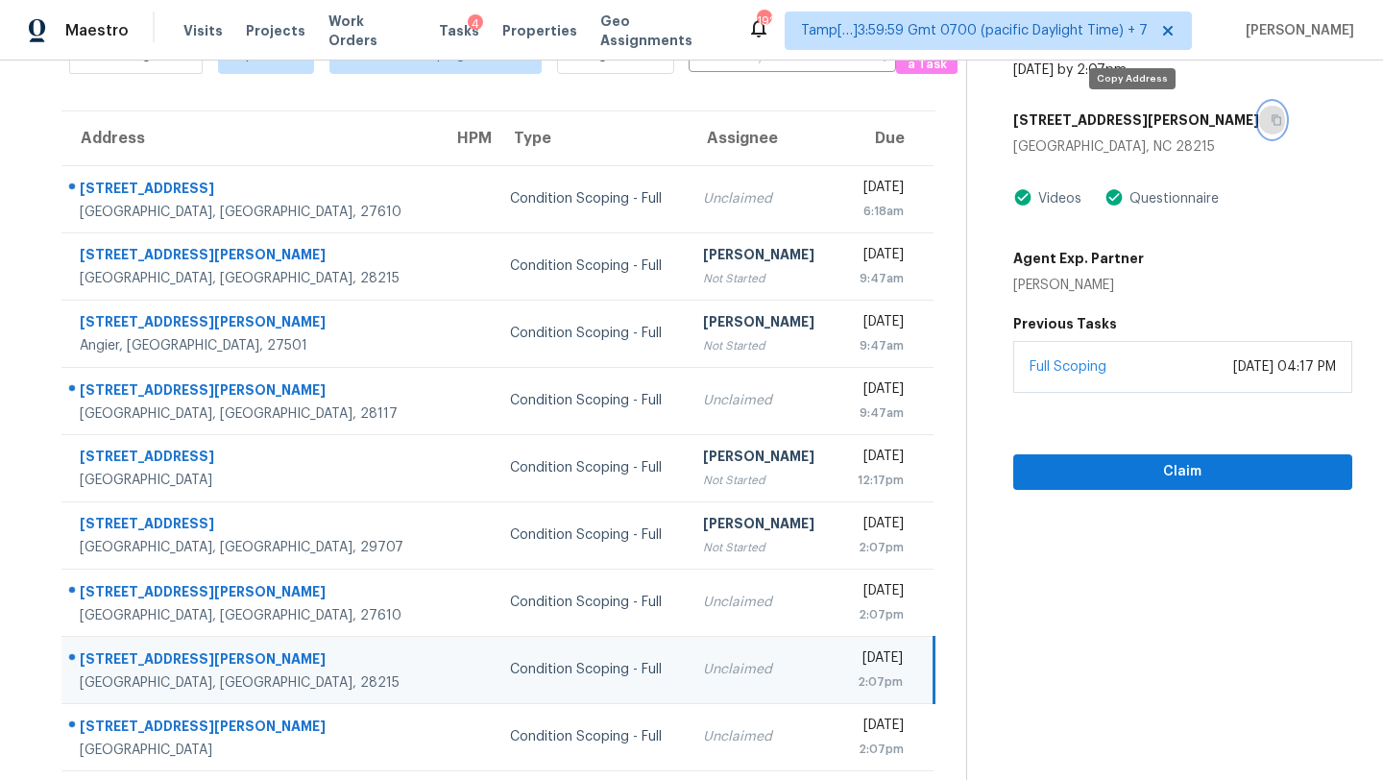
click at [1271, 115] on icon "button" at bounding box center [1277, 120] width 12 height 12
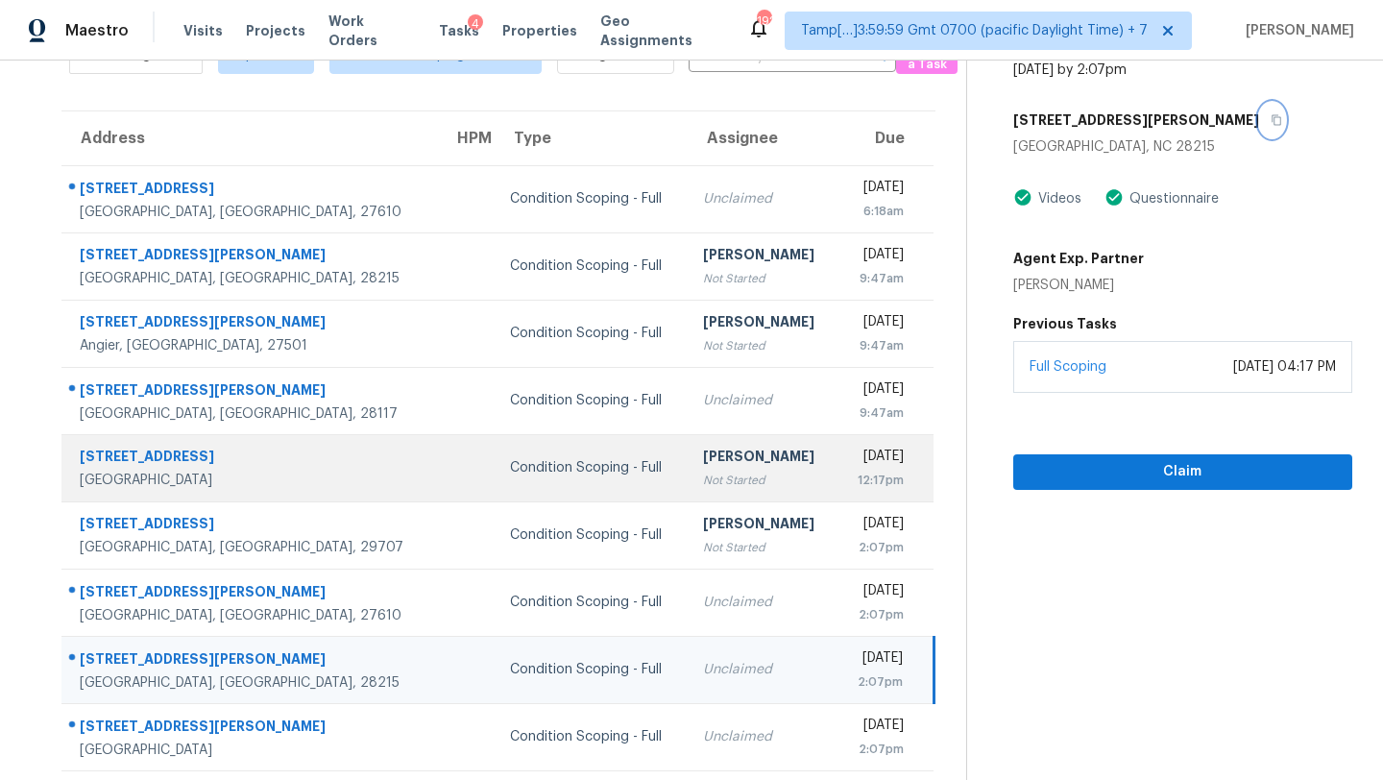
scroll to position [220, 0]
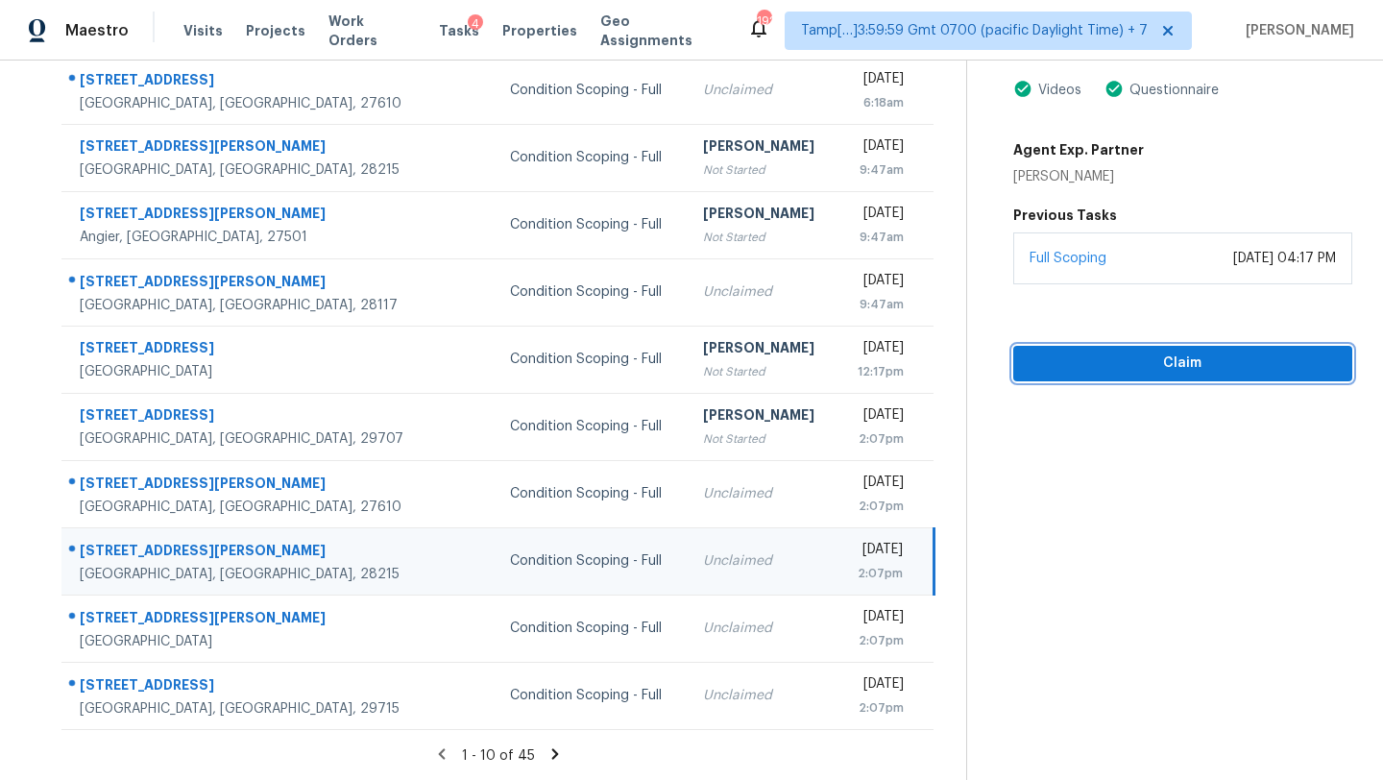
click at [1239, 370] on span "Claim" at bounding box center [1183, 364] width 308 height 24
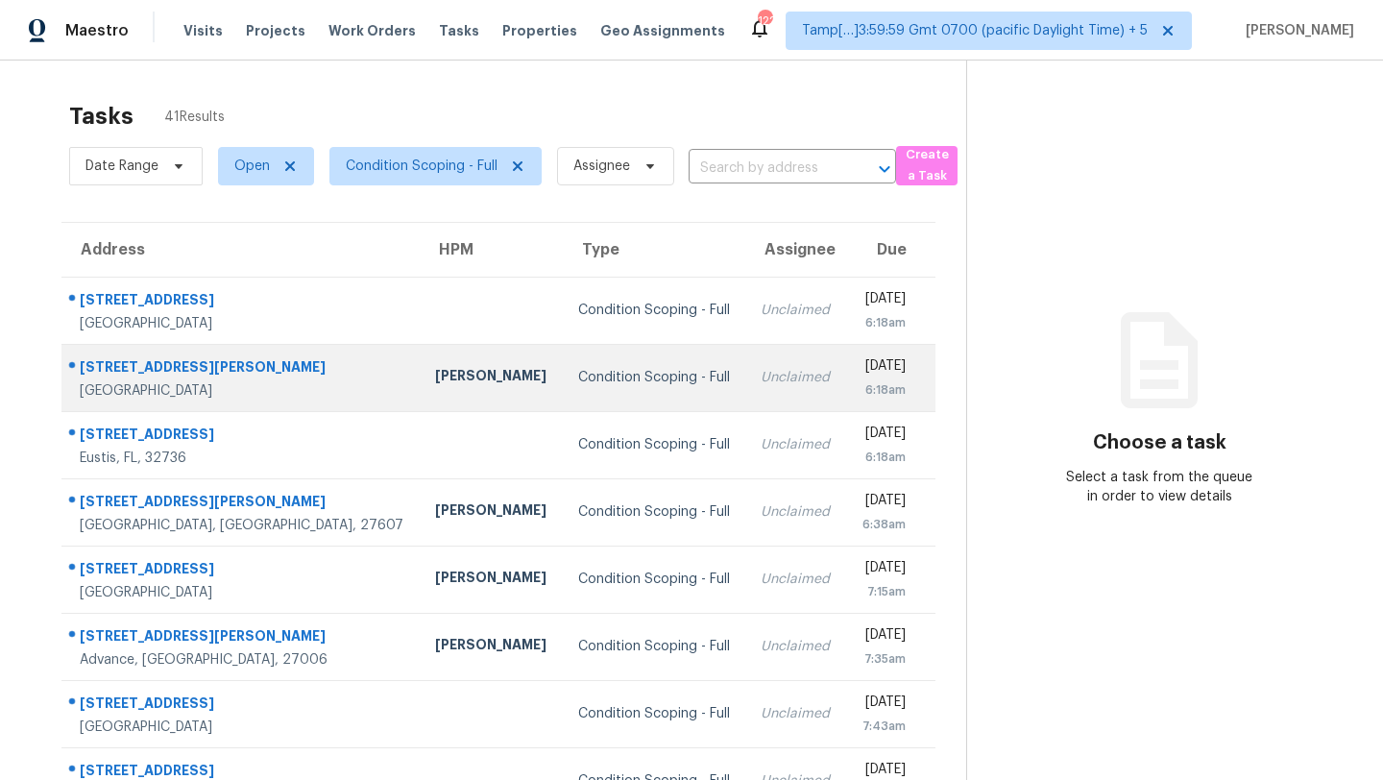
scroll to position [220, 0]
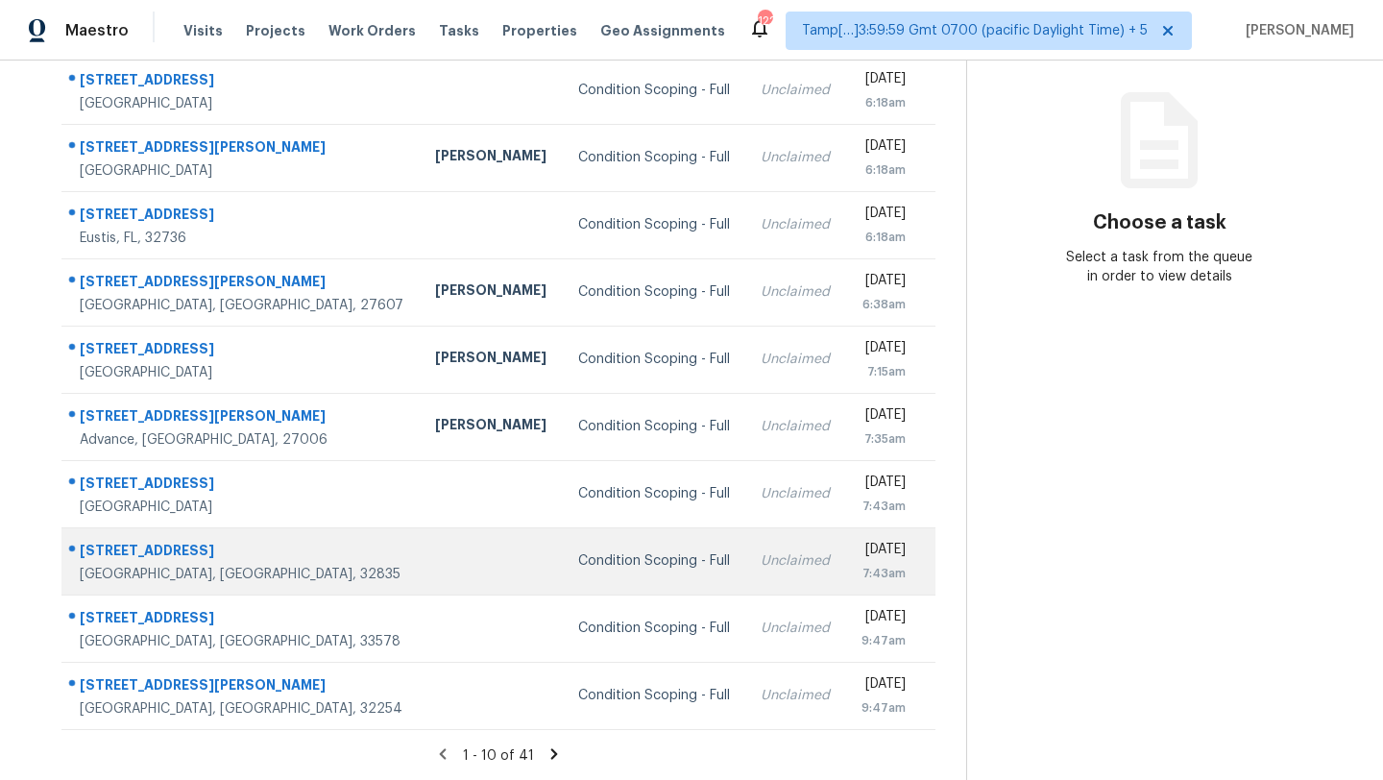
click at [563, 585] on td "Condition Scoping - Full" at bounding box center [654, 560] width 183 height 67
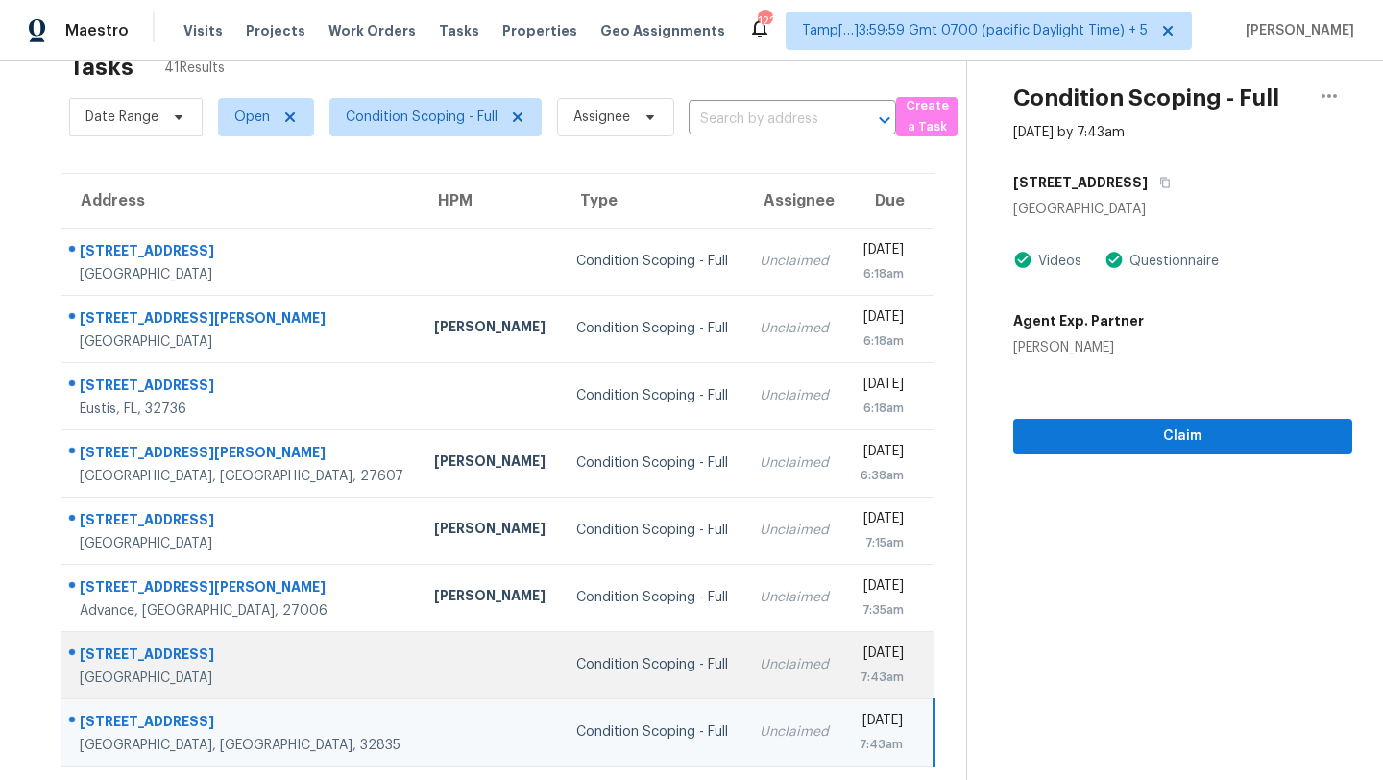
scroll to position [17, 0]
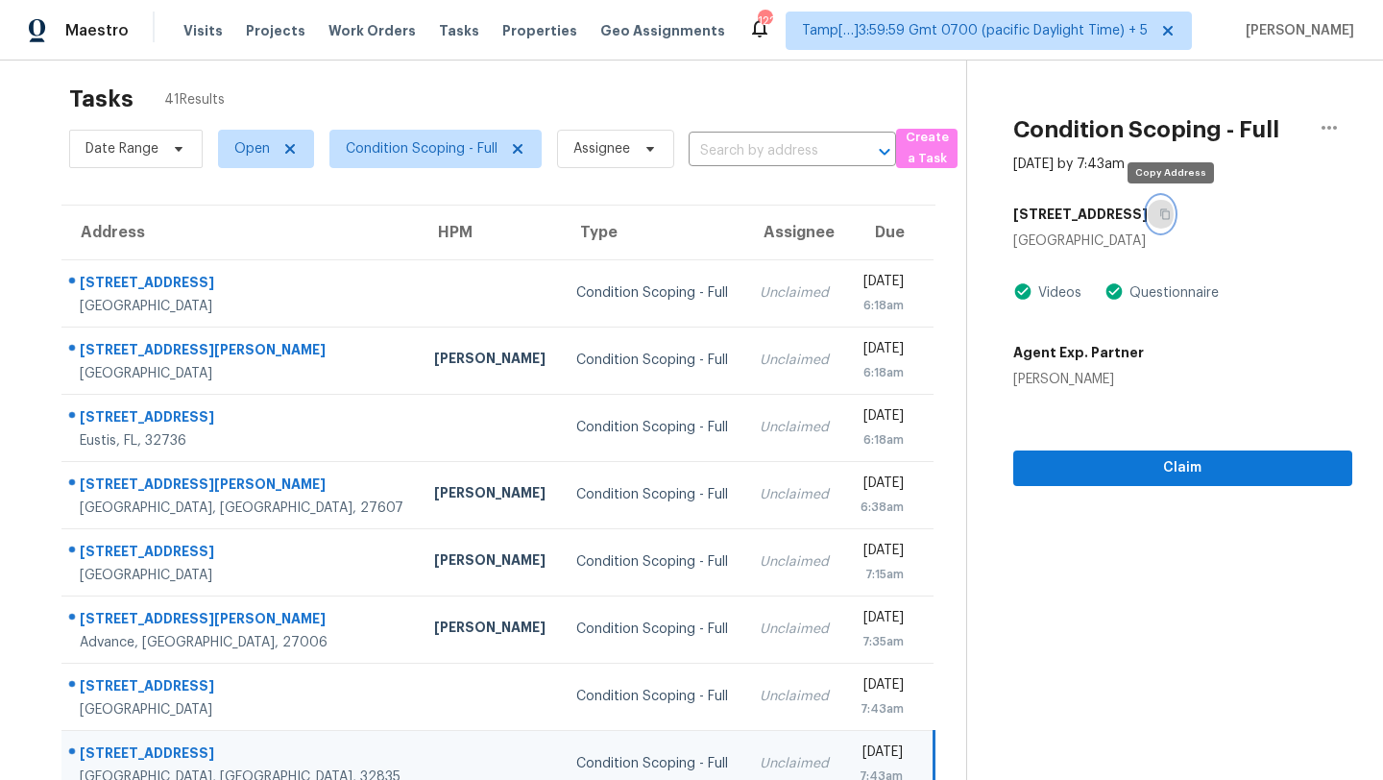
click at [1170, 211] on icon "button" at bounding box center [1165, 214] width 10 height 11
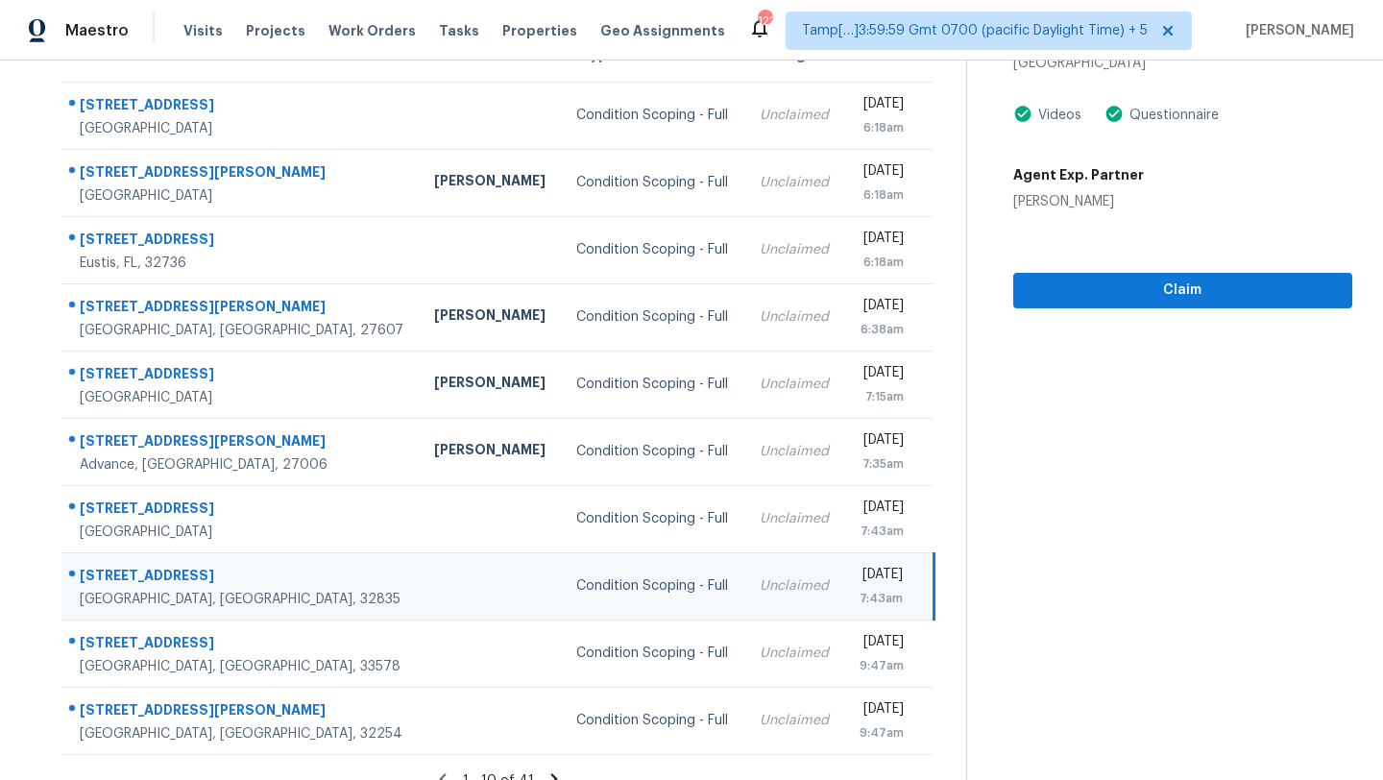
scroll to position [220, 0]
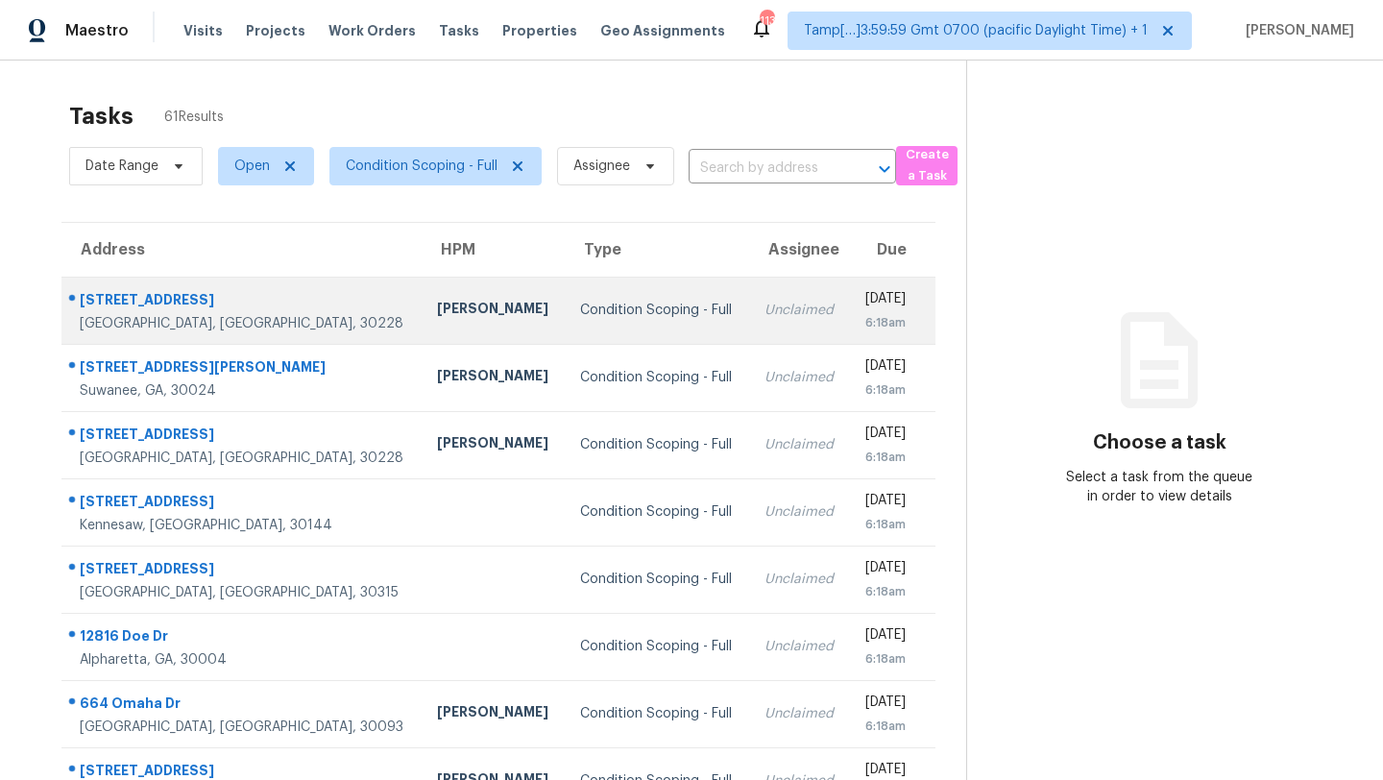
click at [765, 310] on div "Unclaimed" at bounding box center [800, 310] width 70 height 19
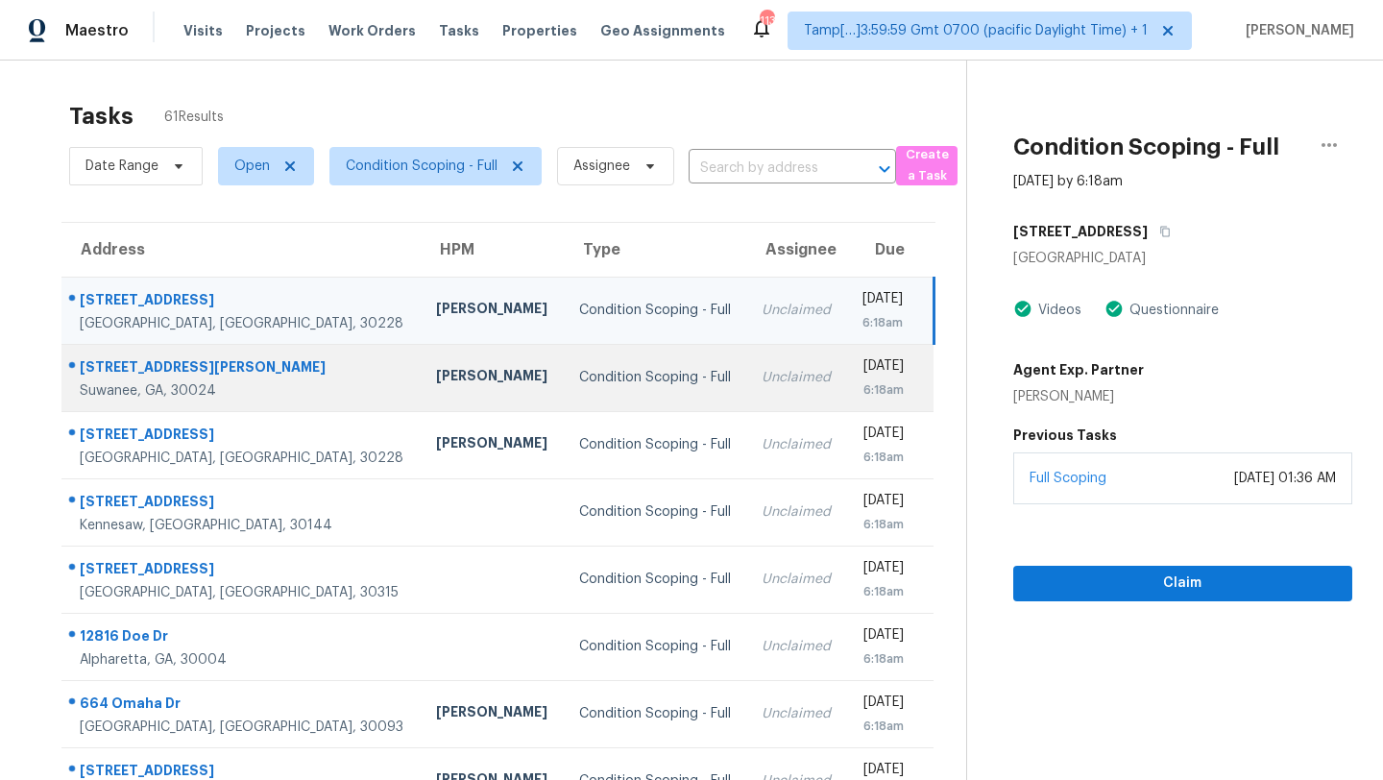
click at [634, 396] on td "Condition Scoping - Full" at bounding box center [655, 377] width 183 height 67
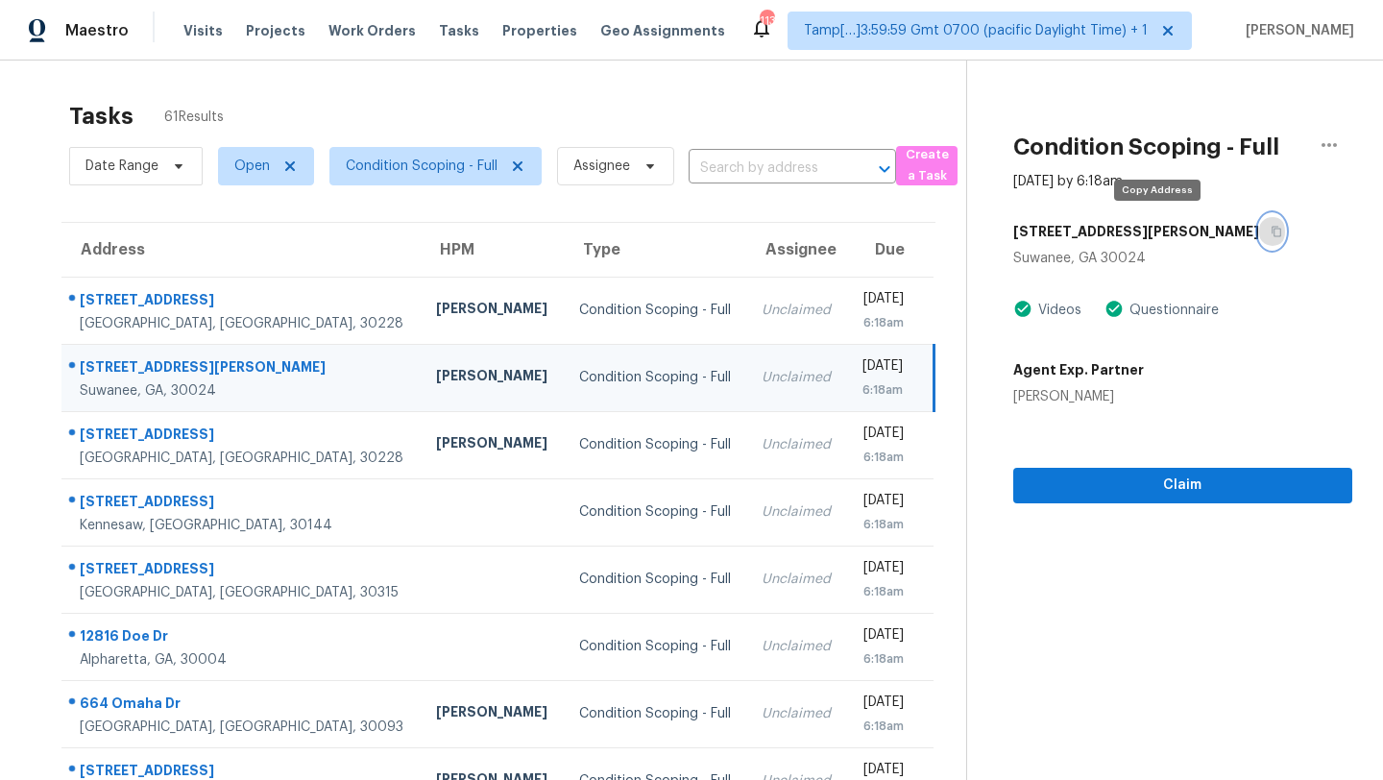
click at [1271, 226] on icon "button" at bounding box center [1277, 232] width 12 height 12
click at [1097, 506] on section "Condition Scoping - Full Sep 8th 2025 by 6:18am 490 Hunt River Way Suwanee, GA …" at bounding box center [1159, 531] width 386 height 940
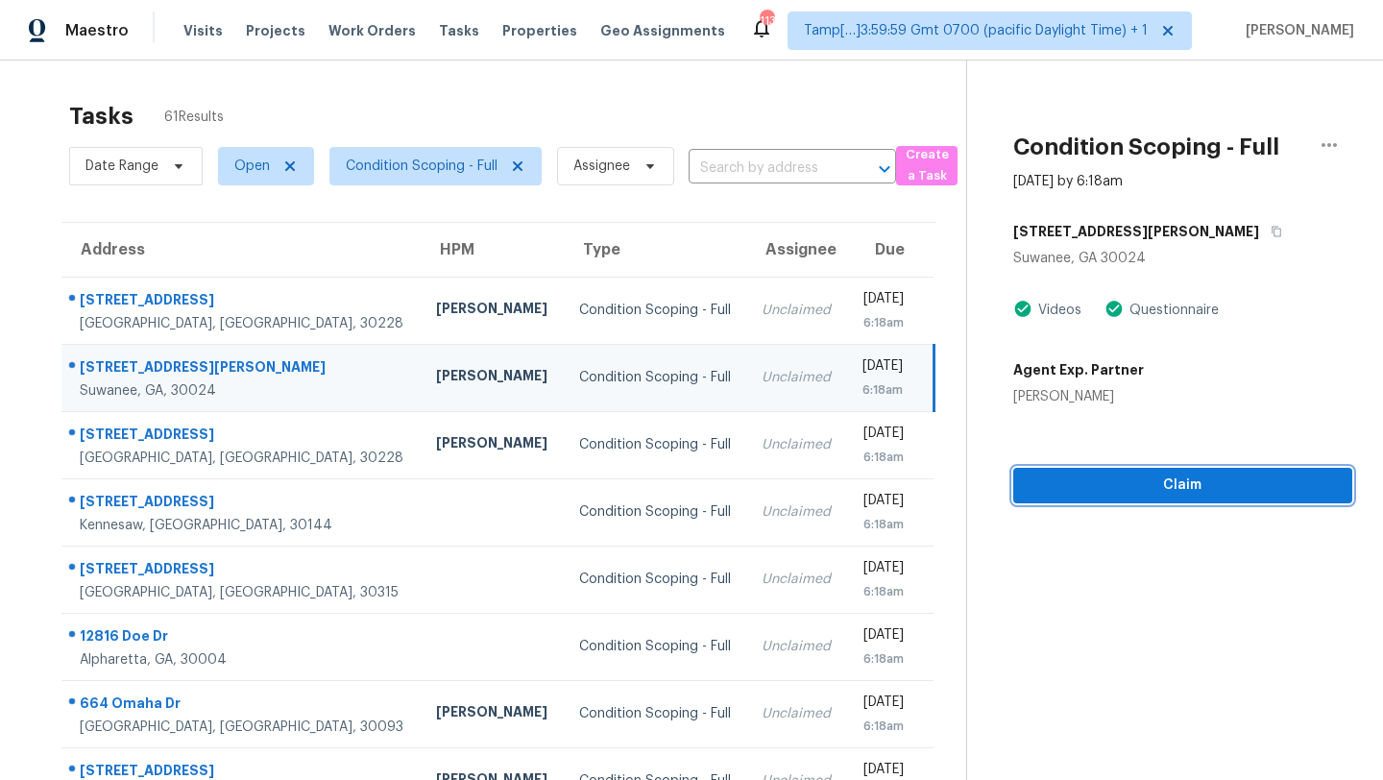
click at [1097, 497] on span "Claim" at bounding box center [1183, 486] width 308 height 24
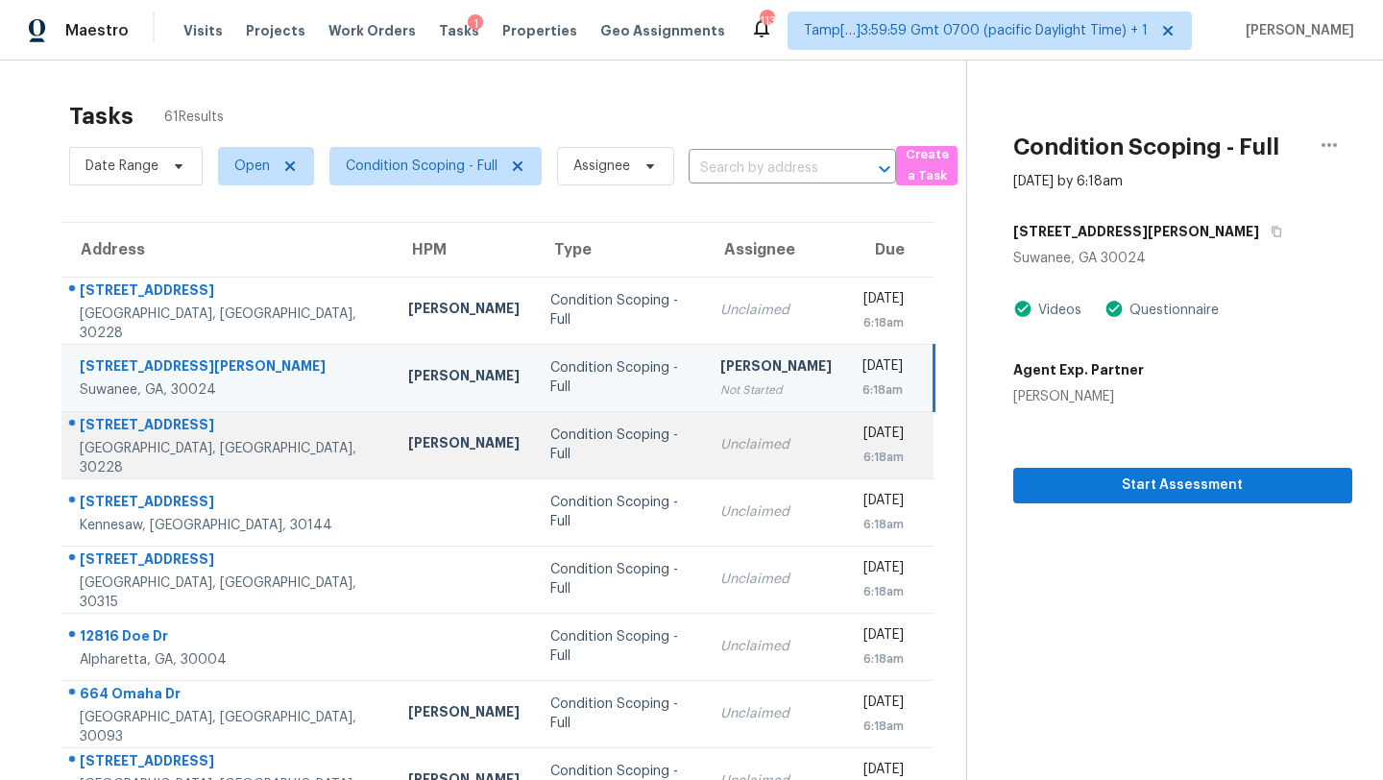
click at [705, 426] on td "Unclaimed" at bounding box center [776, 444] width 142 height 67
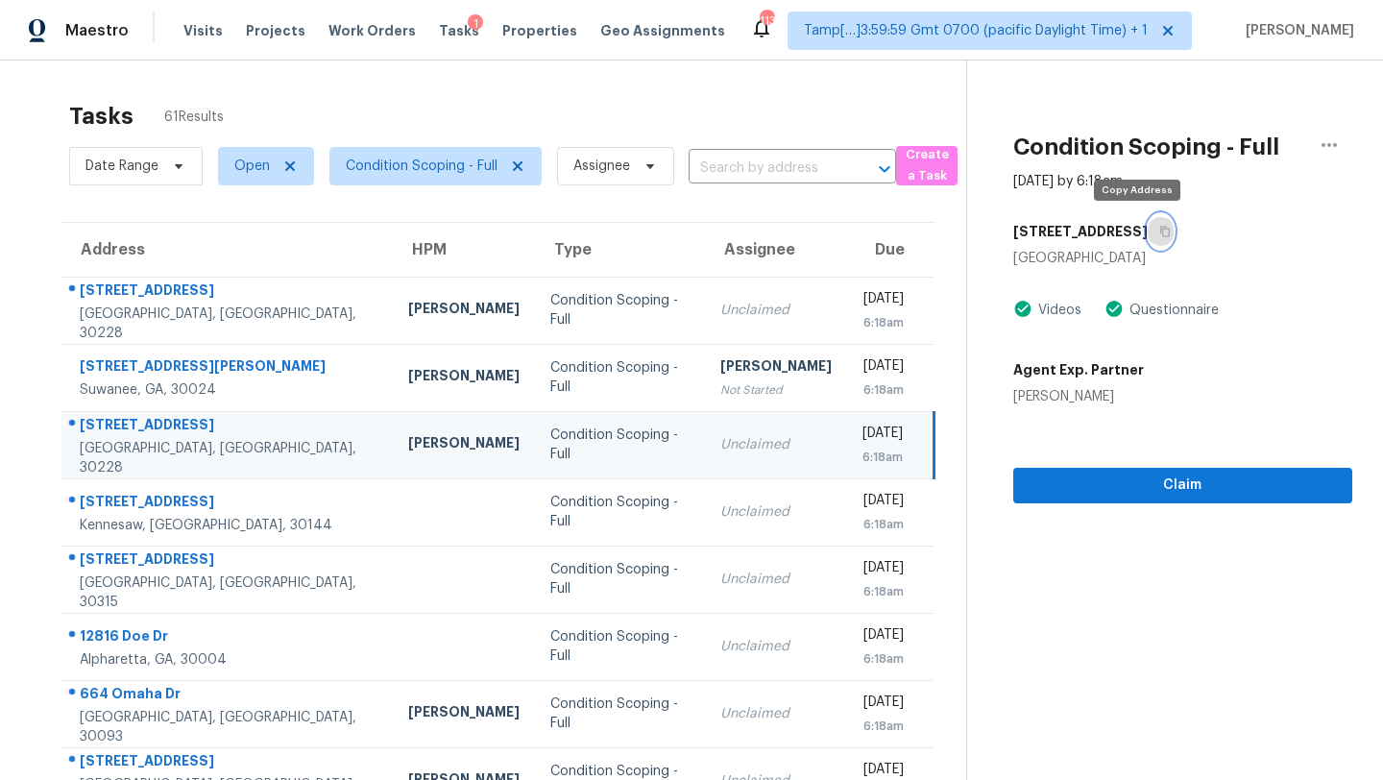
click at [1159, 233] on icon "button" at bounding box center [1165, 232] width 12 height 12
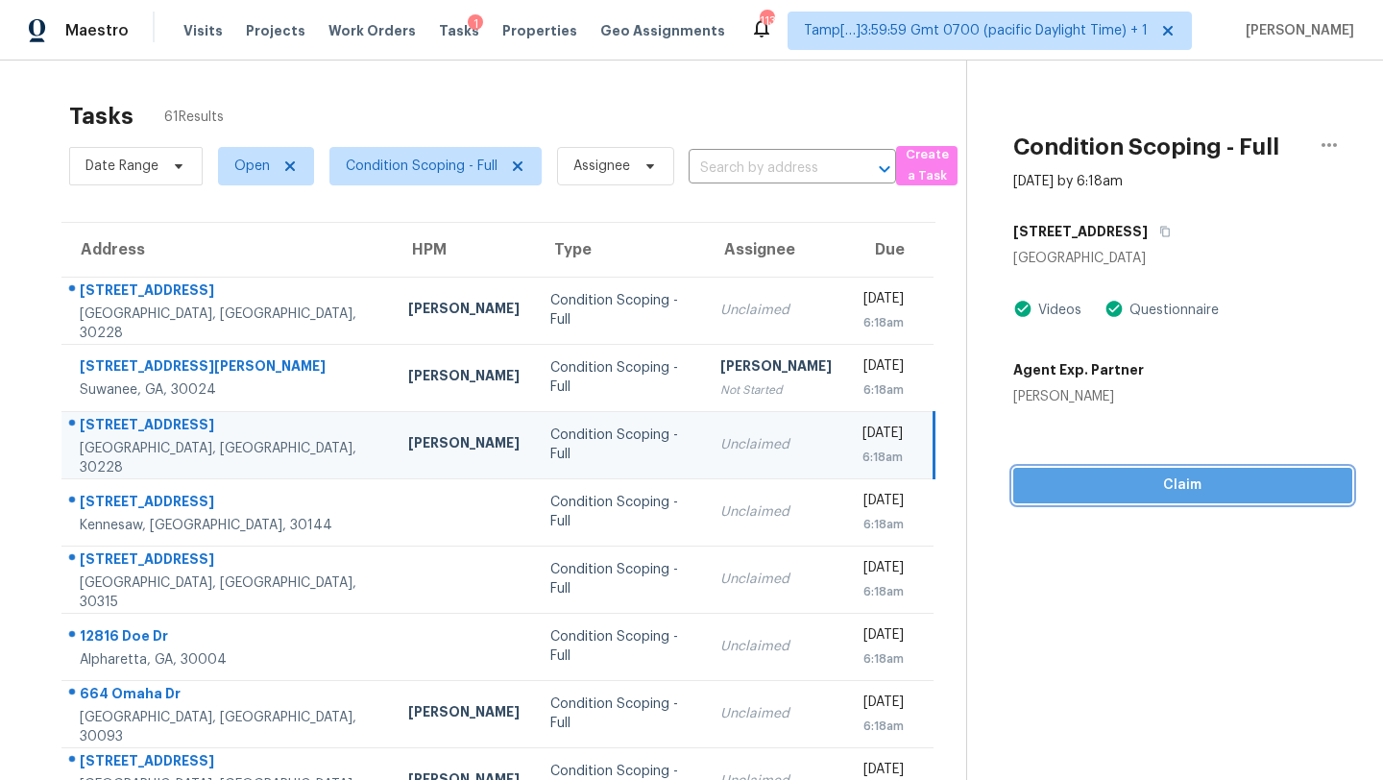
click at [1064, 481] on span "Claim" at bounding box center [1183, 486] width 308 height 24
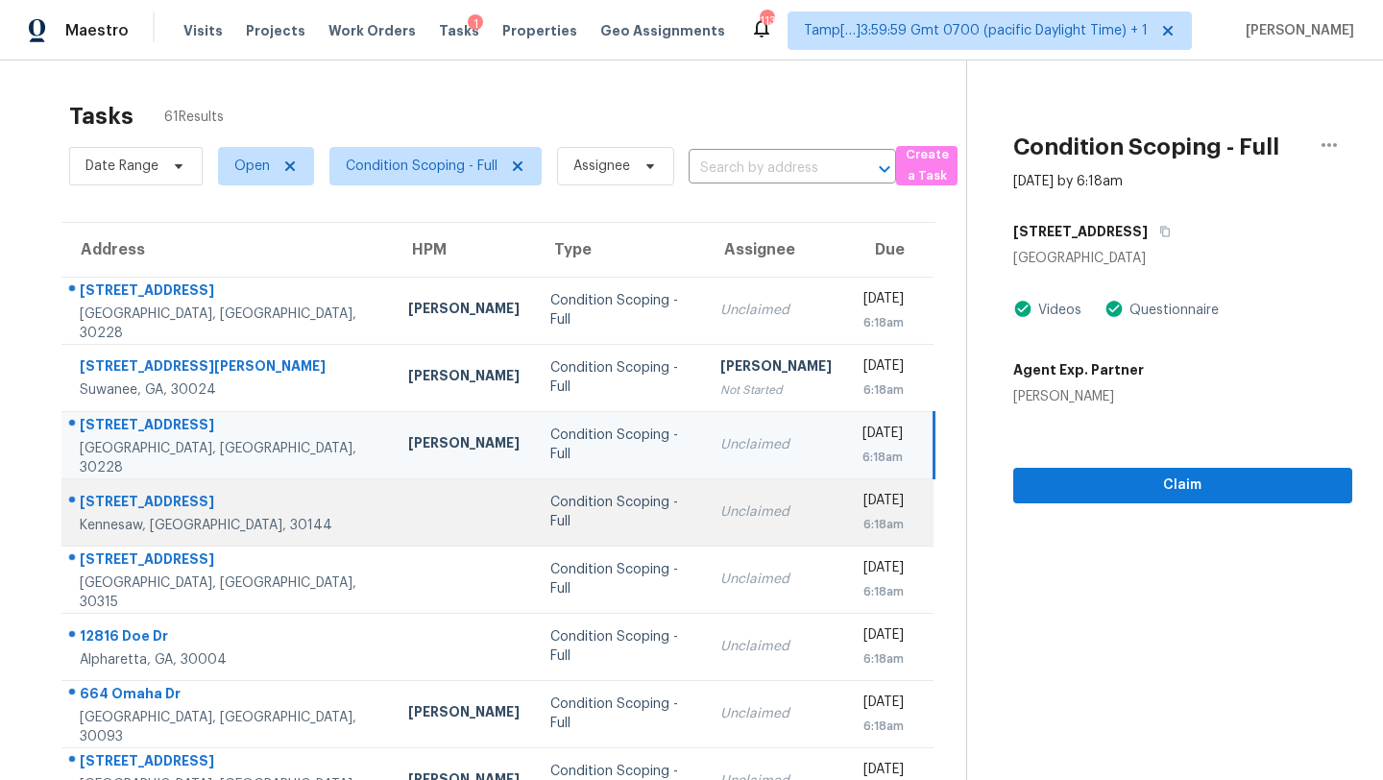
click at [847, 506] on td "Mon, Sep 8th 2025 6:18am" at bounding box center [890, 511] width 87 height 67
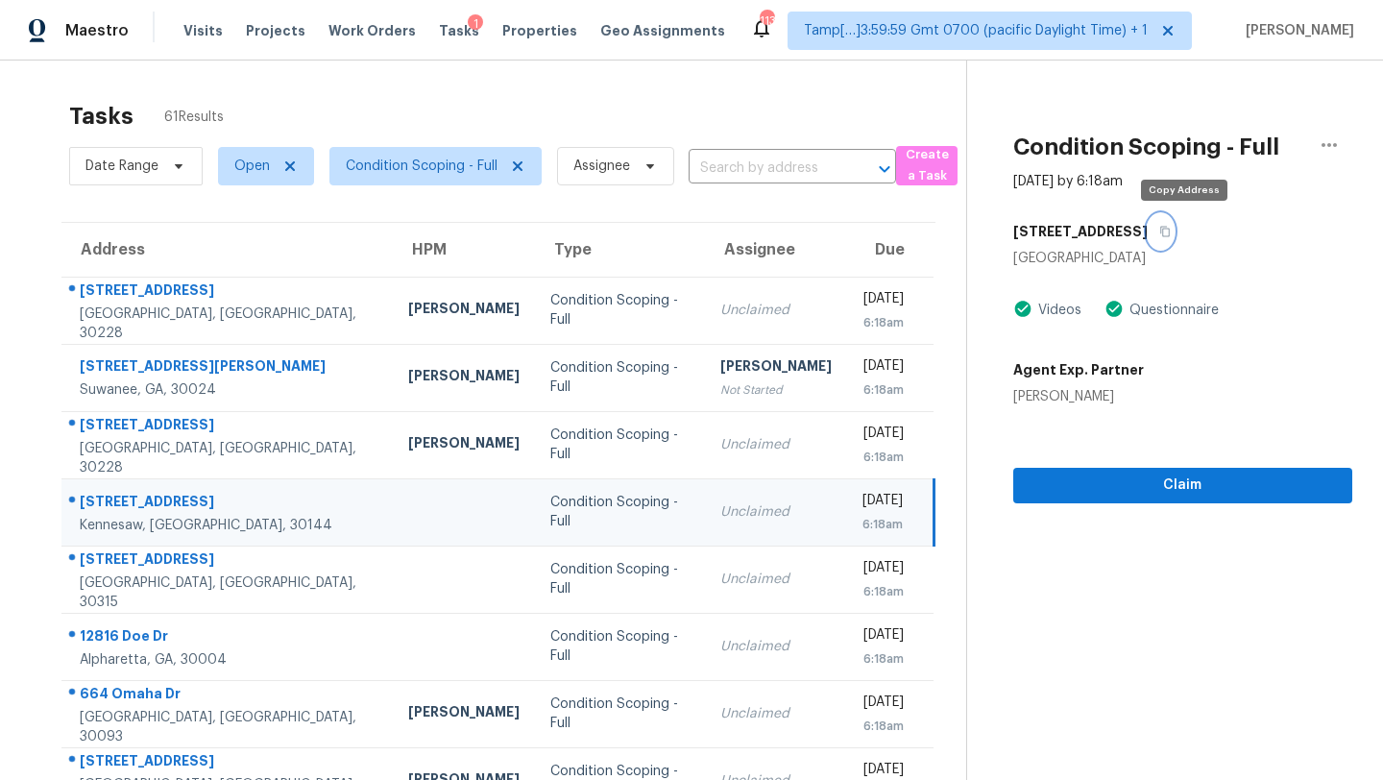
click at [1171, 231] on icon "button" at bounding box center [1165, 232] width 12 height 12
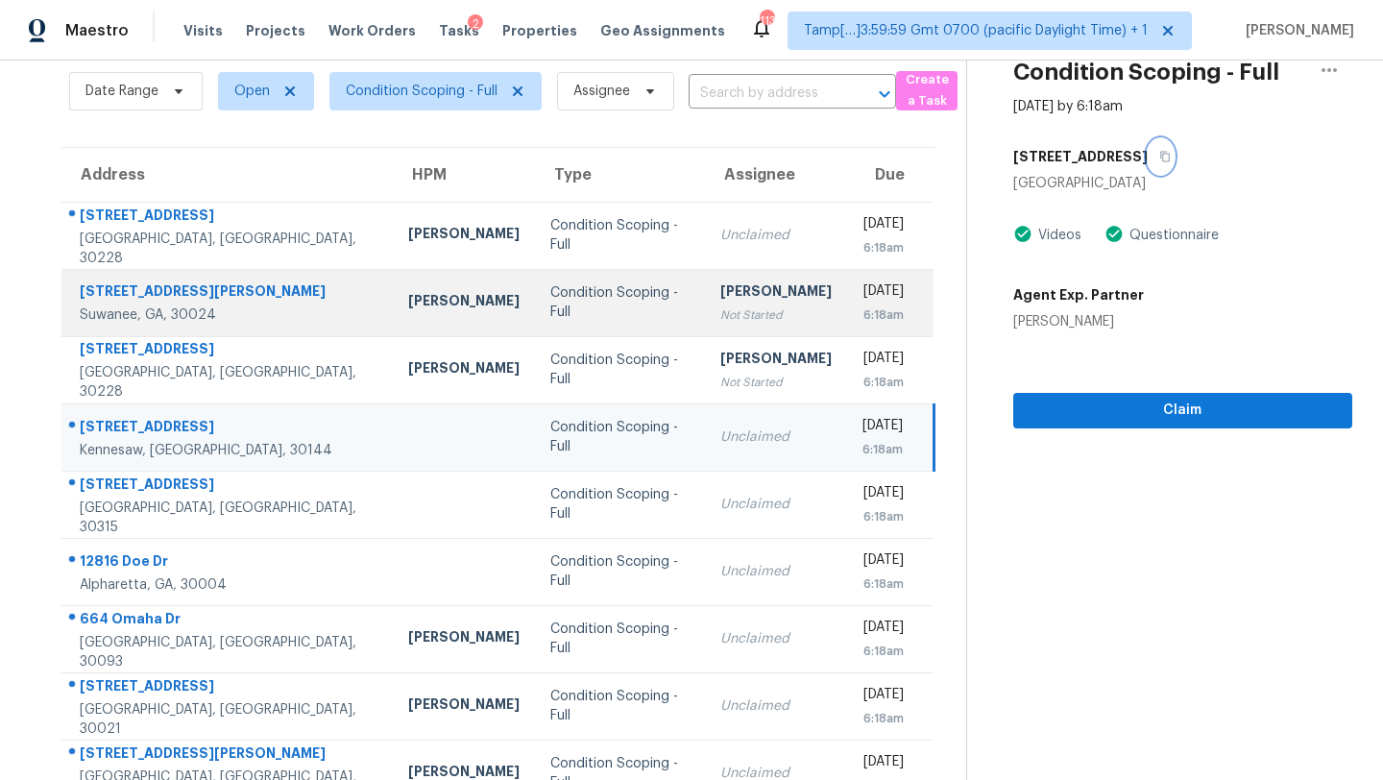
scroll to position [148, 0]
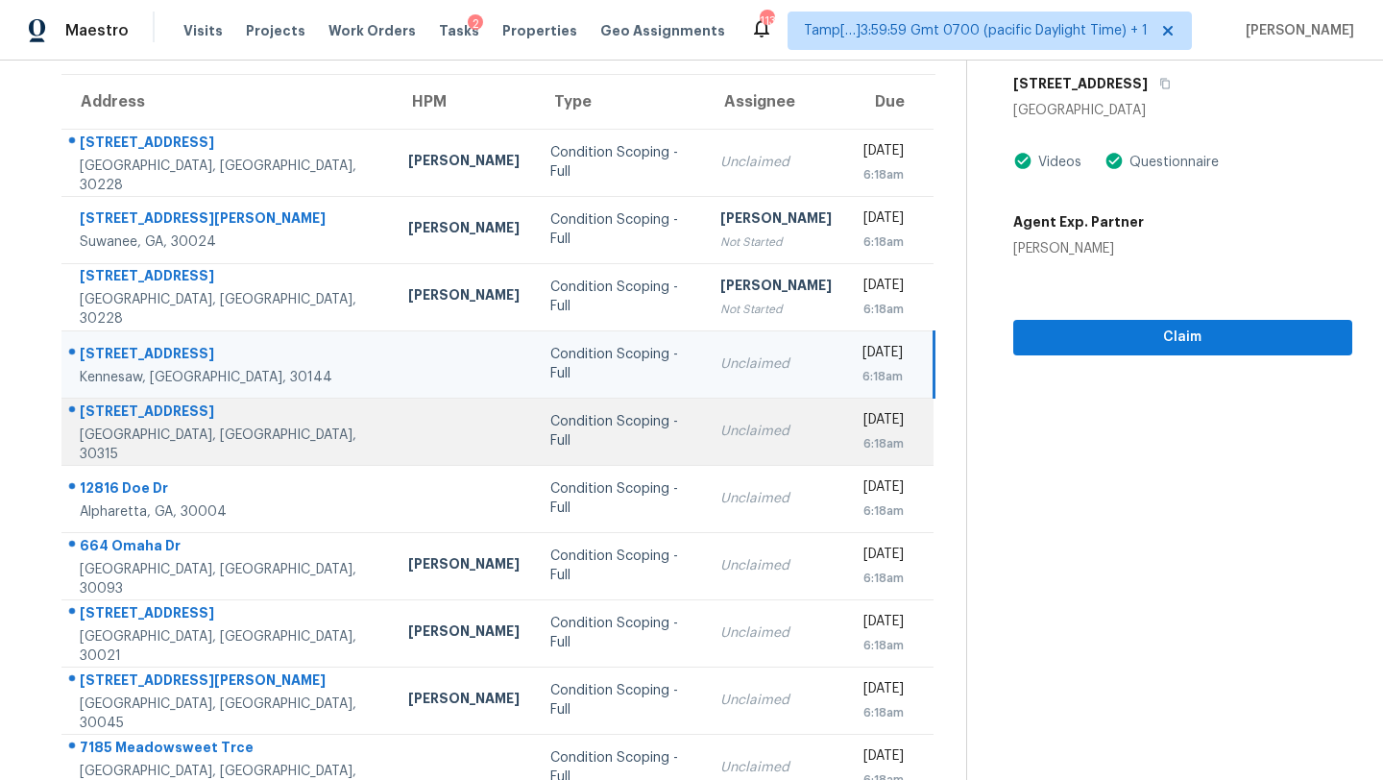
click at [712, 449] on td "Unclaimed" at bounding box center [776, 431] width 142 height 67
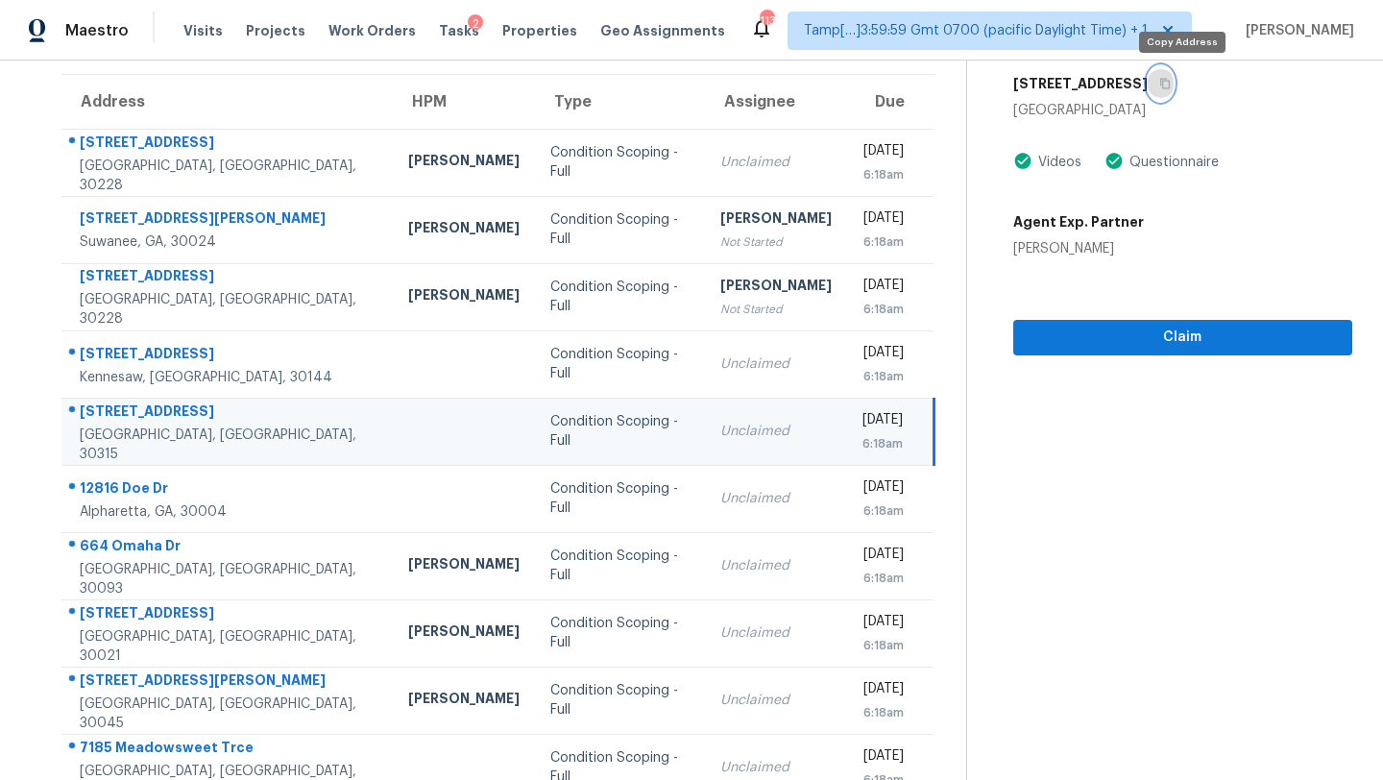
click at [1170, 87] on icon "button" at bounding box center [1165, 84] width 10 height 11
click at [1093, 342] on span "Claim" at bounding box center [1183, 338] width 308 height 24
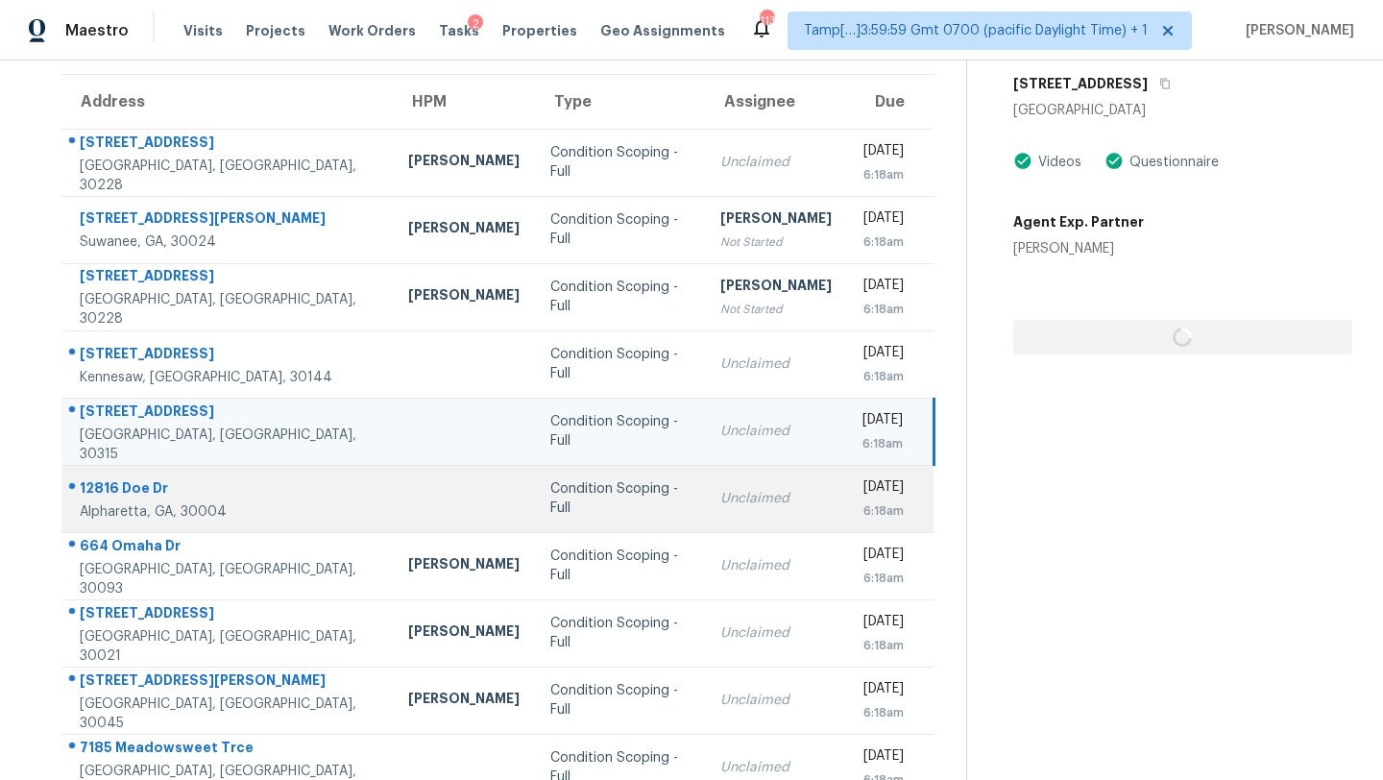
click at [738, 512] on td "Unclaimed" at bounding box center [776, 498] width 142 height 67
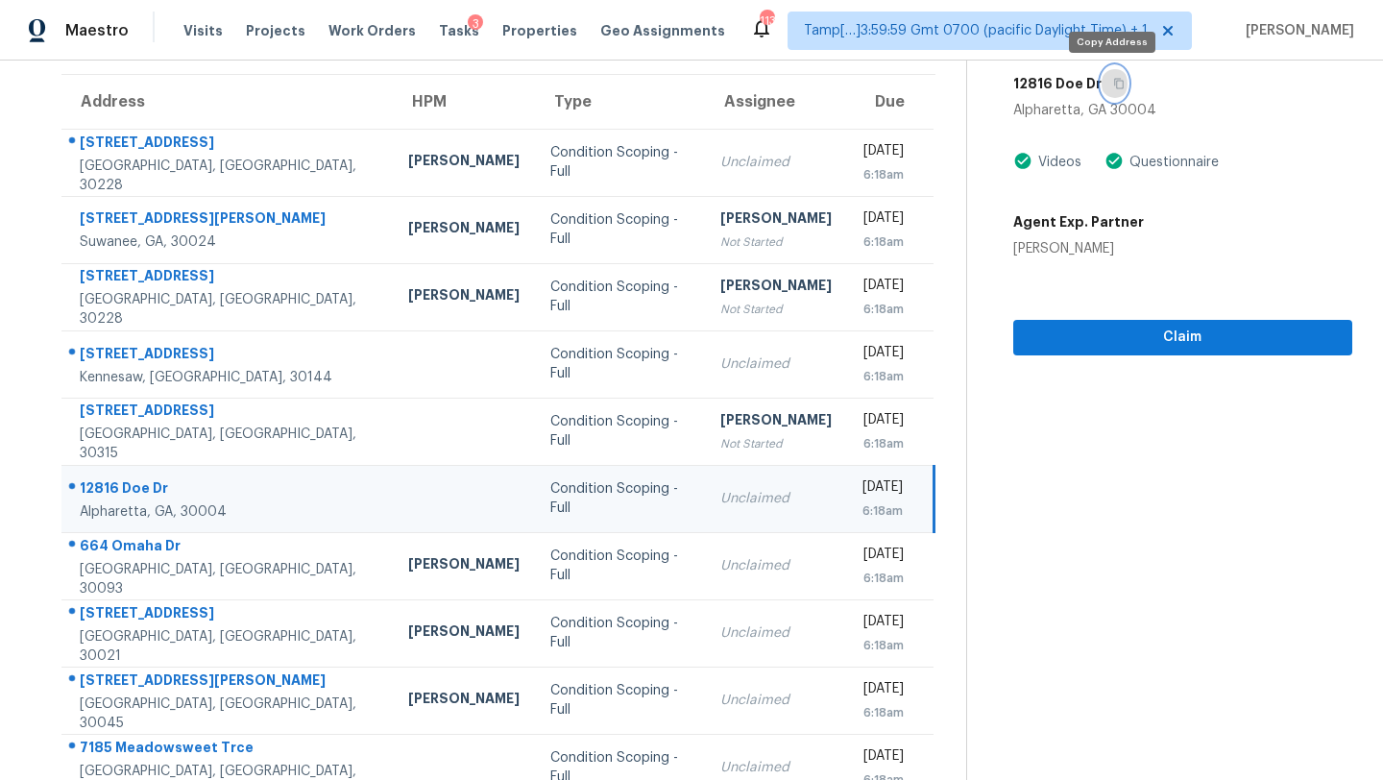
click at [1121, 82] on button "button" at bounding box center [1115, 83] width 26 height 35
click at [1083, 309] on div "Claim" at bounding box center [1182, 306] width 339 height 97
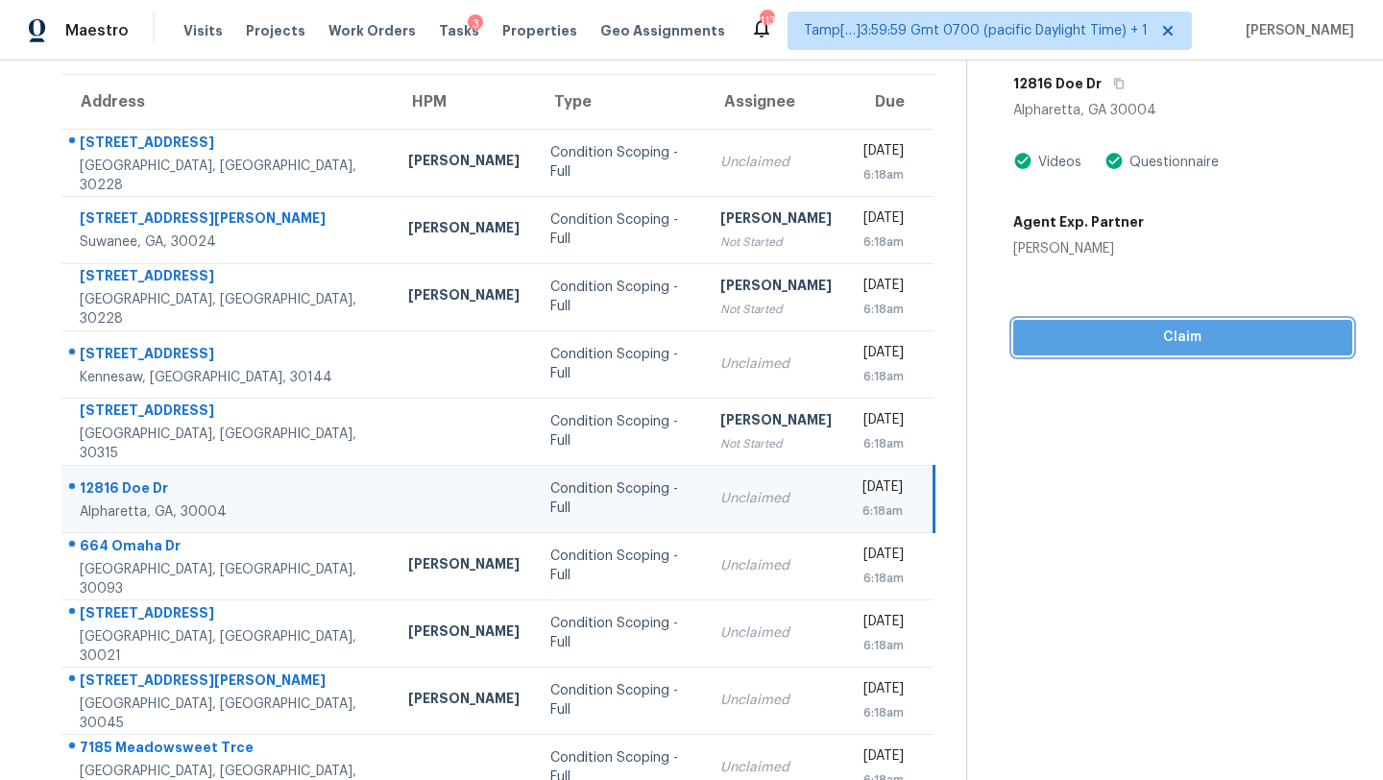
click at [1083, 338] on span "Claim" at bounding box center [1183, 338] width 308 height 24
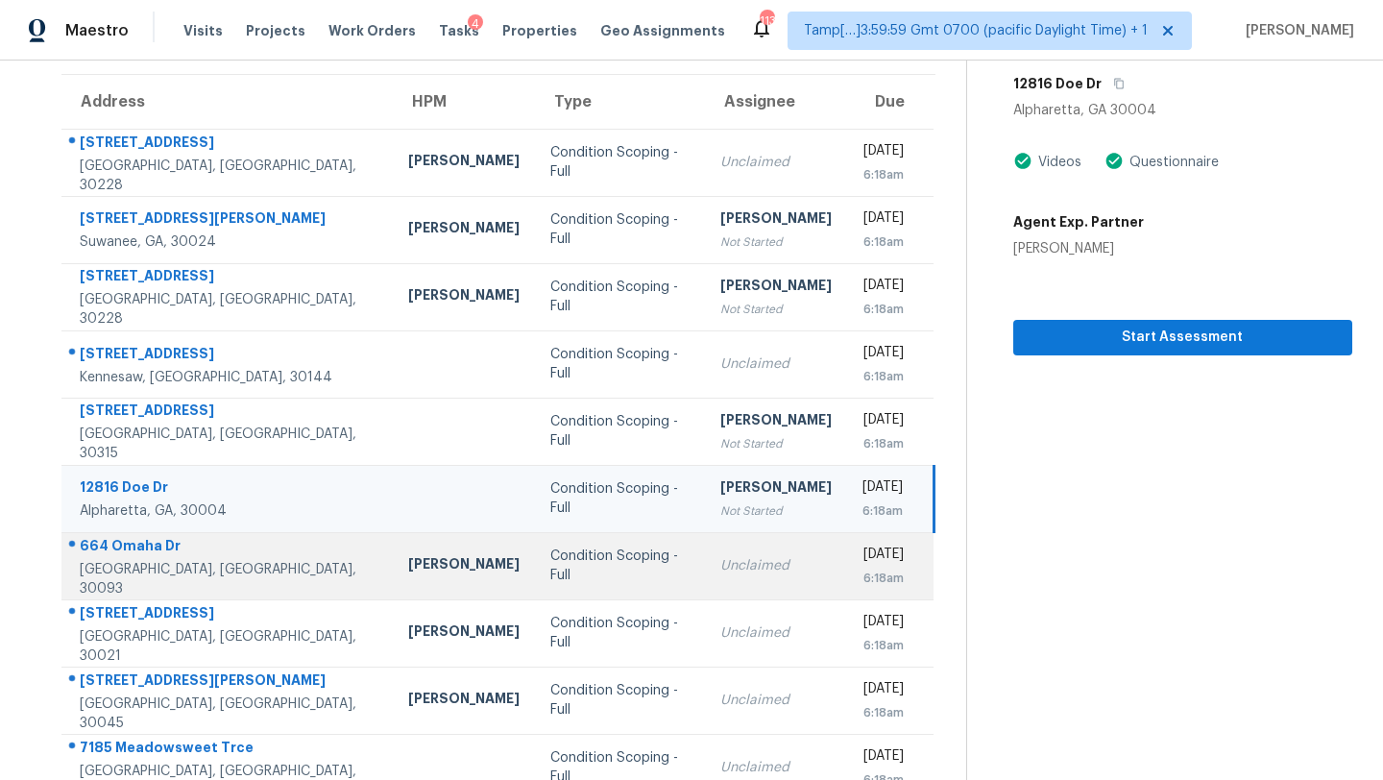
click at [720, 572] on div "Unclaimed" at bounding box center [775, 565] width 111 height 19
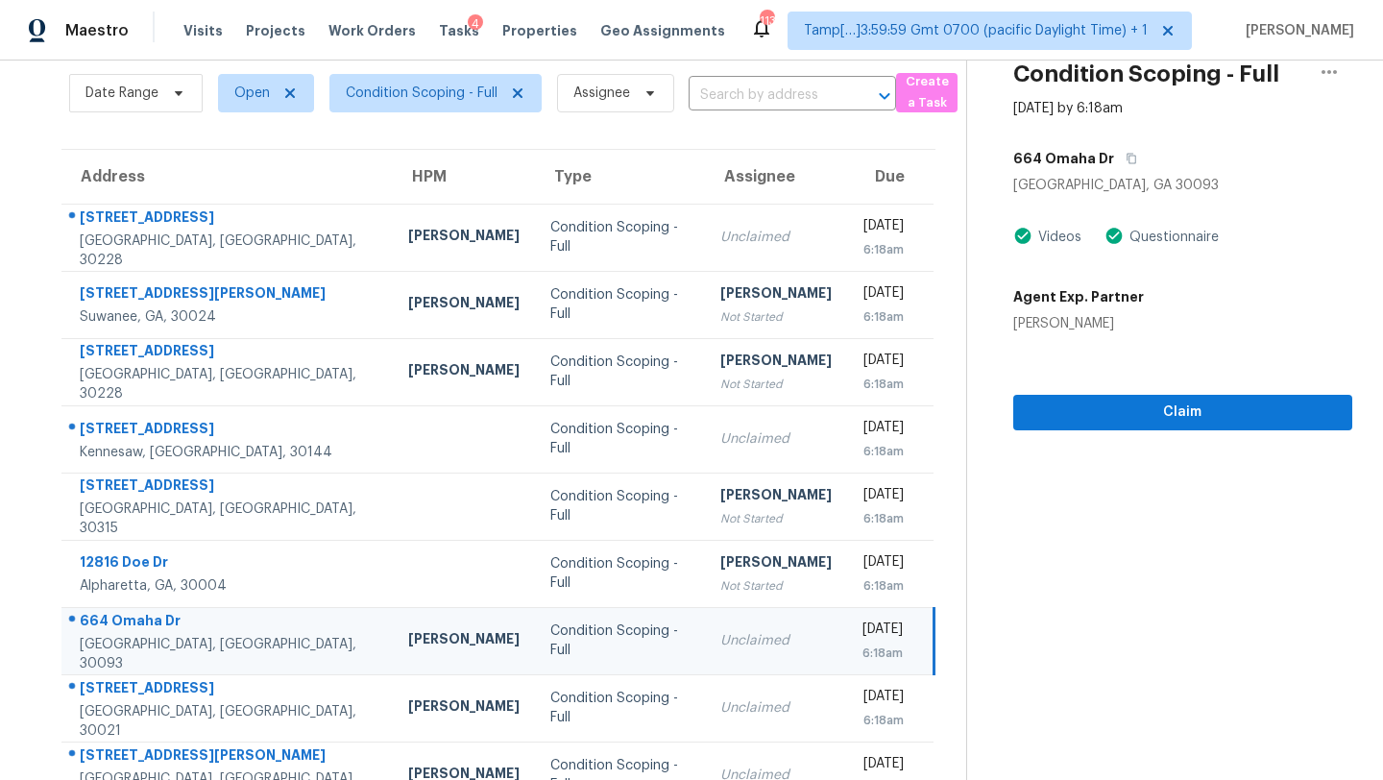
scroll to position [59, 0]
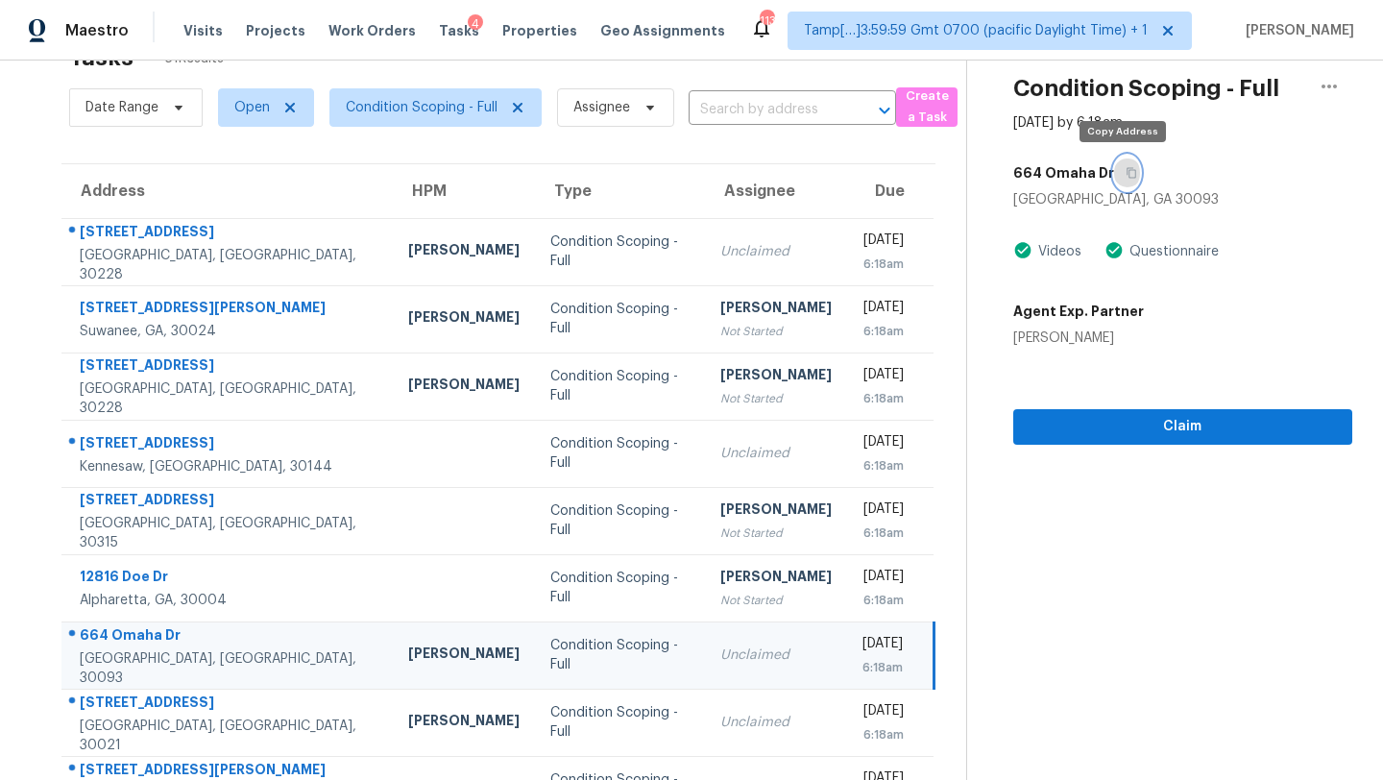
click at [1130, 182] on button "button" at bounding box center [1127, 173] width 26 height 35
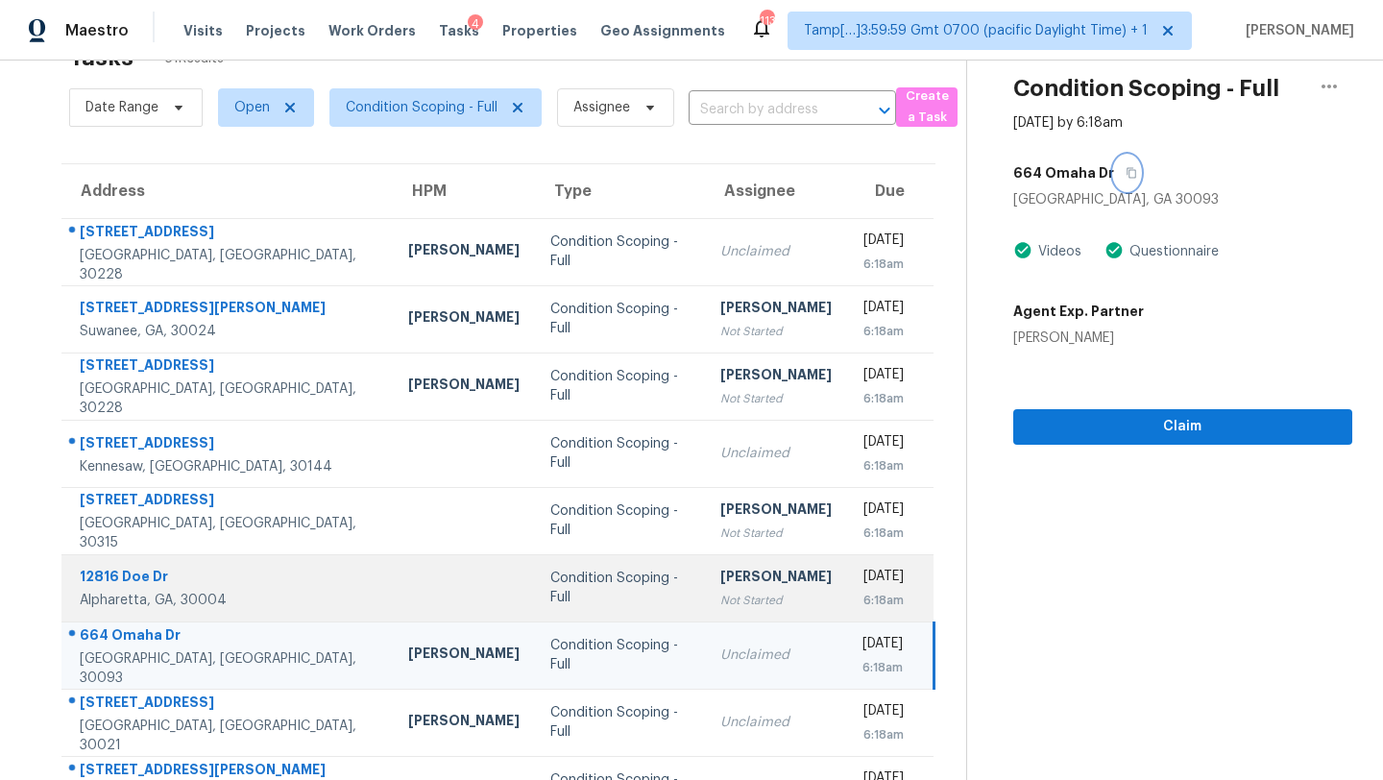
scroll to position [173, 0]
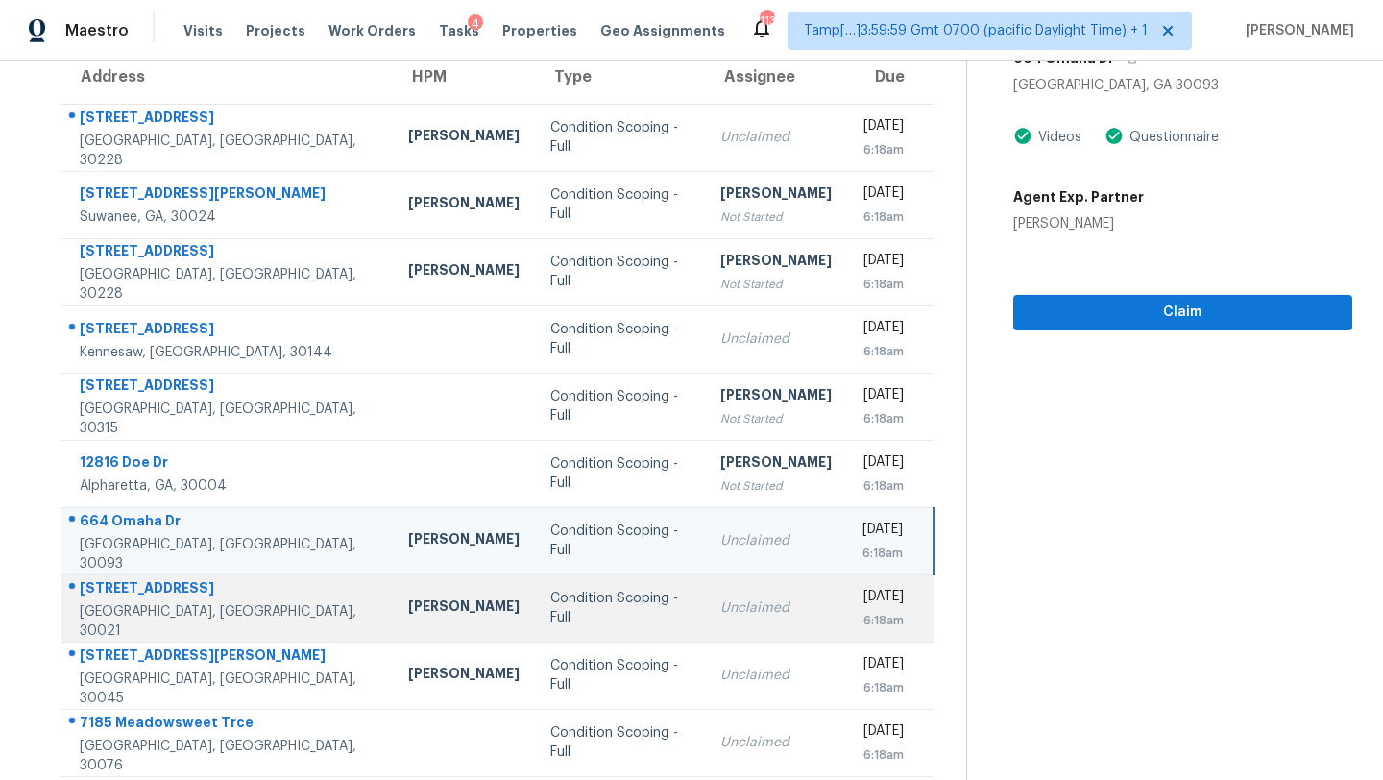
click at [705, 619] on td "Unclaimed" at bounding box center [776, 607] width 142 height 67
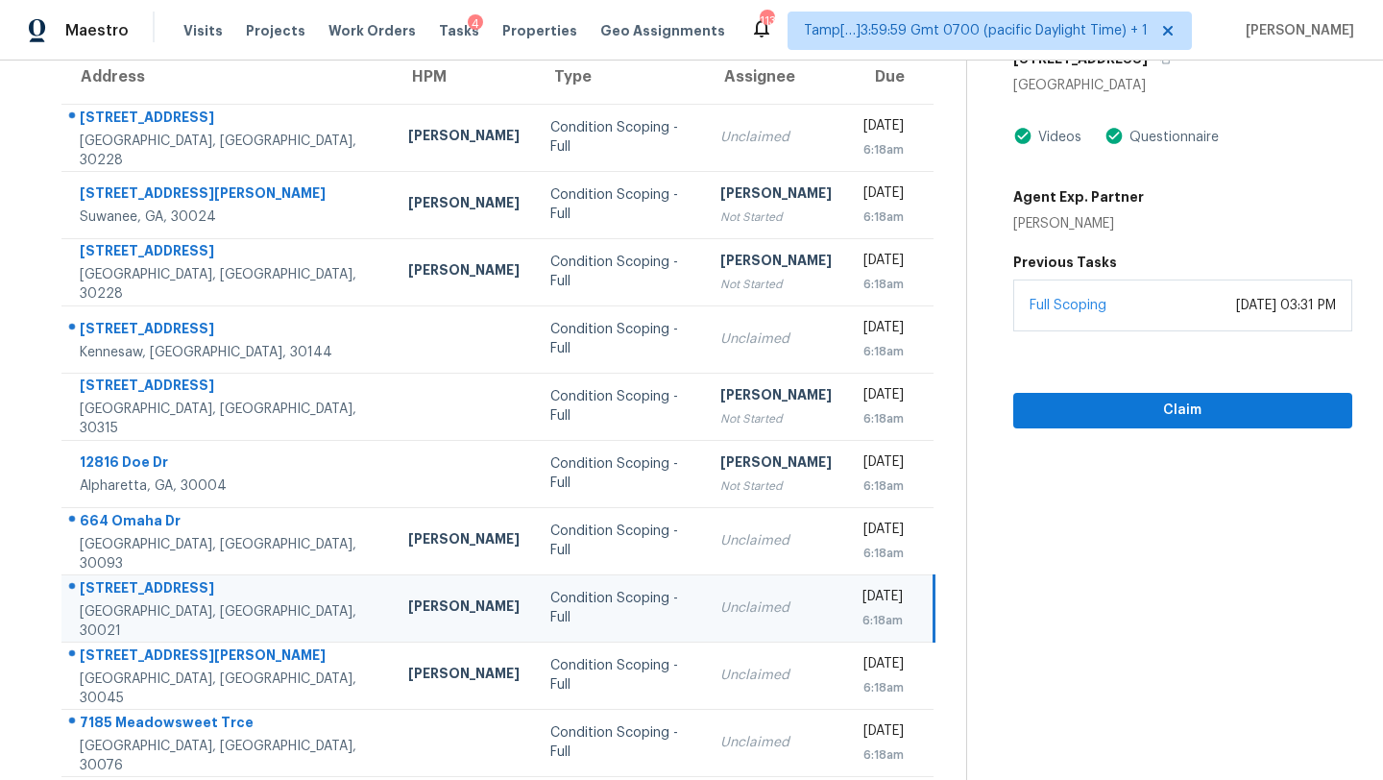
scroll to position [136, 0]
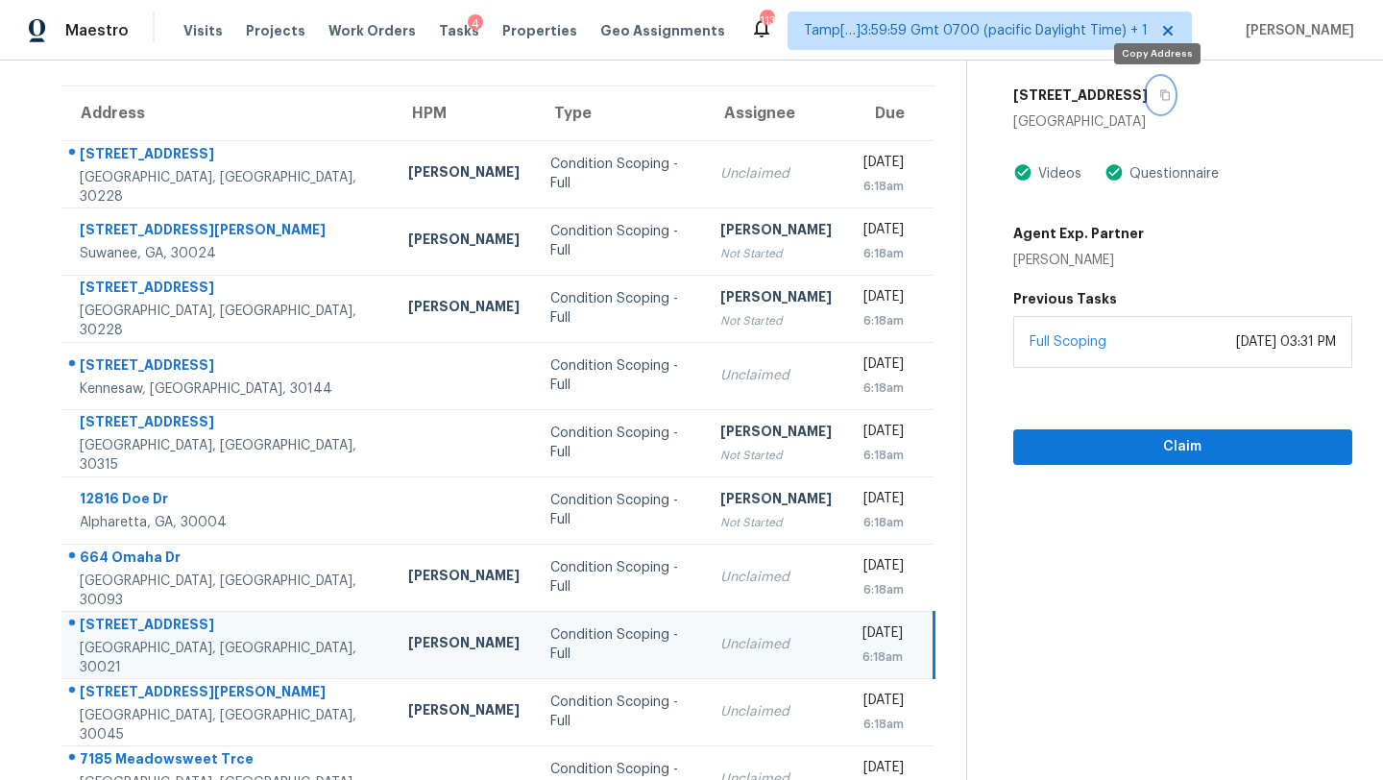
click at [1160, 99] on icon "button" at bounding box center [1165, 95] width 10 height 11
click at [1114, 446] on span "Claim" at bounding box center [1183, 447] width 308 height 24
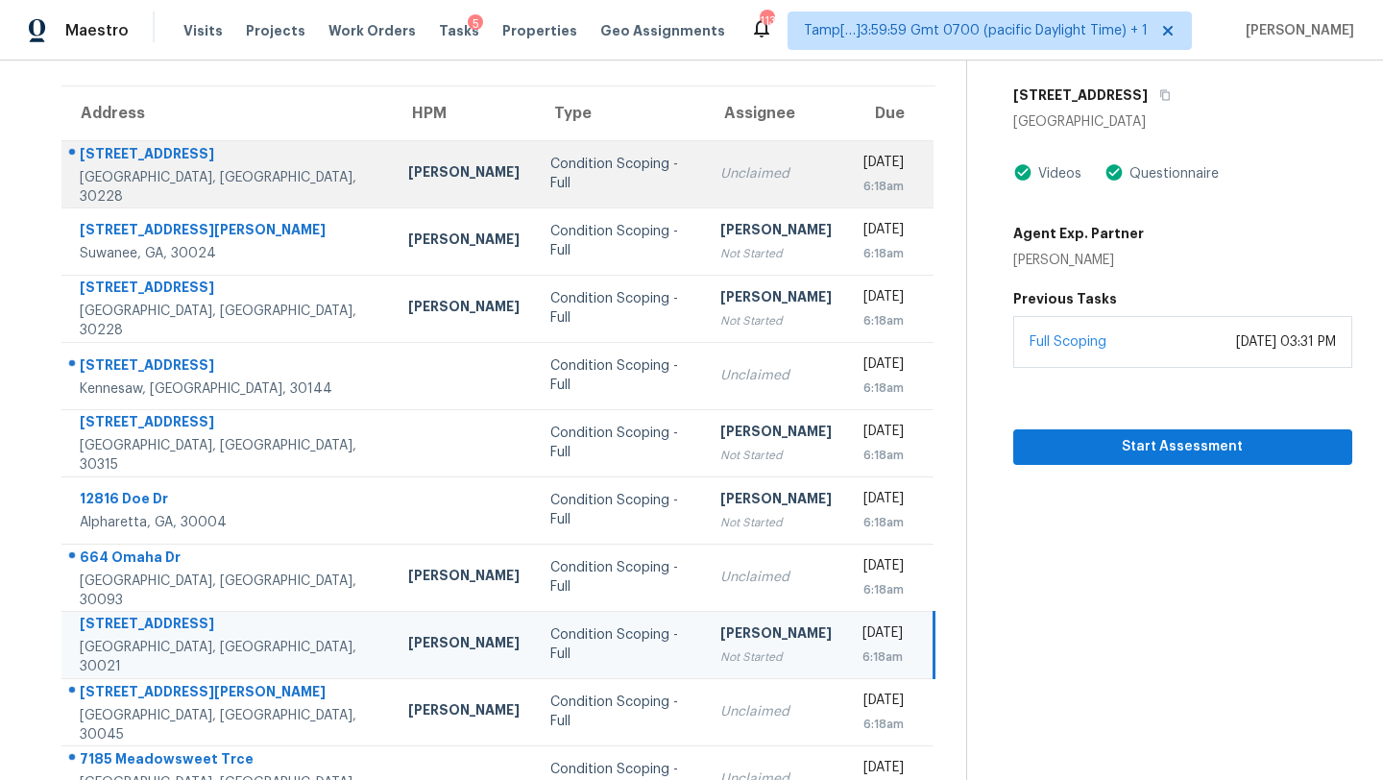
click at [705, 159] on td "Unclaimed" at bounding box center [776, 173] width 142 height 67
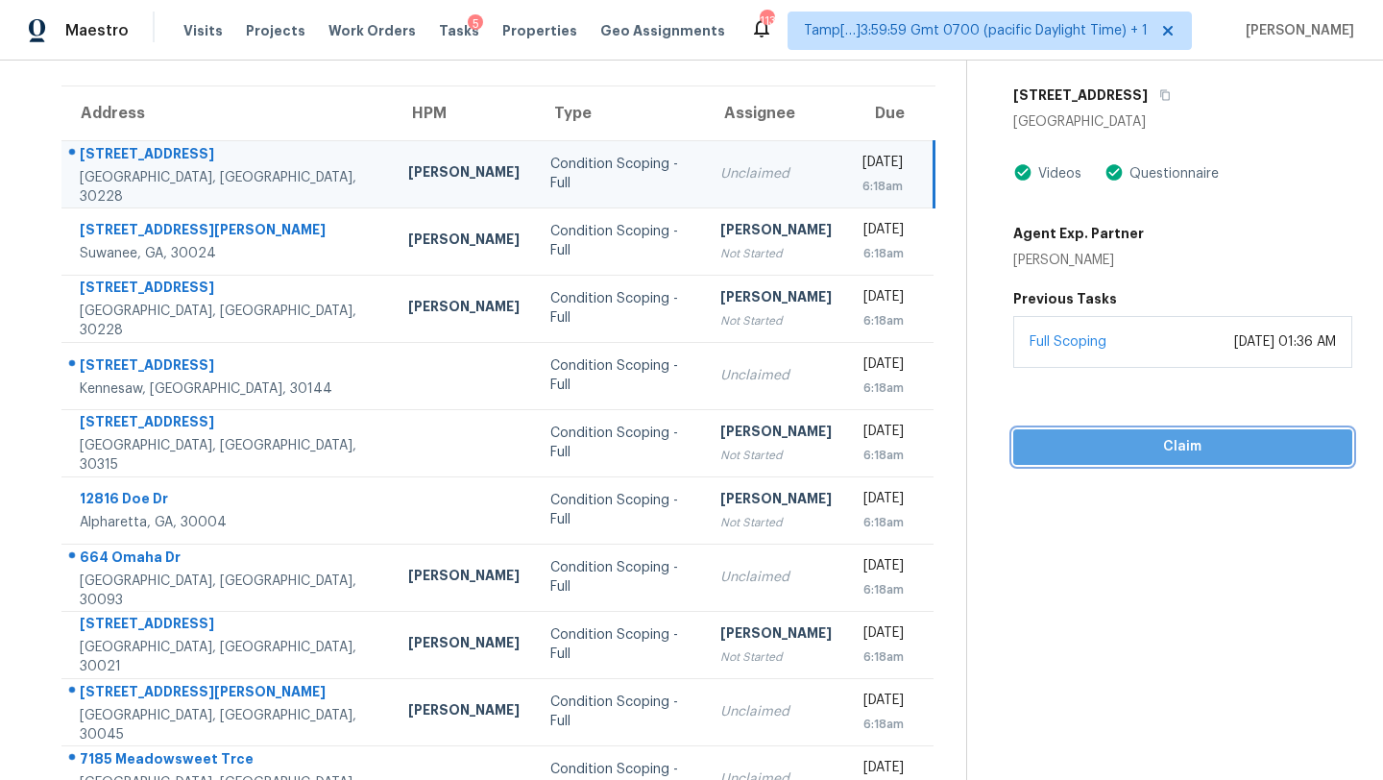
click at [1133, 431] on button "Claim" at bounding box center [1182, 447] width 339 height 36
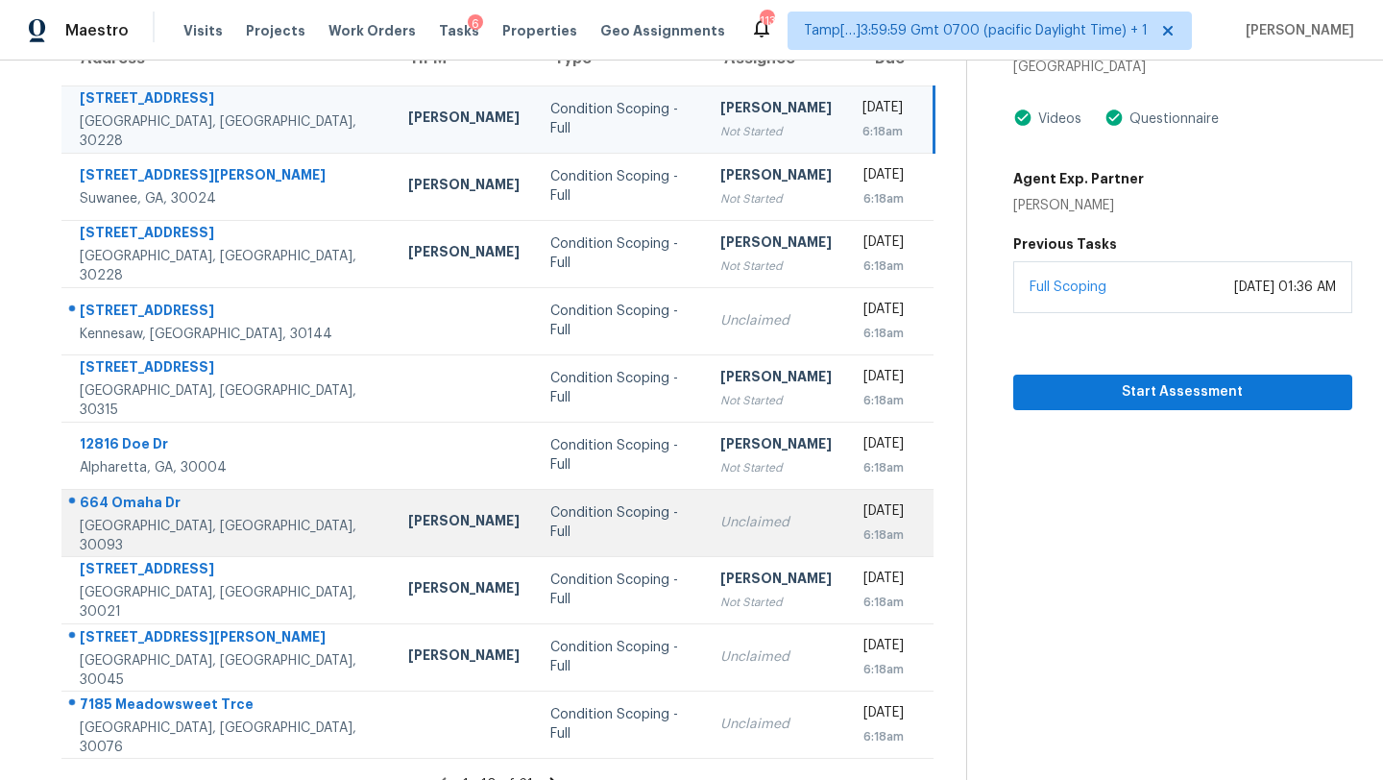
scroll to position [220, 0]
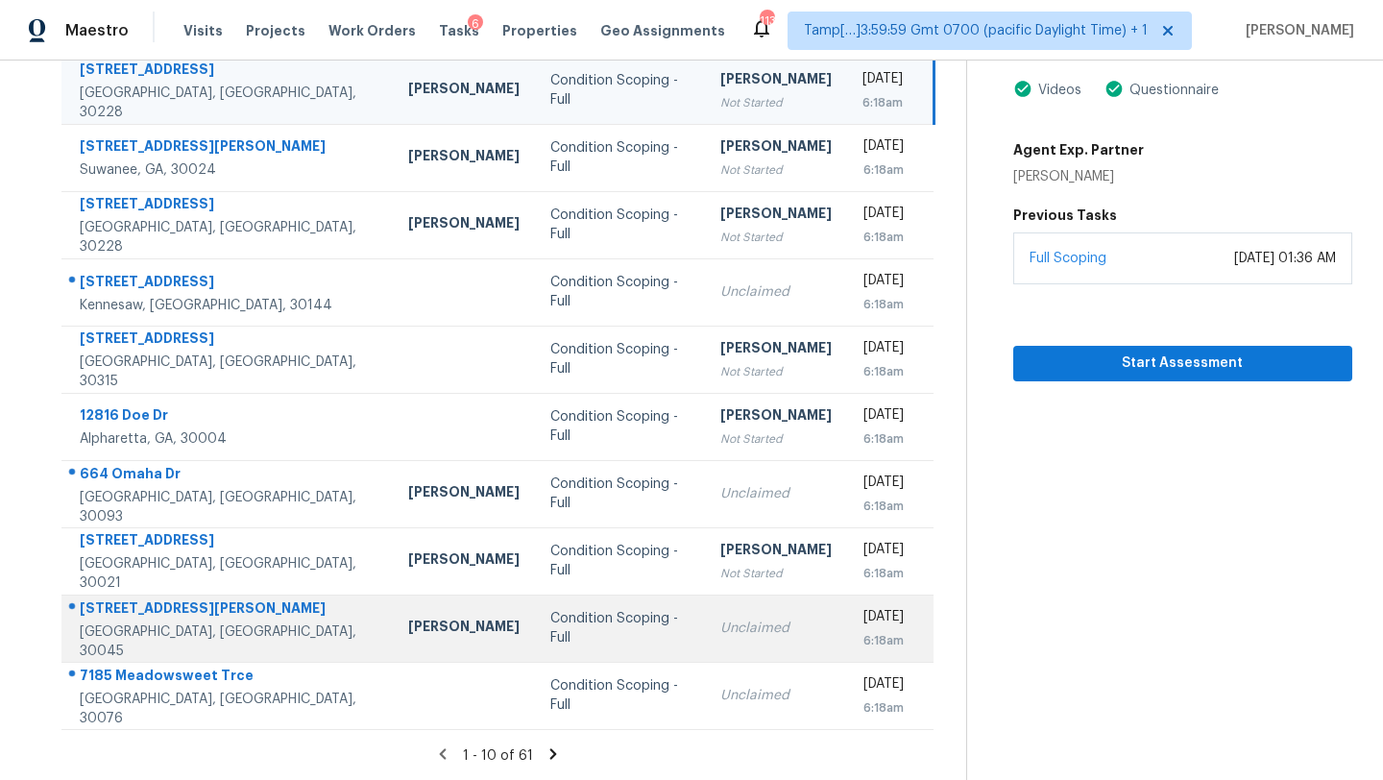
click at [705, 658] on td "Unclaimed" at bounding box center [776, 628] width 142 height 67
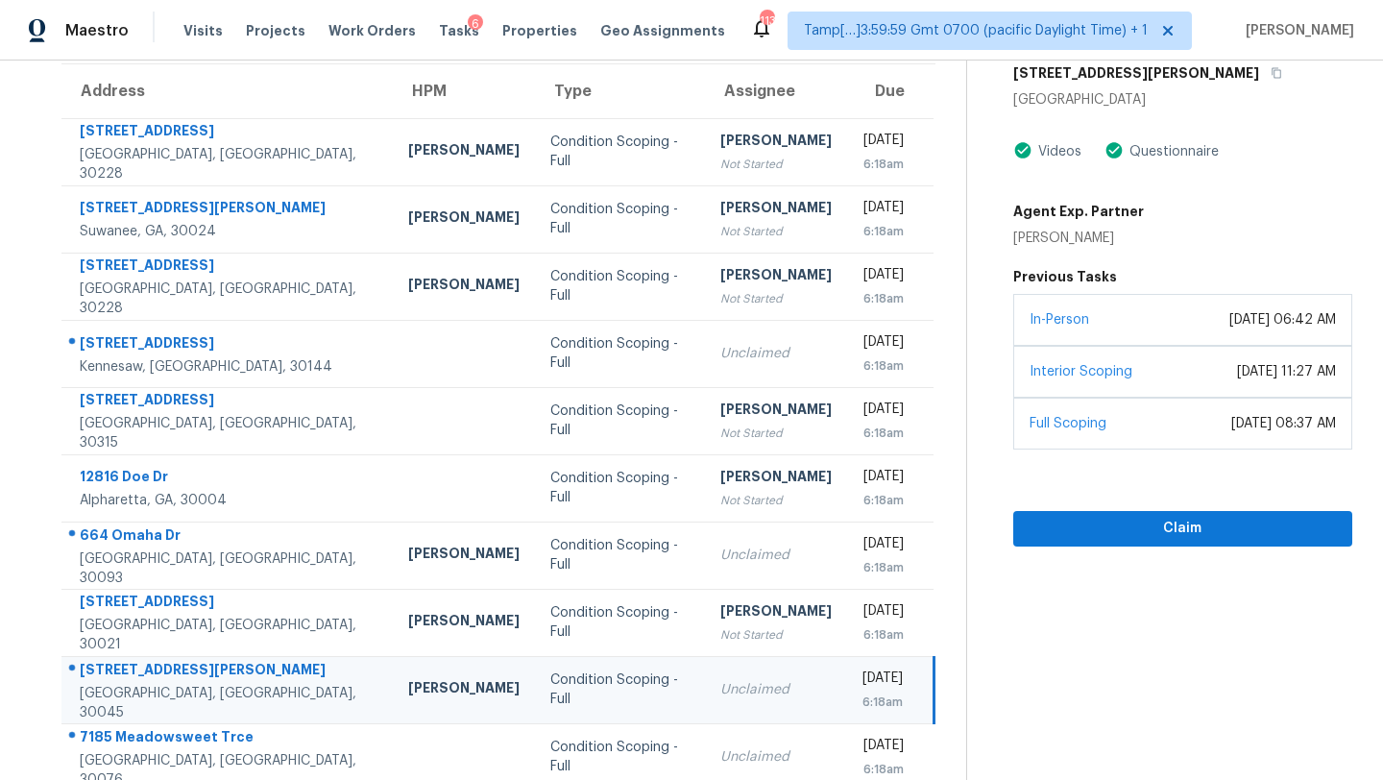
scroll to position [152, 0]
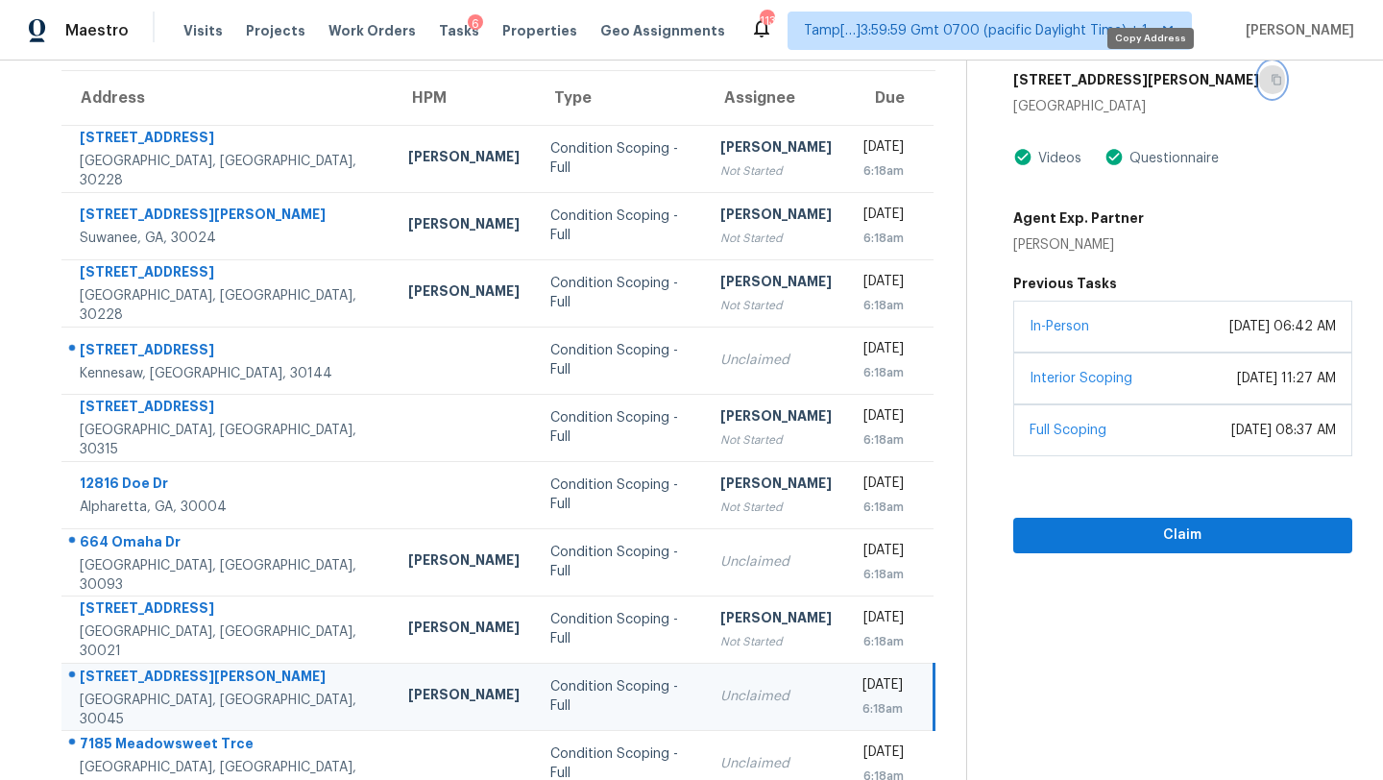
click at [1271, 83] on icon "button" at bounding box center [1277, 80] width 12 height 12
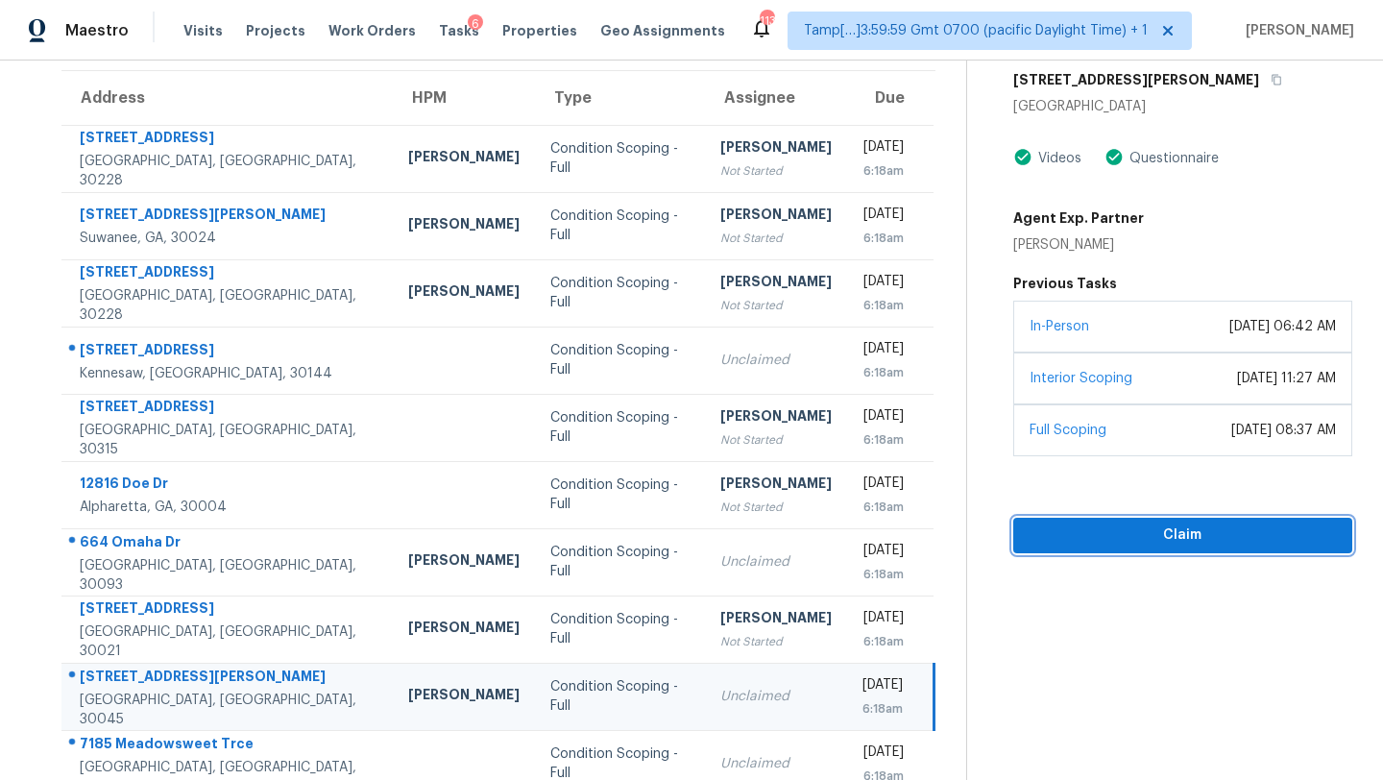
click at [1102, 530] on span "Claim" at bounding box center [1183, 535] width 308 height 24
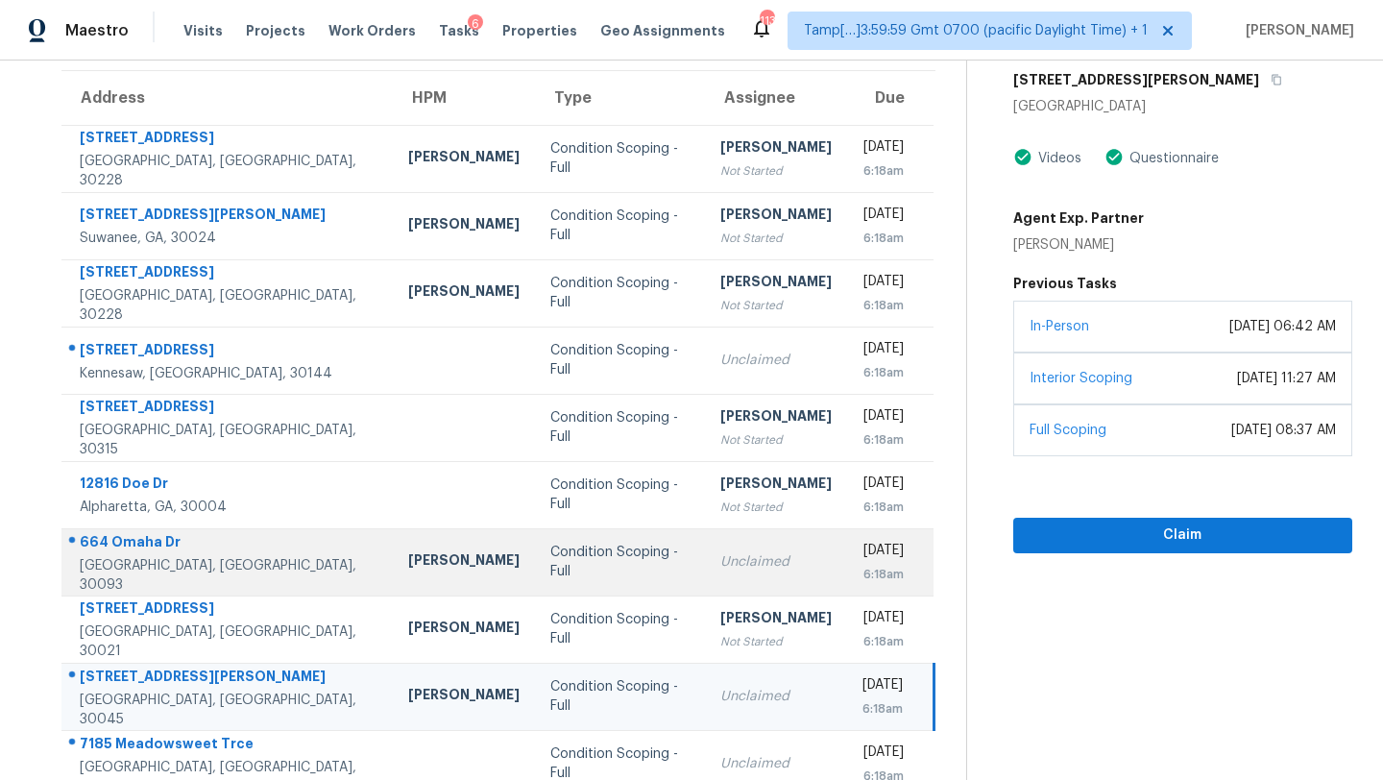
scroll to position [220, 0]
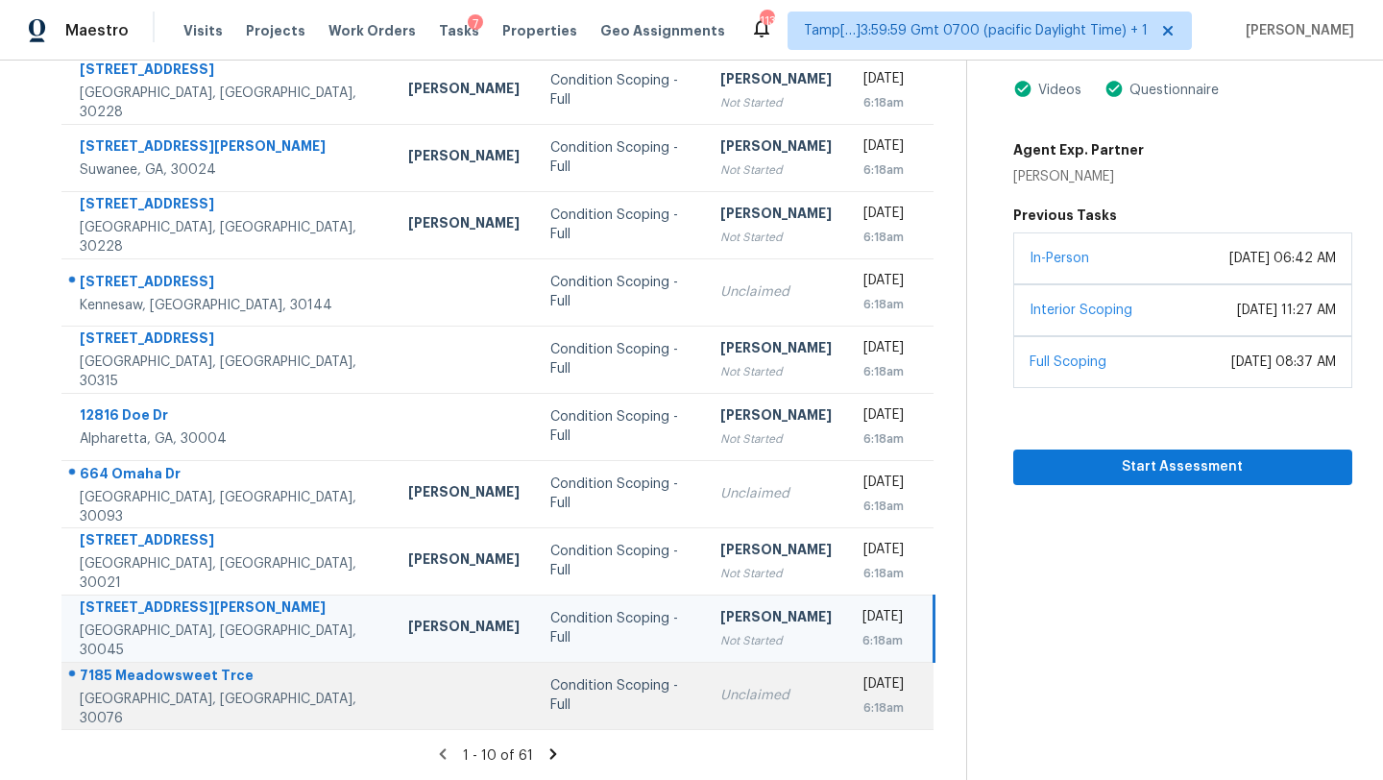
click at [705, 684] on td "Unclaimed" at bounding box center [776, 695] width 142 height 67
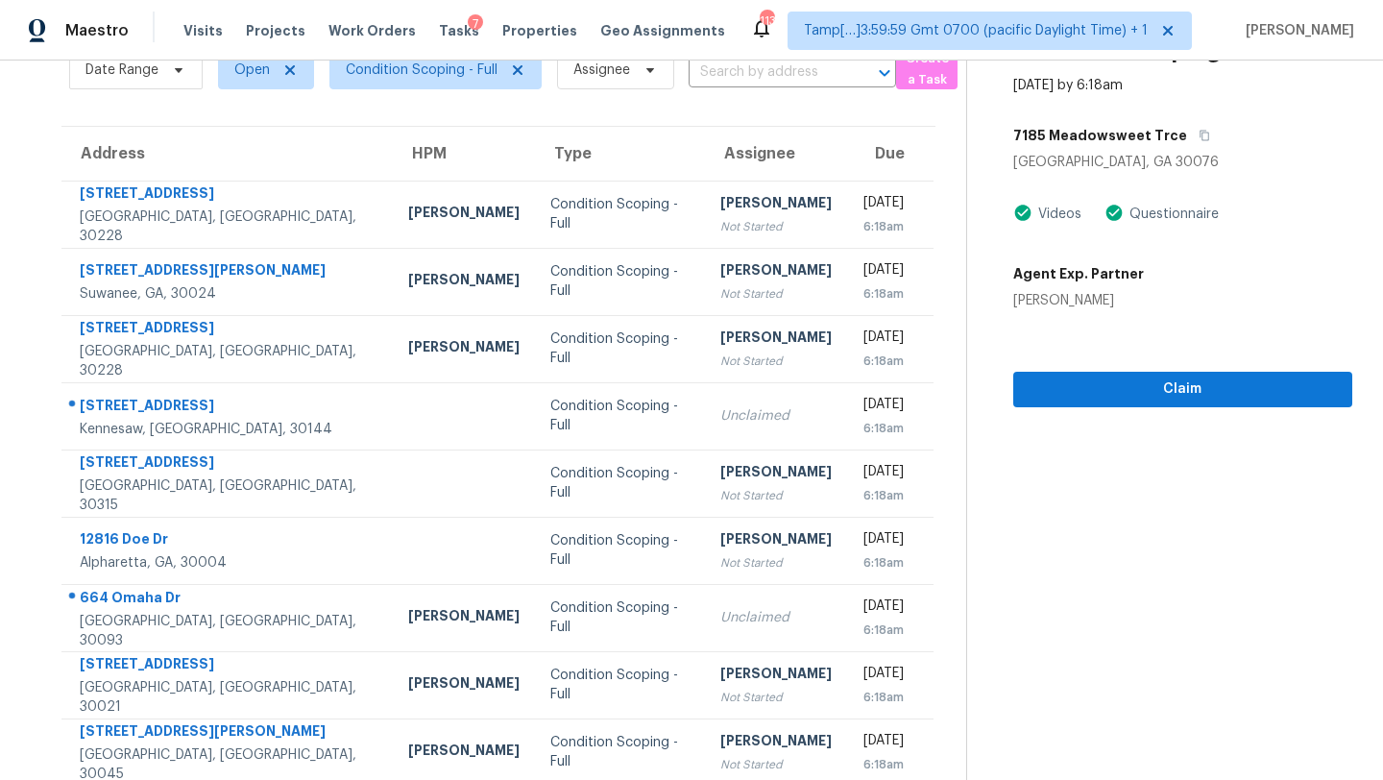
scroll to position [85, 0]
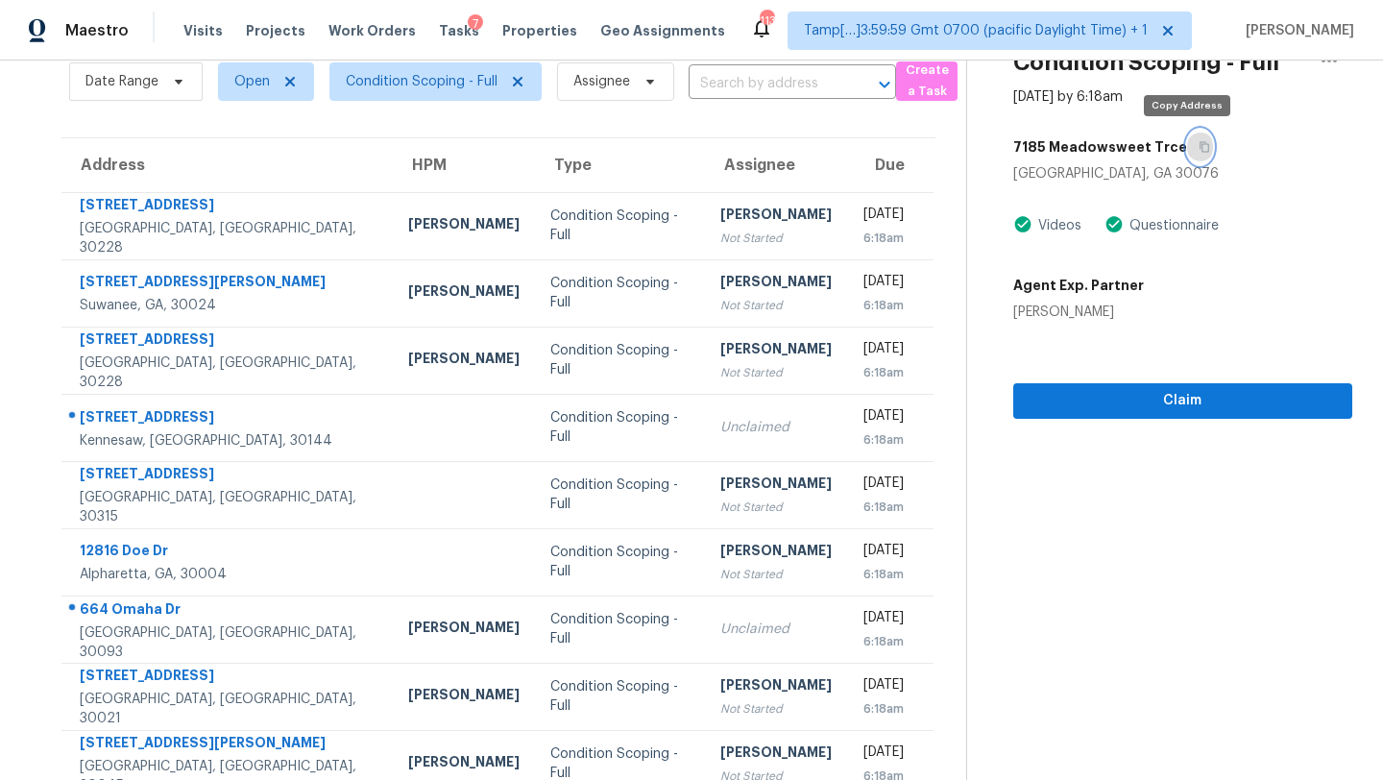
click at [1199, 147] on icon "button" at bounding box center [1205, 147] width 12 height 12
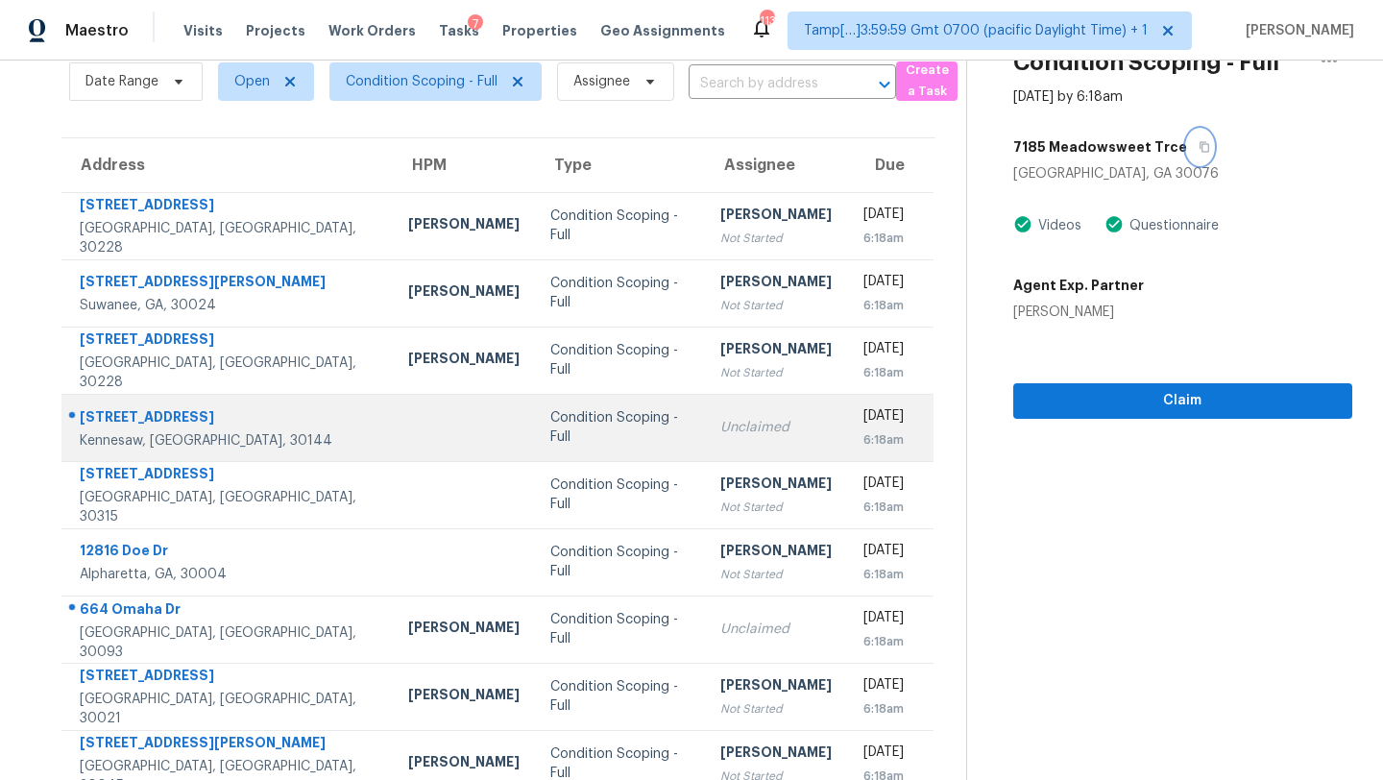
scroll to position [220, 0]
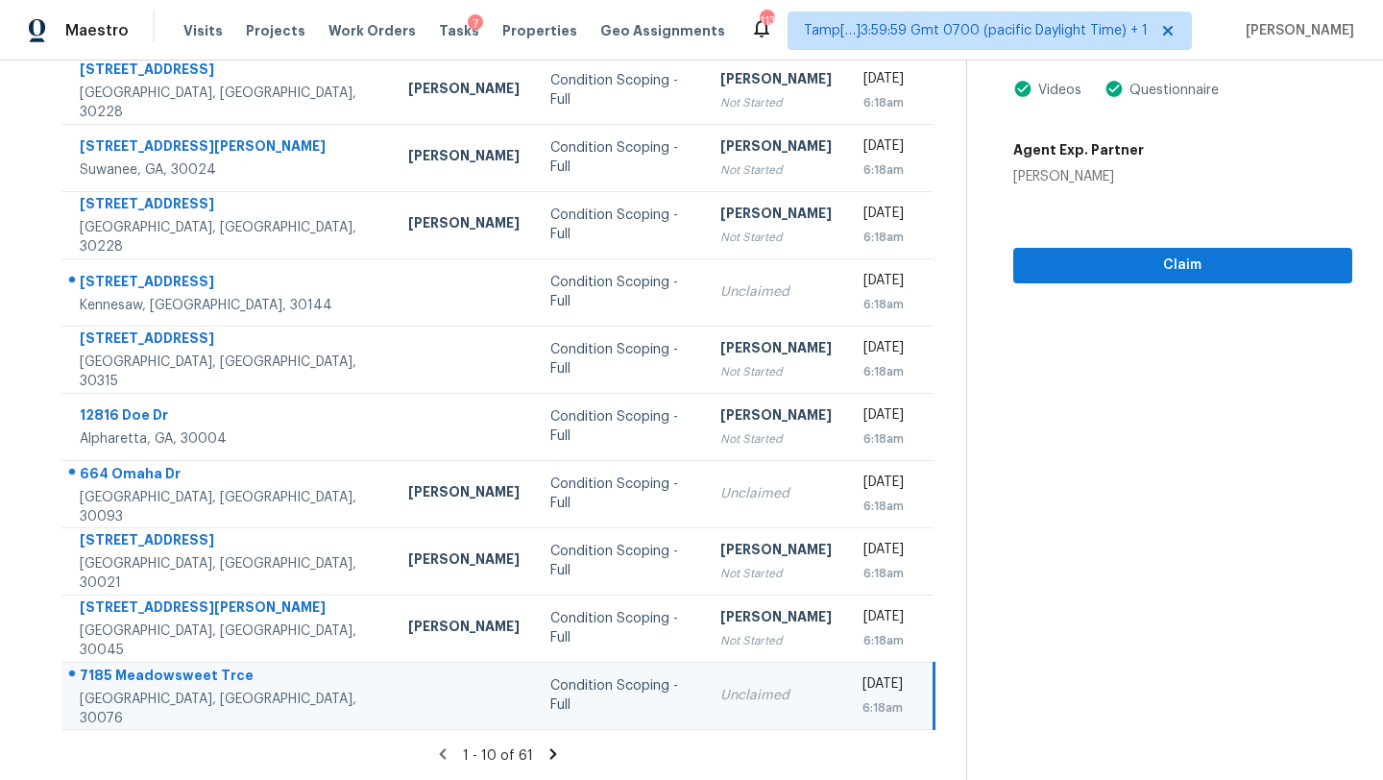
click at [548, 753] on icon at bounding box center [553, 753] width 17 height 17
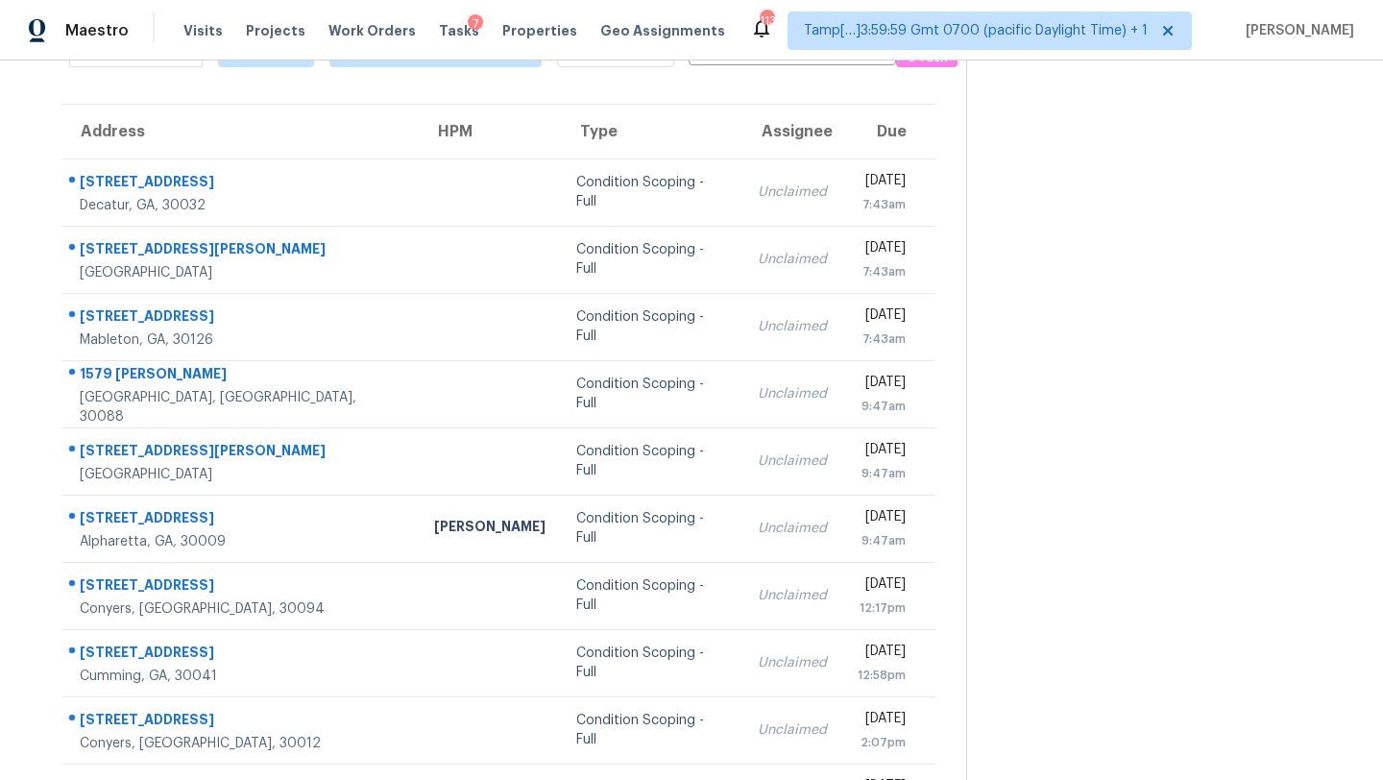
scroll to position [0, 0]
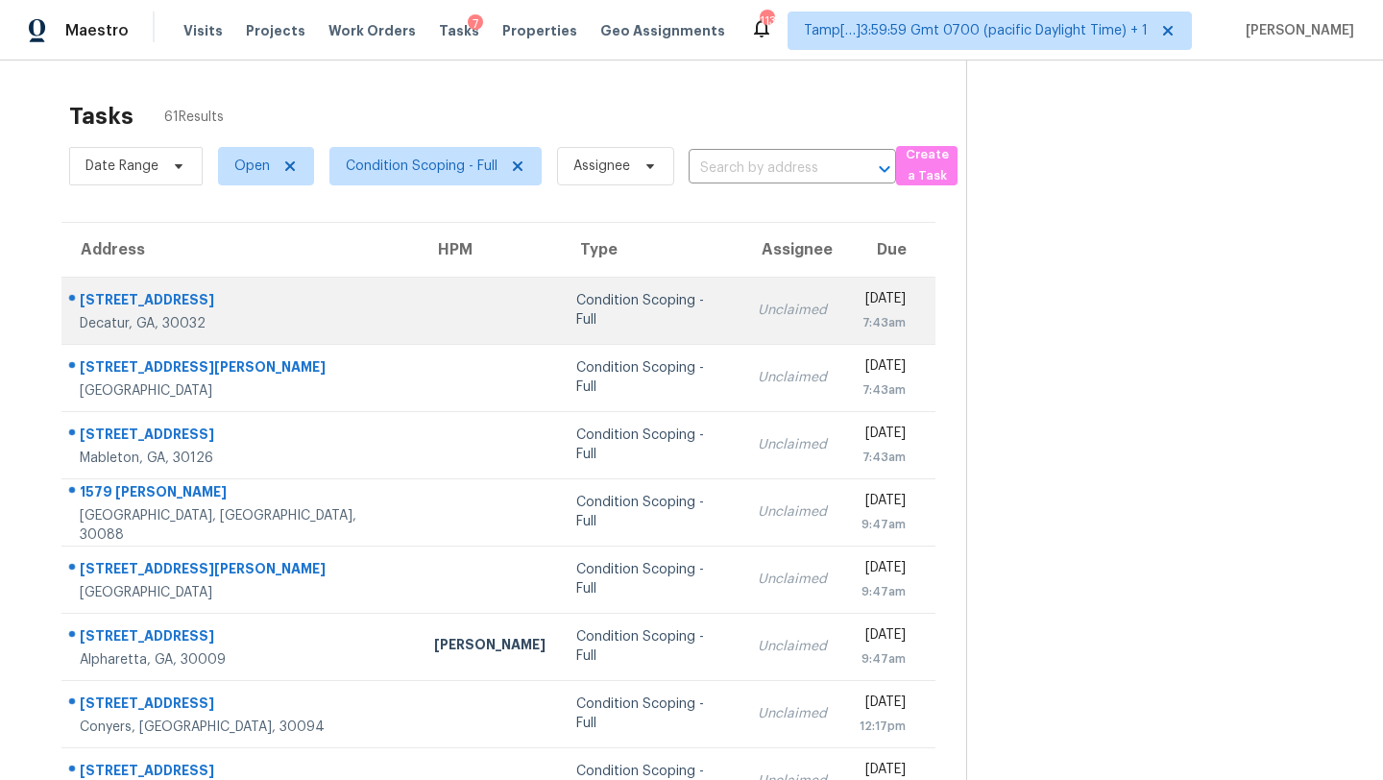
click at [615, 304] on div "Condition Scoping - Full" at bounding box center [651, 310] width 151 height 38
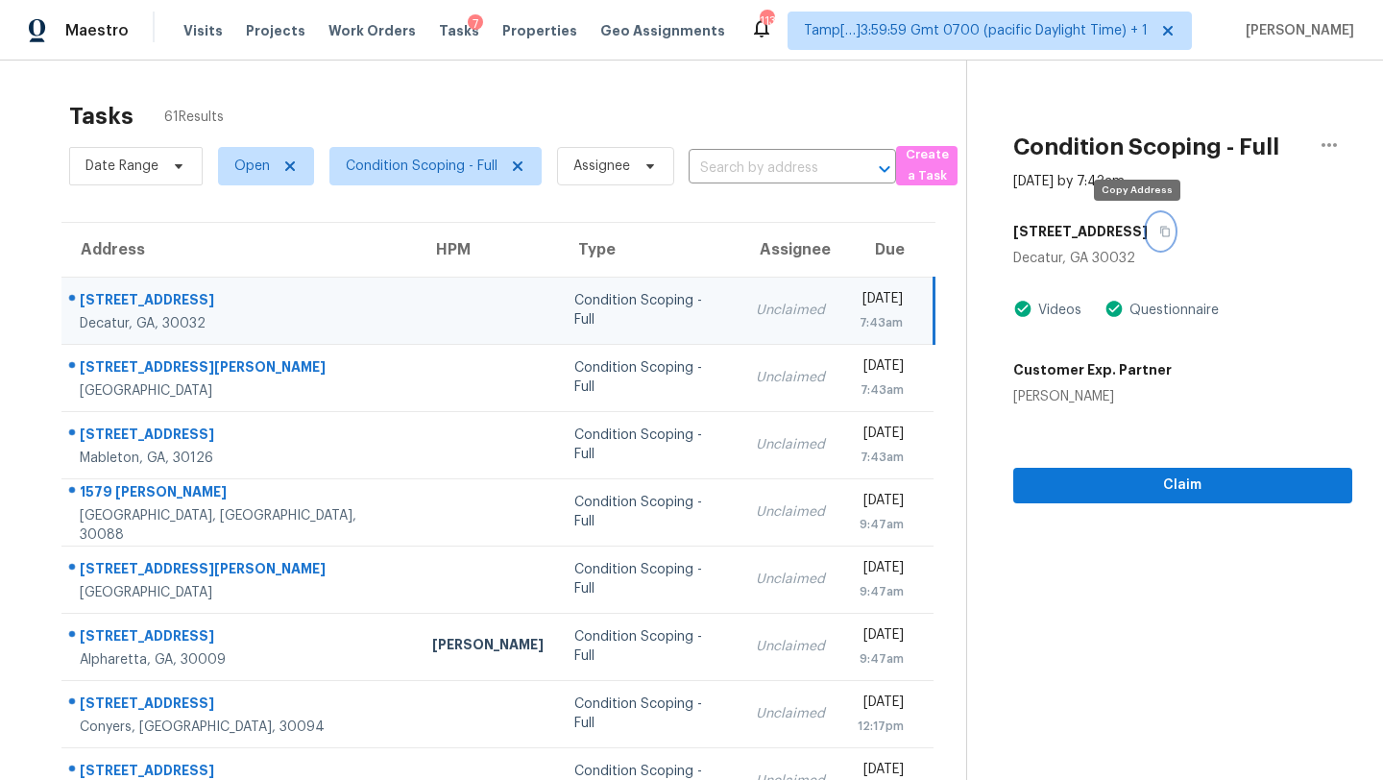
click at [1160, 235] on icon "button" at bounding box center [1165, 232] width 10 height 11
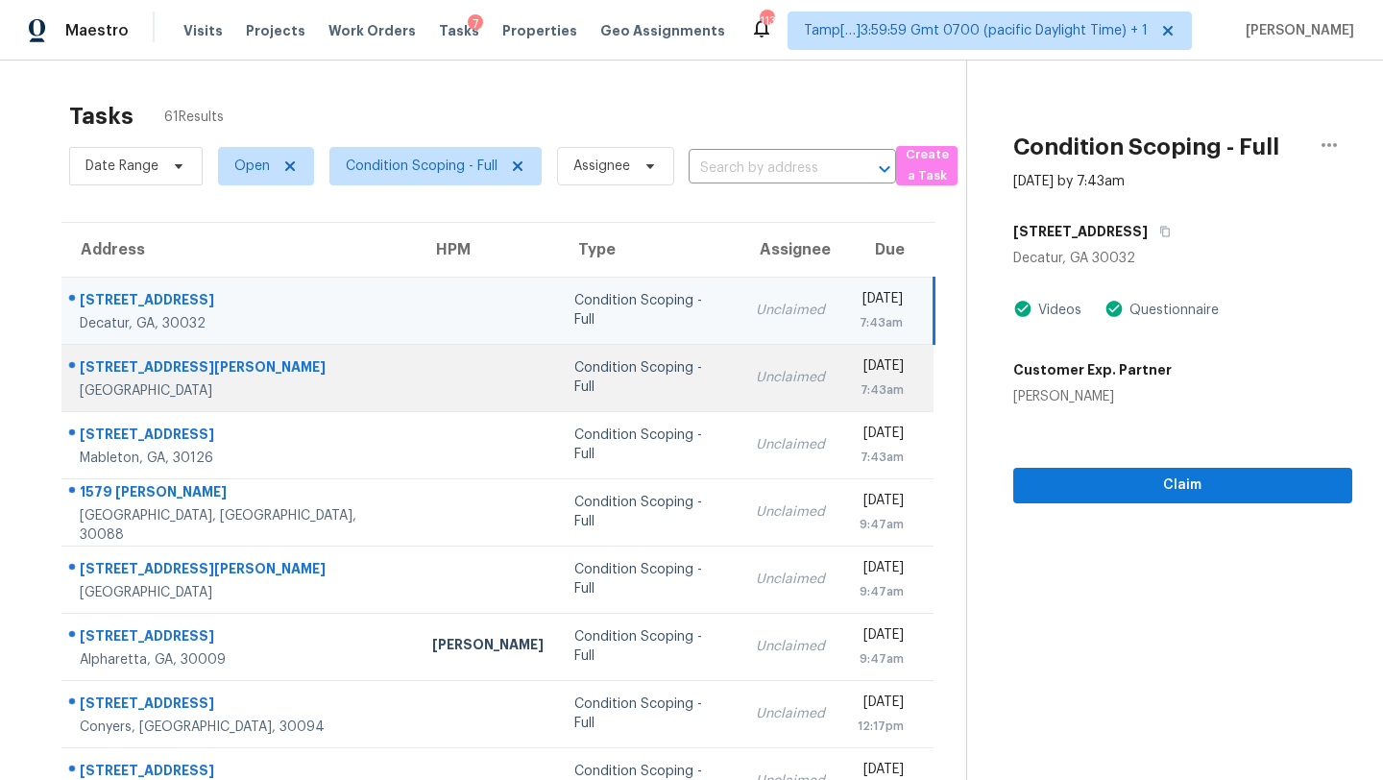
click at [645, 357] on td "Condition Scoping - Full" at bounding box center [650, 377] width 182 height 67
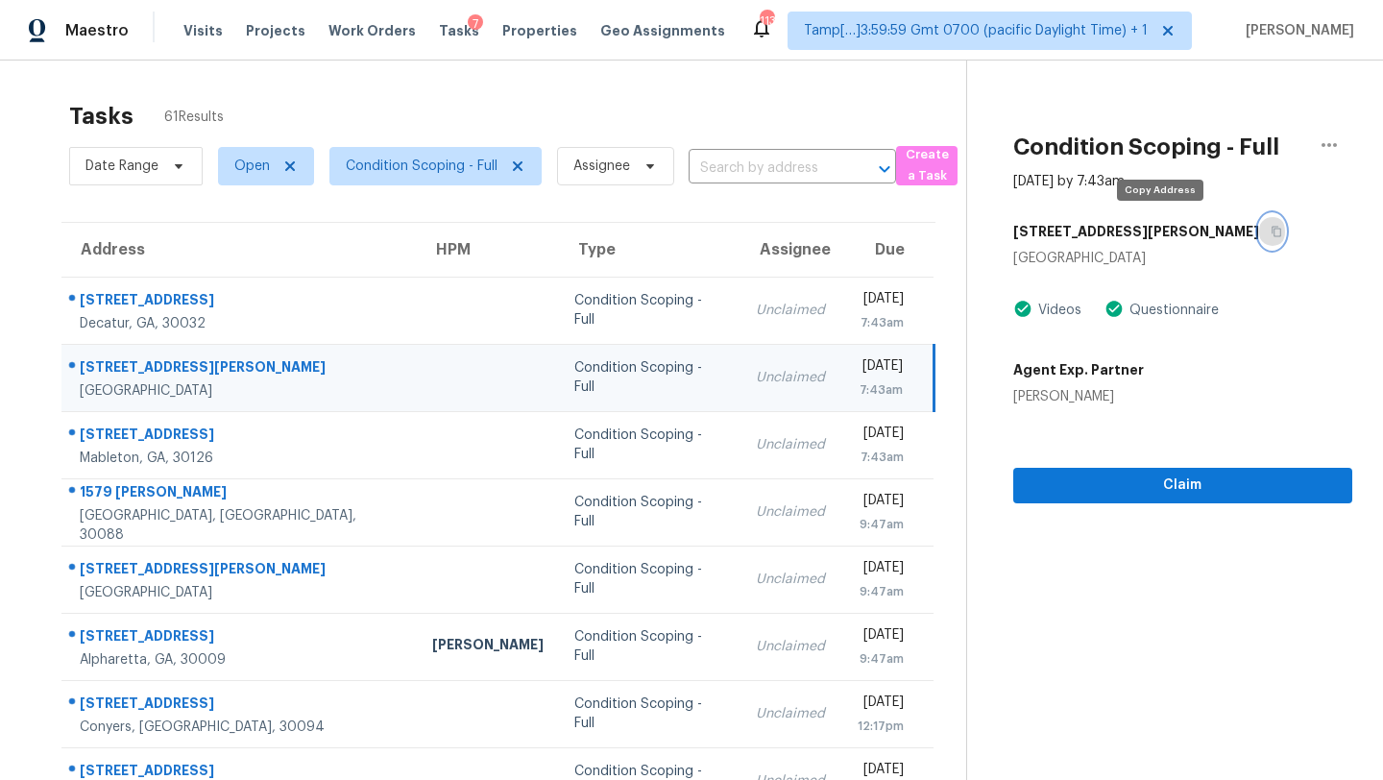
click at [1272, 235] on icon "button" at bounding box center [1277, 232] width 10 height 11
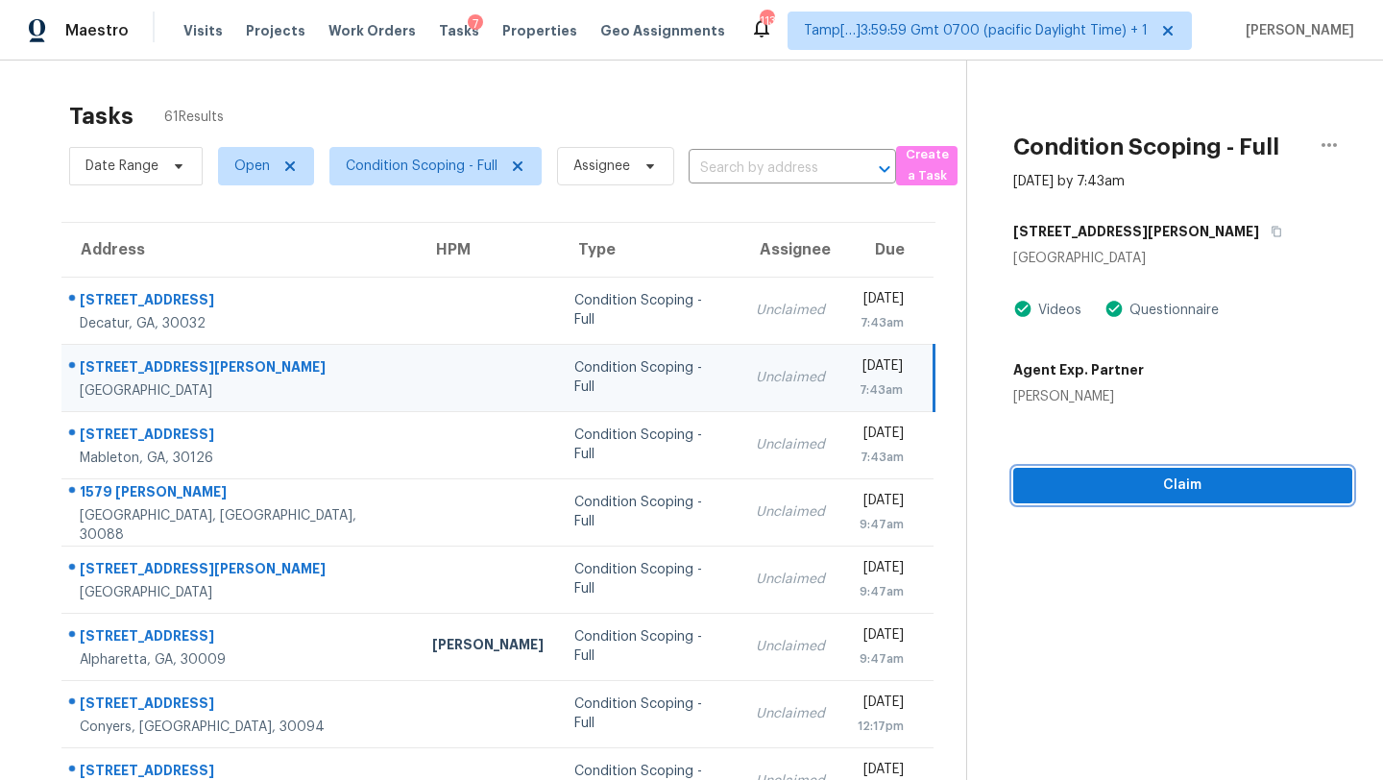
click at [1096, 486] on span "Claim" at bounding box center [1183, 486] width 308 height 24
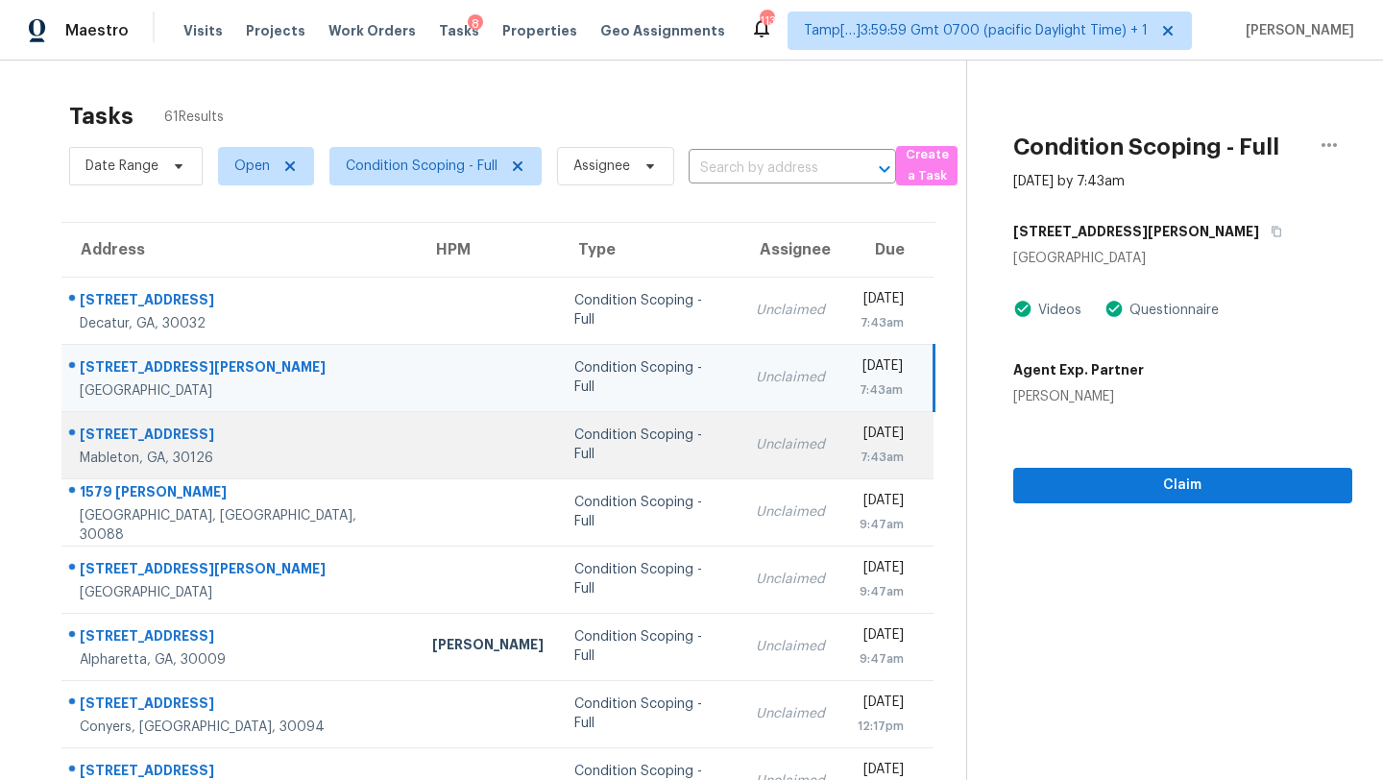
click at [741, 450] on td "Unclaimed" at bounding box center [791, 444] width 100 height 67
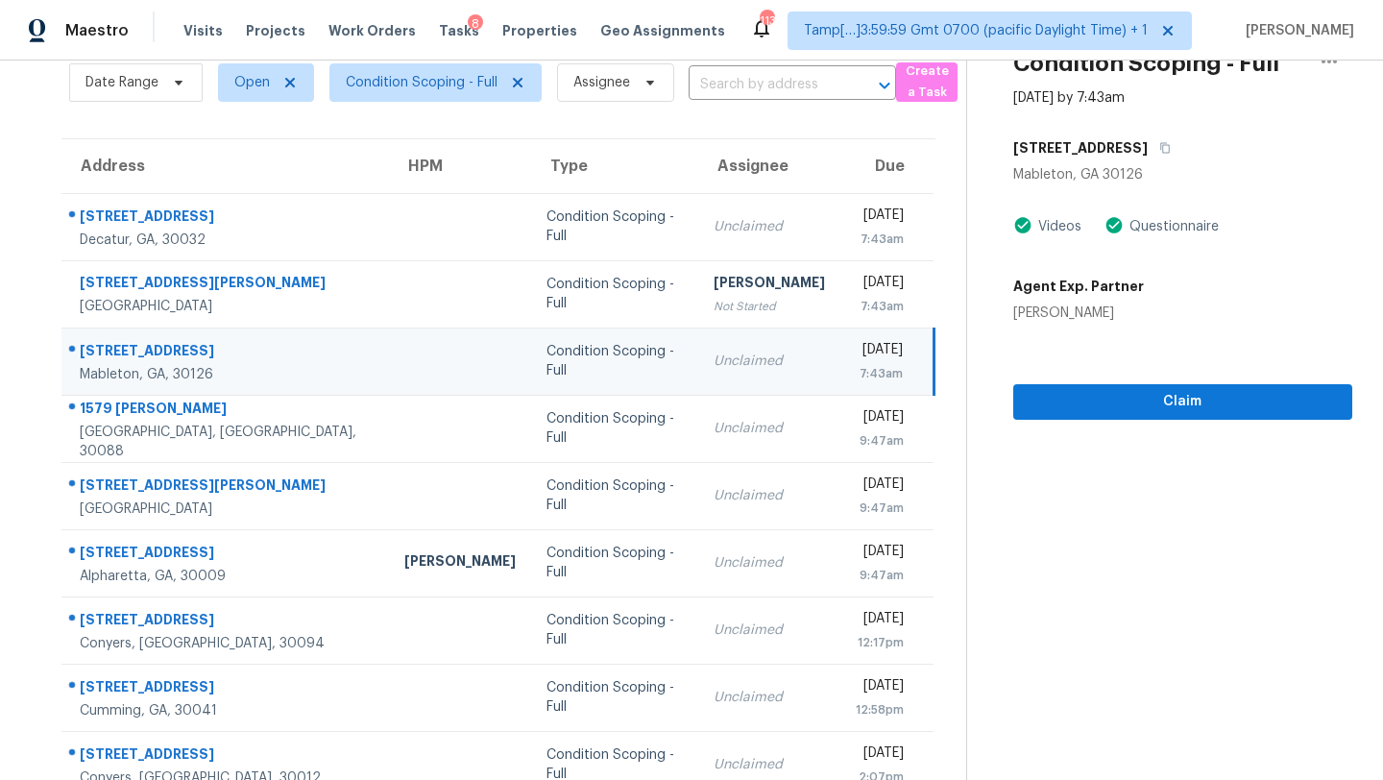
scroll to position [82, 0]
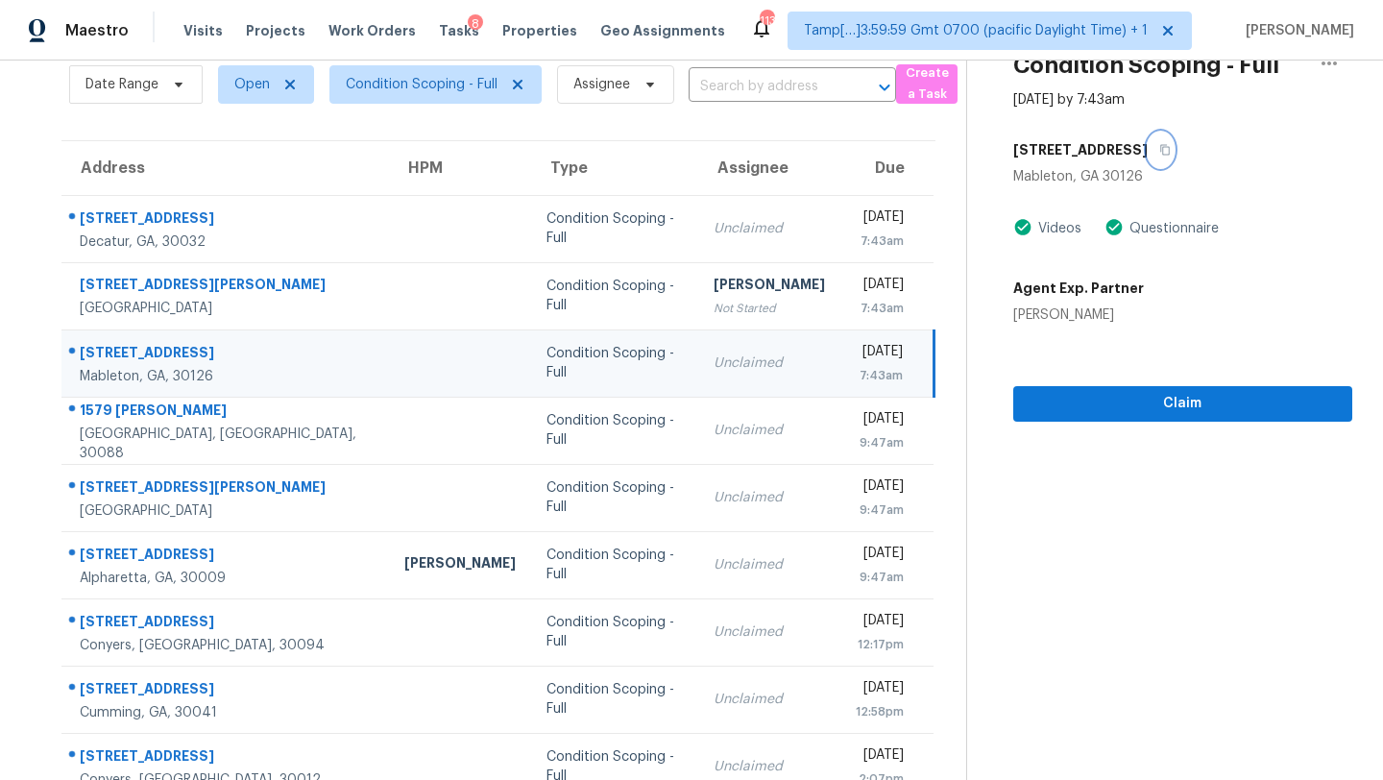
click at [1160, 151] on icon "button" at bounding box center [1165, 150] width 10 height 11
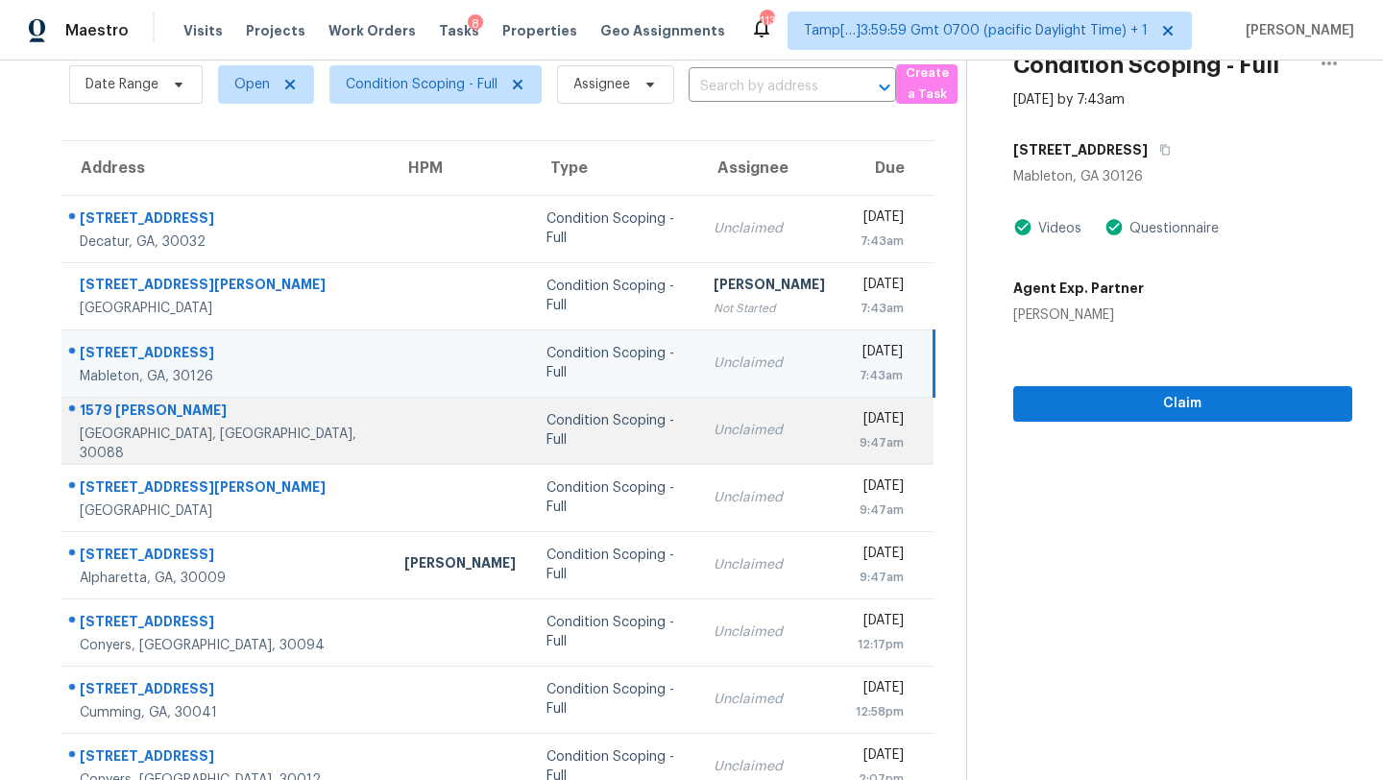
click at [720, 427] on div "Unclaimed" at bounding box center [769, 430] width 111 height 19
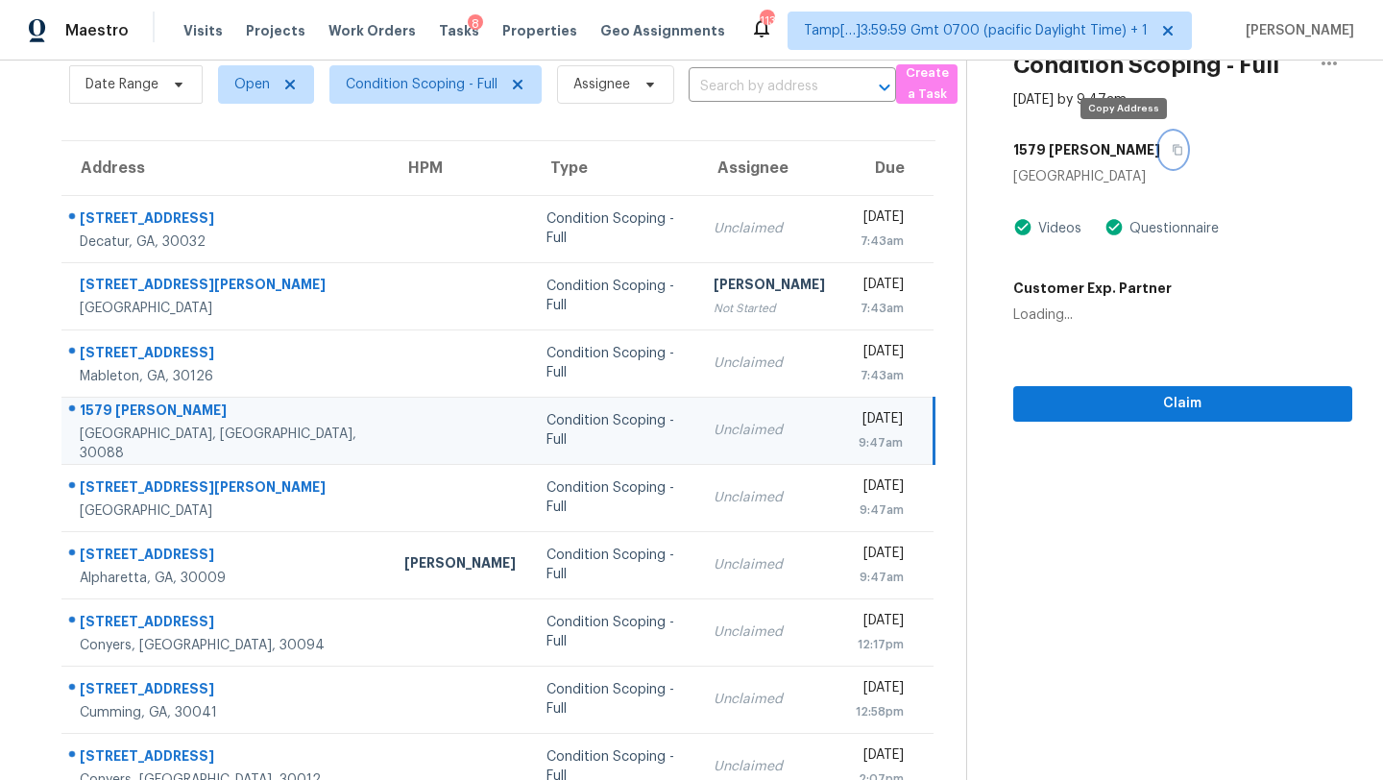
click at [1172, 150] on icon "button" at bounding box center [1178, 150] width 12 height 12
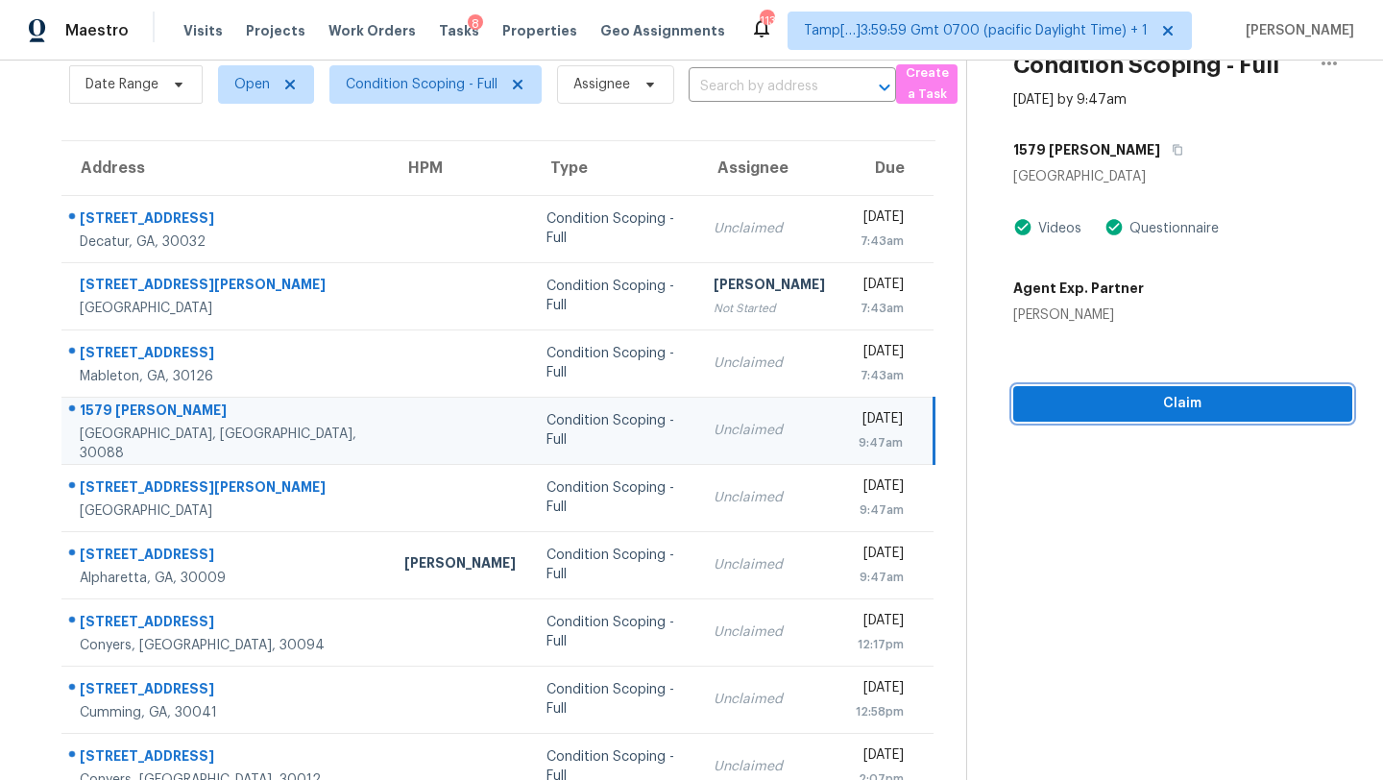
click at [1101, 394] on span "Claim" at bounding box center [1183, 404] width 308 height 24
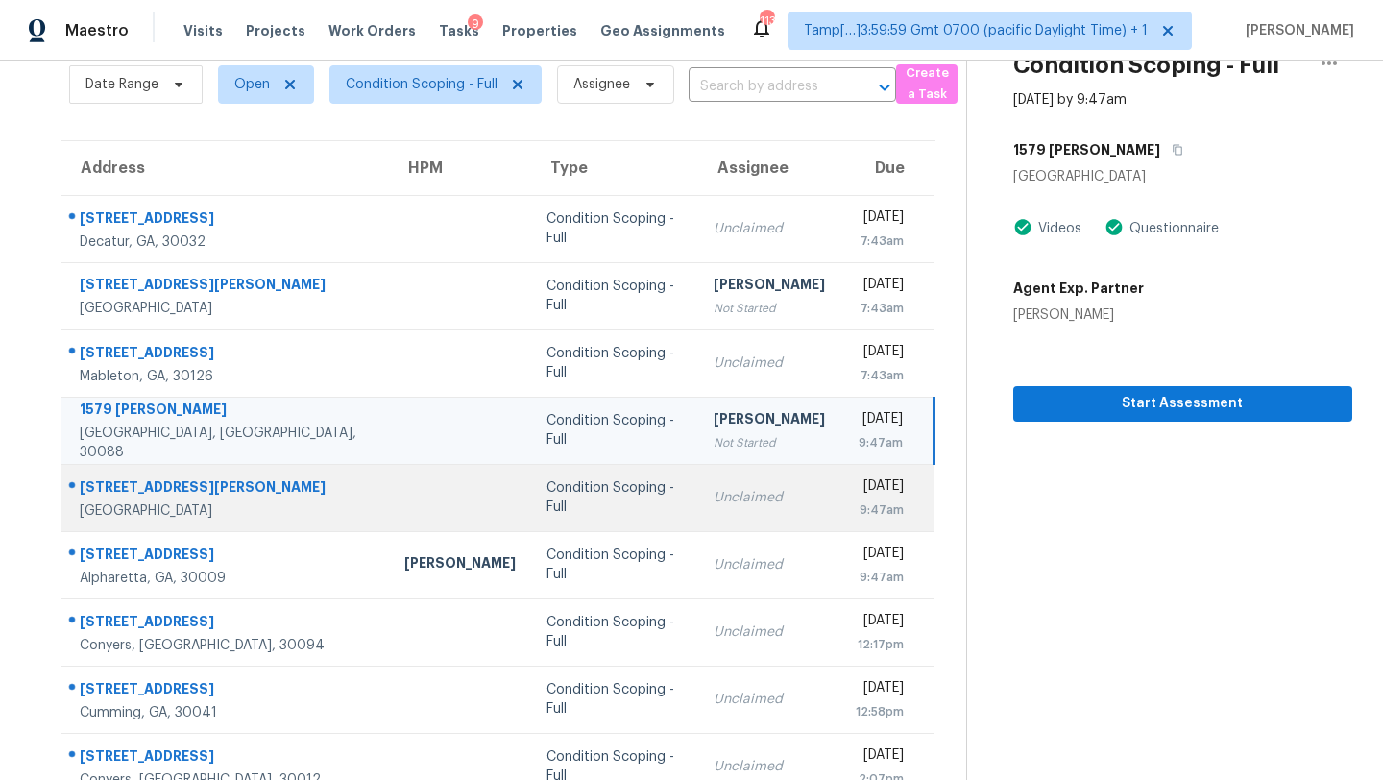
click at [698, 518] on td "Unclaimed" at bounding box center [769, 497] width 142 height 67
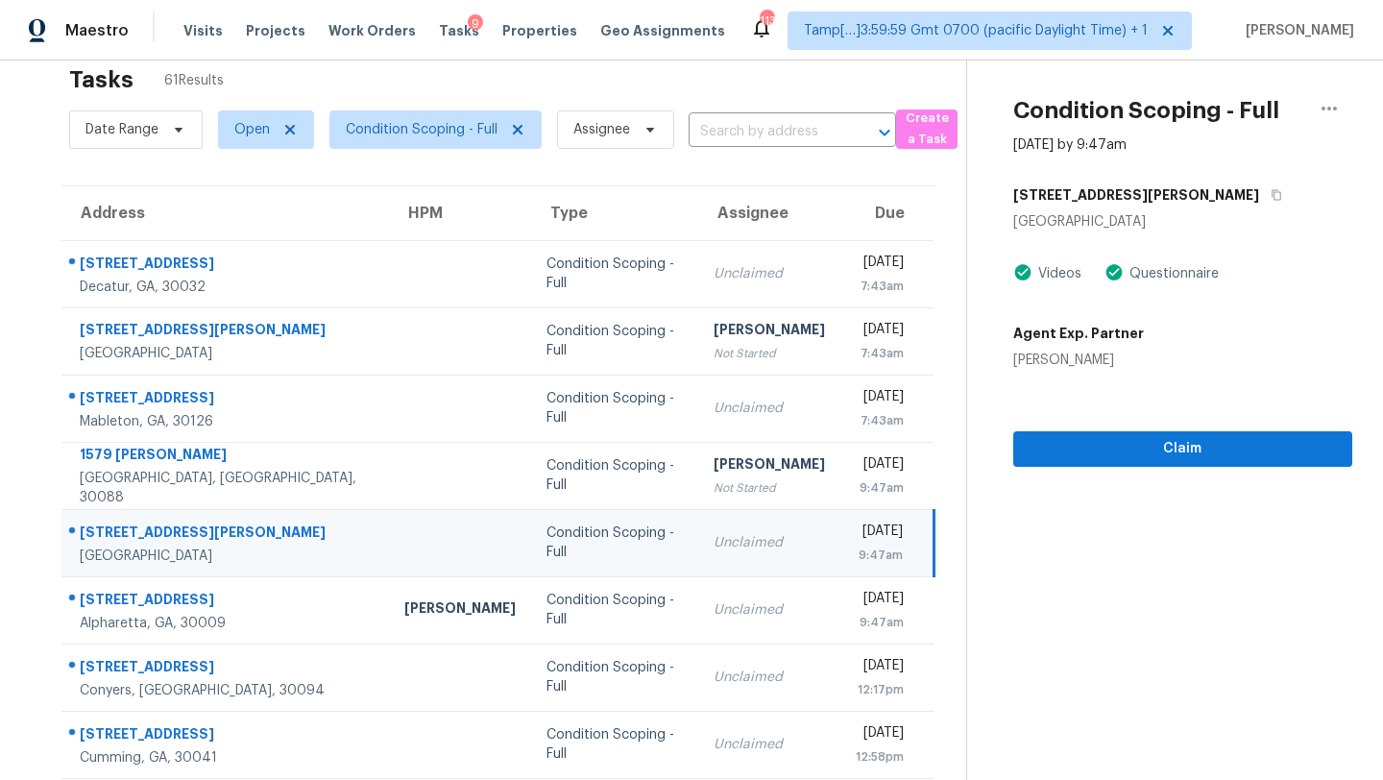
scroll to position [21, 0]
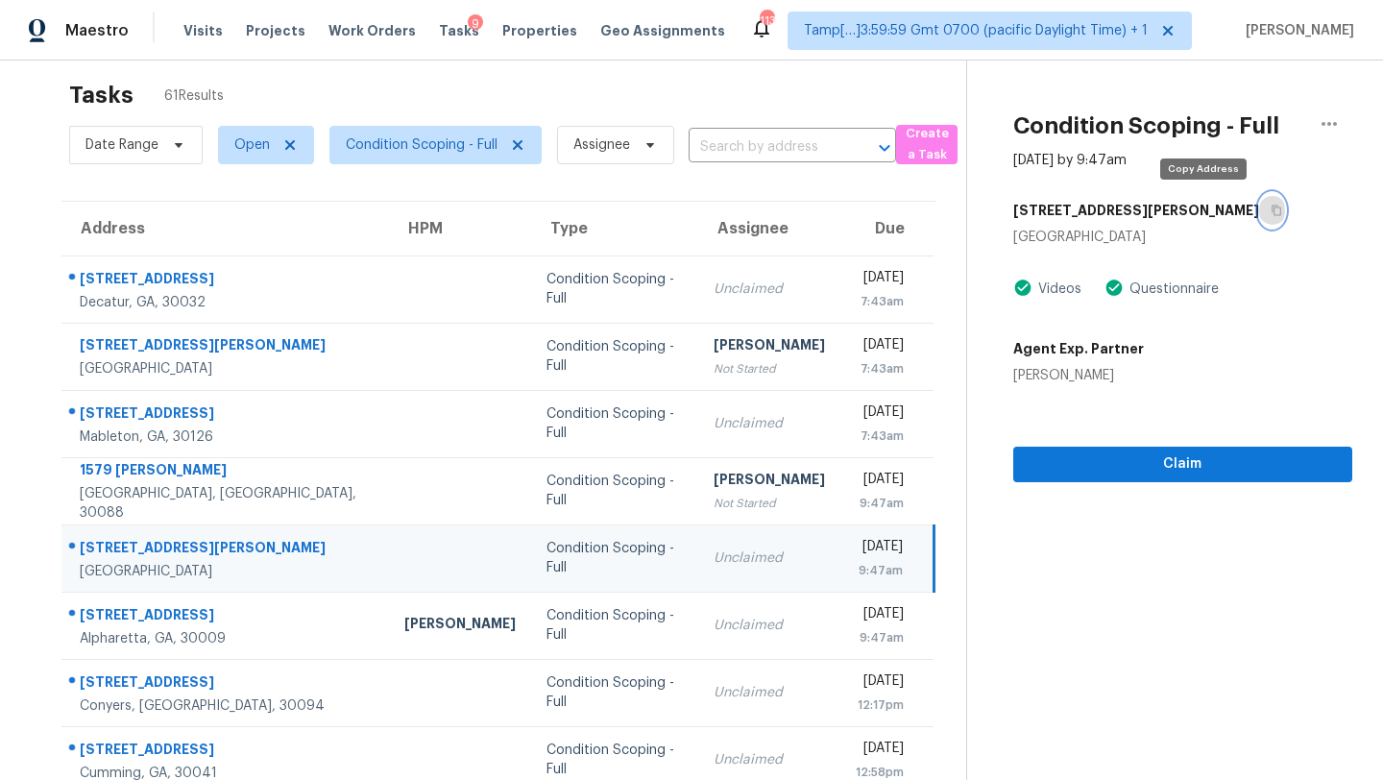
click at [1272, 211] on icon "button" at bounding box center [1277, 211] width 10 height 11
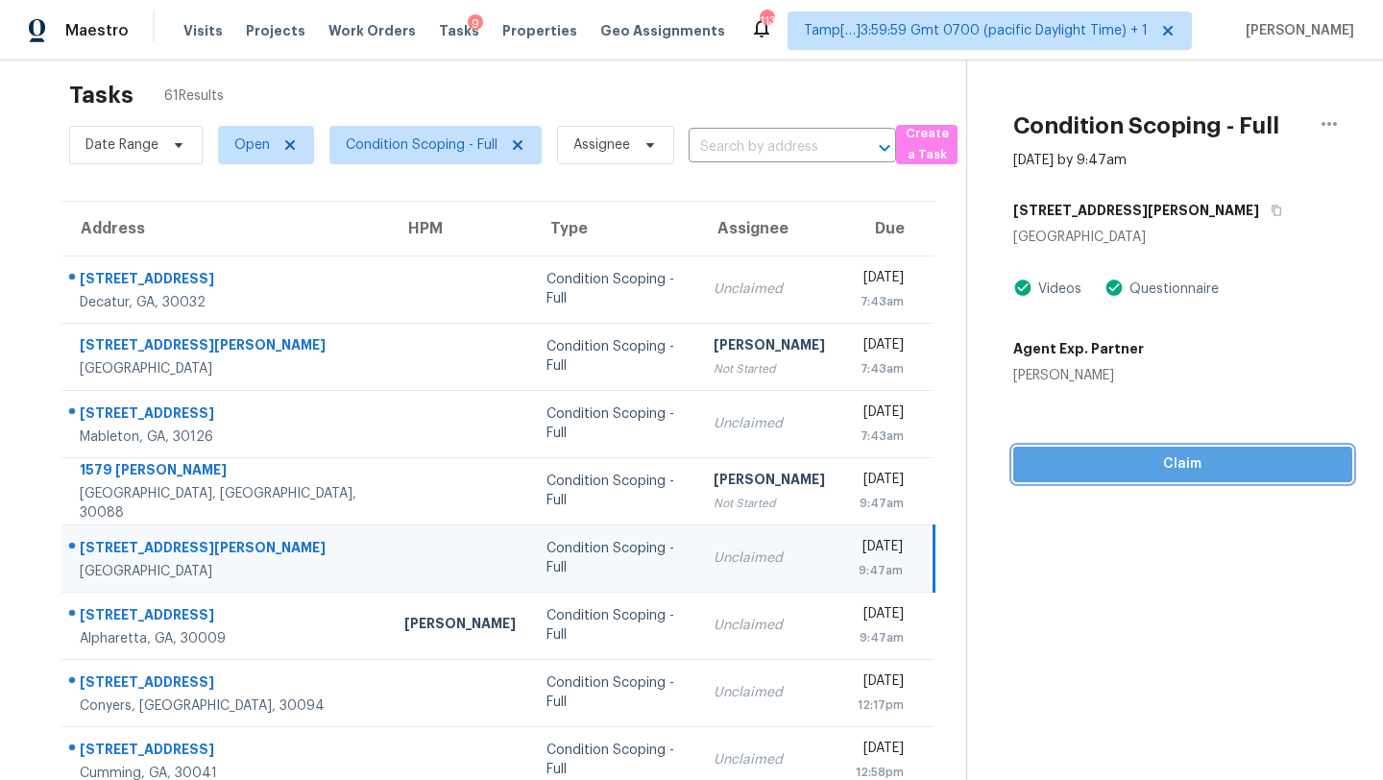
click at [1092, 457] on span "Claim" at bounding box center [1183, 464] width 308 height 24
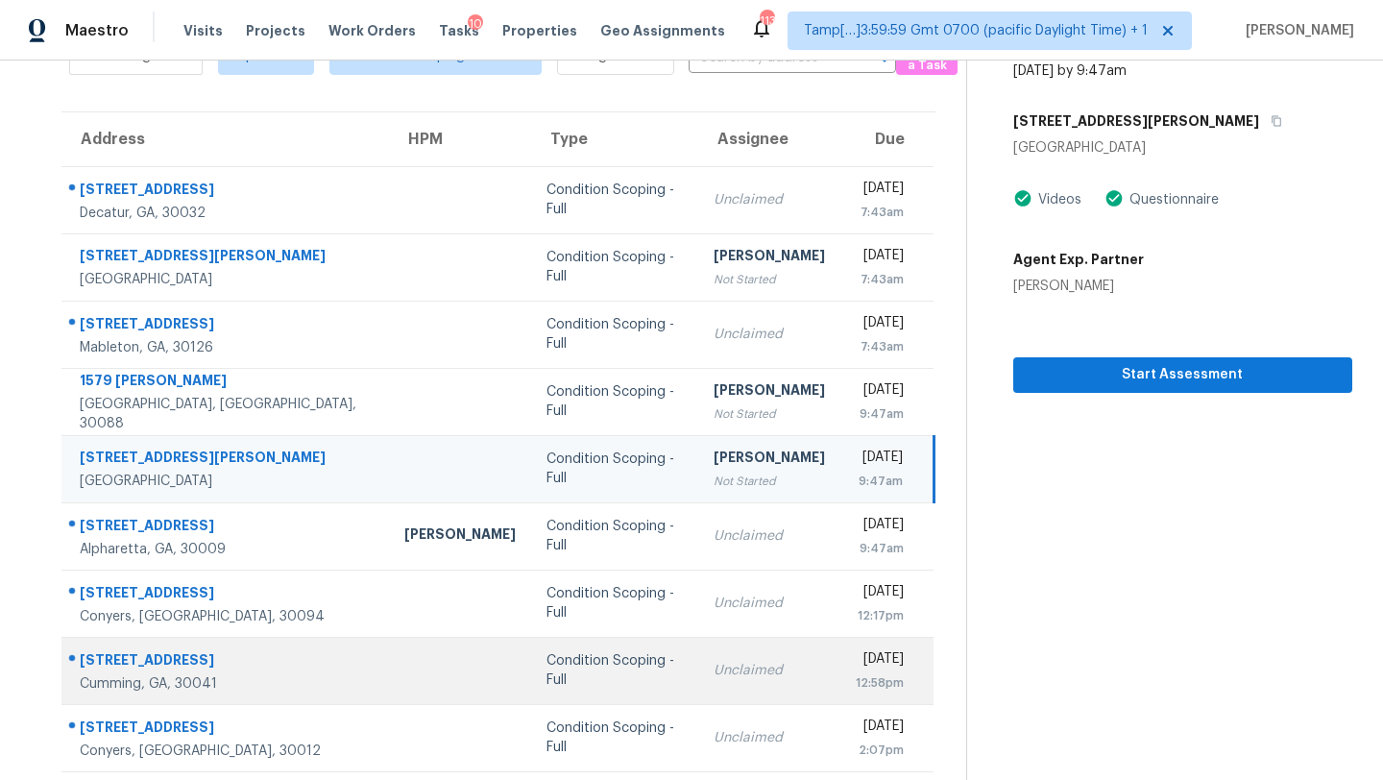
scroll to position [220, 0]
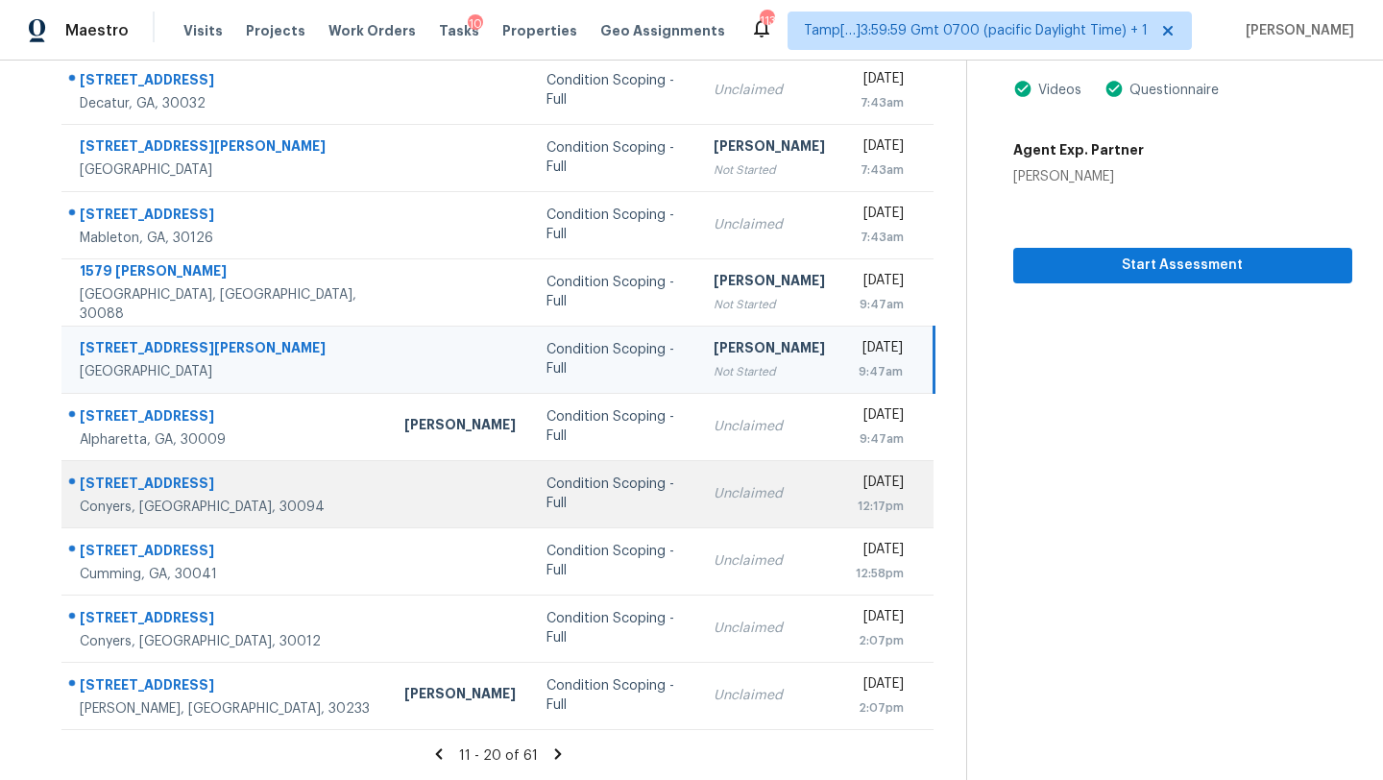
click at [698, 460] on td "Unclaimed" at bounding box center [769, 493] width 142 height 67
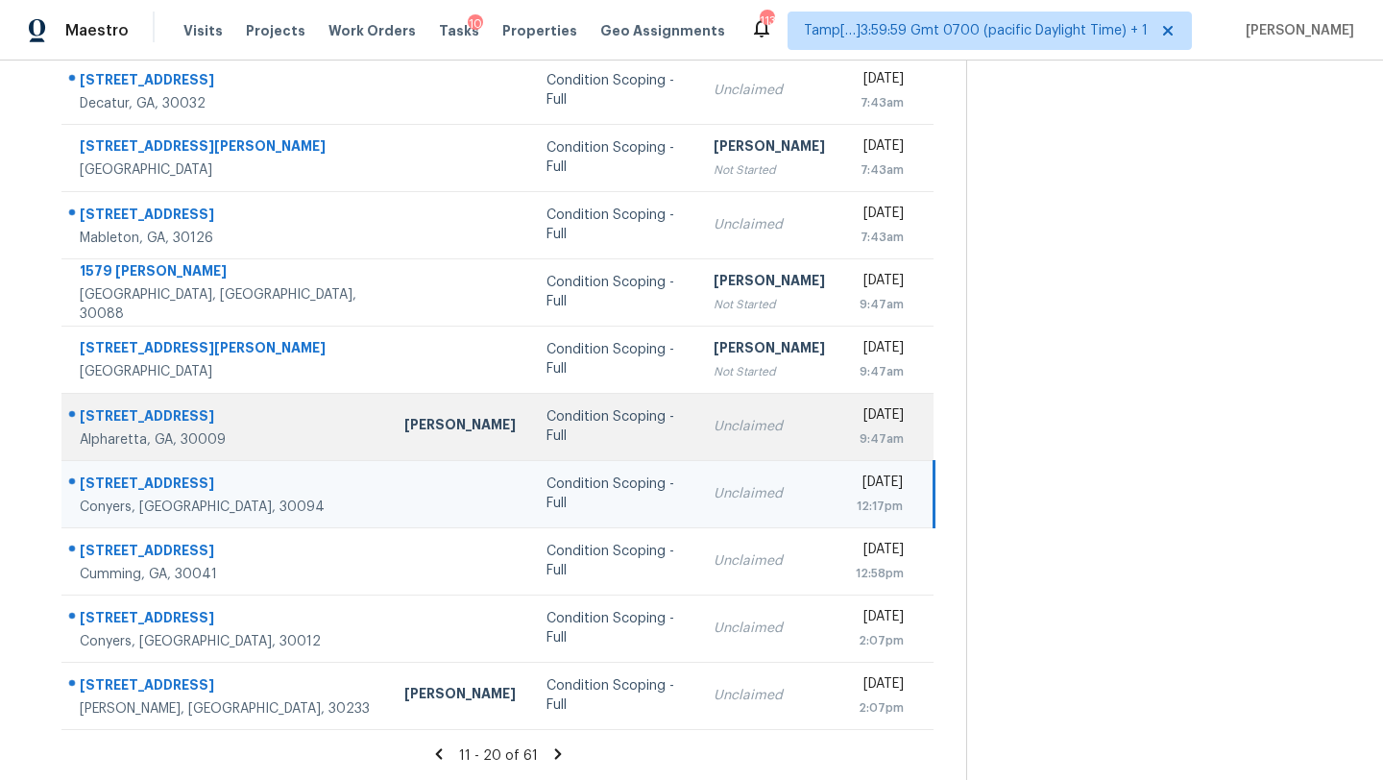
click at [698, 440] on td "Unclaimed" at bounding box center [769, 426] width 142 height 67
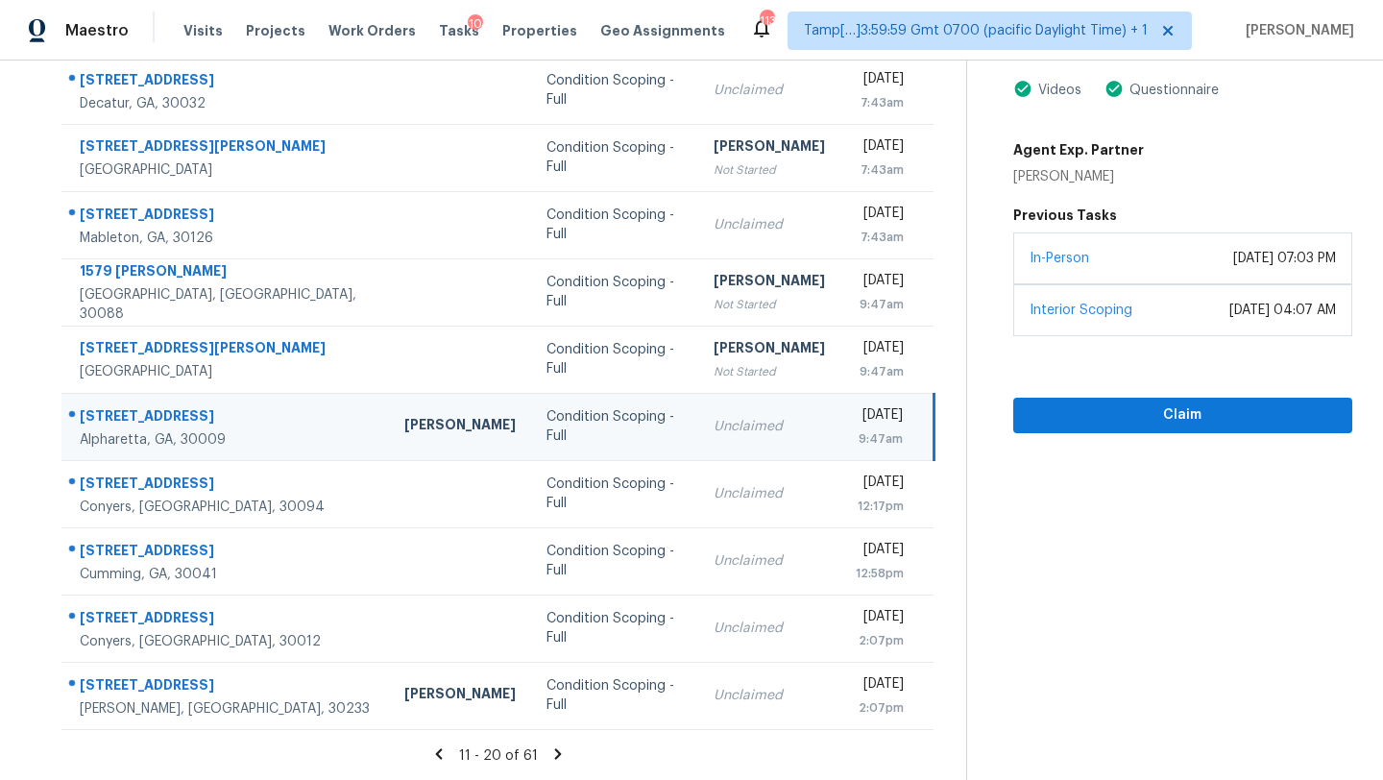
scroll to position [98, 0]
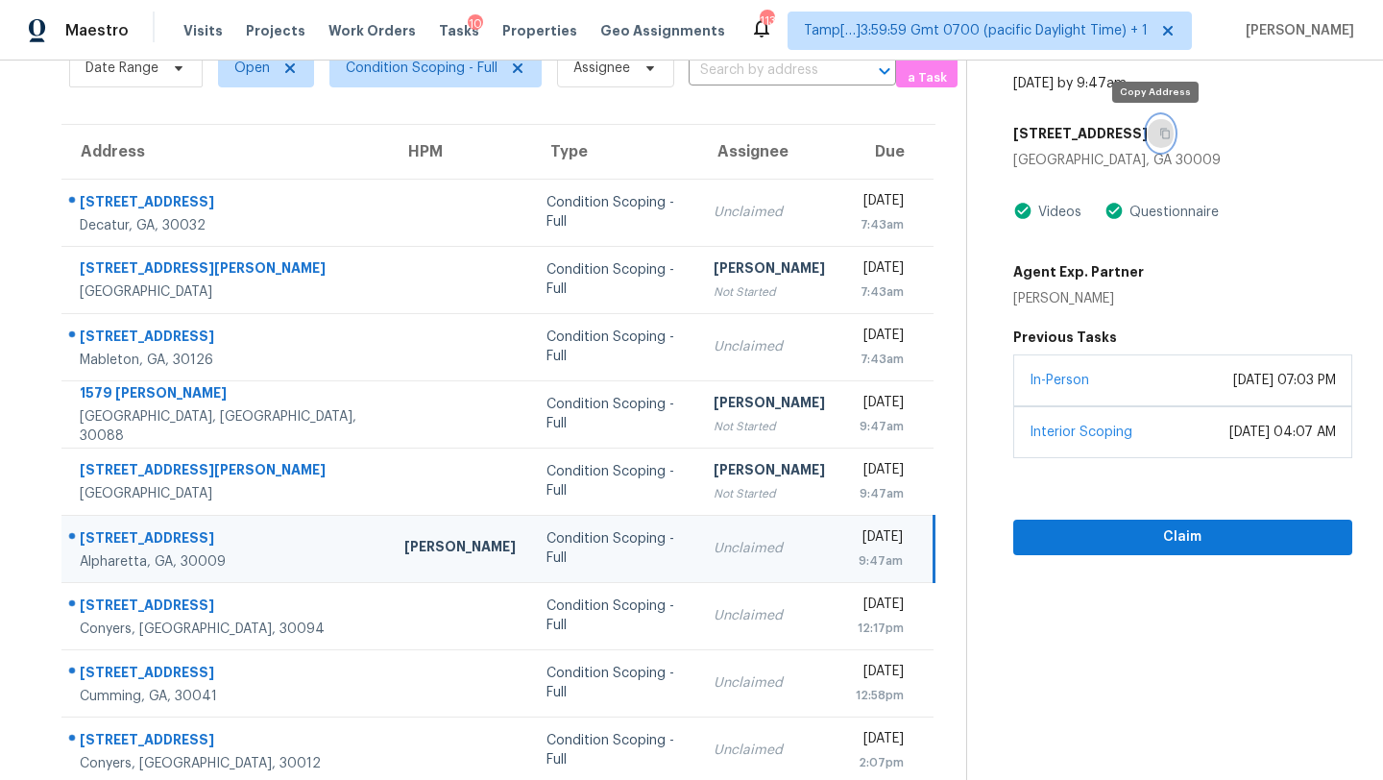
click at [1166, 132] on button "button" at bounding box center [1161, 133] width 26 height 35
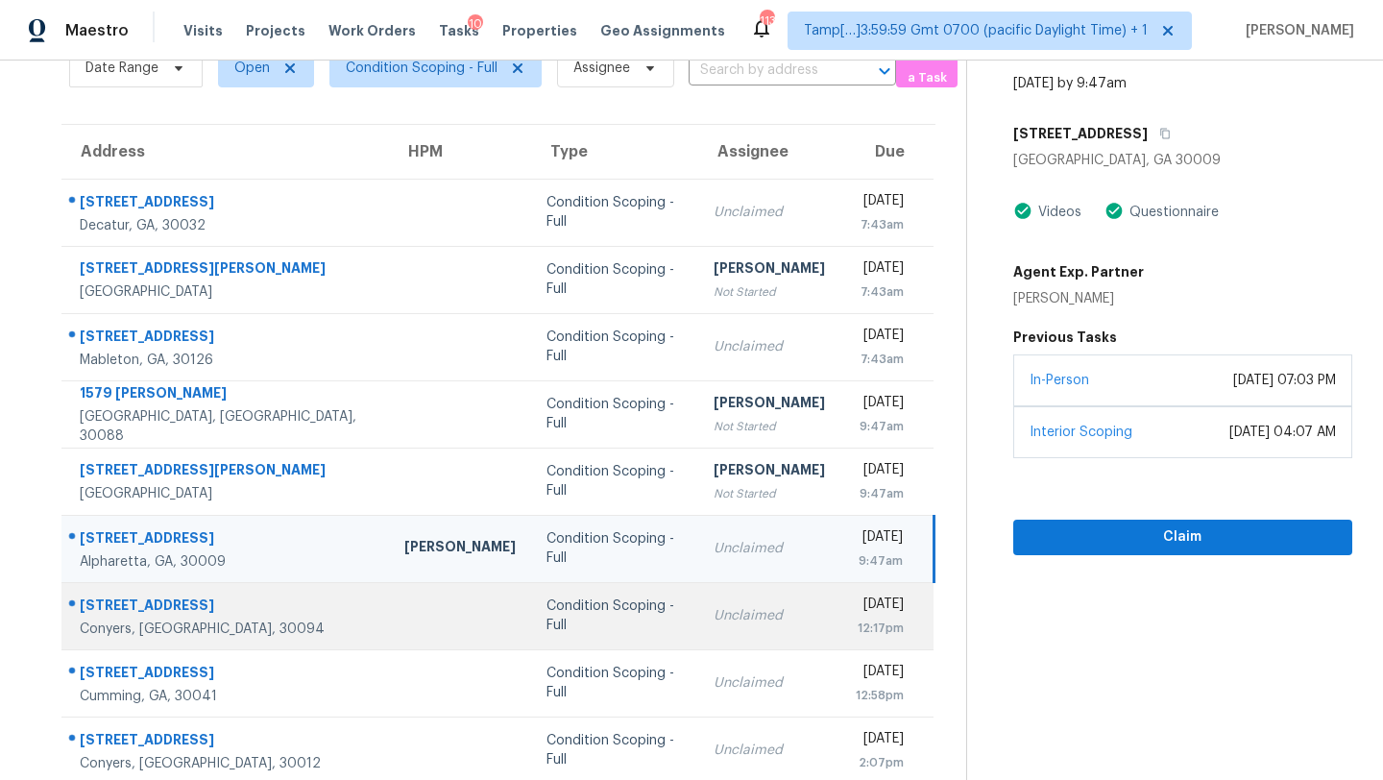
click at [733, 626] on td "Unclaimed" at bounding box center [769, 615] width 142 height 67
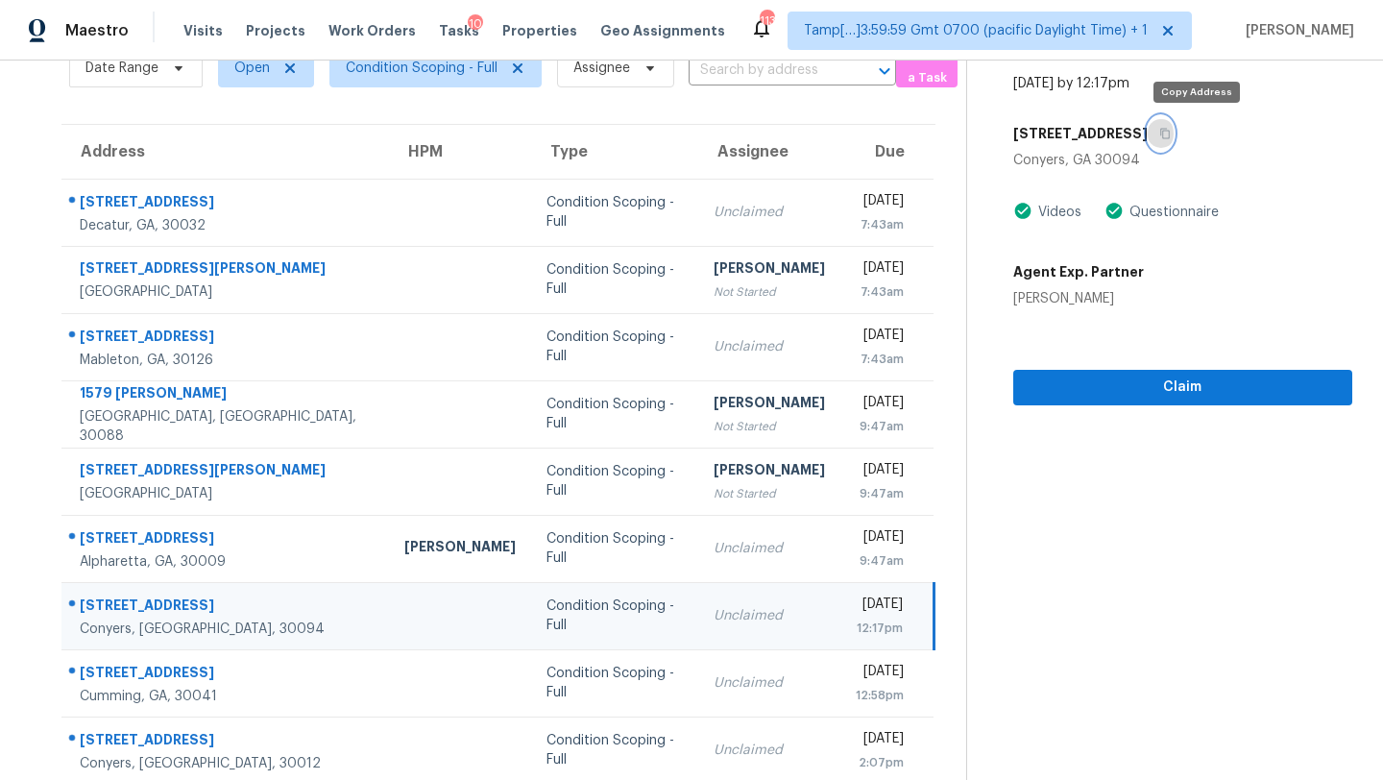
click at [1170, 135] on icon "button" at bounding box center [1165, 134] width 10 height 11
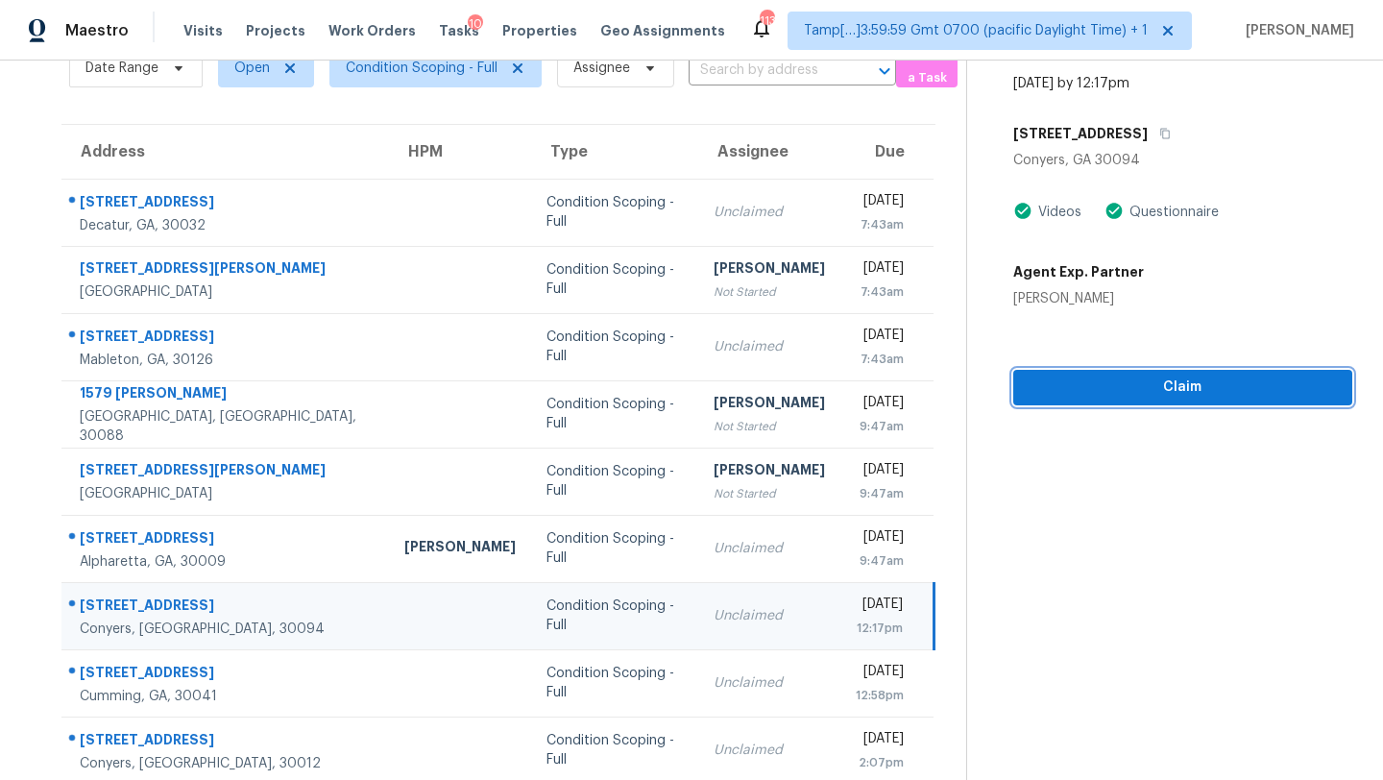
click at [1083, 400] on button "Claim" at bounding box center [1182, 388] width 339 height 36
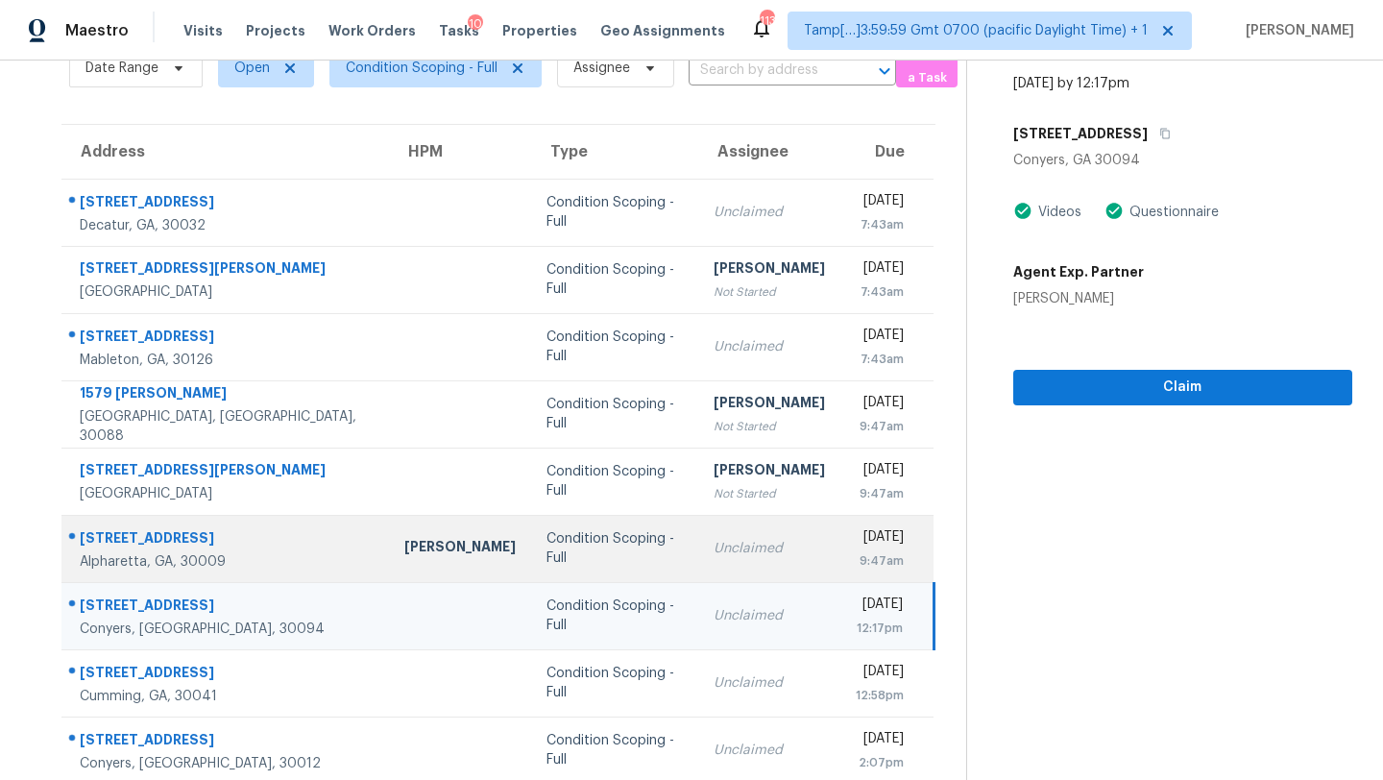
scroll to position [220, 0]
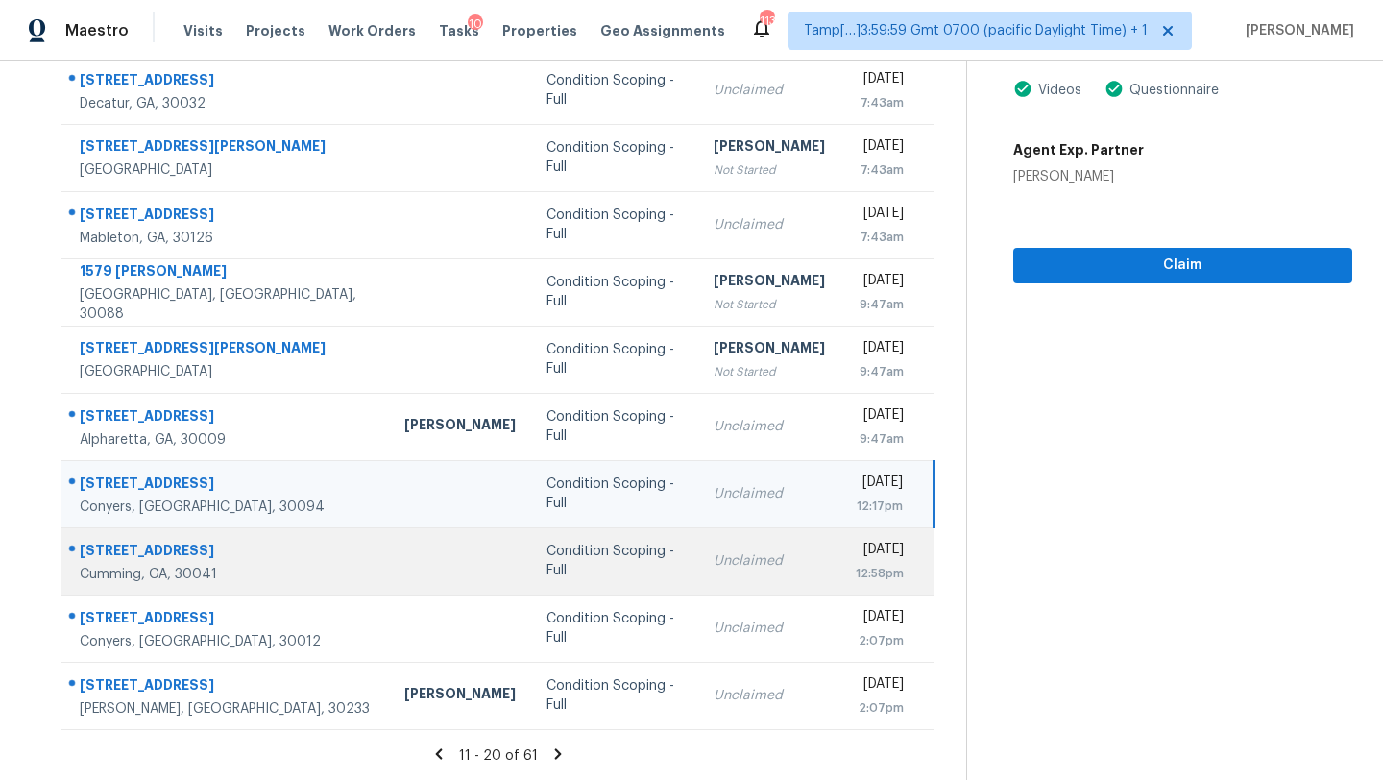
click at [743, 549] on td "Unclaimed" at bounding box center [769, 560] width 142 height 67
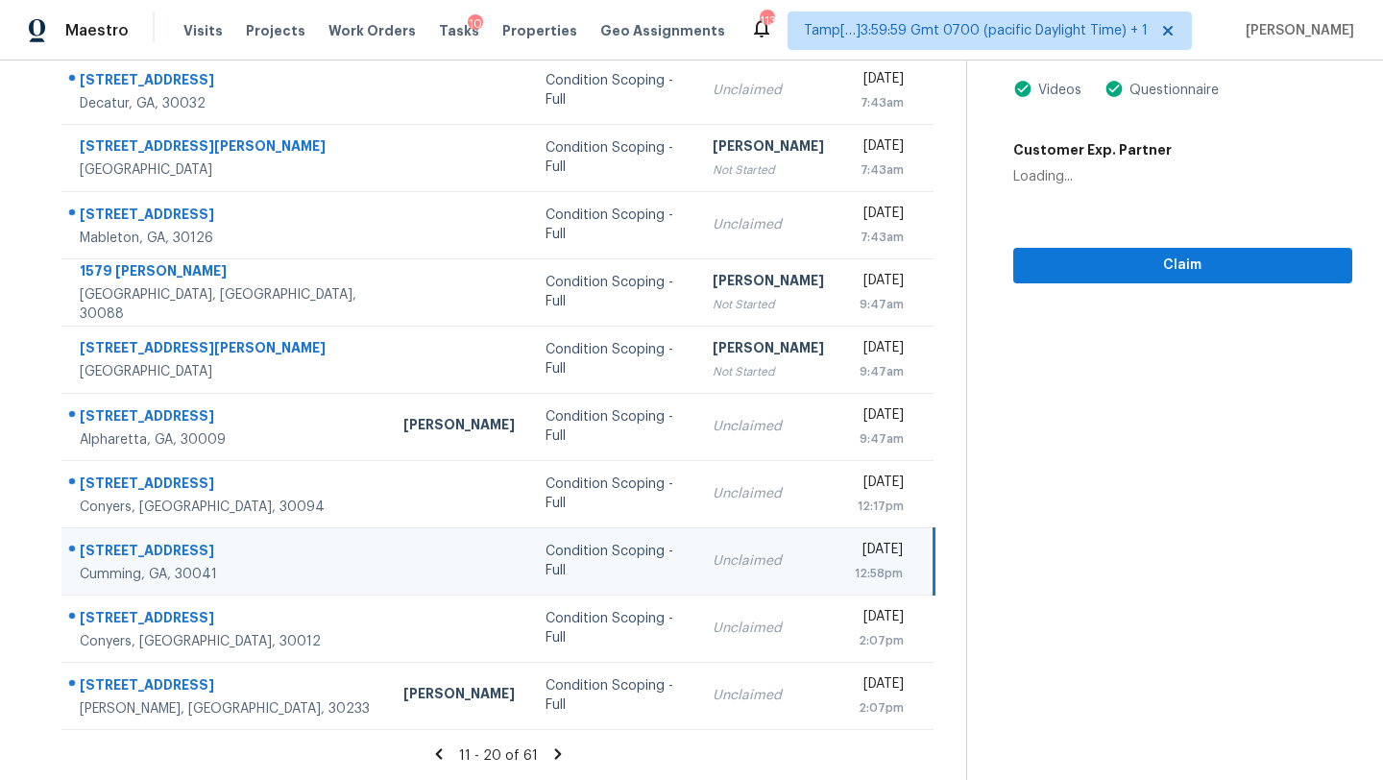
scroll to position [110, 0]
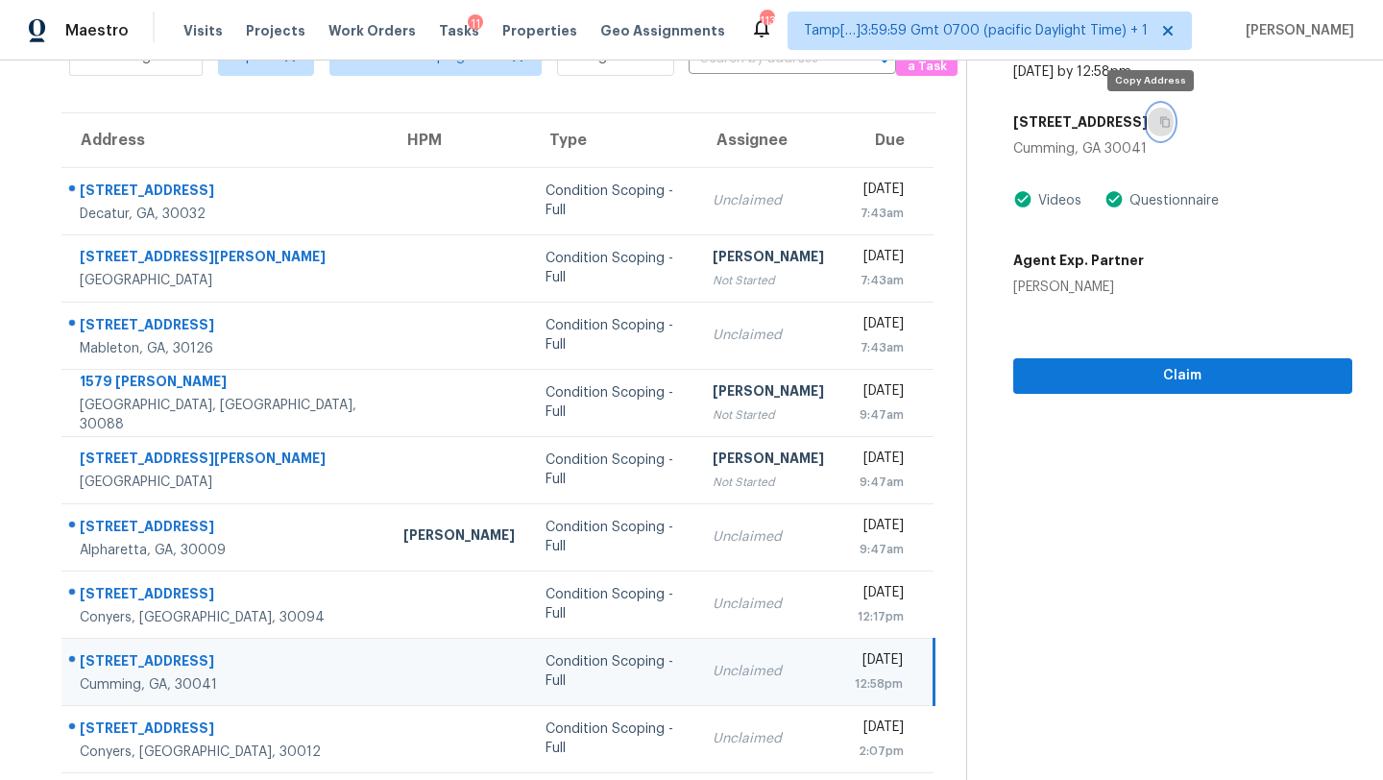
click at [1160, 118] on icon "button" at bounding box center [1165, 122] width 10 height 11
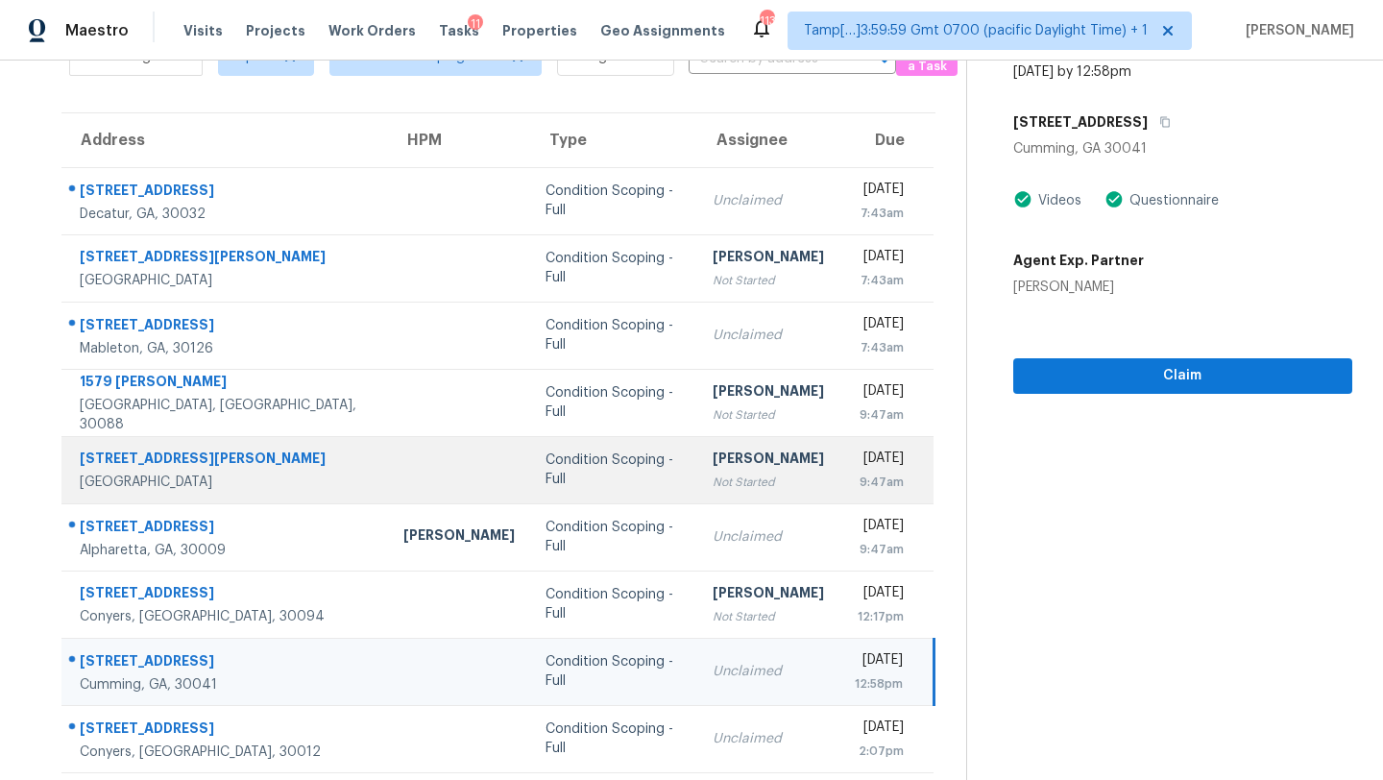
scroll to position [220, 0]
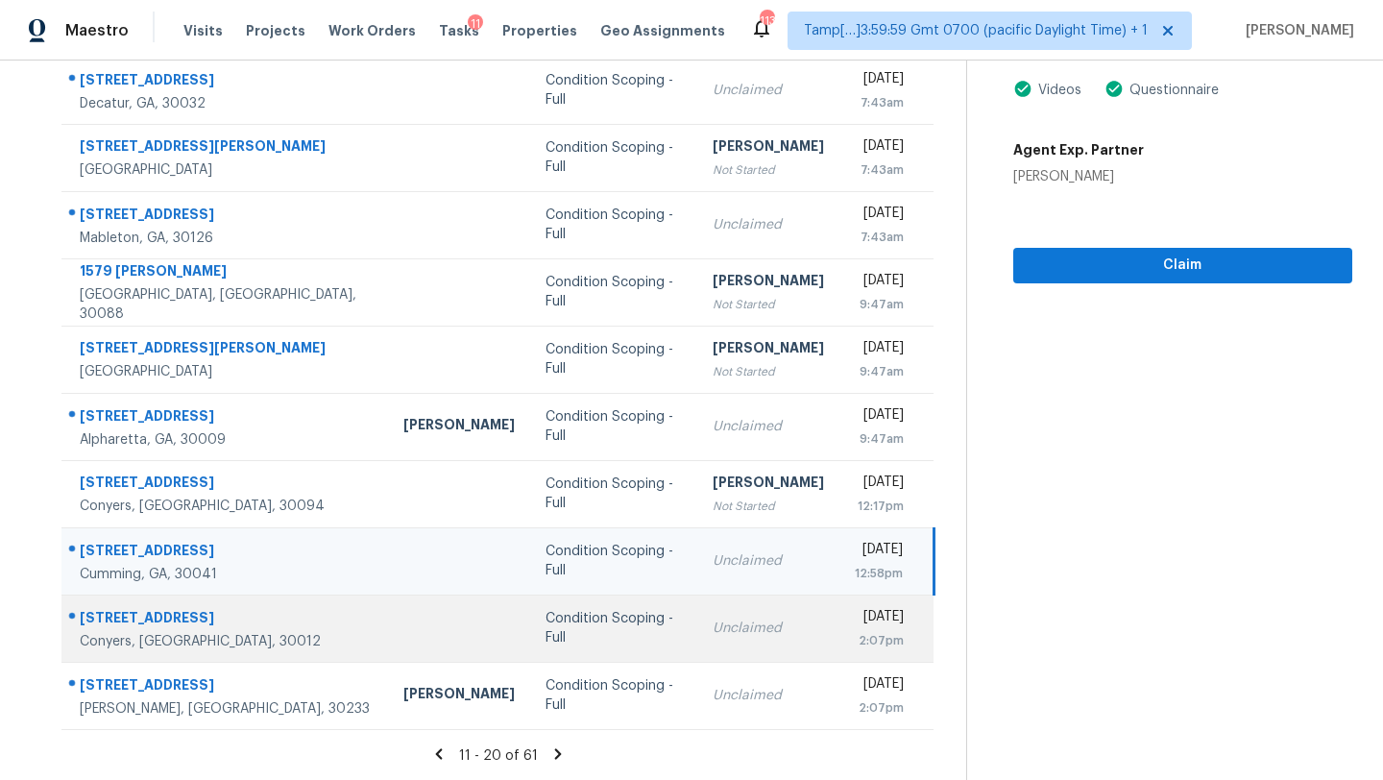
click at [757, 603] on td "Unclaimed" at bounding box center [768, 628] width 142 height 67
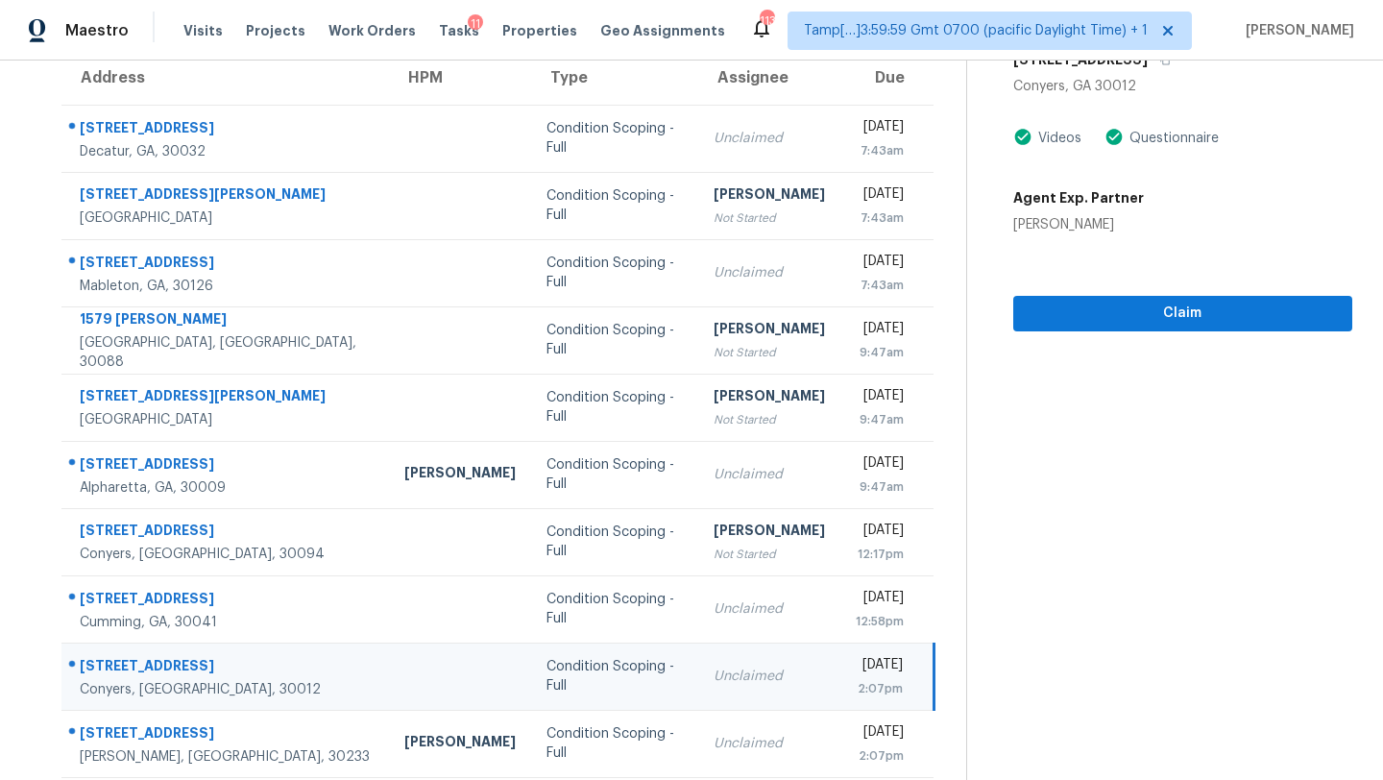
scroll to position [153, 0]
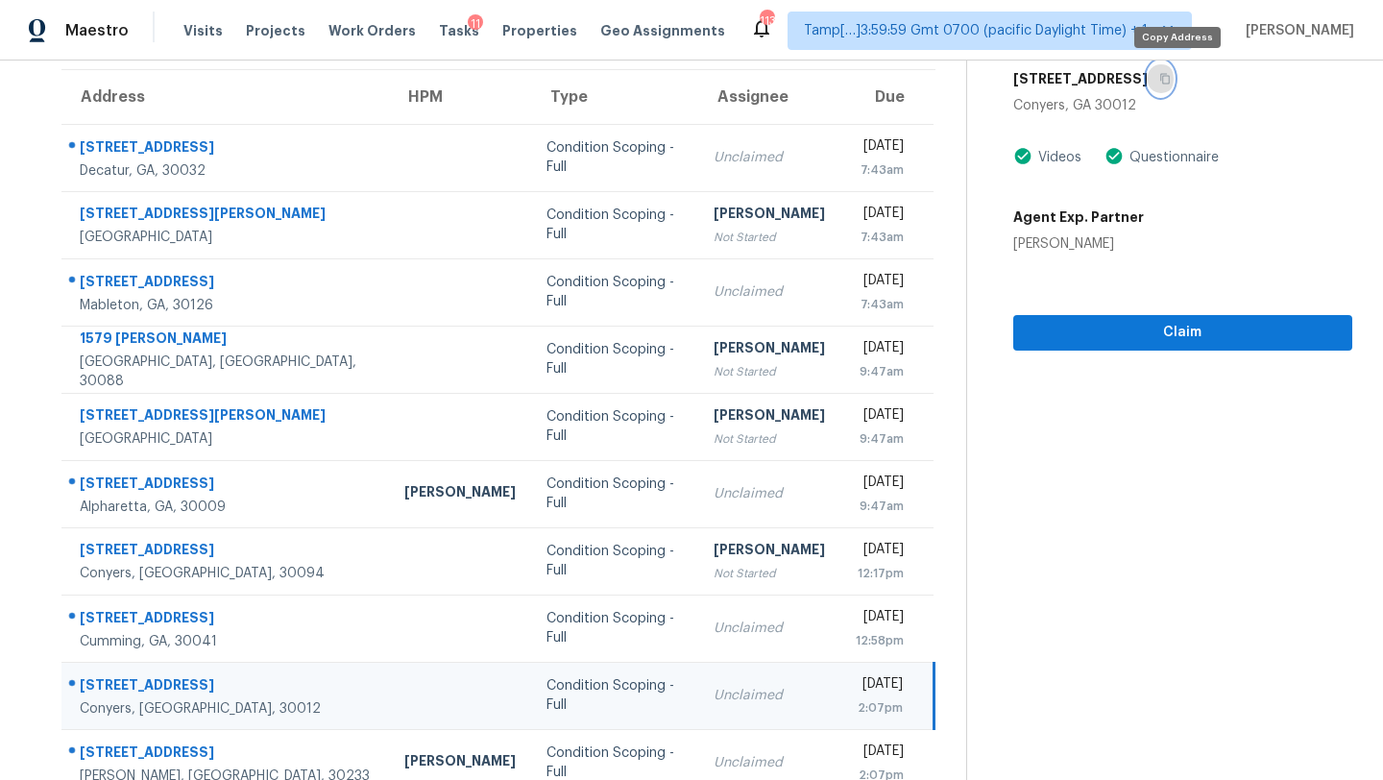
click at [1172, 88] on button "button" at bounding box center [1161, 78] width 26 height 35
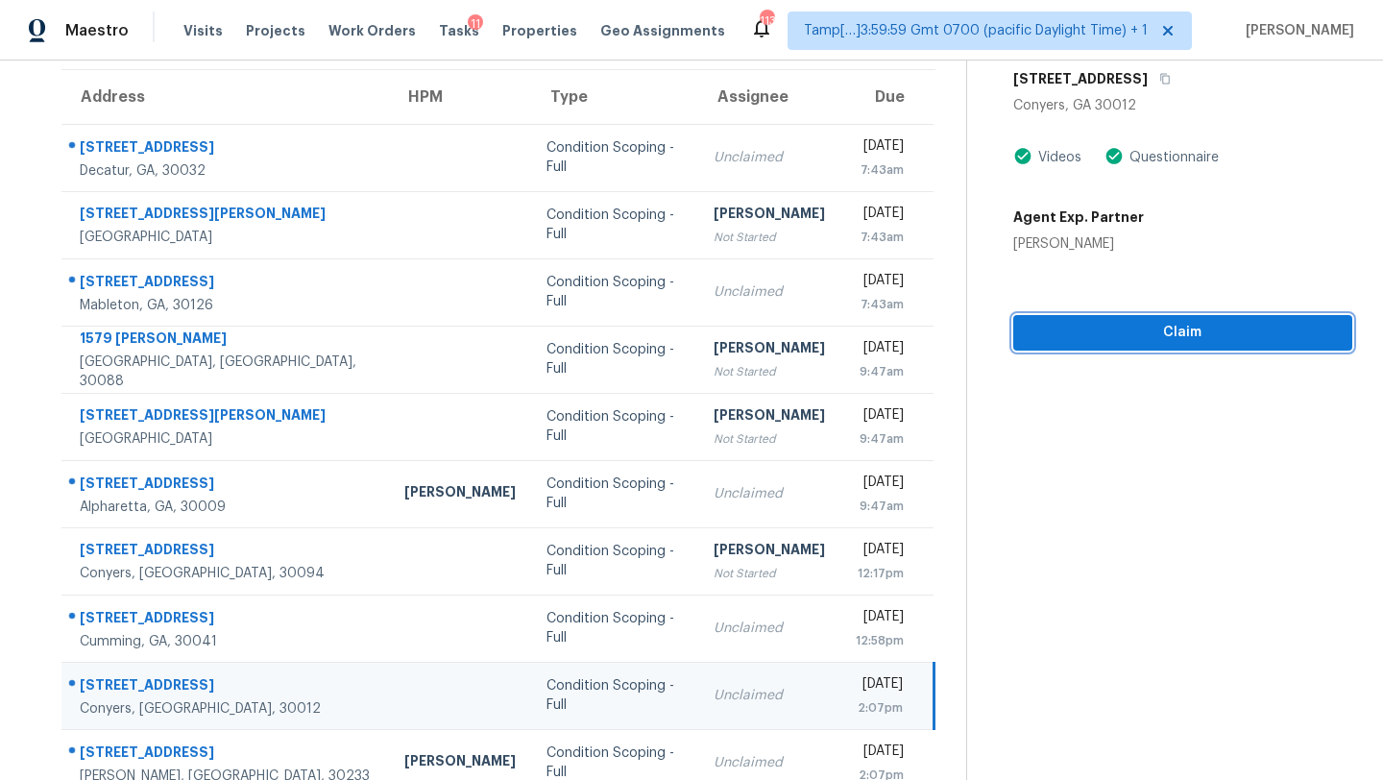
click at [1123, 329] on span "Claim" at bounding box center [1183, 333] width 308 height 24
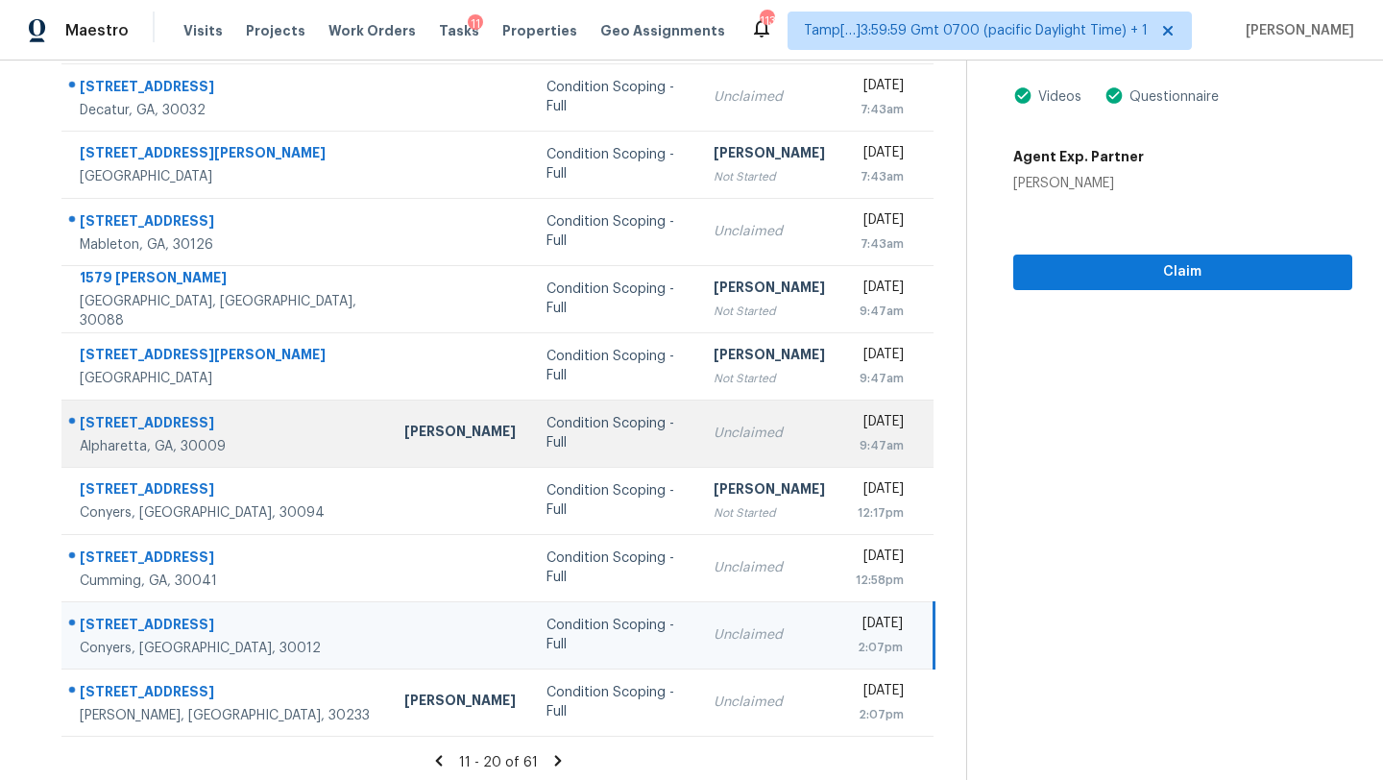
scroll to position [220, 0]
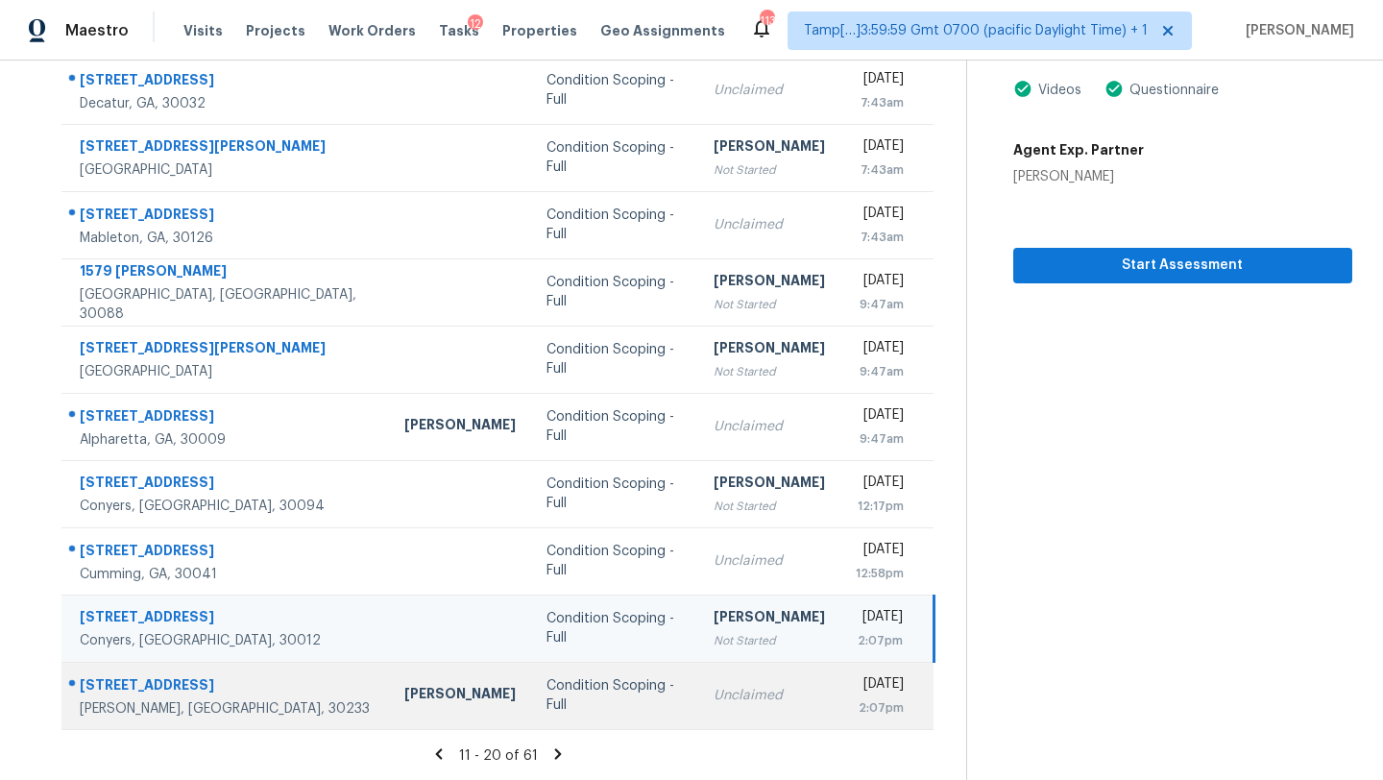
click at [840, 698] on td "Mon, Sep 8th 2025 2:07pm" at bounding box center [886, 695] width 93 height 67
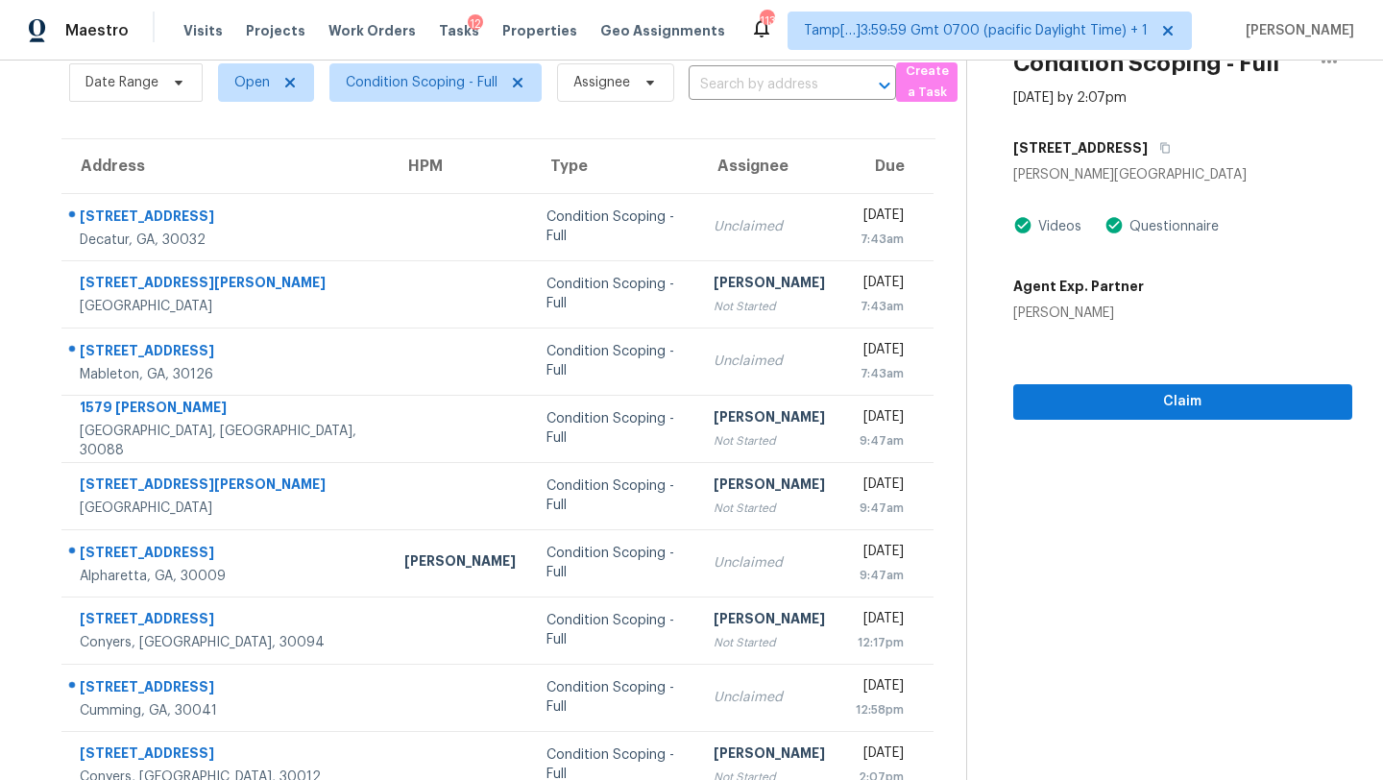
scroll to position [70, 0]
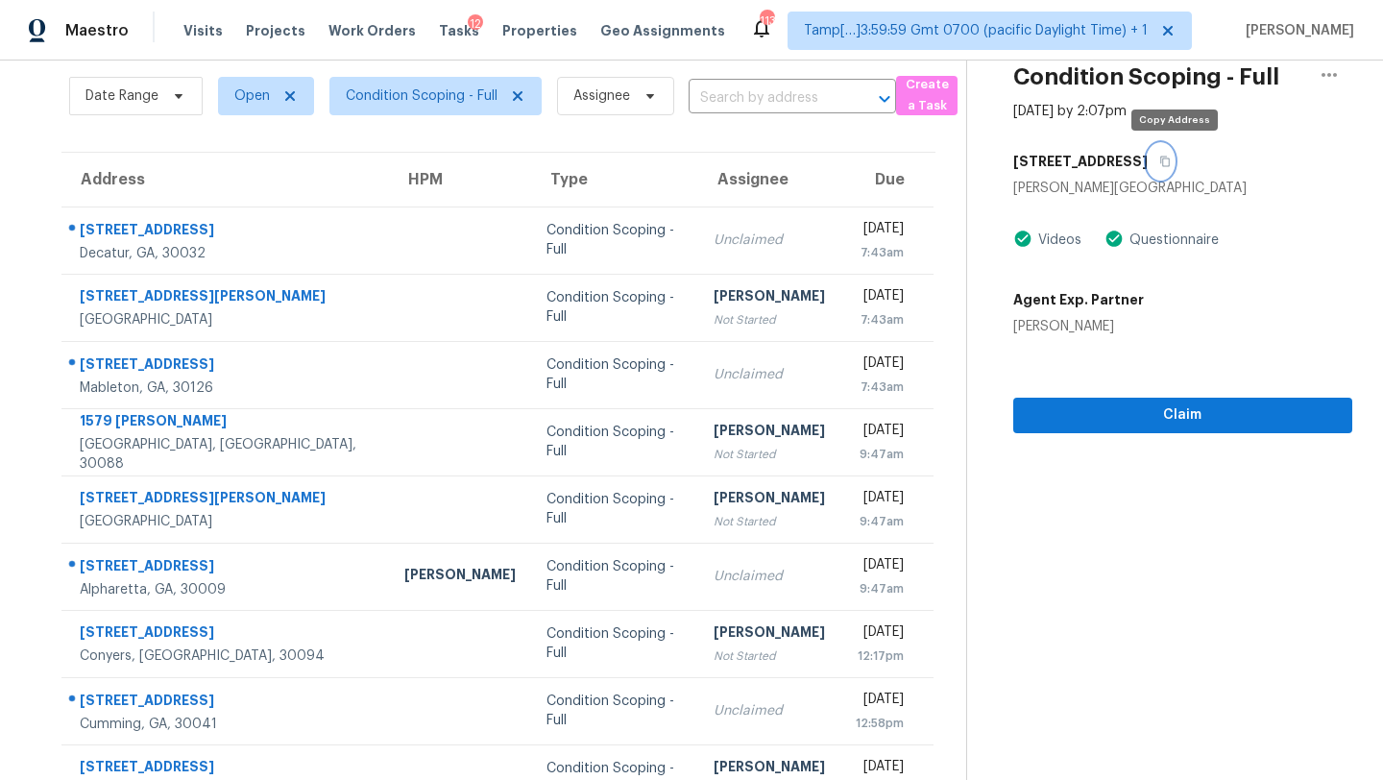
click at [1170, 157] on icon "button" at bounding box center [1165, 162] width 10 height 11
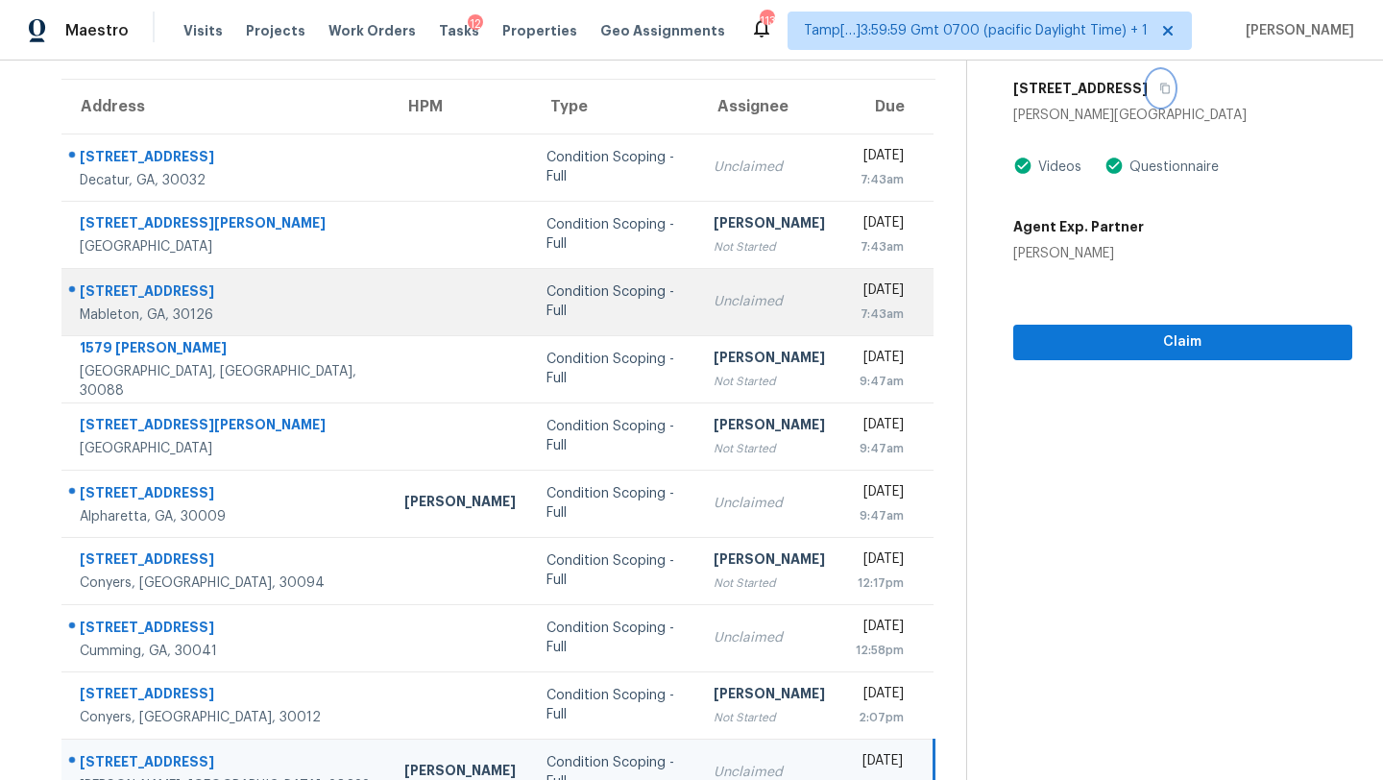
scroll to position [85, 0]
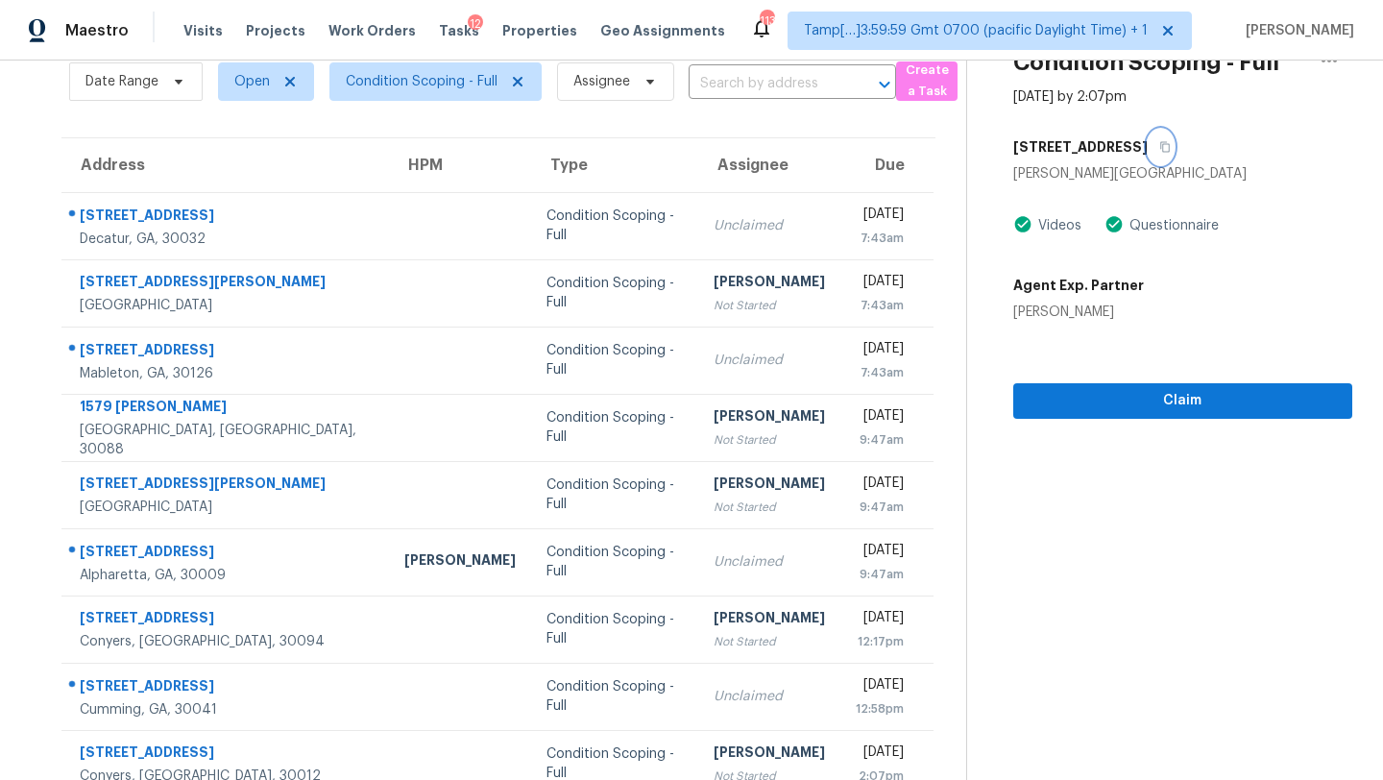
click at [1171, 149] on icon "button" at bounding box center [1165, 147] width 12 height 12
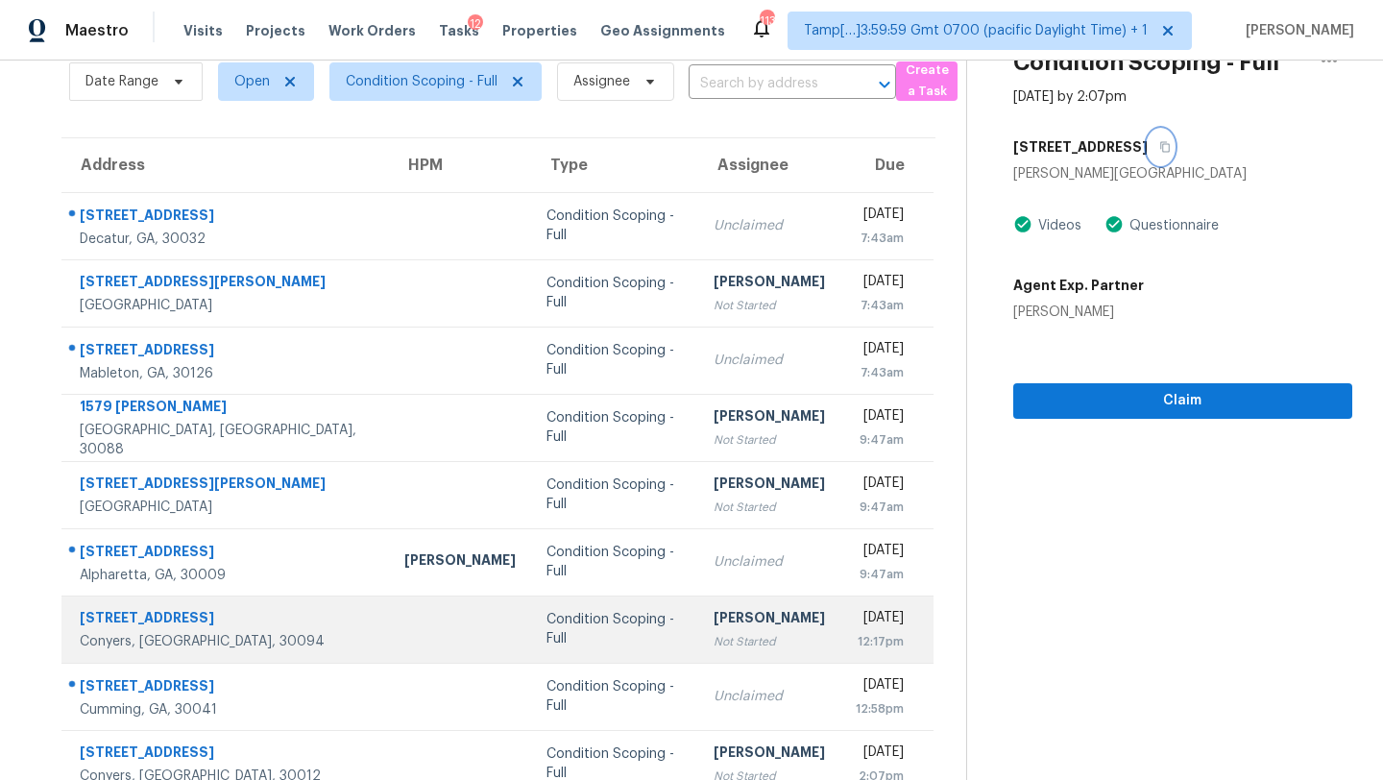
scroll to position [220, 0]
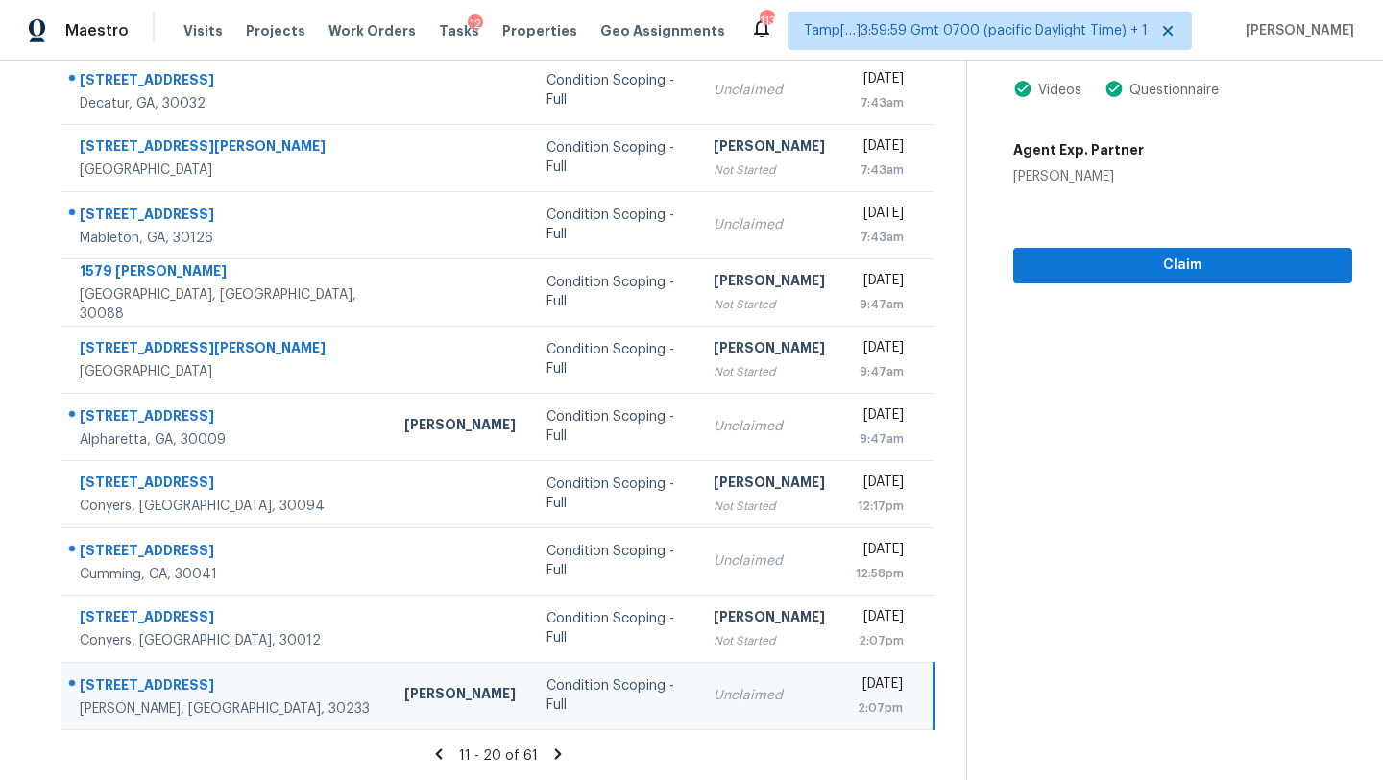
click at [555, 753] on icon at bounding box center [558, 753] width 7 height 11
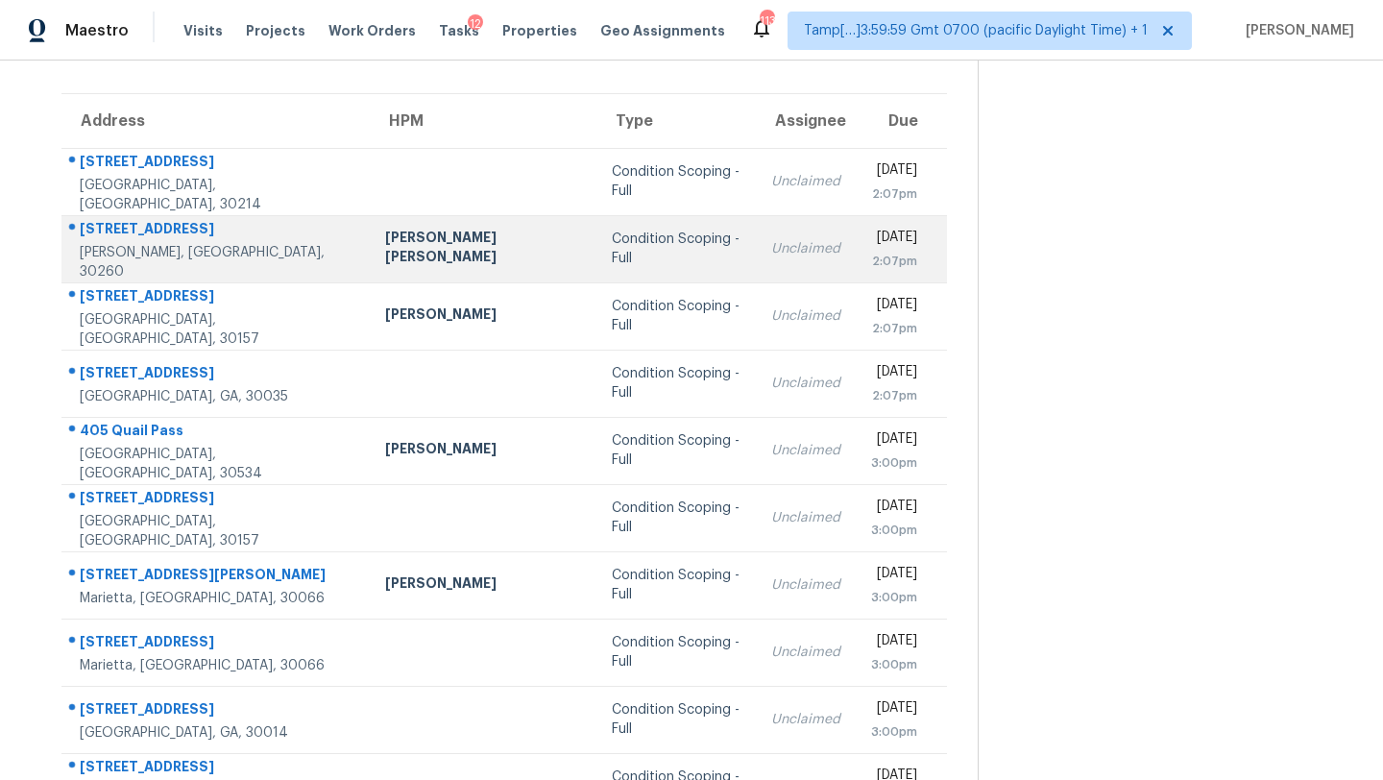
scroll to position [59, 0]
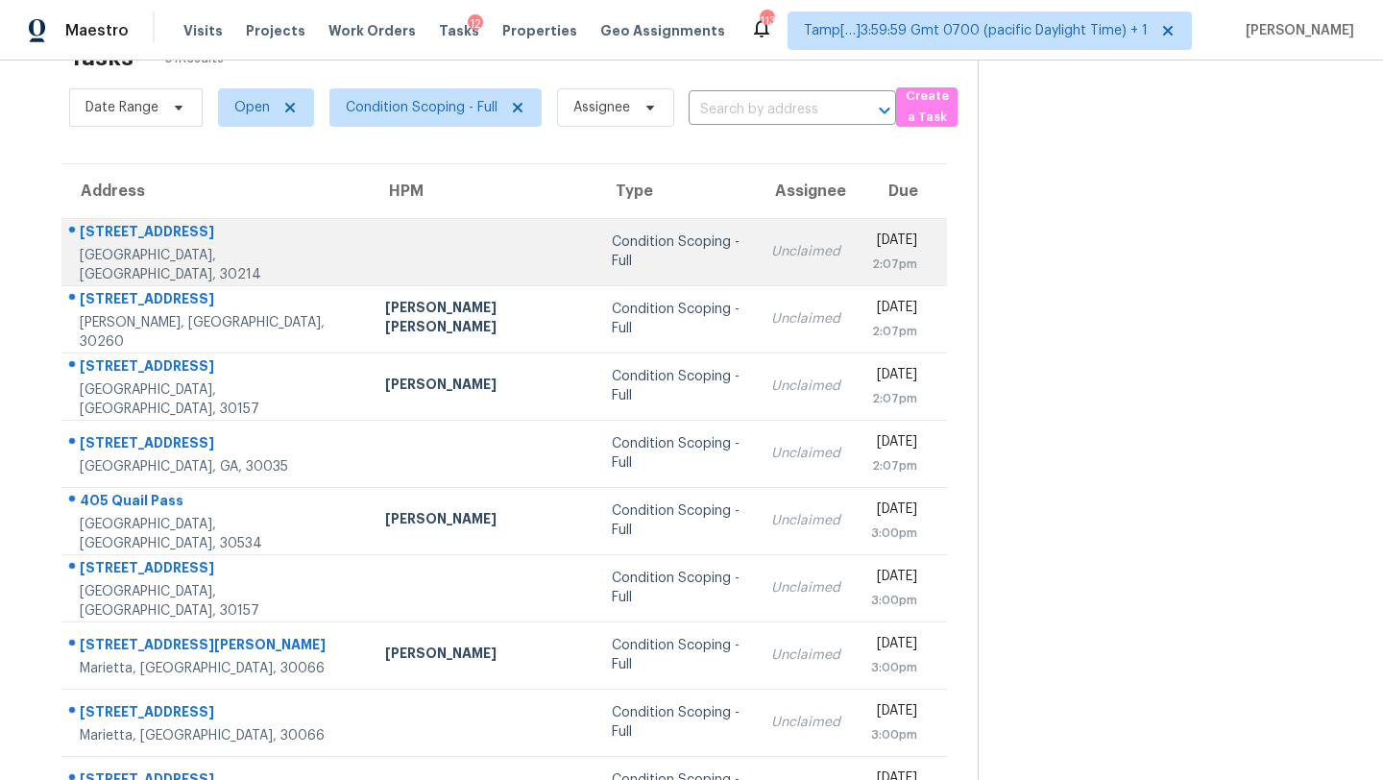
click at [645, 242] on td "Condition Scoping - Full" at bounding box center [675, 251] width 159 height 67
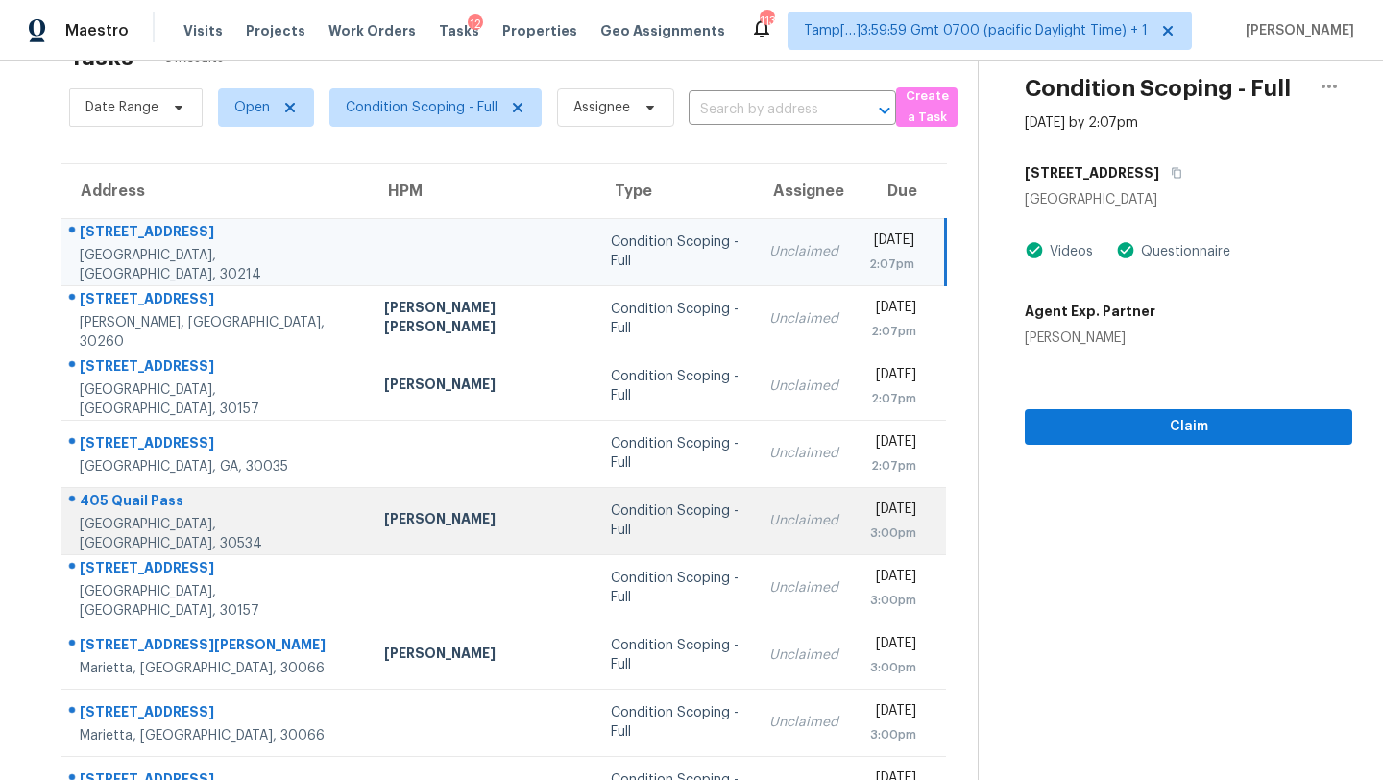
scroll to position [220, 0]
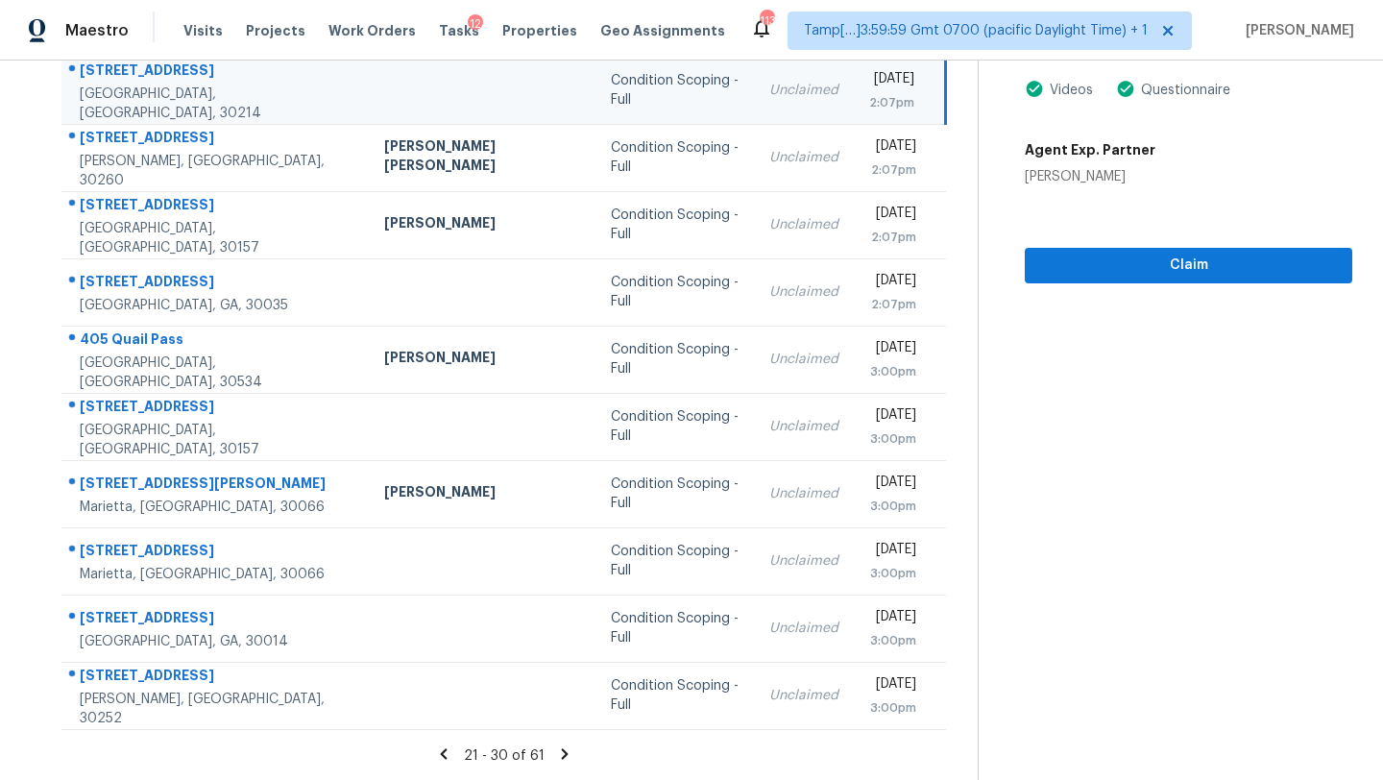
click at [556, 752] on icon at bounding box center [564, 753] width 17 height 17
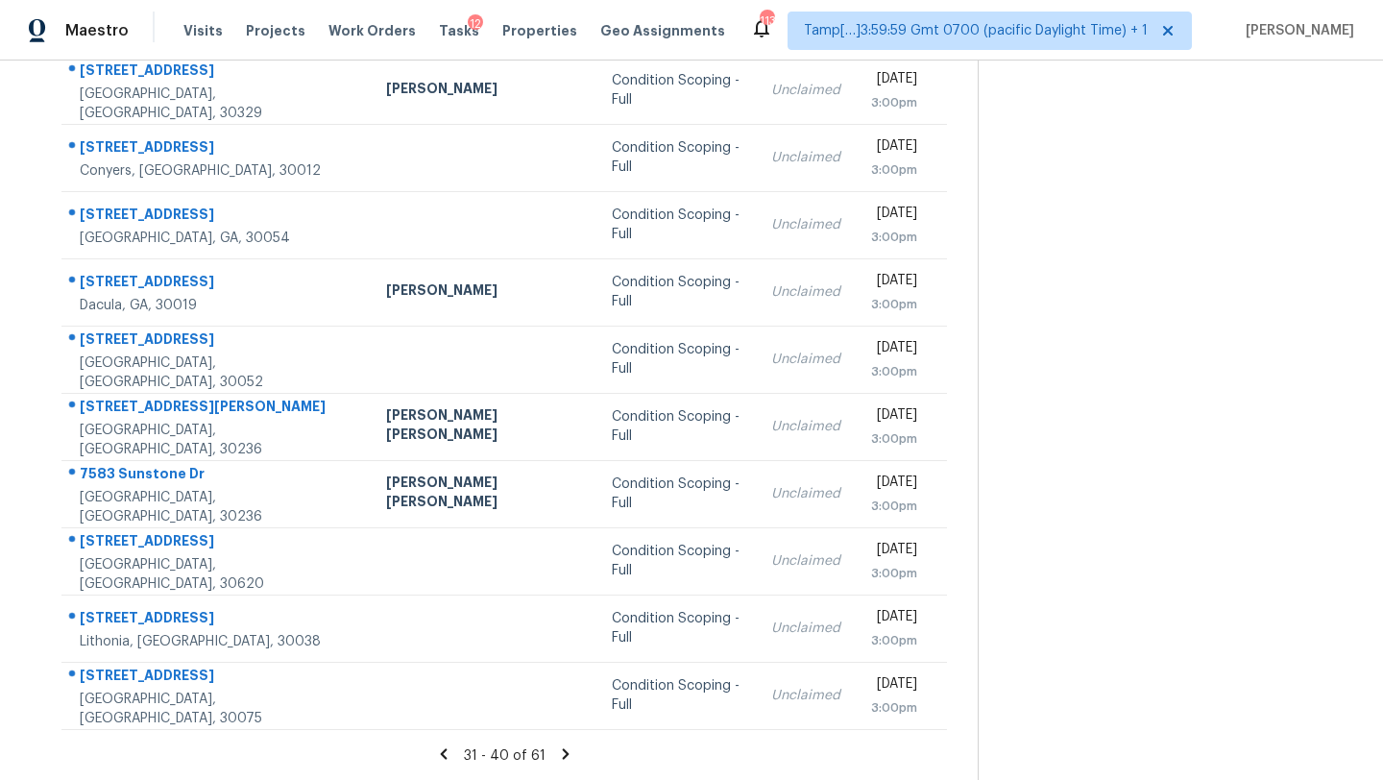
click at [557, 752] on icon at bounding box center [565, 753] width 17 height 17
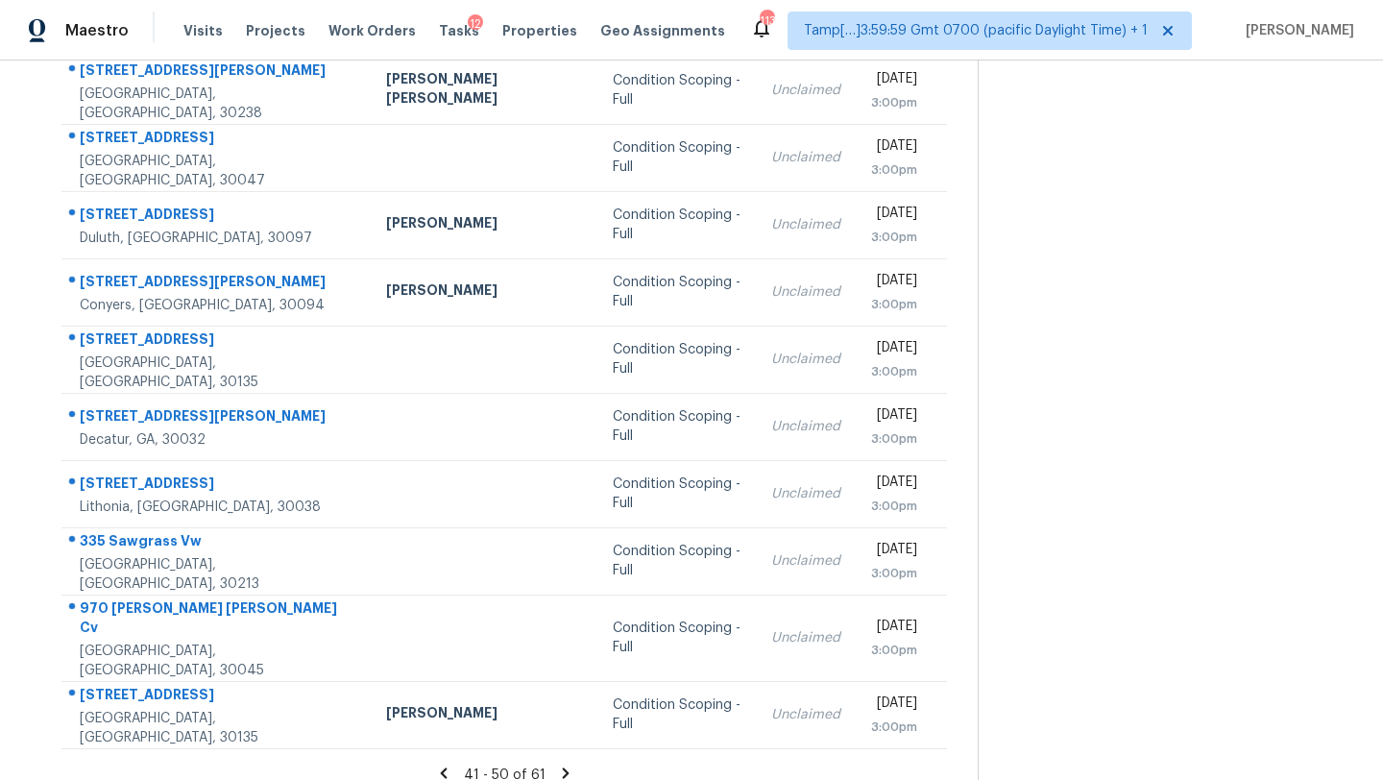
click at [562, 767] on icon at bounding box center [565, 772] width 7 height 11
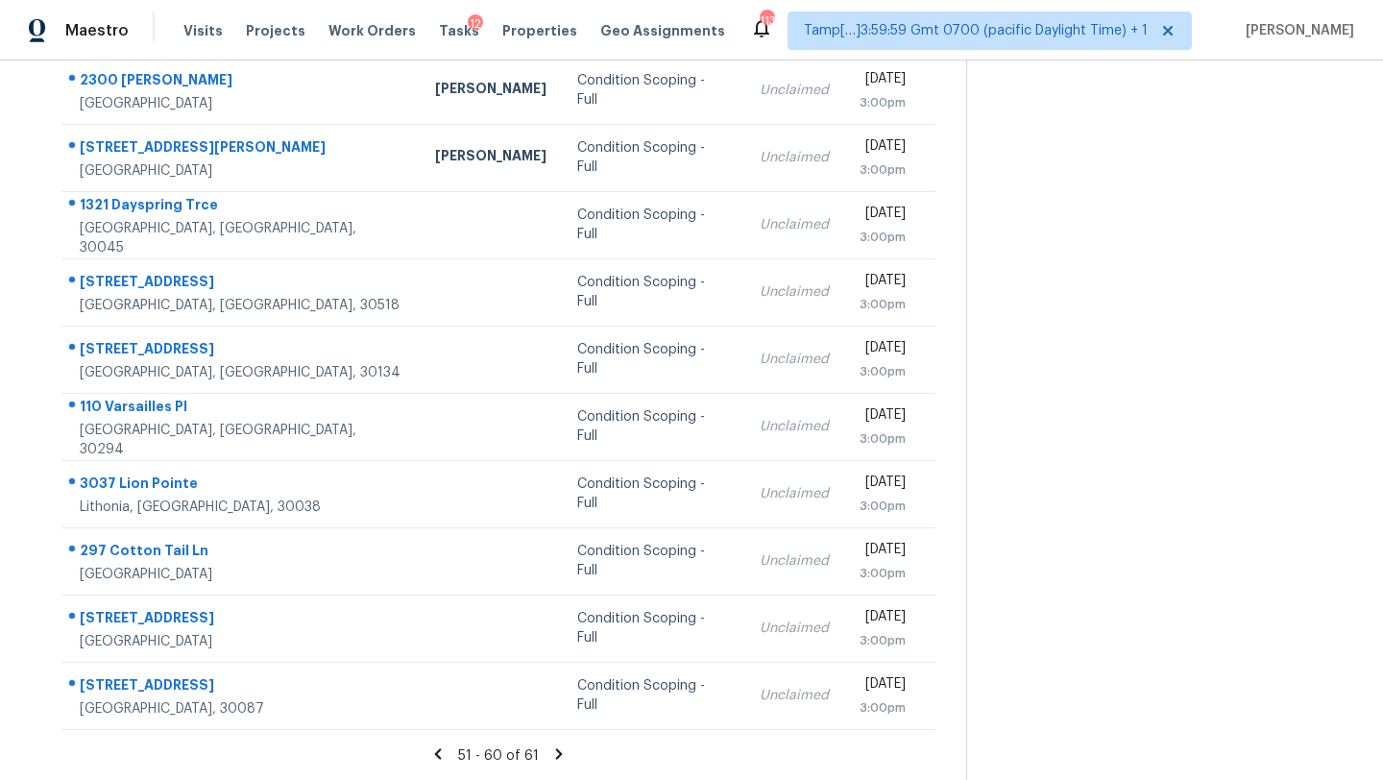
click at [556, 755] on icon at bounding box center [559, 753] width 7 height 11
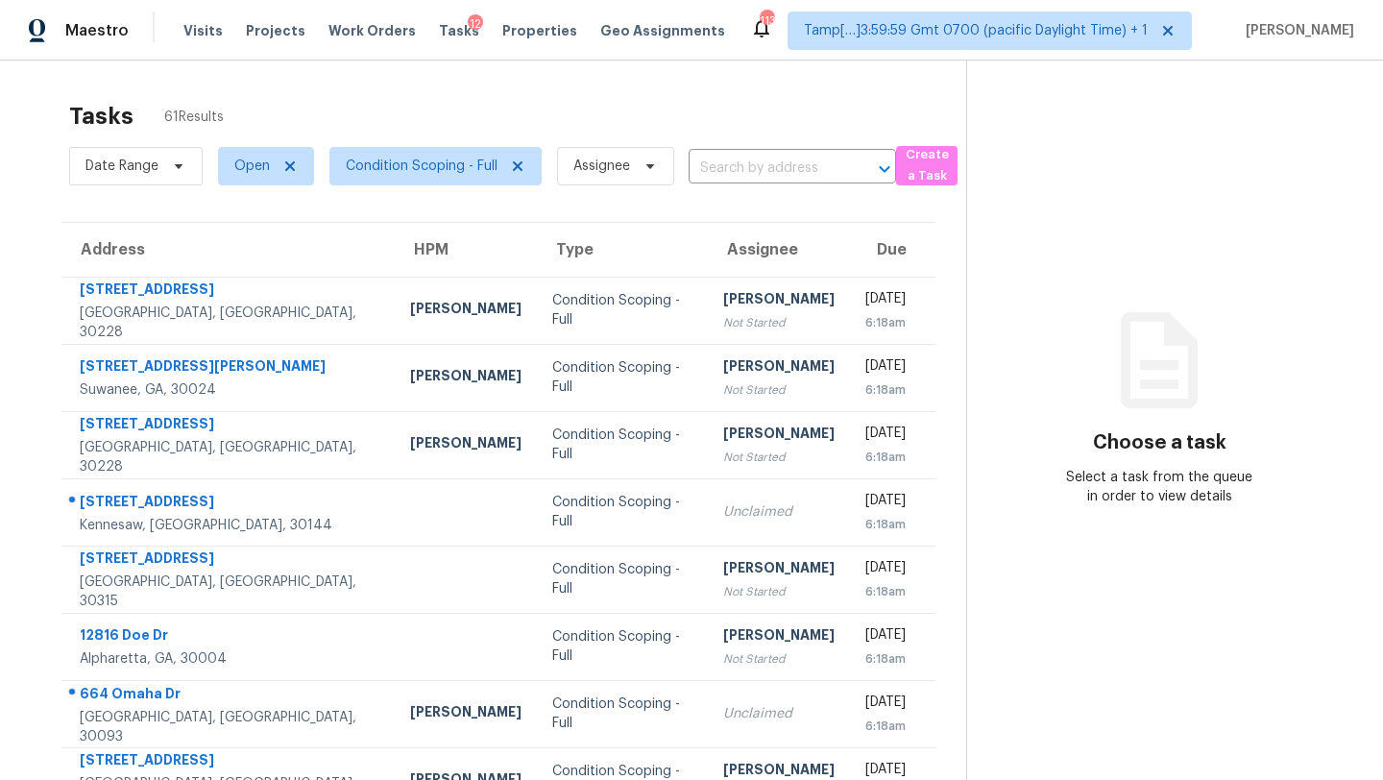
scroll to position [220, 0]
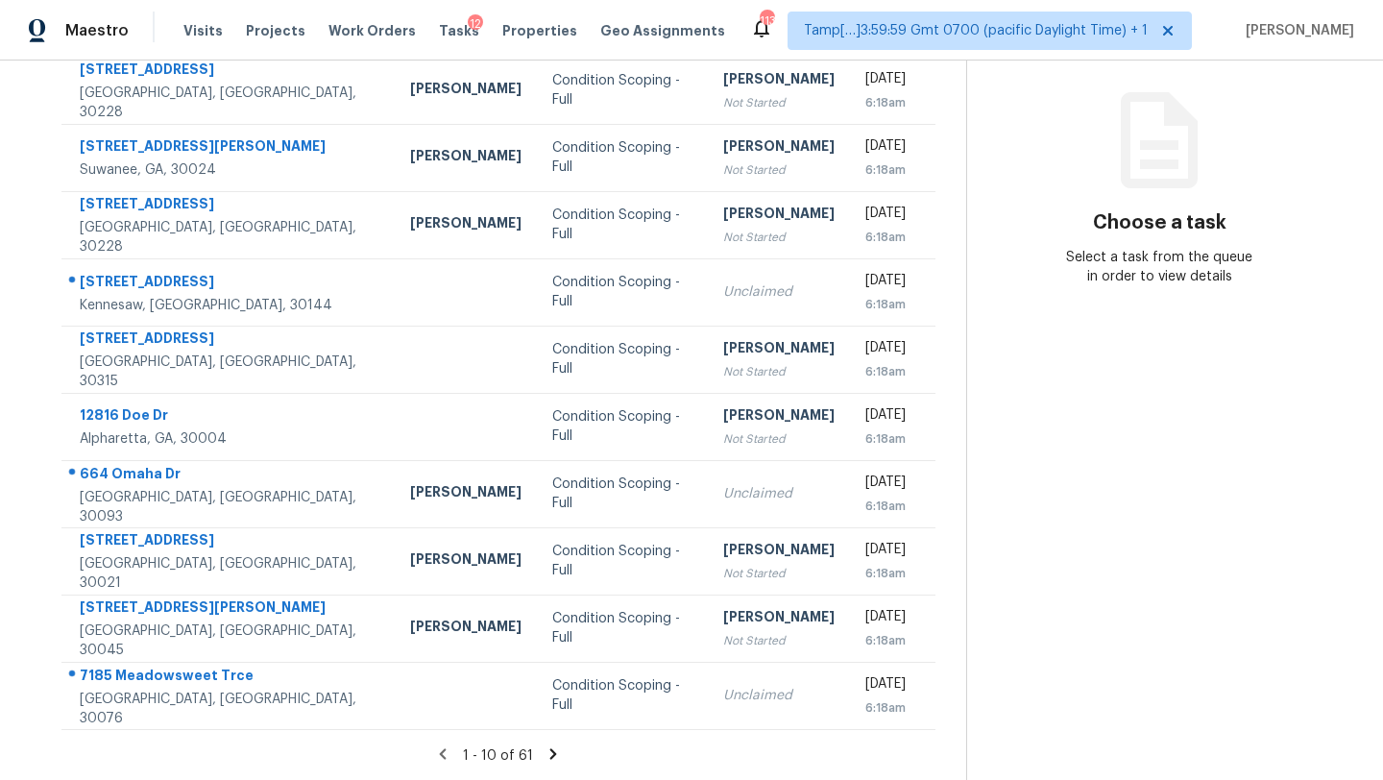
click at [550, 755] on icon at bounding box center [553, 753] width 7 height 11
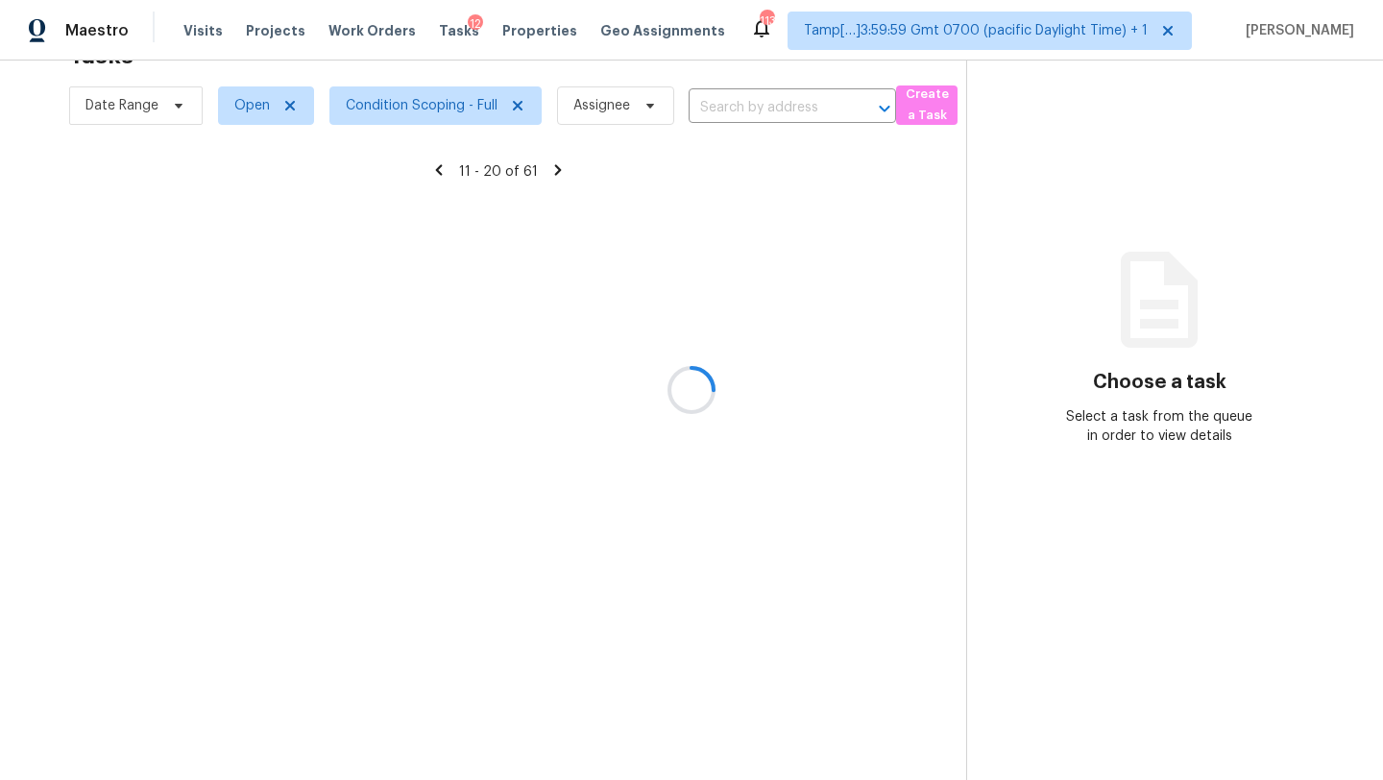
scroll to position [61, 0]
click at [548, 755] on div at bounding box center [691, 390] width 1383 height 780
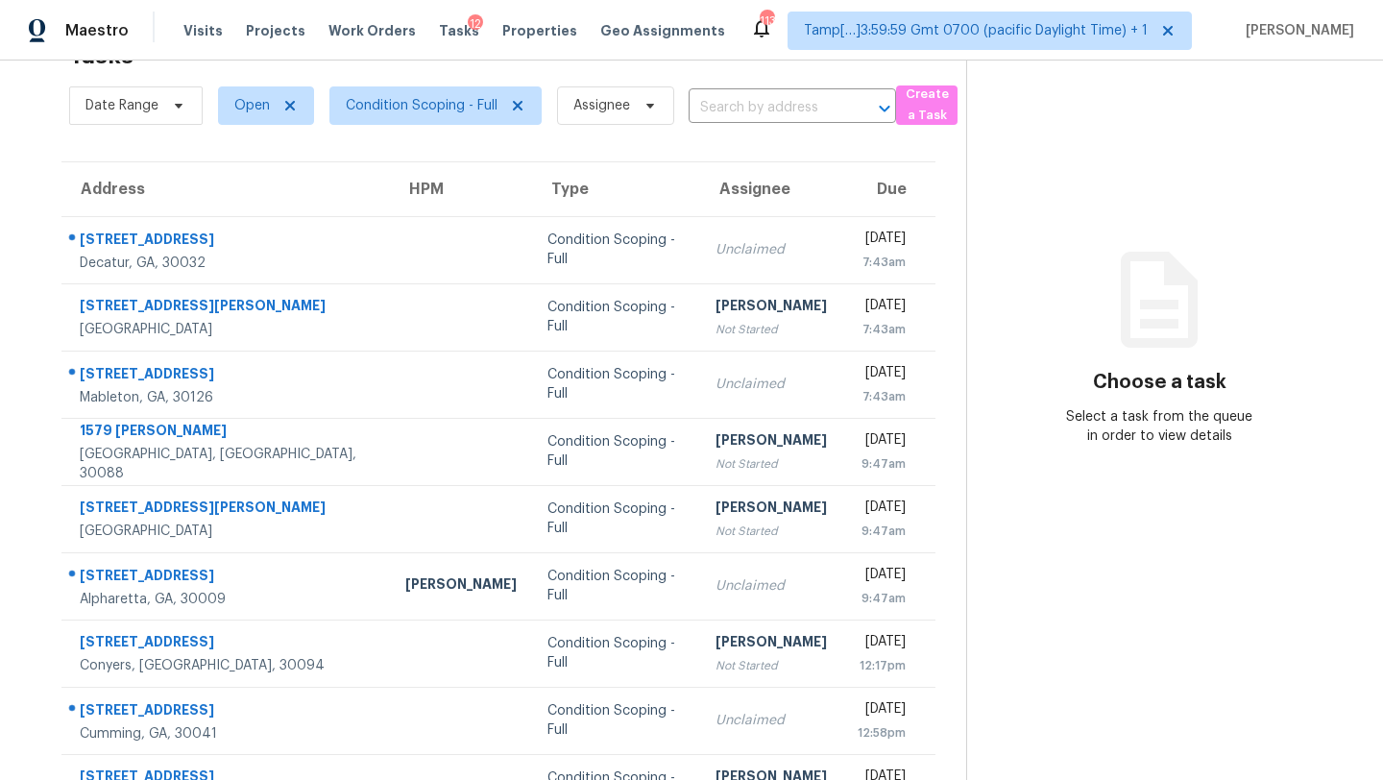
scroll to position [220, 0]
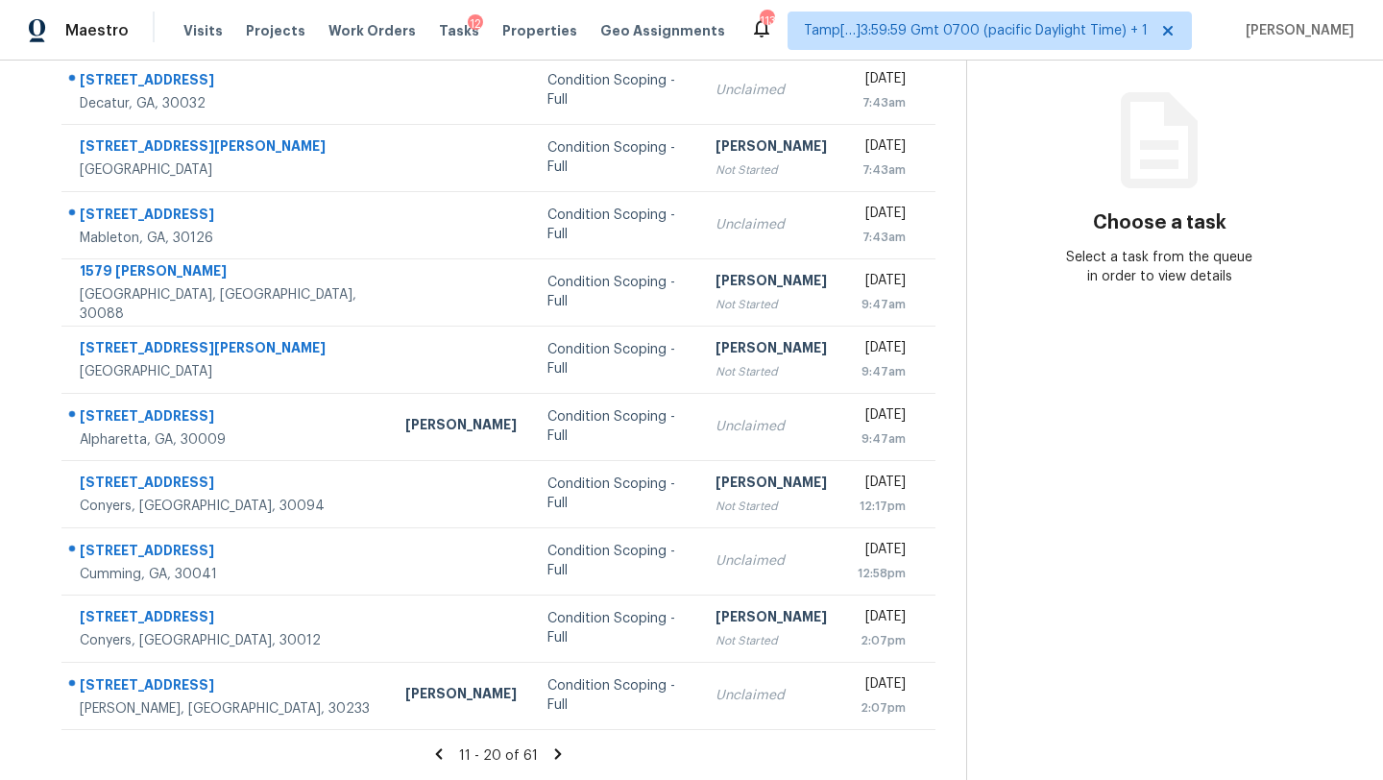
click at [550, 752] on icon at bounding box center [557, 753] width 17 height 17
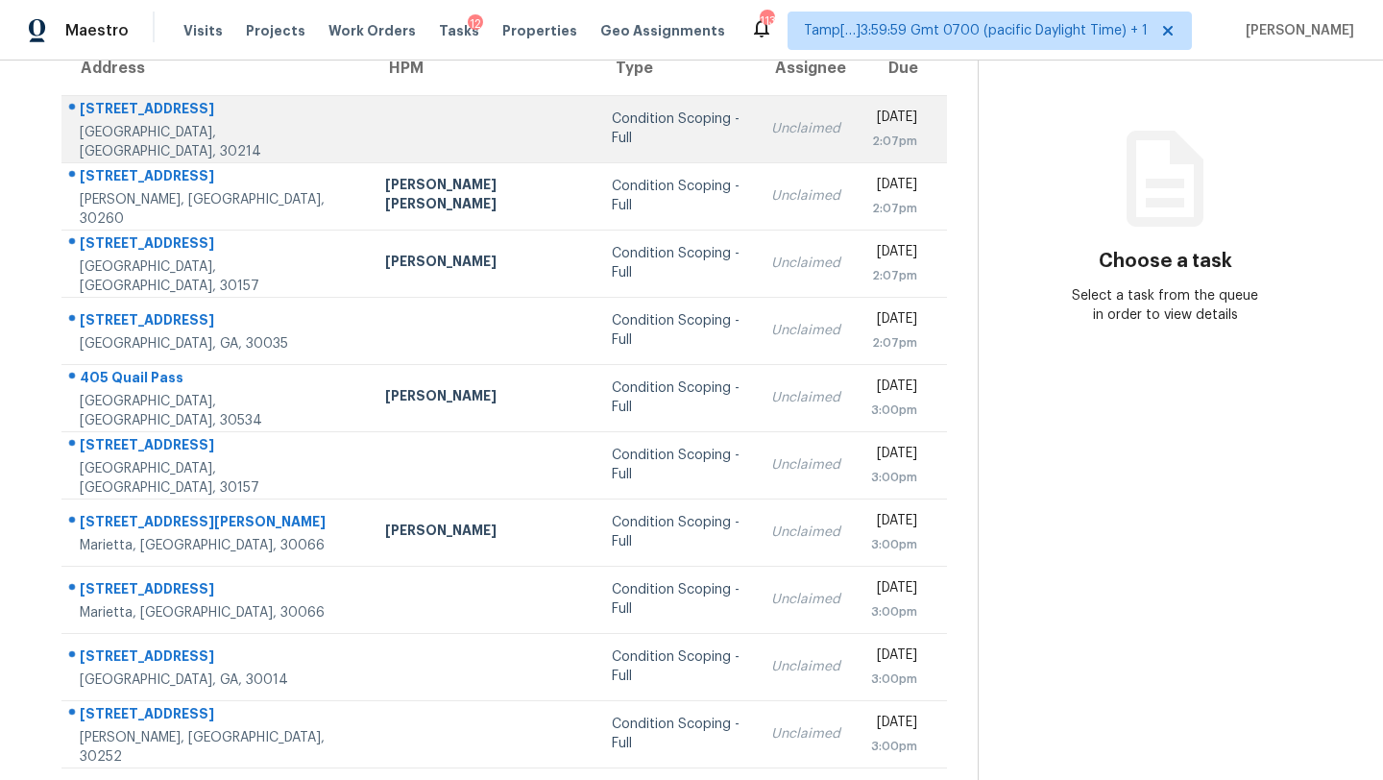
scroll to position [142, 0]
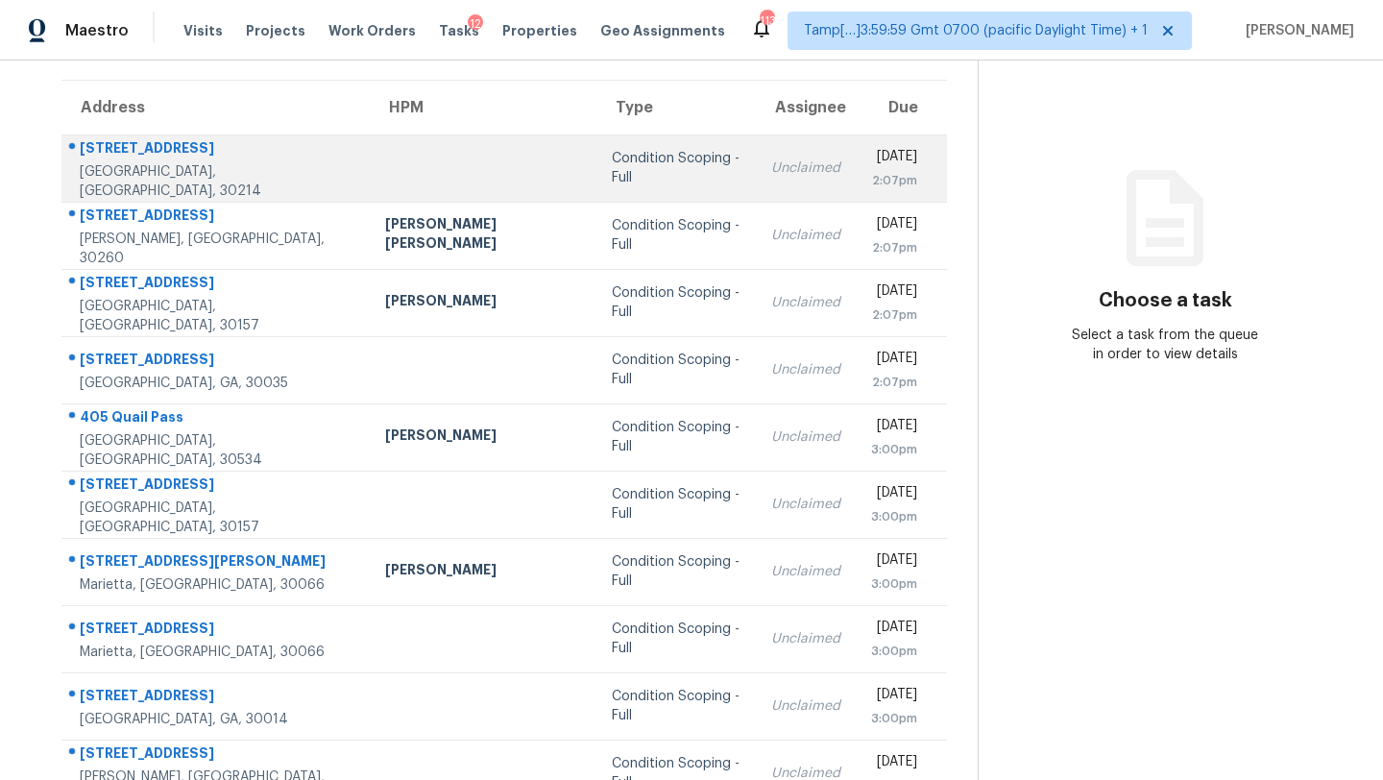
click at [771, 165] on div "Unclaimed" at bounding box center [805, 167] width 69 height 19
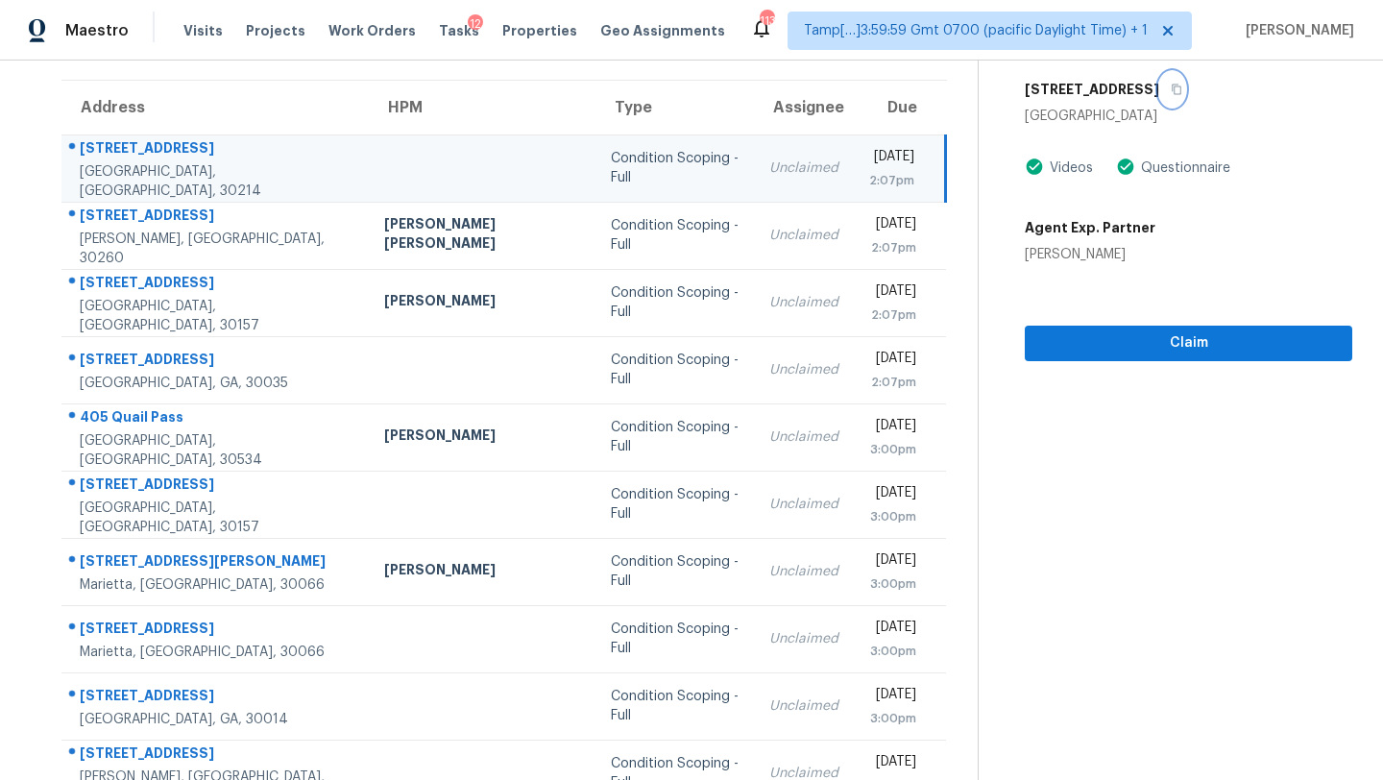
click at [1172, 85] on icon "button" at bounding box center [1177, 90] width 10 height 11
click at [1171, 90] on icon "button" at bounding box center [1177, 90] width 12 height 12
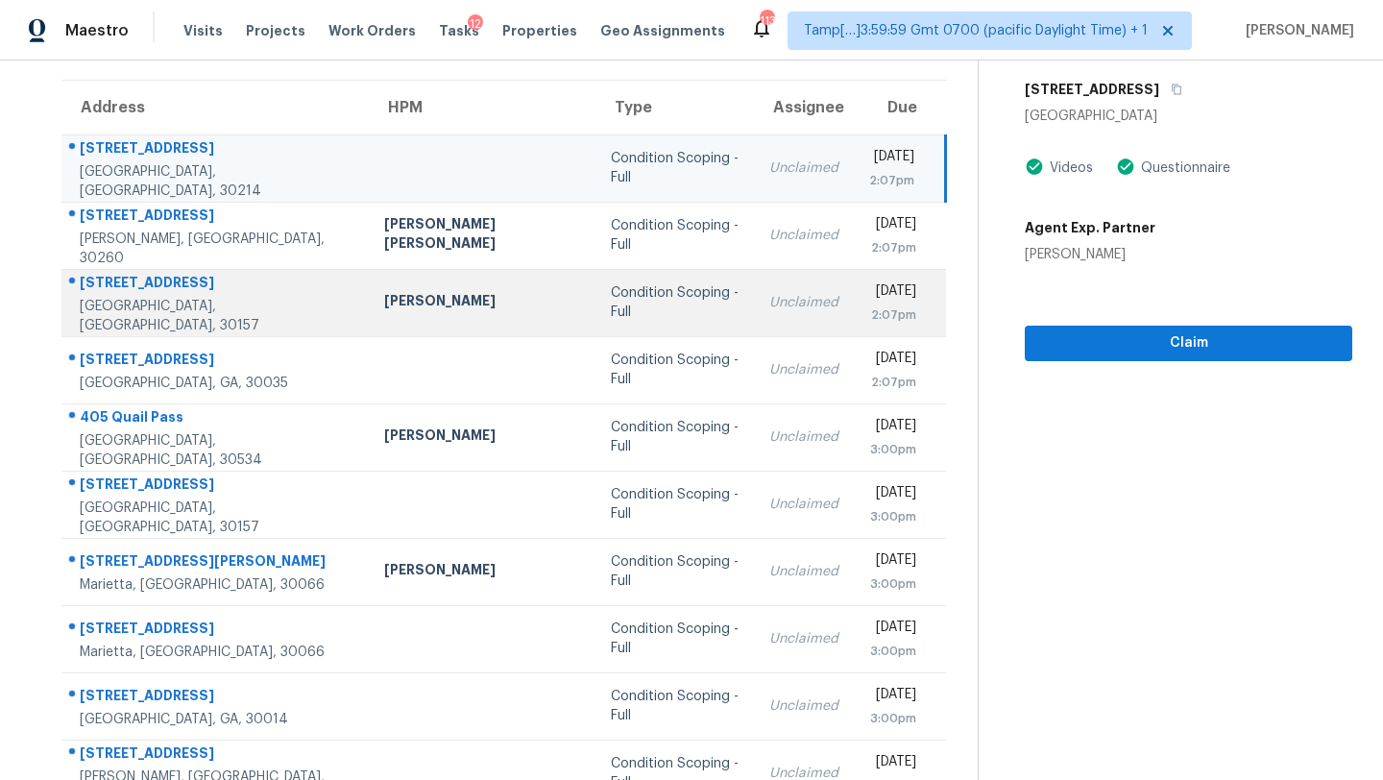
click at [754, 318] on td "Unclaimed" at bounding box center [804, 302] width 100 height 67
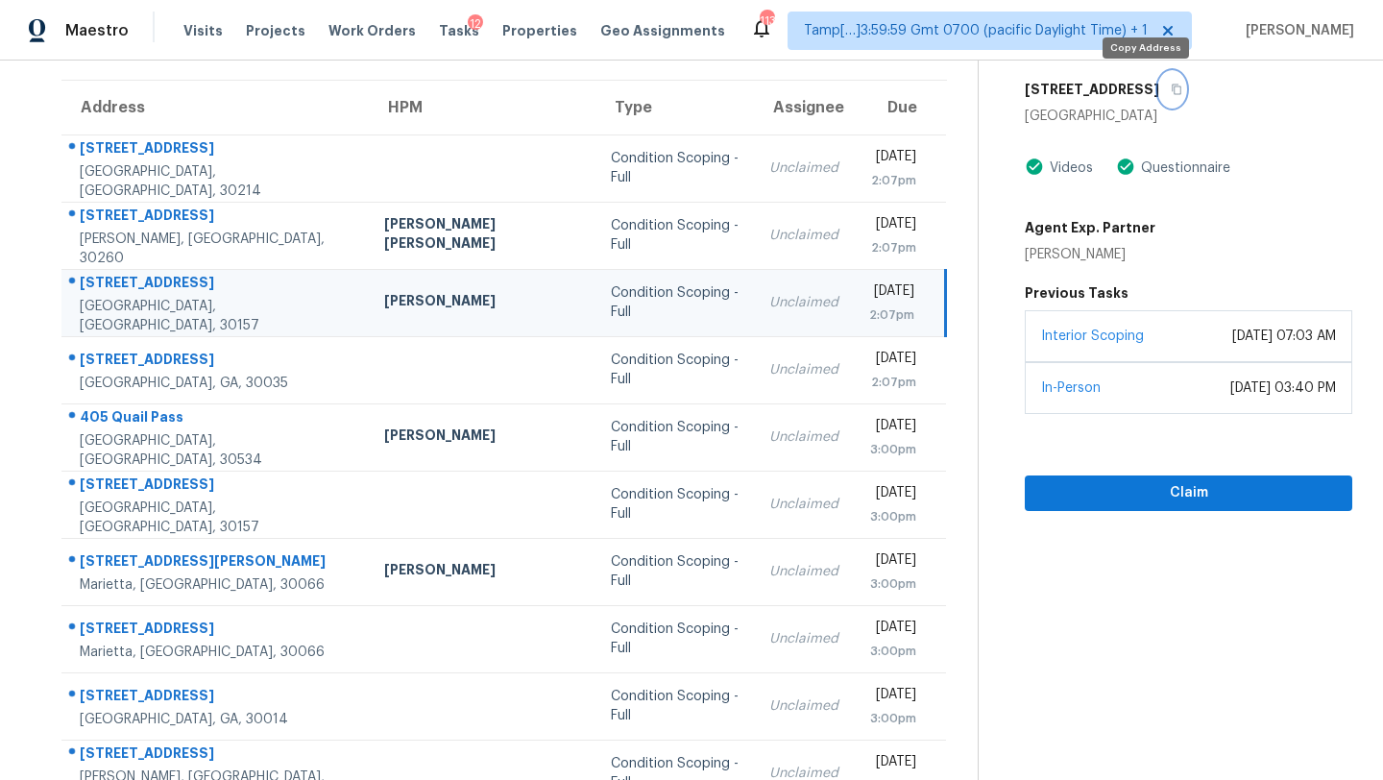
click at [1159, 94] on button "button" at bounding box center [1172, 89] width 26 height 35
click at [1053, 517] on section "Condition Scoping - Full Sep 8th 2025 by 2:07pm 84 Hosiery Mill Rd Dallas, GA 3…" at bounding box center [1165, 388] width 375 height 940
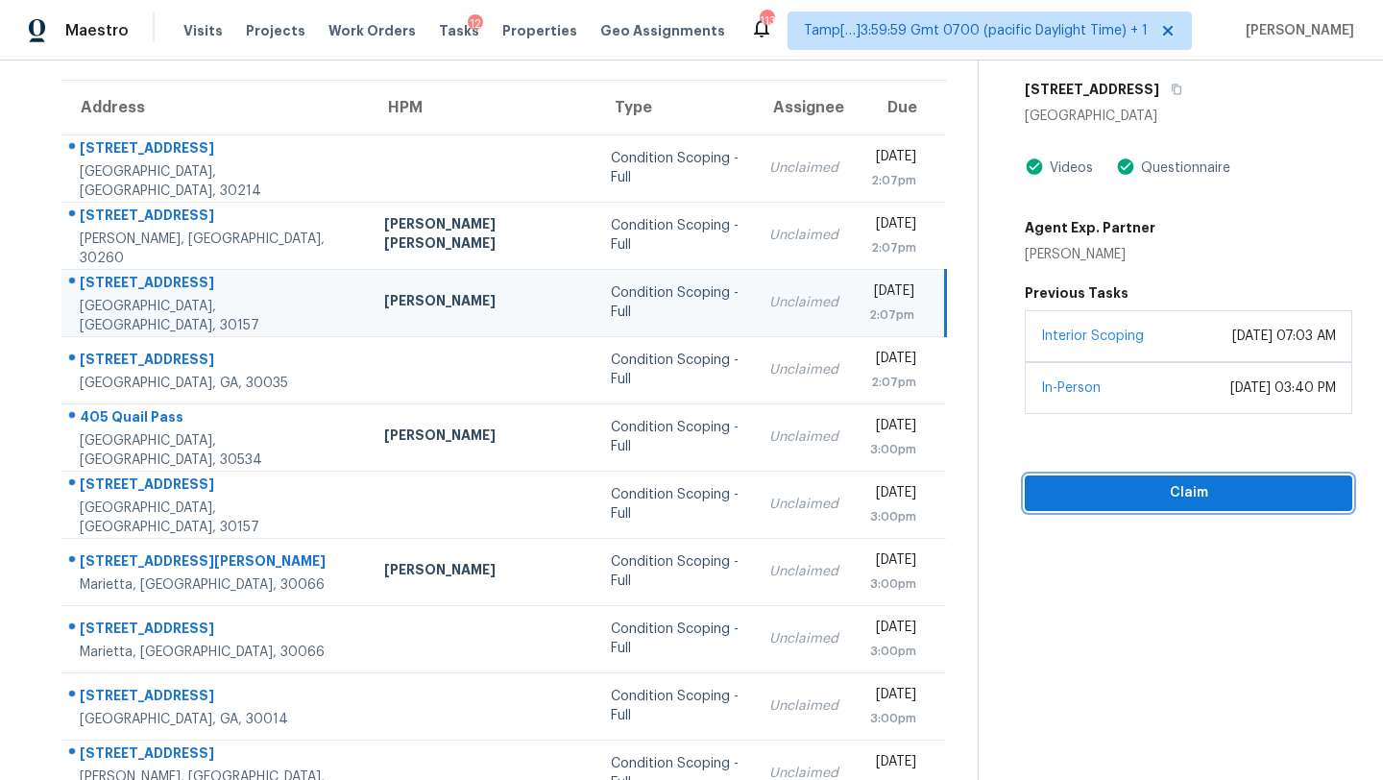
click at [1053, 503] on span "Claim" at bounding box center [1188, 493] width 297 height 24
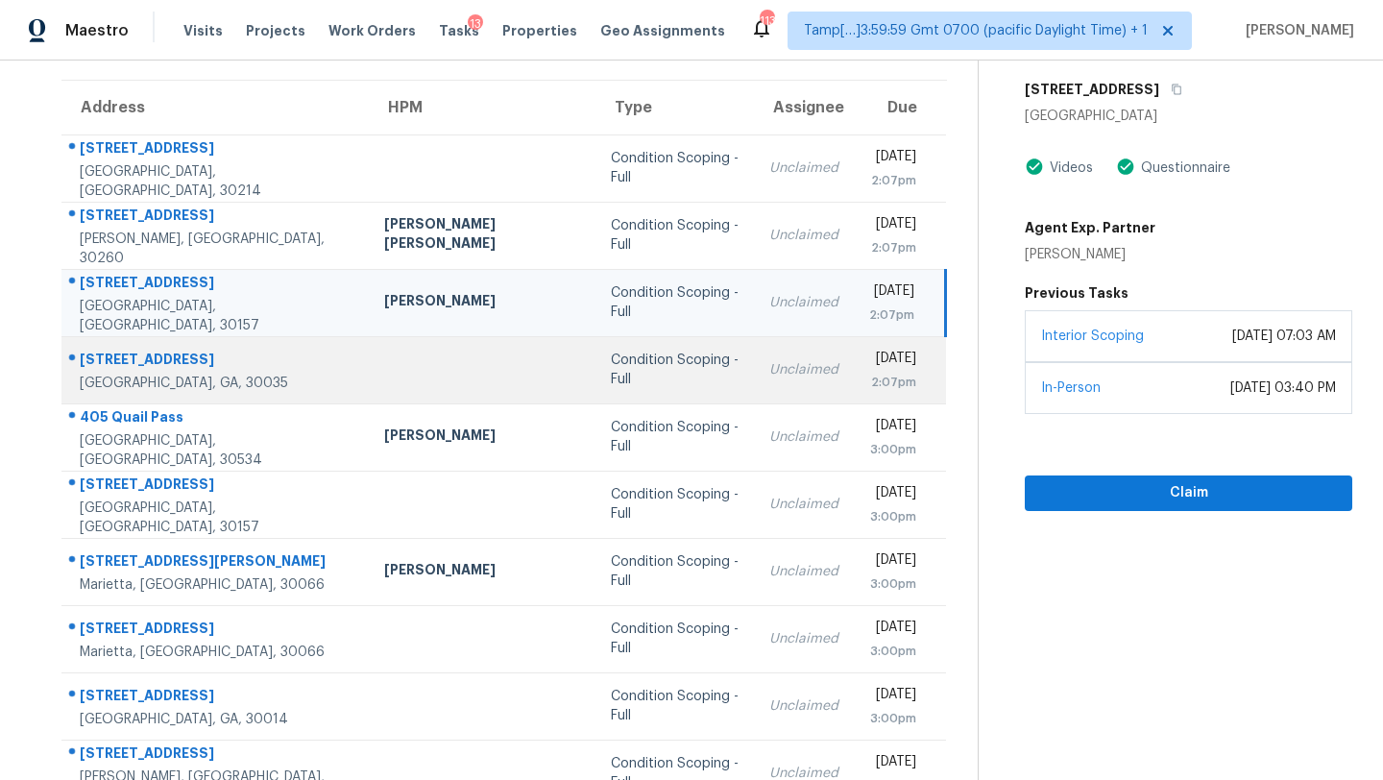
click at [769, 370] on div "Unclaimed" at bounding box center [803, 369] width 69 height 19
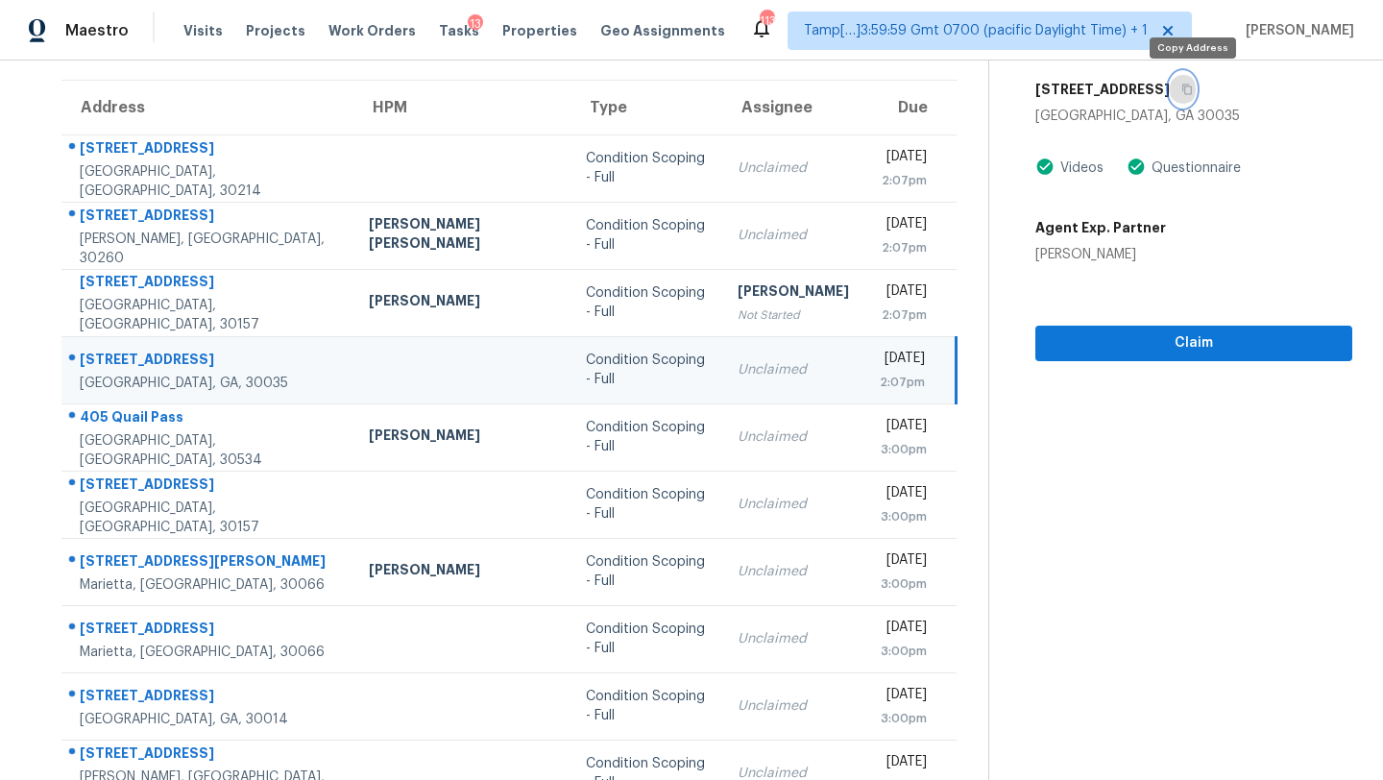
click at [1192, 85] on icon "button" at bounding box center [1187, 90] width 10 height 11
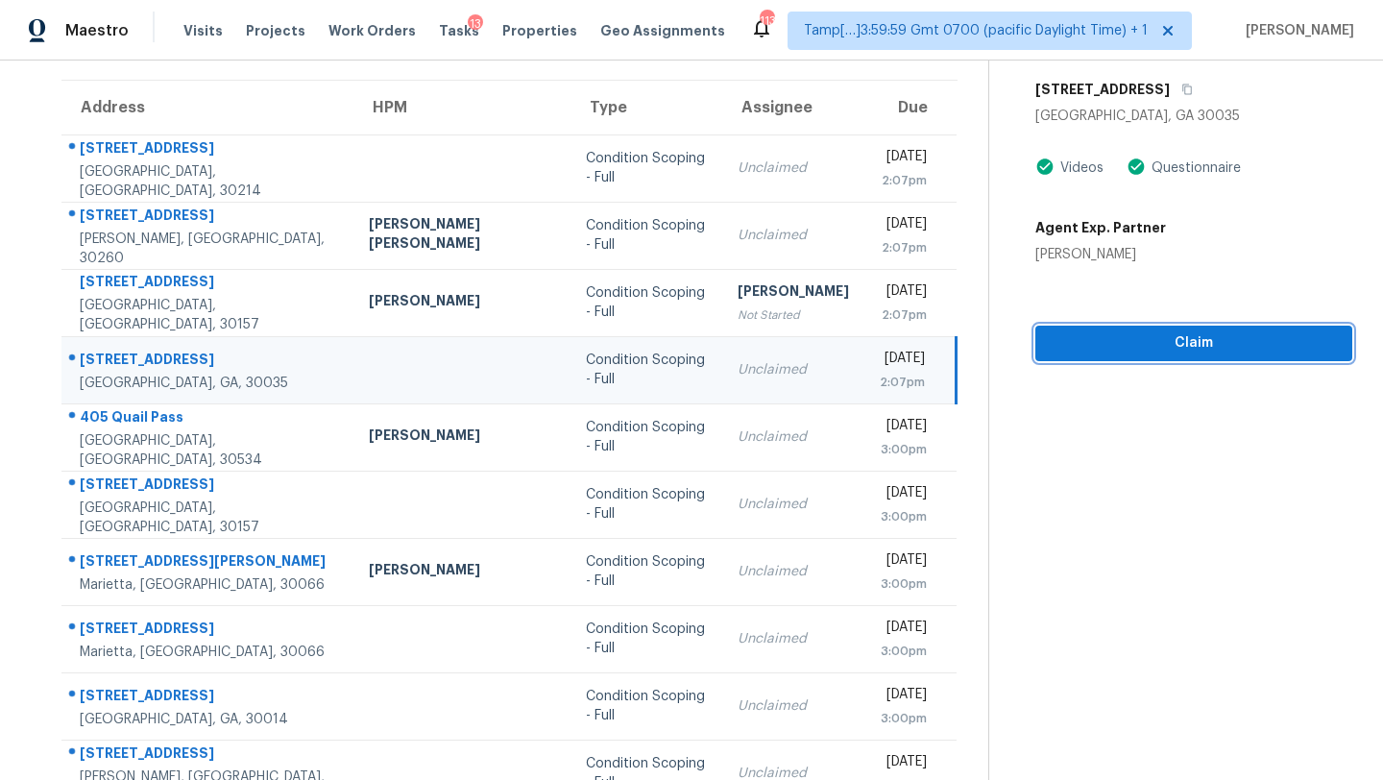
click at [1183, 331] on span "Claim" at bounding box center [1194, 343] width 286 height 24
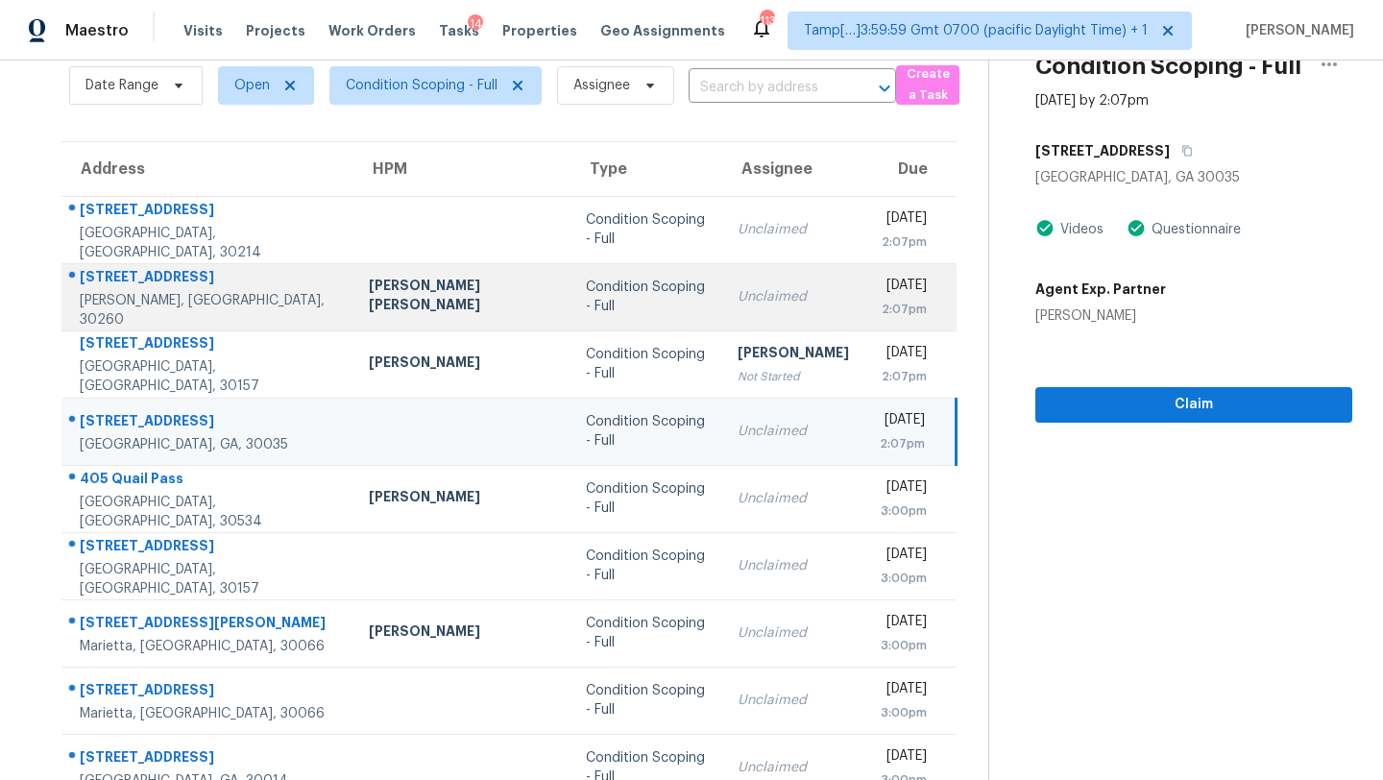
scroll to position [220, 0]
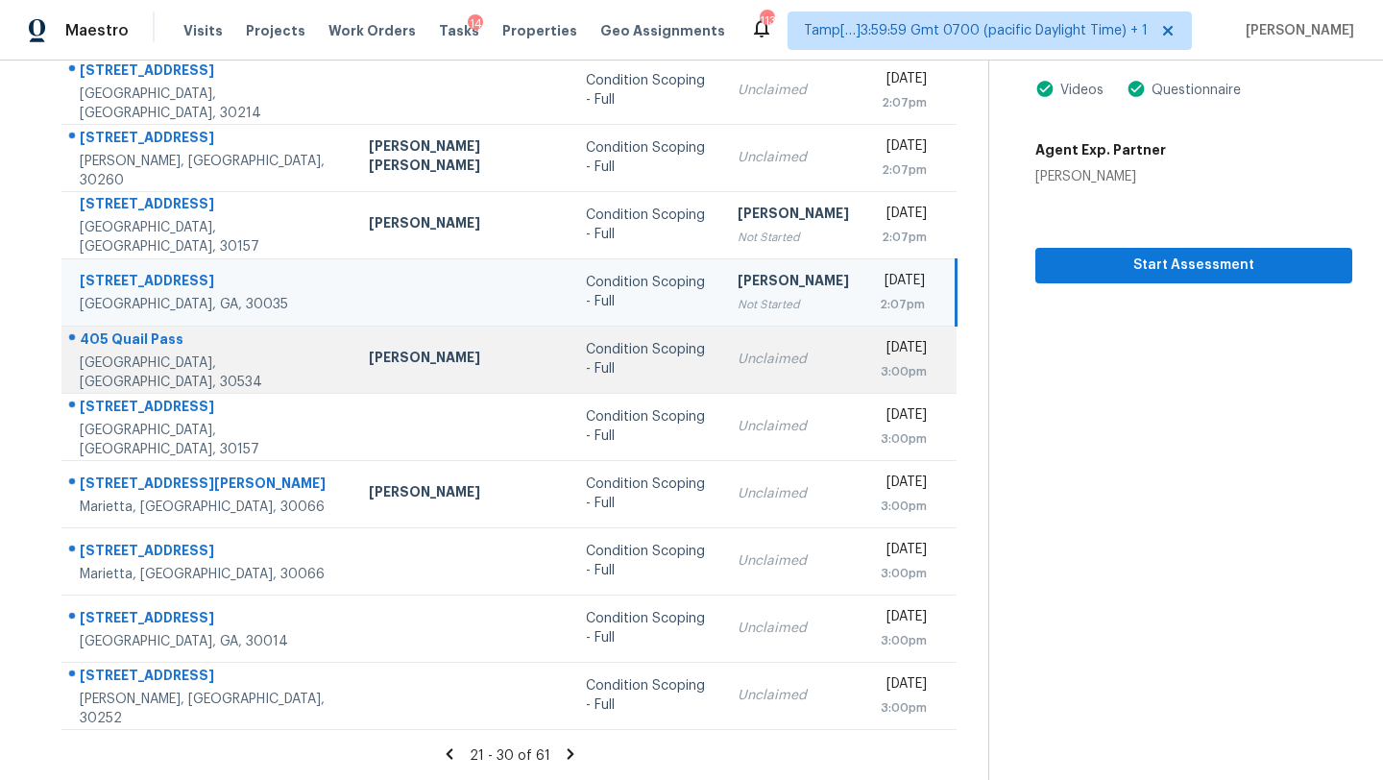
click at [738, 363] on div "Unclaimed" at bounding box center [793, 359] width 111 height 19
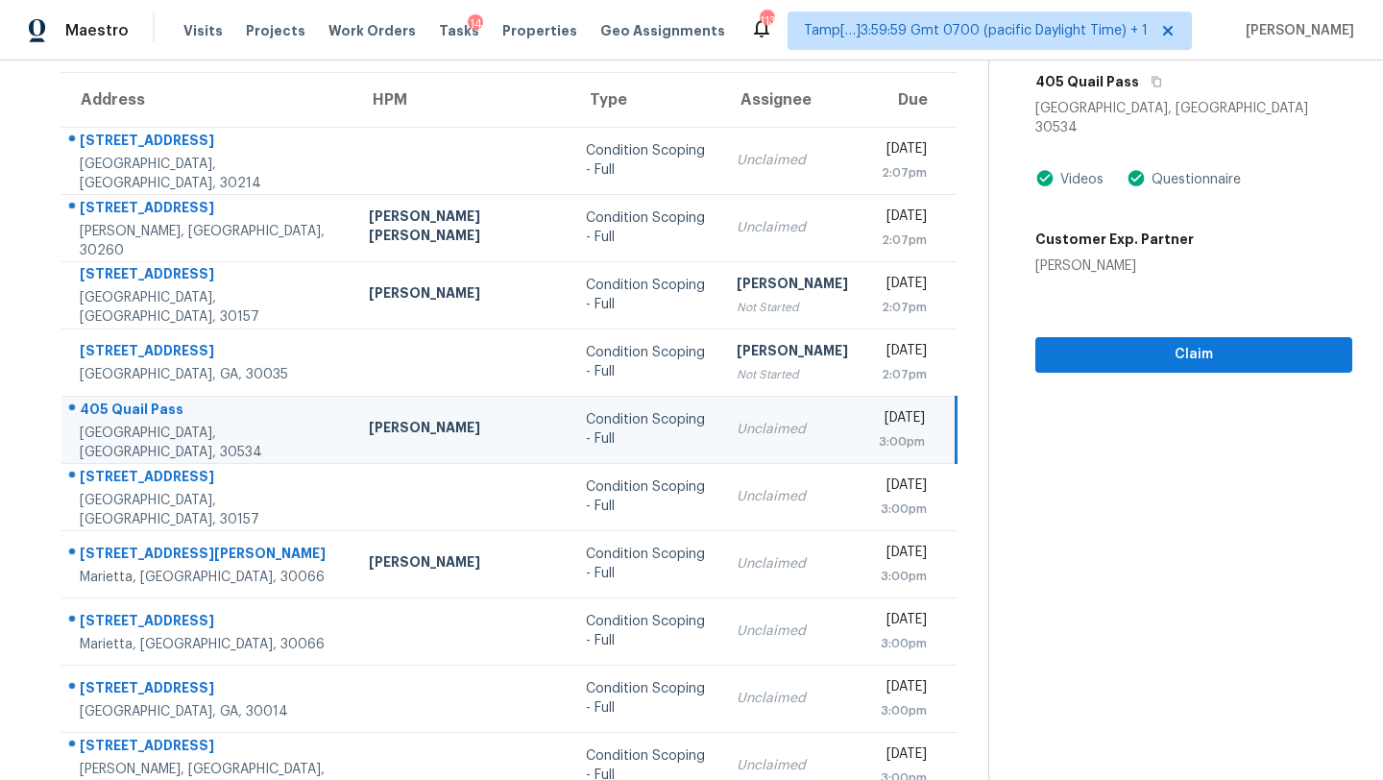
scroll to position [111, 0]
